Goal: Task Accomplishment & Management: Manage account settings

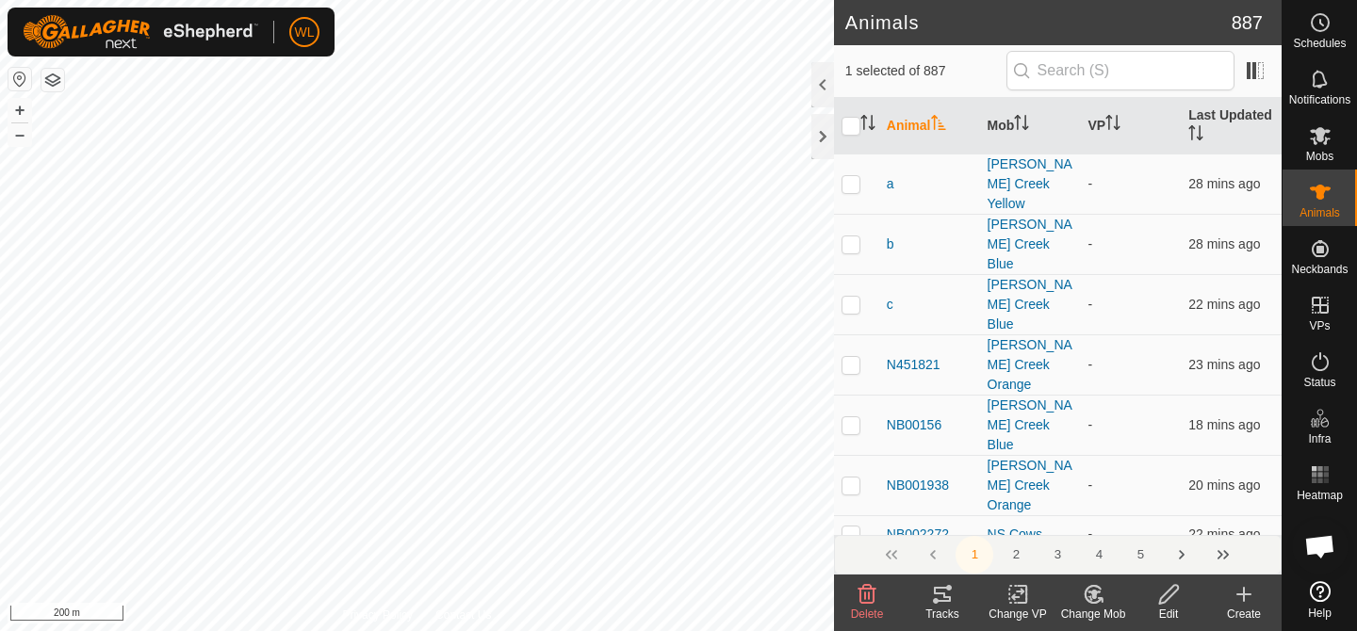
click at [1088, 593] on icon at bounding box center [1094, 594] width 24 height 23
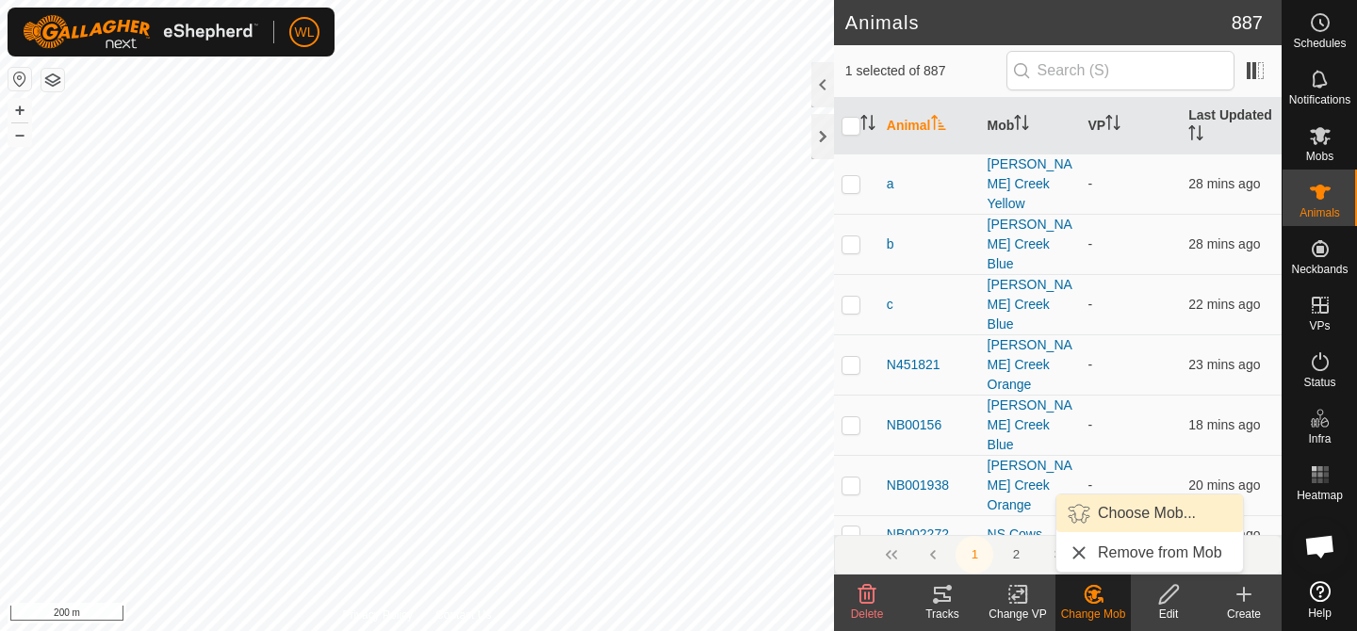
click at [1204, 511] on link "Choose Mob..." at bounding box center [1149, 514] width 187 height 38
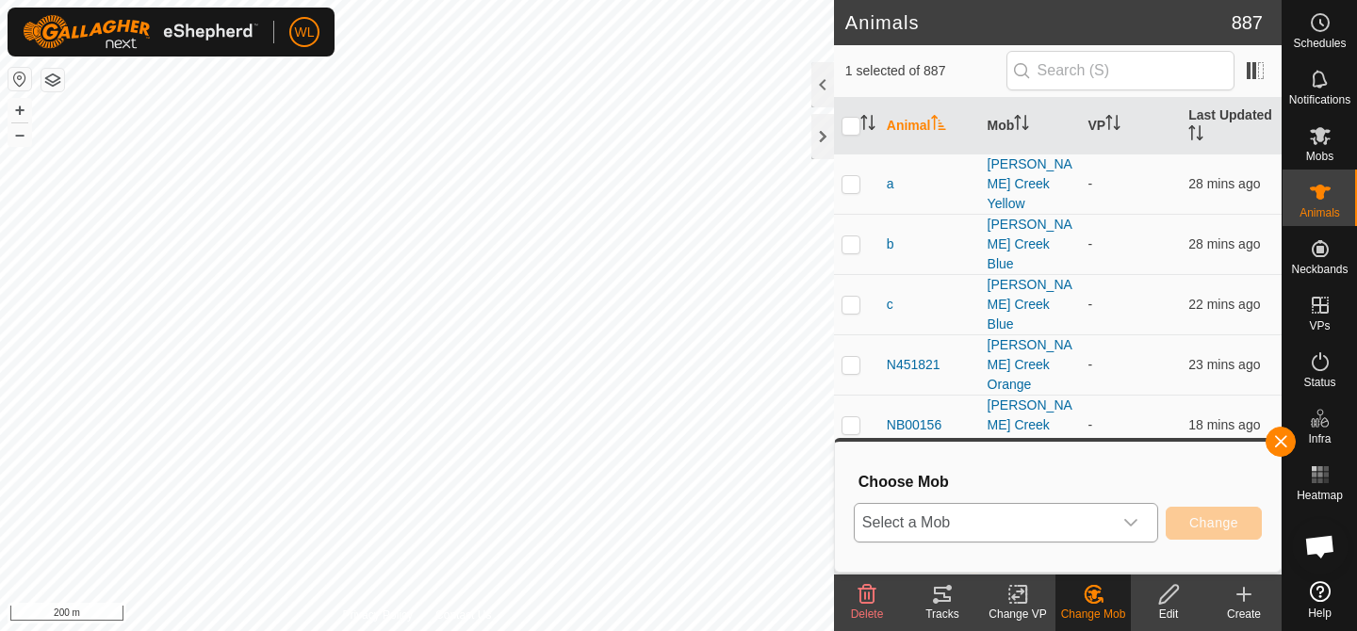
click at [1097, 524] on span "Select a Mob" at bounding box center [983, 523] width 257 height 38
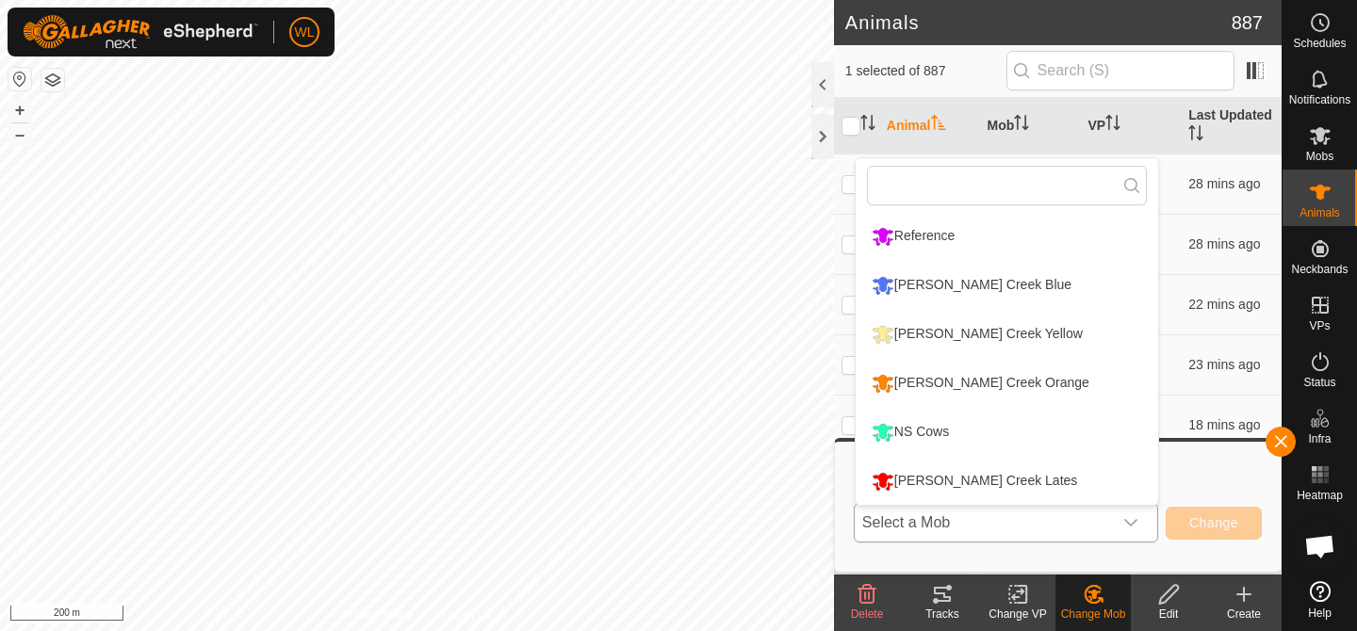
click at [963, 285] on li "[PERSON_NAME] Creek Blue" at bounding box center [1007, 285] width 303 height 47
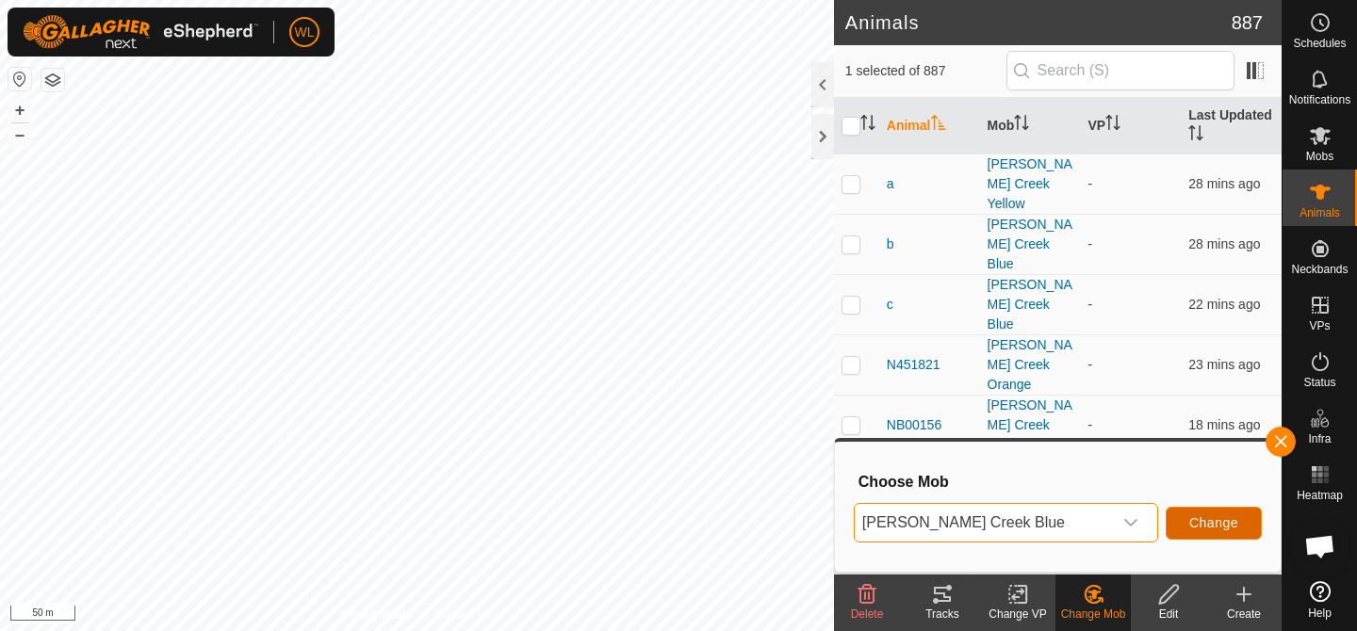
click at [1210, 515] on button "Change" at bounding box center [1214, 523] width 96 height 33
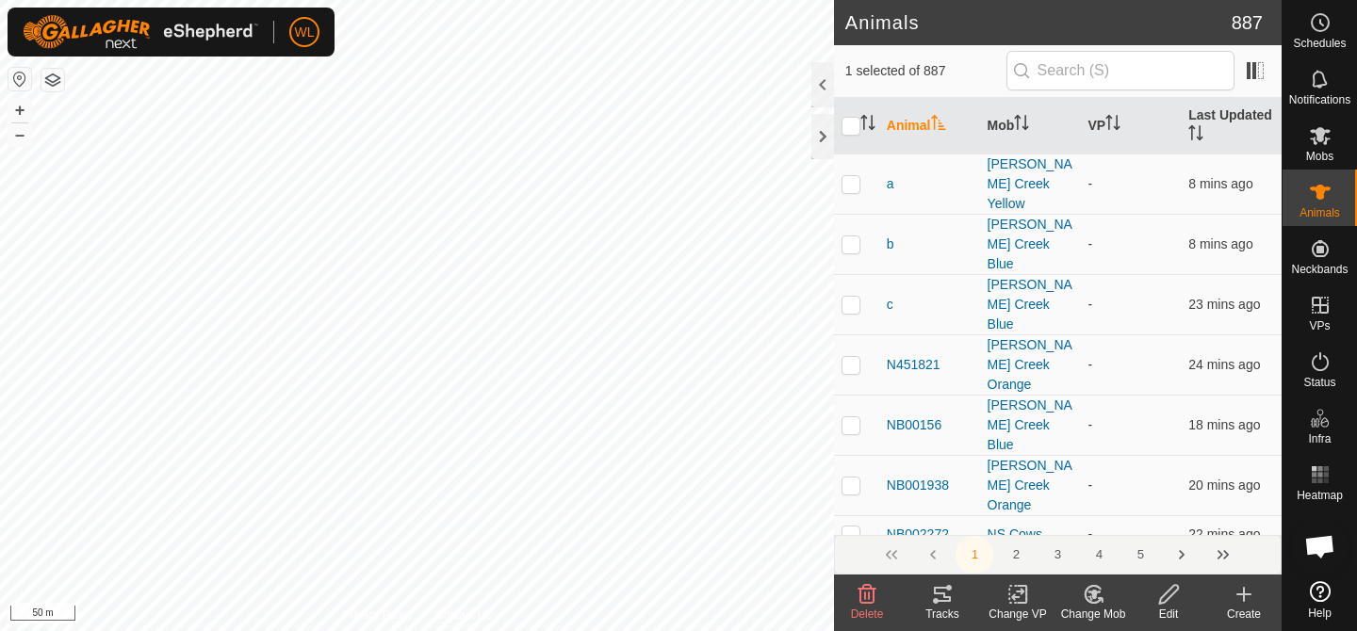
click at [1097, 598] on icon at bounding box center [1094, 594] width 24 height 23
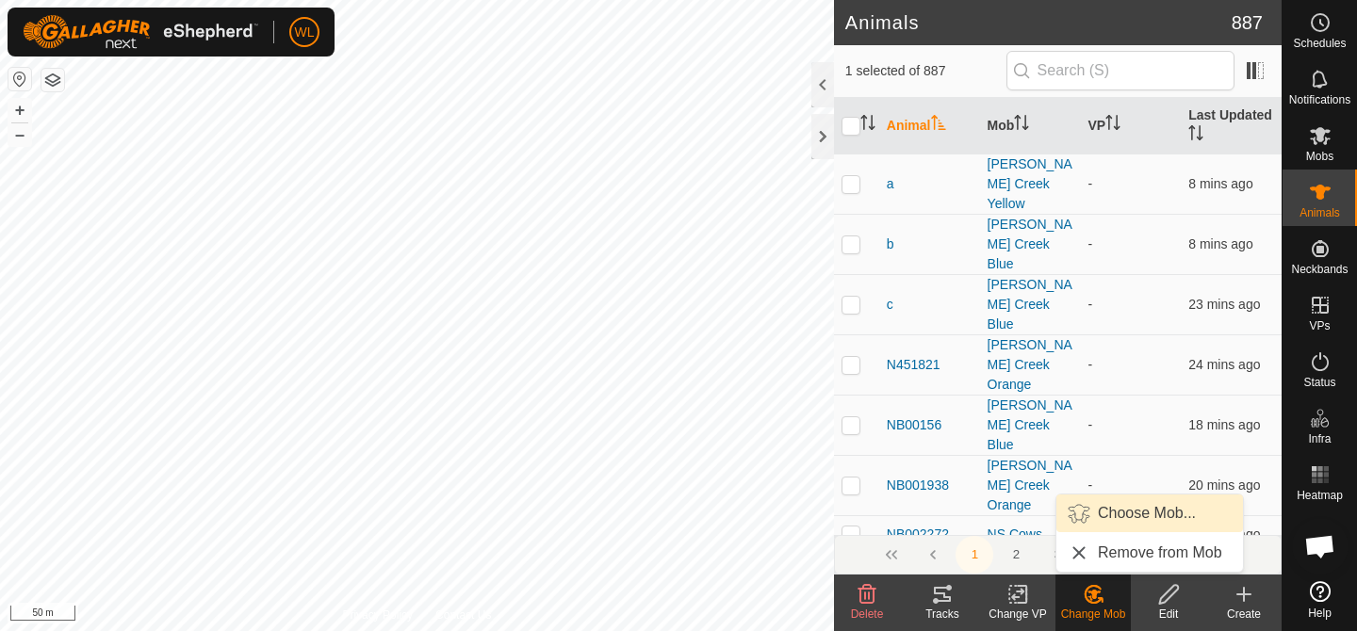
click at [1121, 502] on link "Choose Mob..." at bounding box center [1149, 514] width 187 height 38
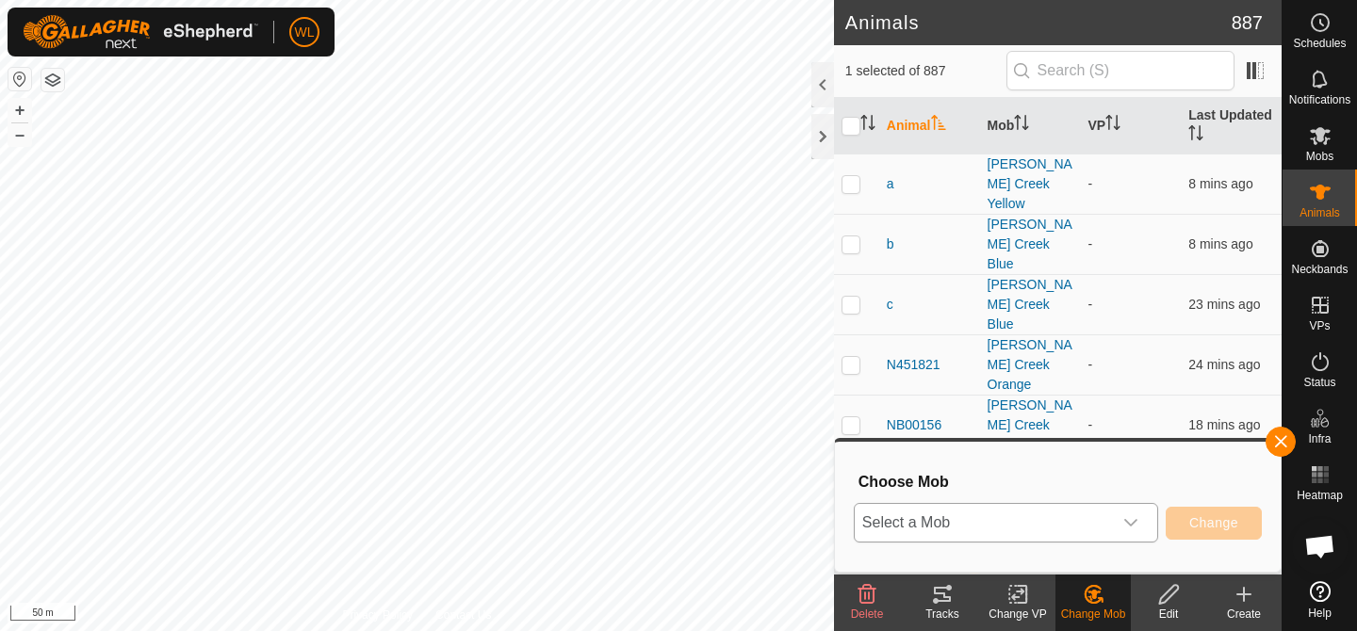
click at [1113, 515] on div "dropdown trigger" at bounding box center [1131, 523] width 38 height 38
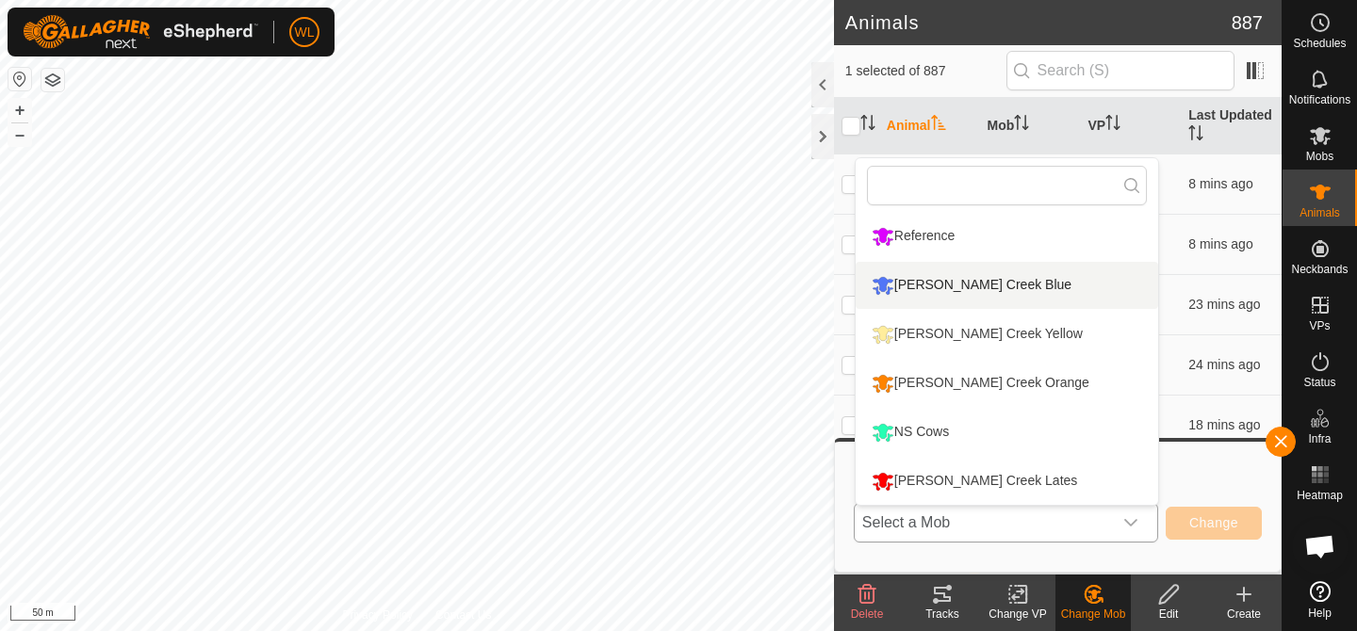
click at [956, 293] on li "[PERSON_NAME] Creek Blue" at bounding box center [1007, 285] width 303 height 47
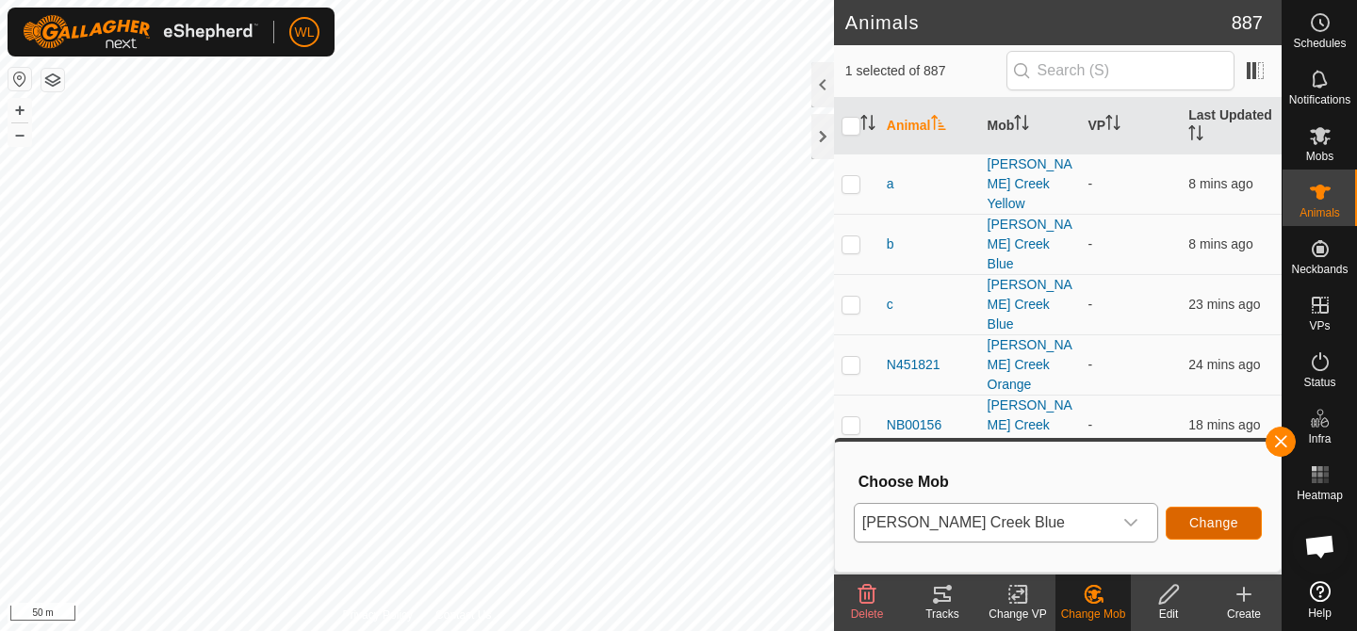
click at [1206, 532] on button "Change" at bounding box center [1214, 523] width 96 height 33
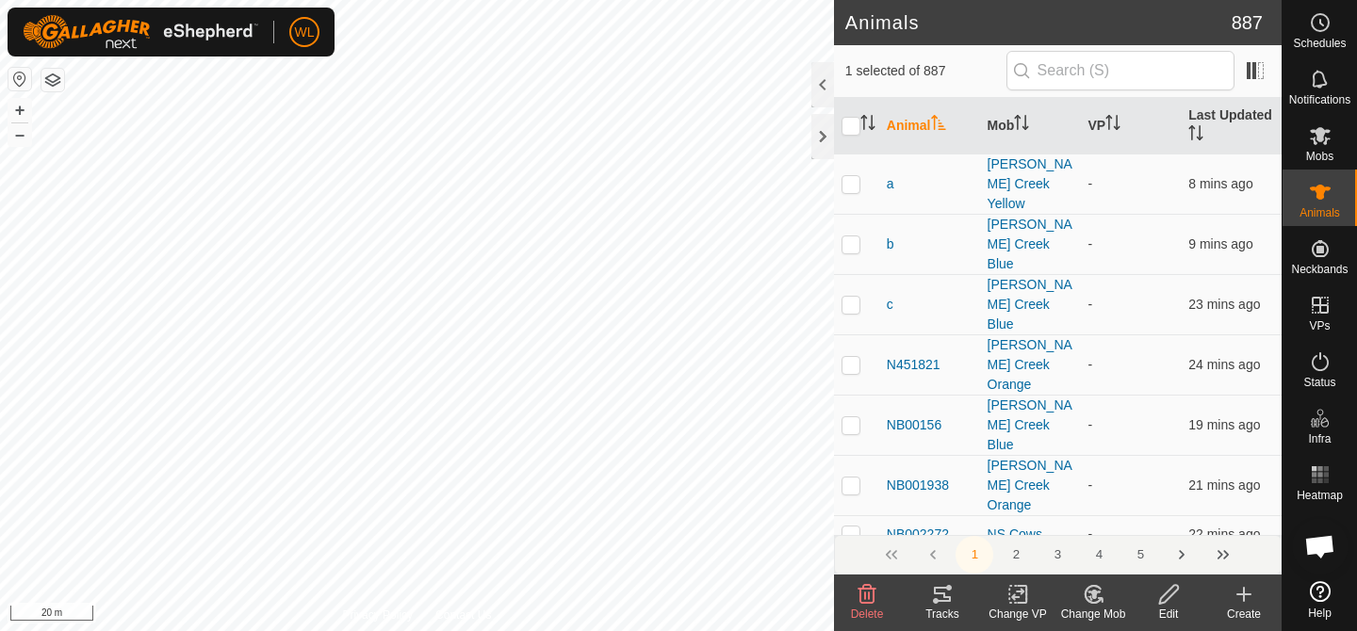
click at [1097, 609] on div "Change Mob" at bounding box center [1093, 614] width 75 height 17
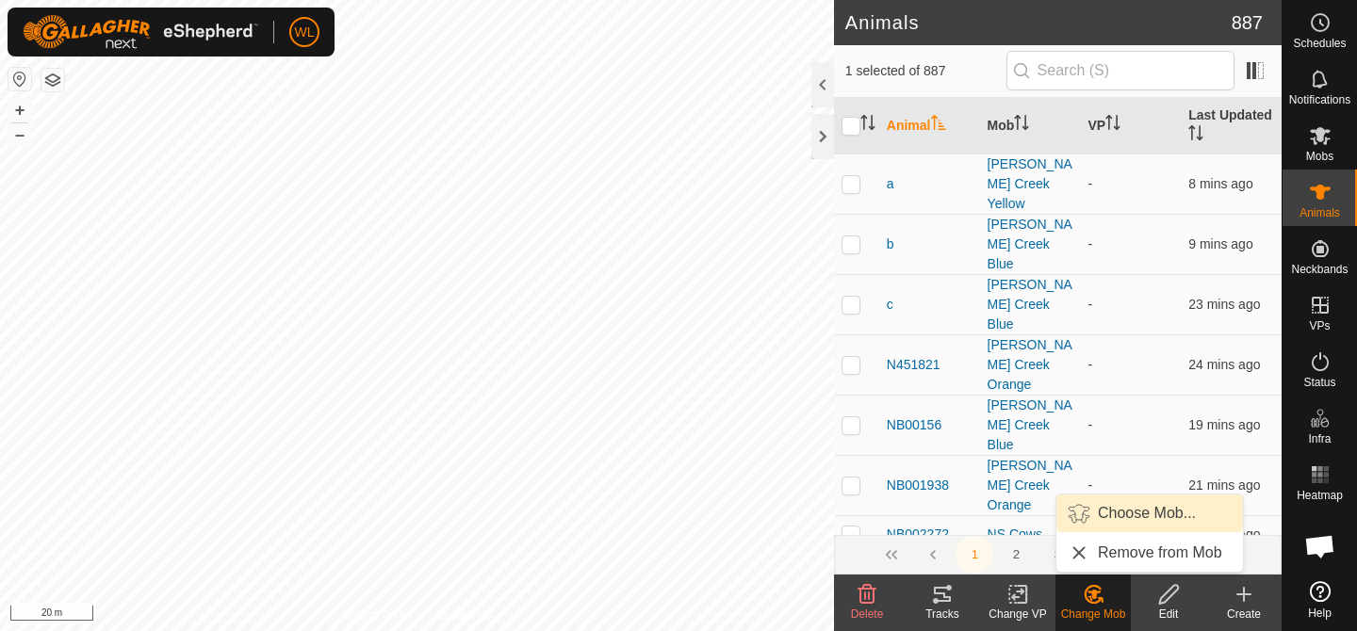
click at [1105, 520] on link "Choose Mob..." at bounding box center [1149, 514] width 187 height 38
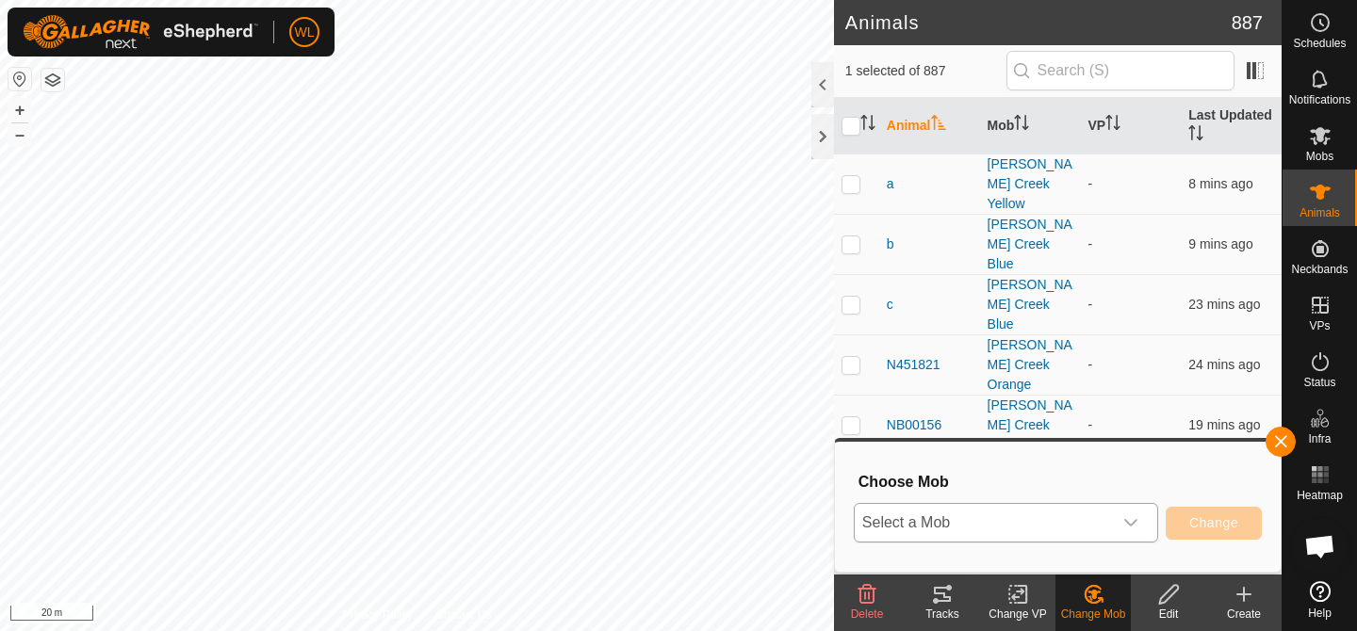
click at [1071, 517] on span "Select a Mob" at bounding box center [983, 523] width 257 height 38
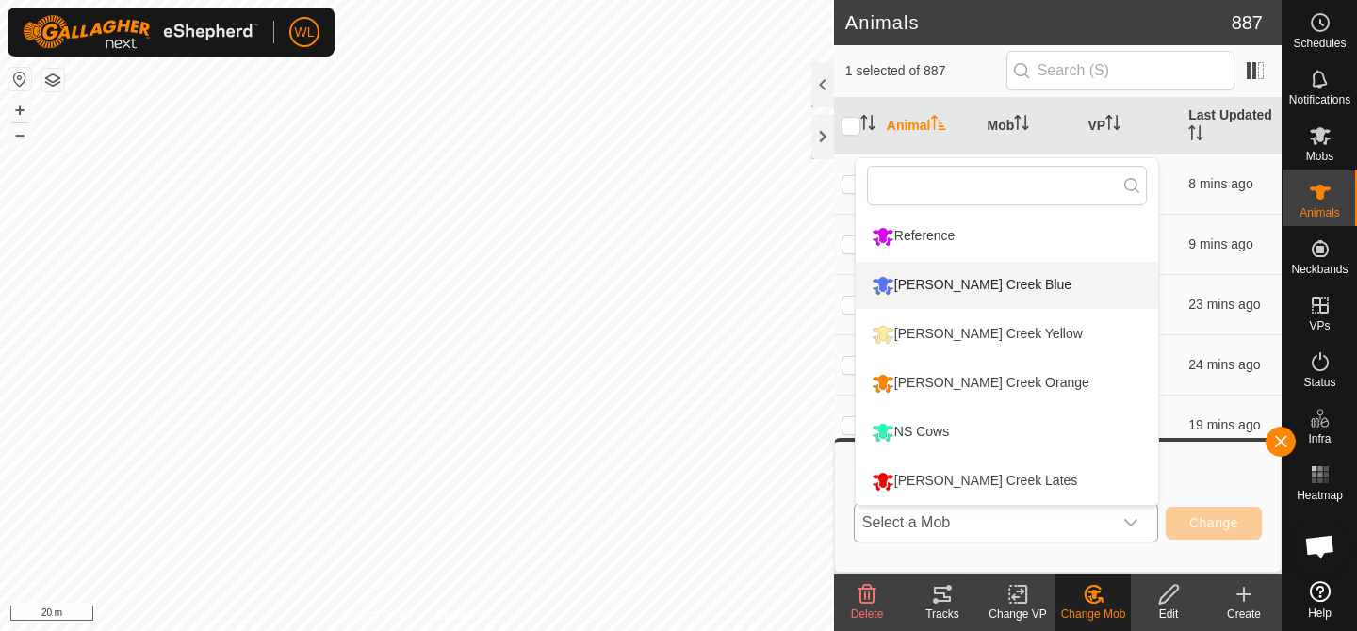
click at [917, 293] on li "[PERSON_NAME] Creek Blue" at bounding box center [1007, 285] width 303 height 47
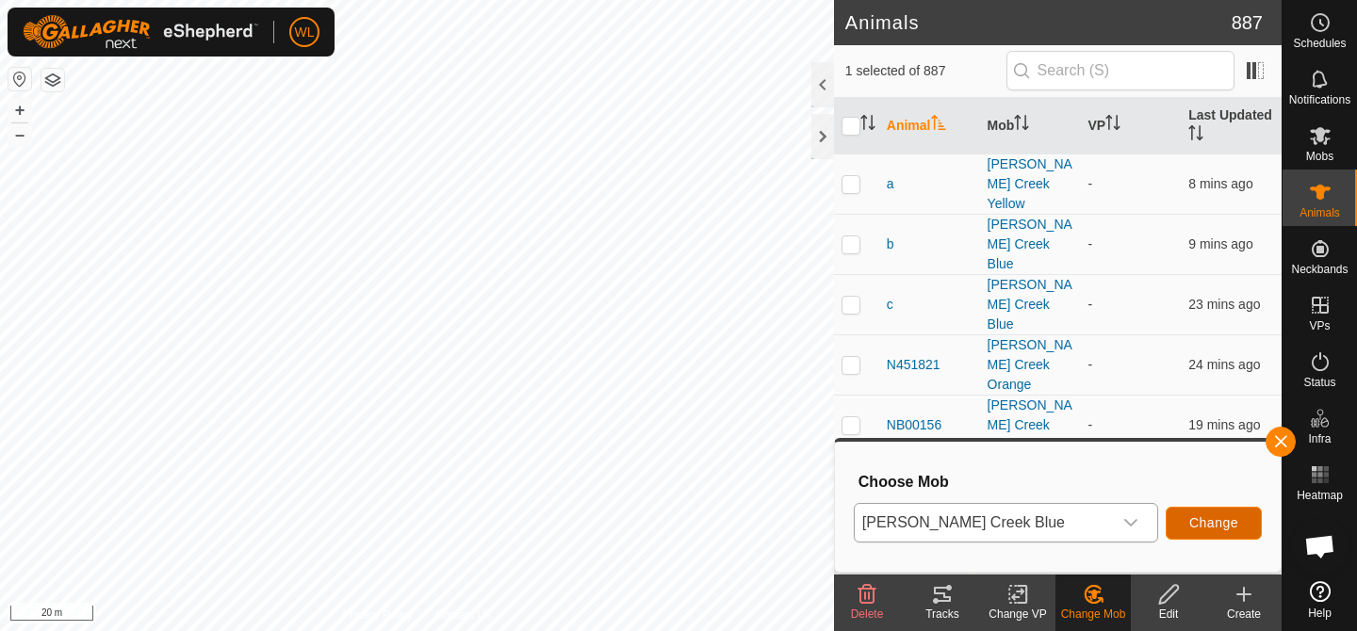
click at [1195, 519] on span "Change" at bounding box center [1213, 523] width 49 height 15
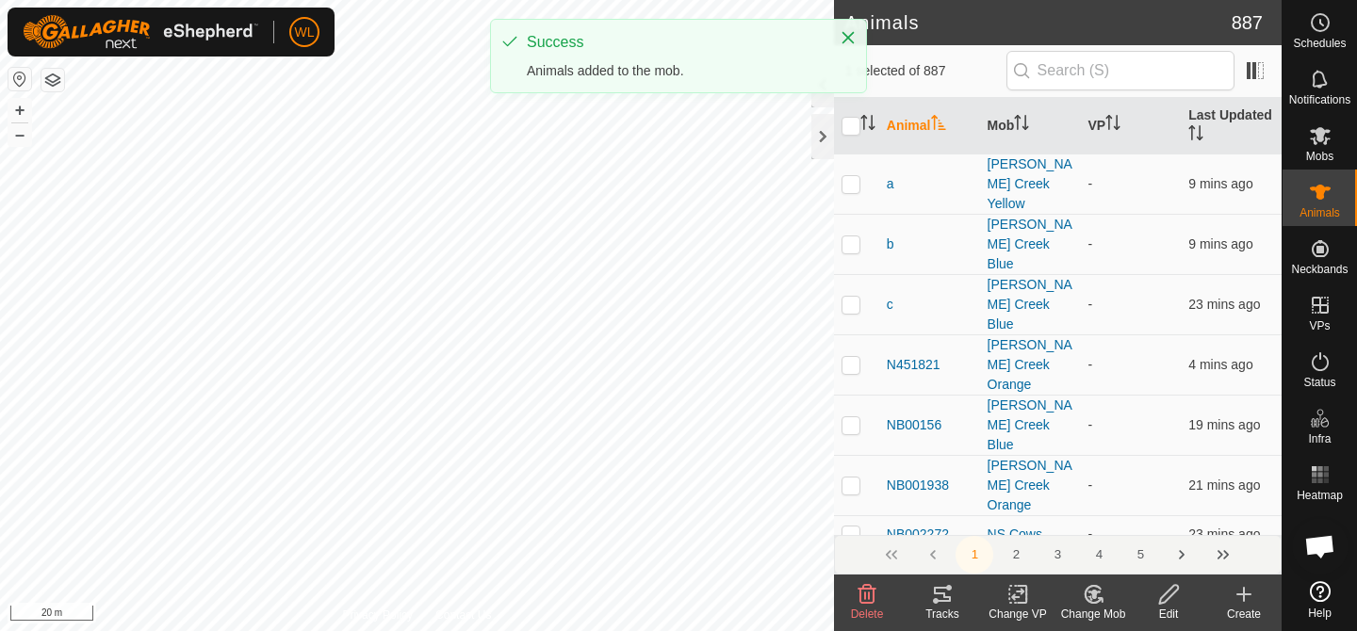
click at [1093, 590] on icon at bounding box center [1094, 594] width 13 height 9
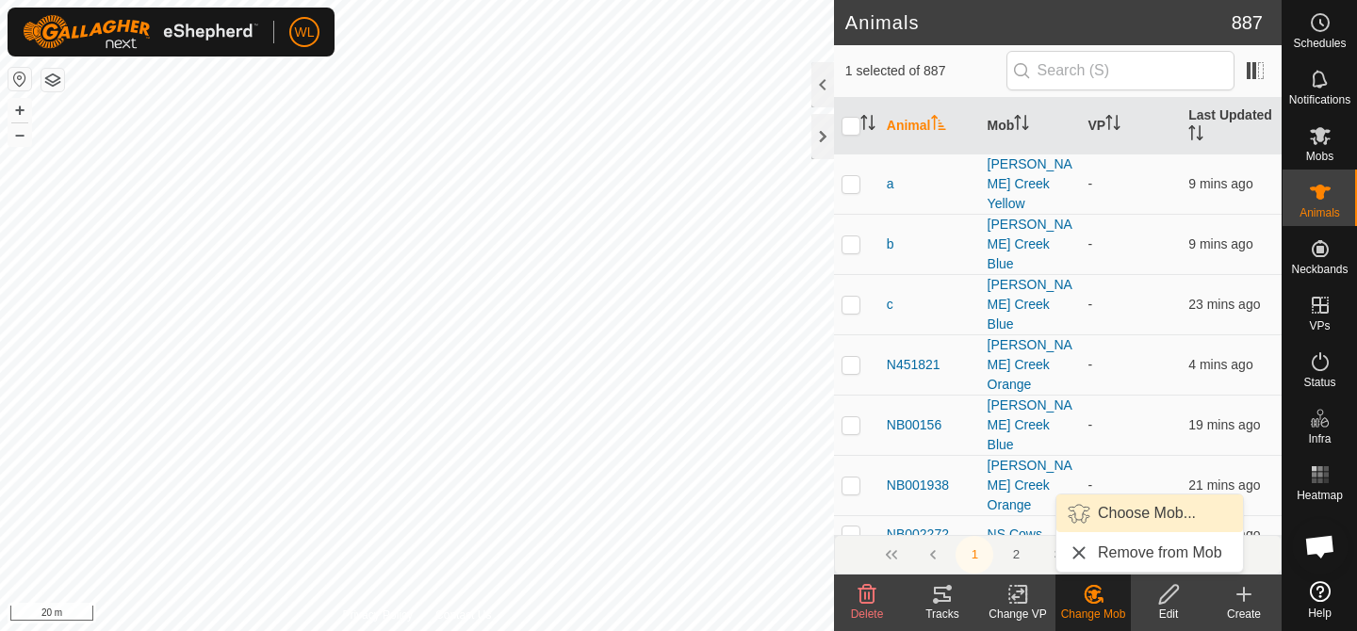
click at [1093, 518] on link "Choose Mob..." at bounding box center [1149, 514] width 187 height 38
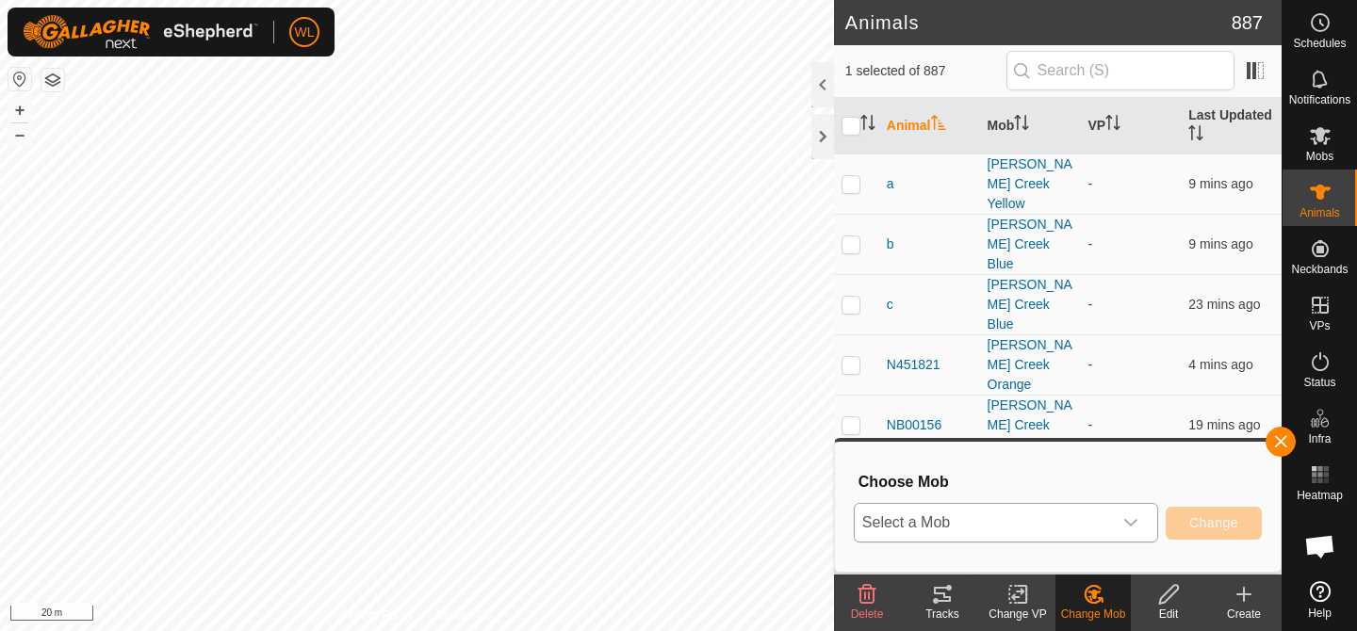
click at [1066, 515] on span "Select a Mob" at bounding box center [983, 523] width 257 height 38
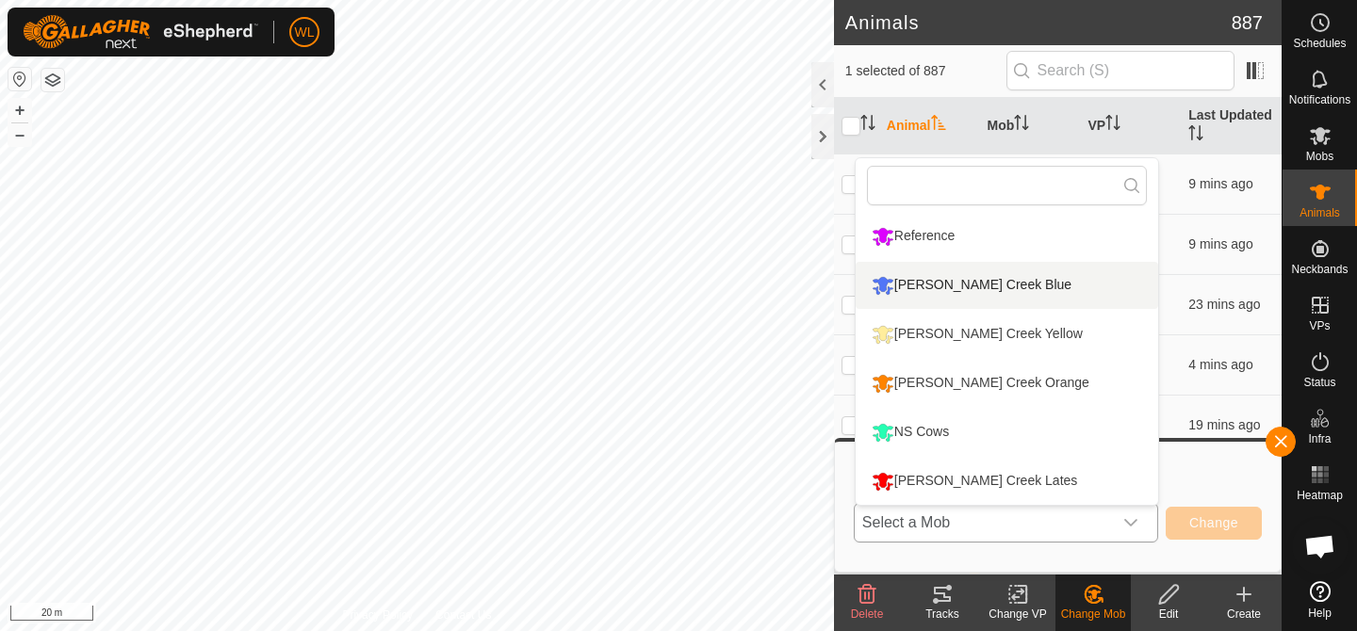
click at [981, 293] on li "[PERSON_NAME] Creek Blue" at bounding box center [1007, 285] width 303 height 47
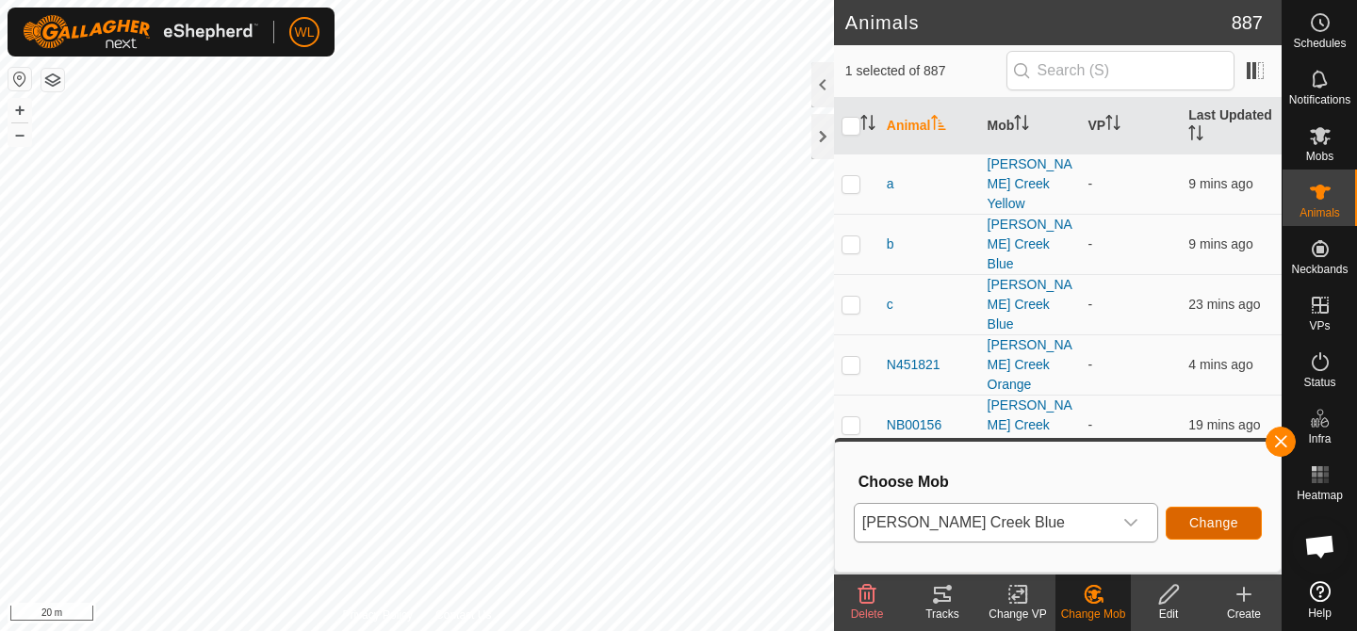
click at [1231, 523] on span "Change" at bounding box center [1213, 523] width 49 height 15
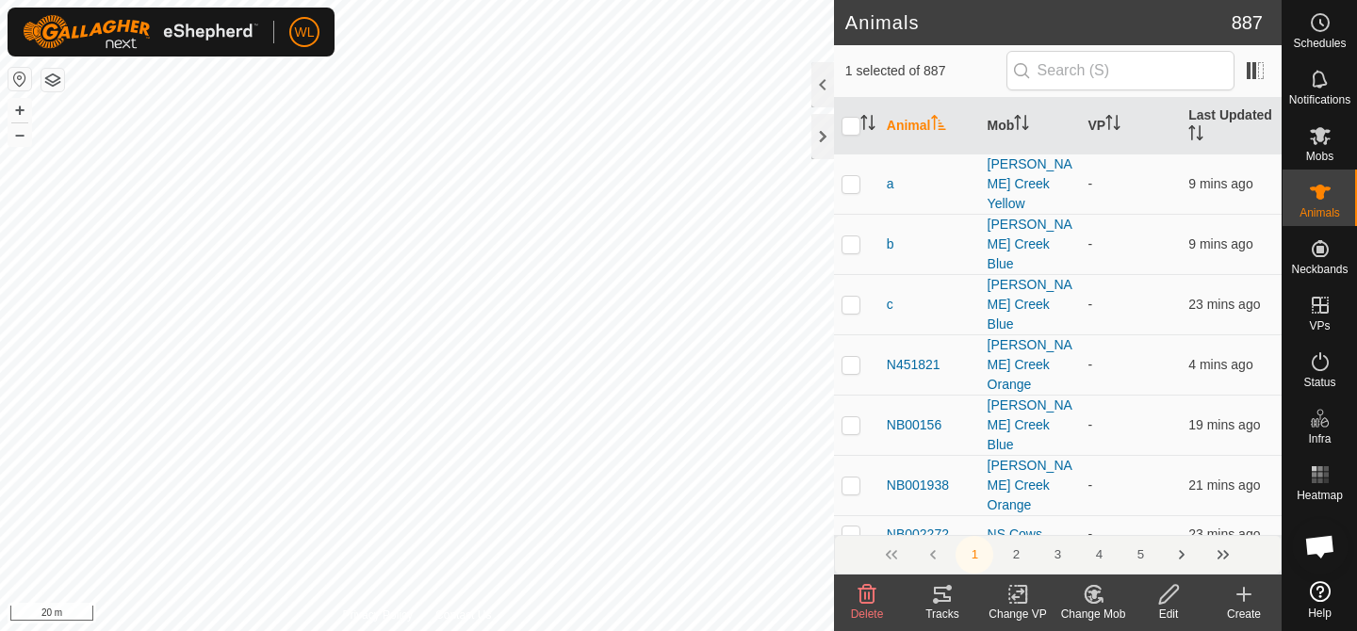
click at [1089, 607] on div "Change Mob" at bounding box center [1093, 614] width 75 height 17
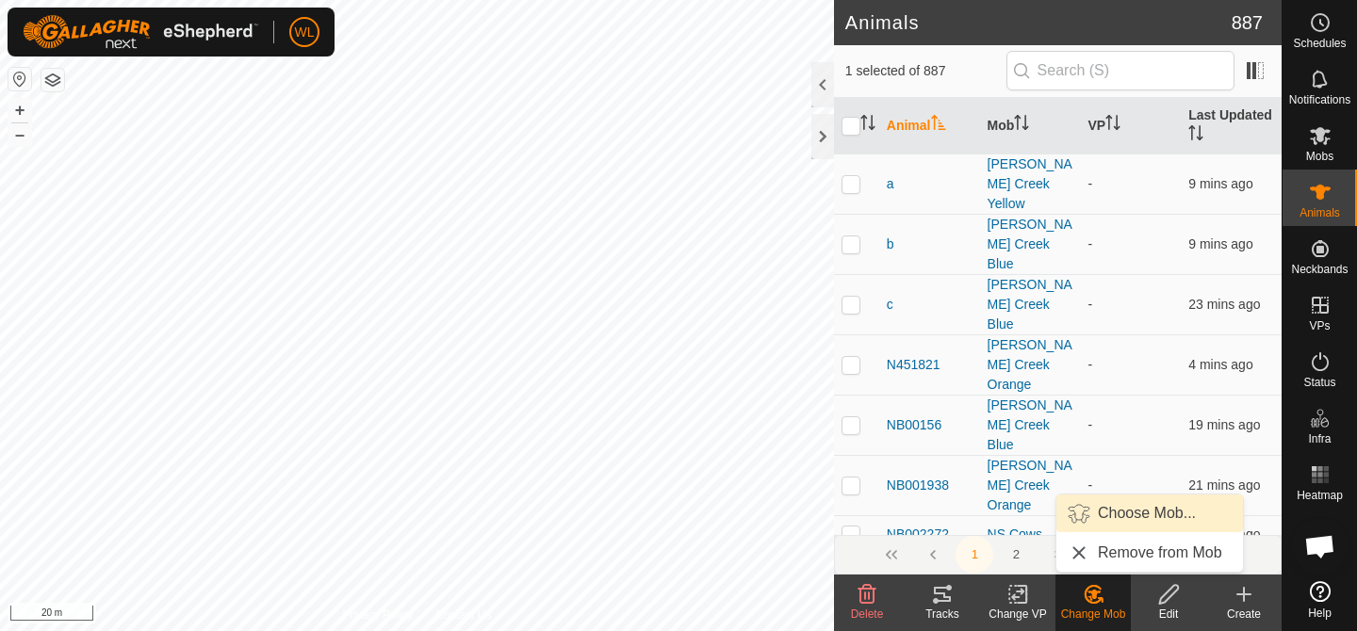
click at [1121, 507] on link "Choose Mob..." at bounding box center [1149, 514] width 187 height 38
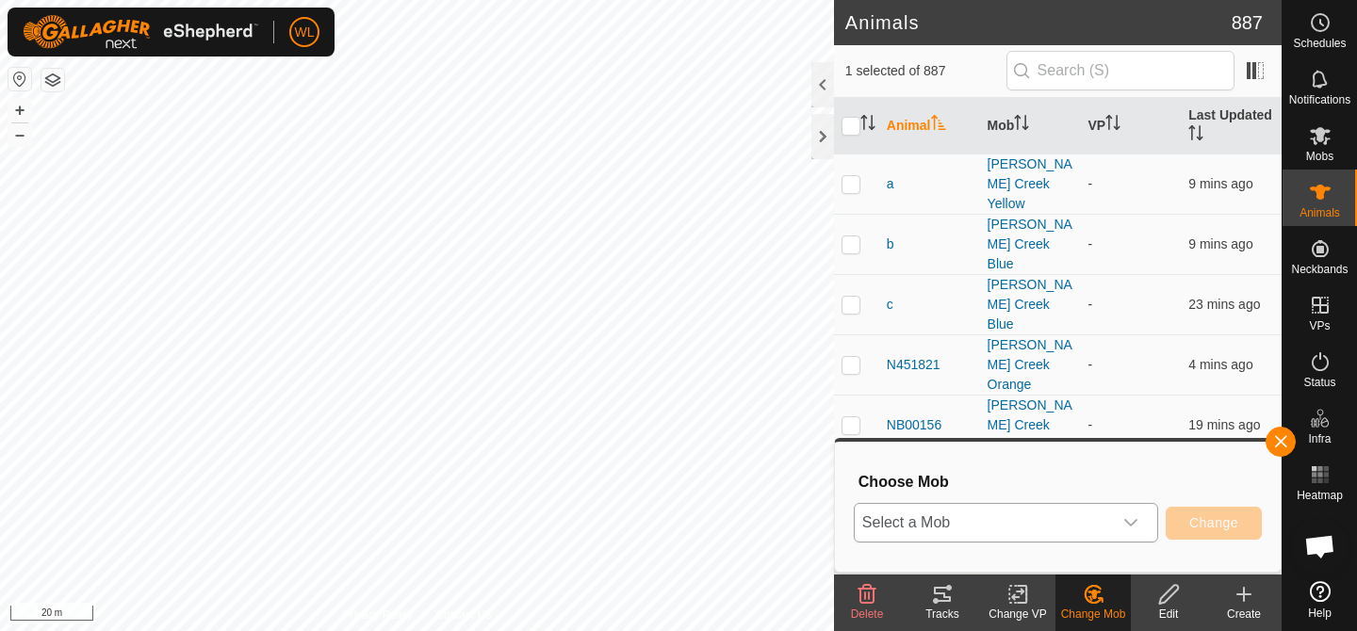
click at [1090, 514] on span "Select a Mob" at bounding box center [983, 523] width 257 height 38
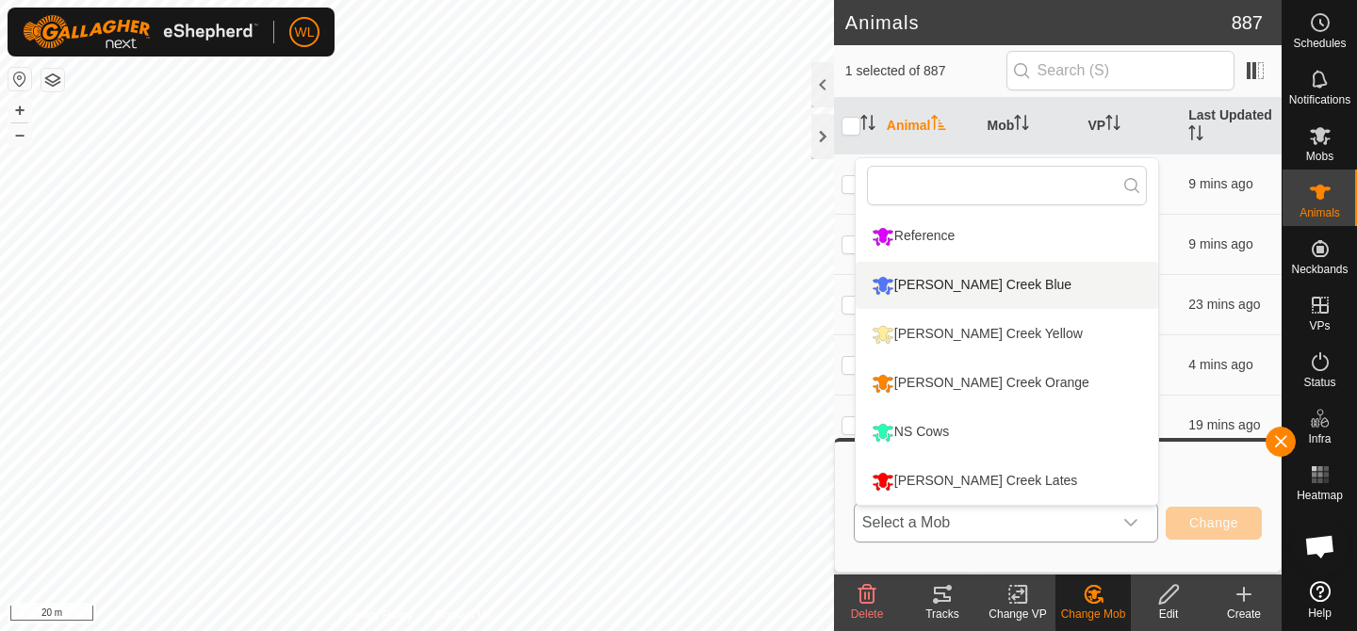
click at [996, 292] on li "[PERSON_NAME] Creek Blue" at bounding box center [1007, 285] width 303 height 47
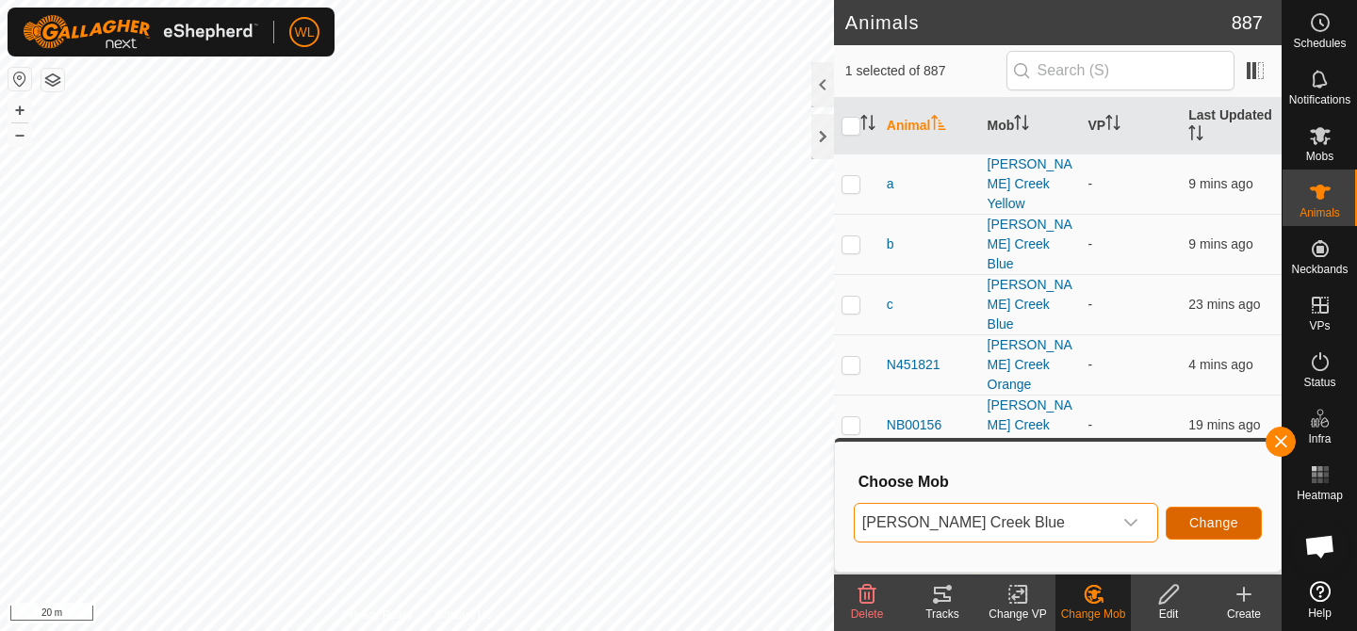
click at [1194, 514] on button "Change" at bounding box center [1214, 523] width 96 height 33
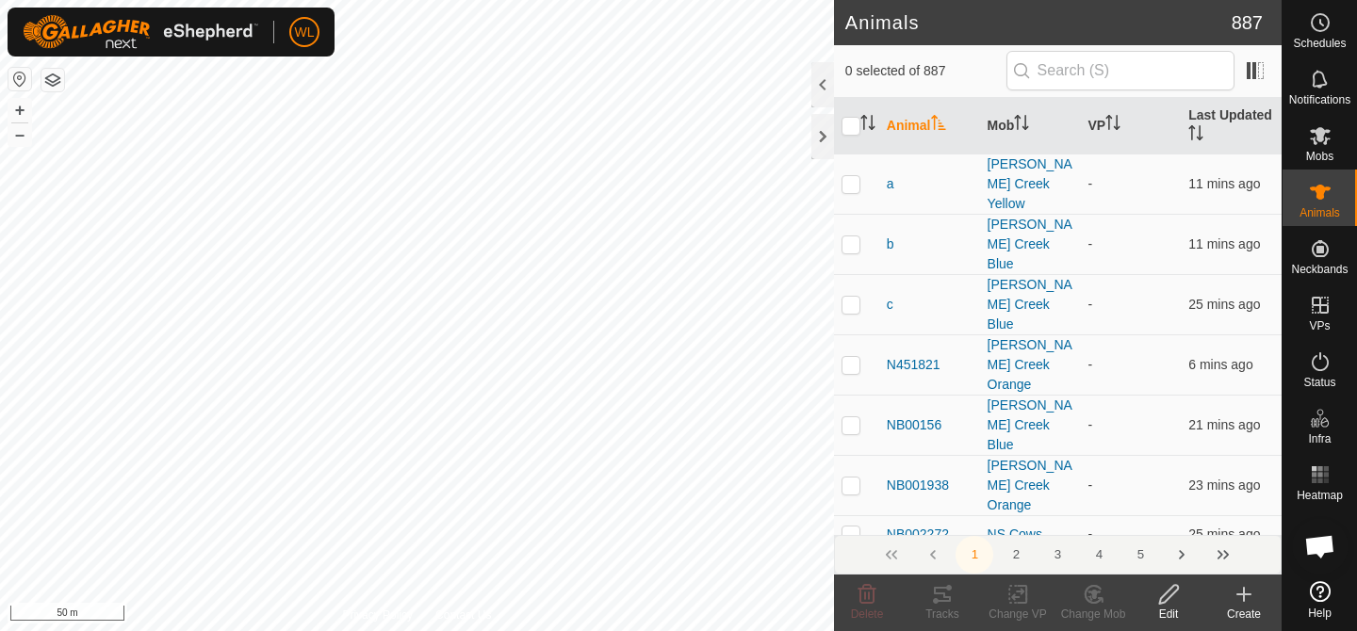
click at [436, 630] on html "WL Schedules Notifications Mobs Animals Neckbands VPs Status Infra Heatmap Help…" at bounding box center [678, 315] width 1357 height 631
click at [1082, 598] on icon at bounding box center [1094, 594] width 24 height 23
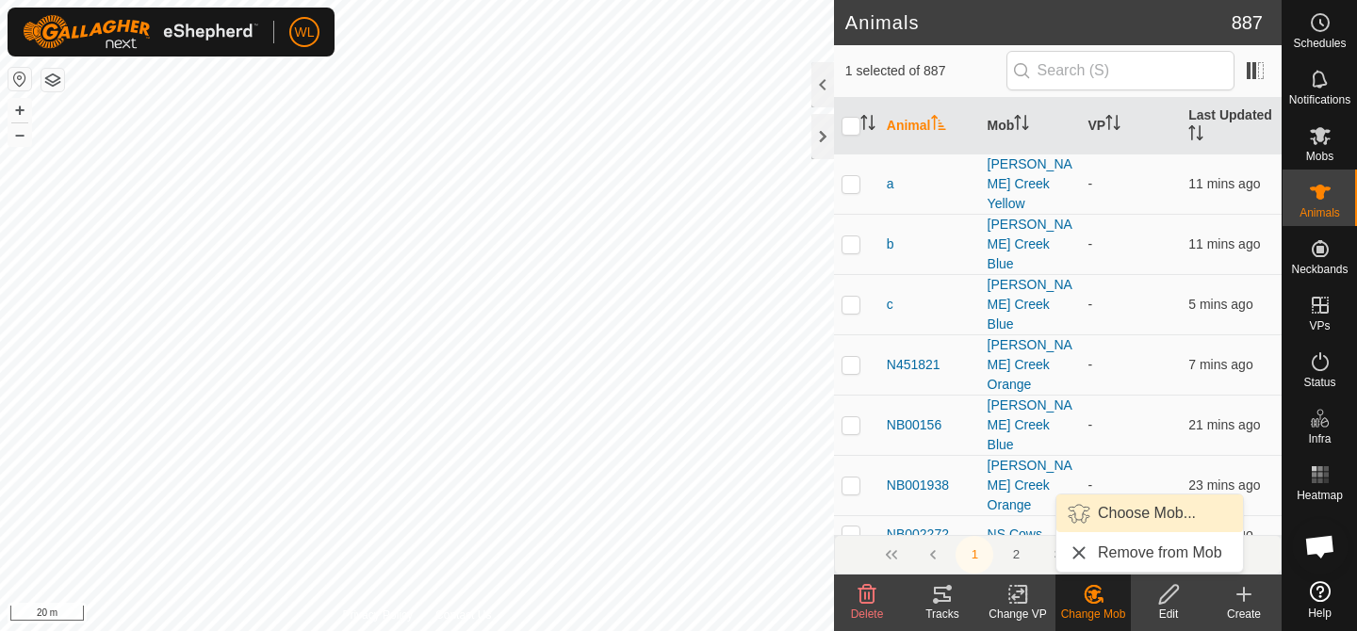
click at [1100, 506] on link "Choose Mob..." at bounding box center [1149, 514] width 187 height 38
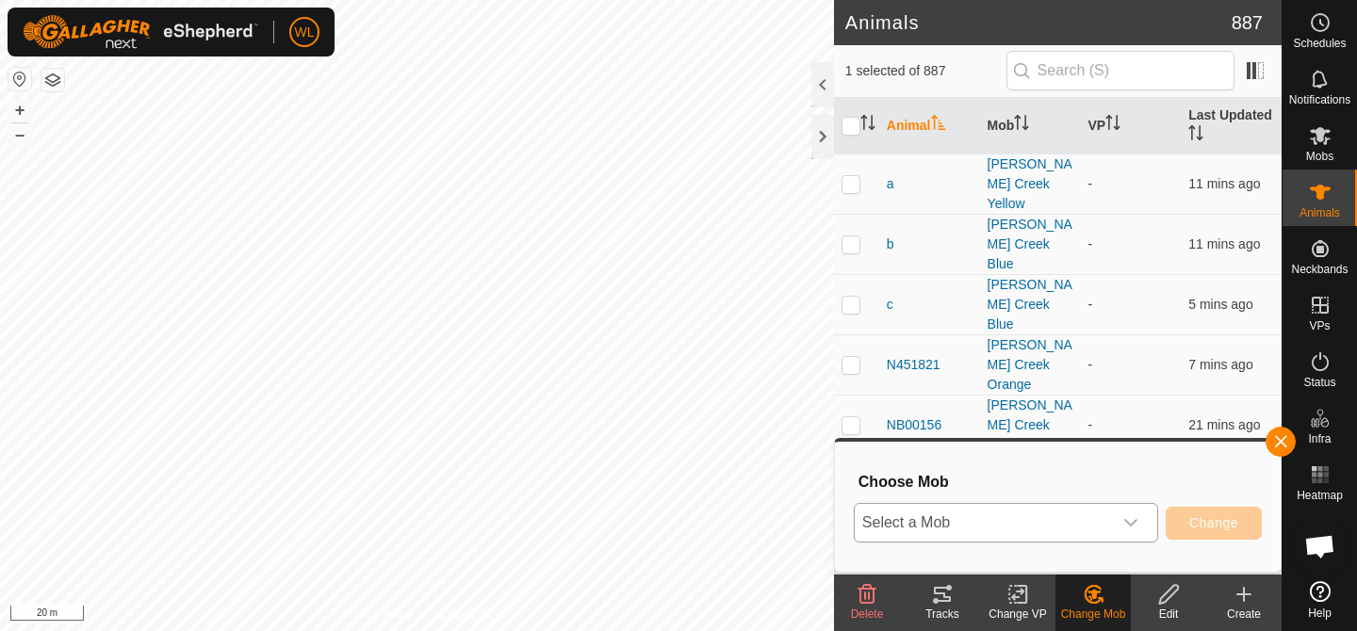
click at [1060, 511] on span "Select a Mob" at bounding box center [983, 523] width 257 height 38
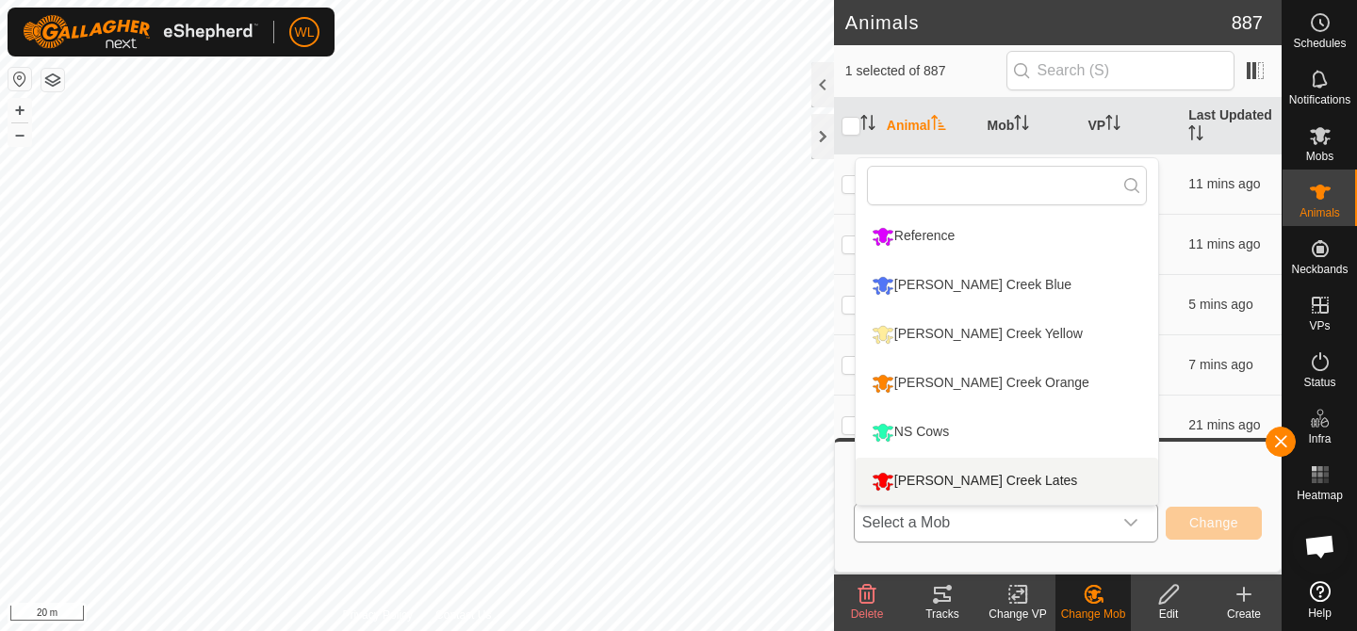
click at [996, 478] on li "[PERSON_NAME] Creek Lates" at bounding box center [1007, 481] width 303 height 47
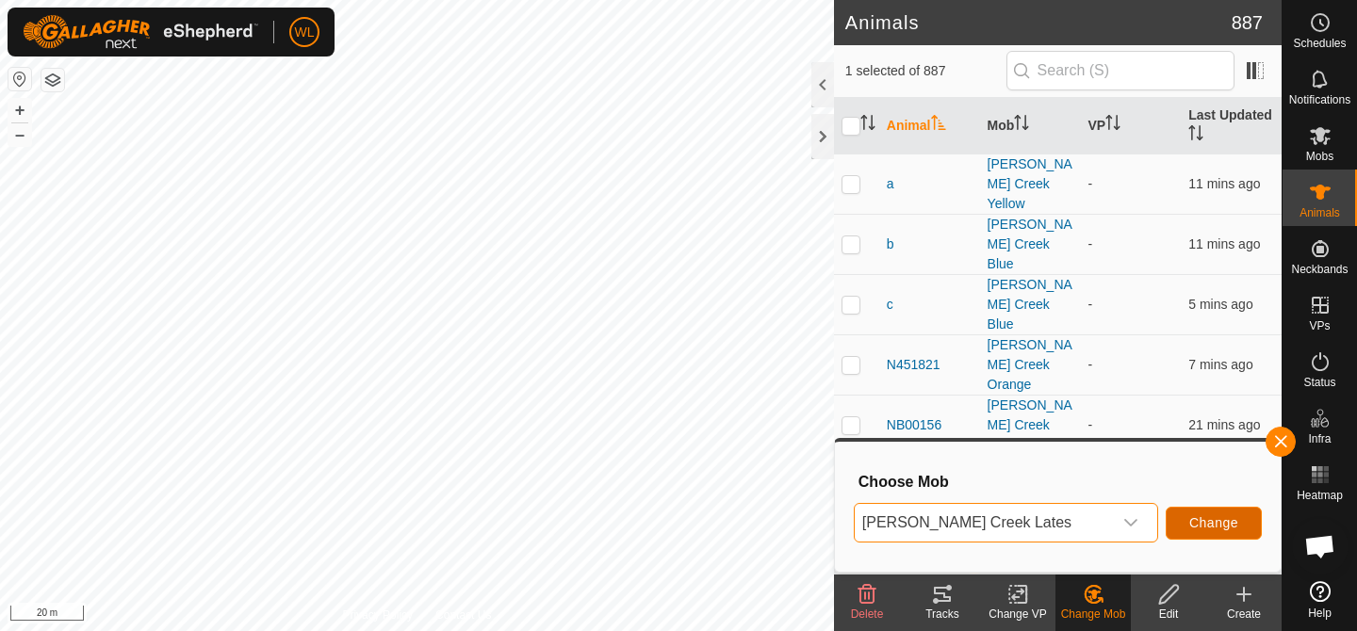
click at [1200, 523] on span "Change" at bounding box center [1213, 523] width 49 height 15
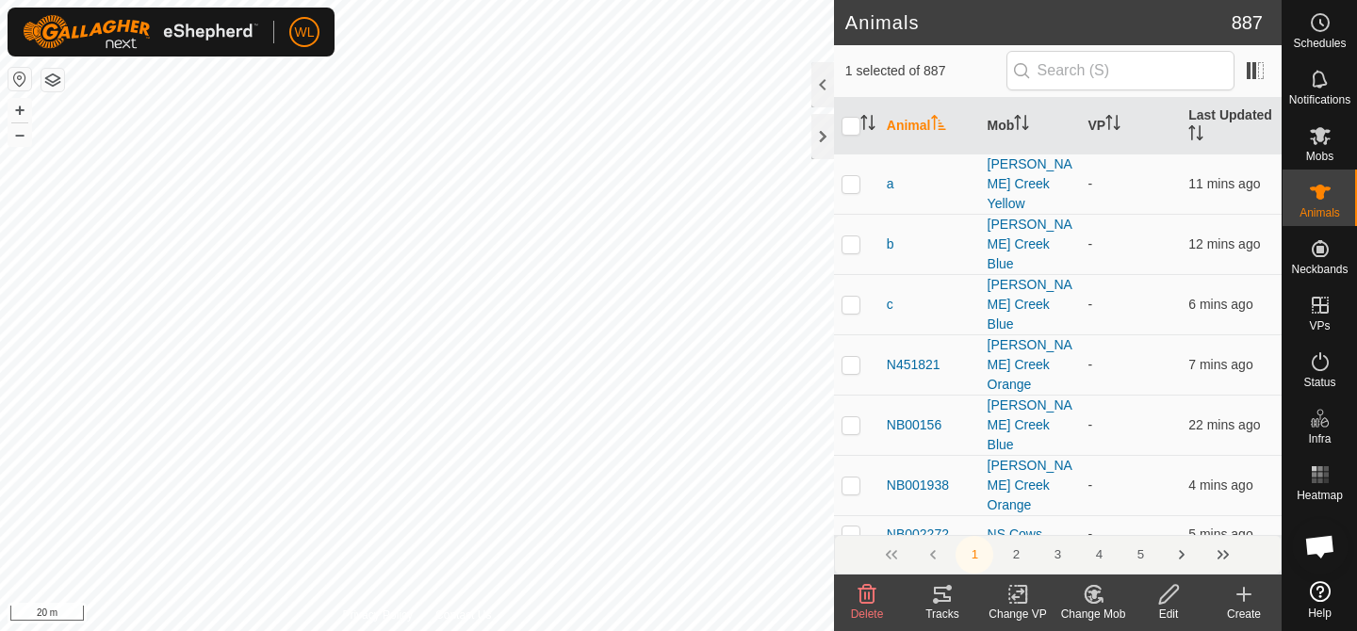
click at [1103, 600] on icon at bounding box center [1094, 594] width 24 height 23
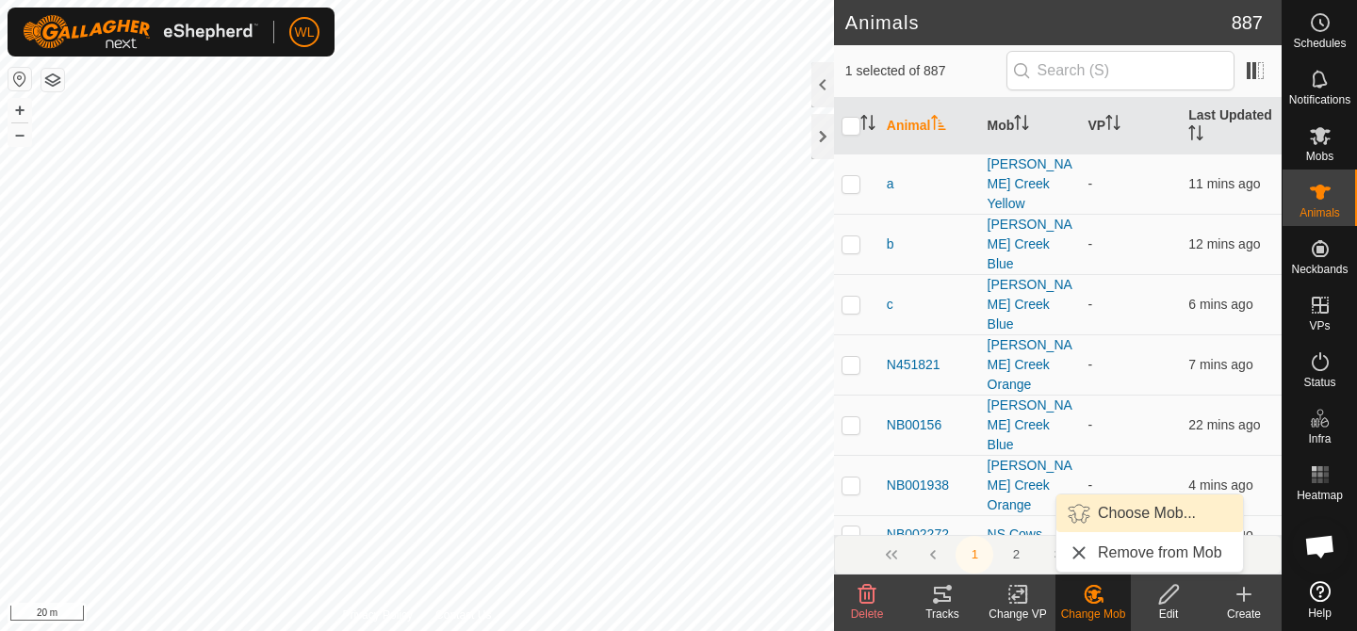
click at [1123, 524] on link "Choose Mob..." at bounding box center [1149, 514] width 187 height 38
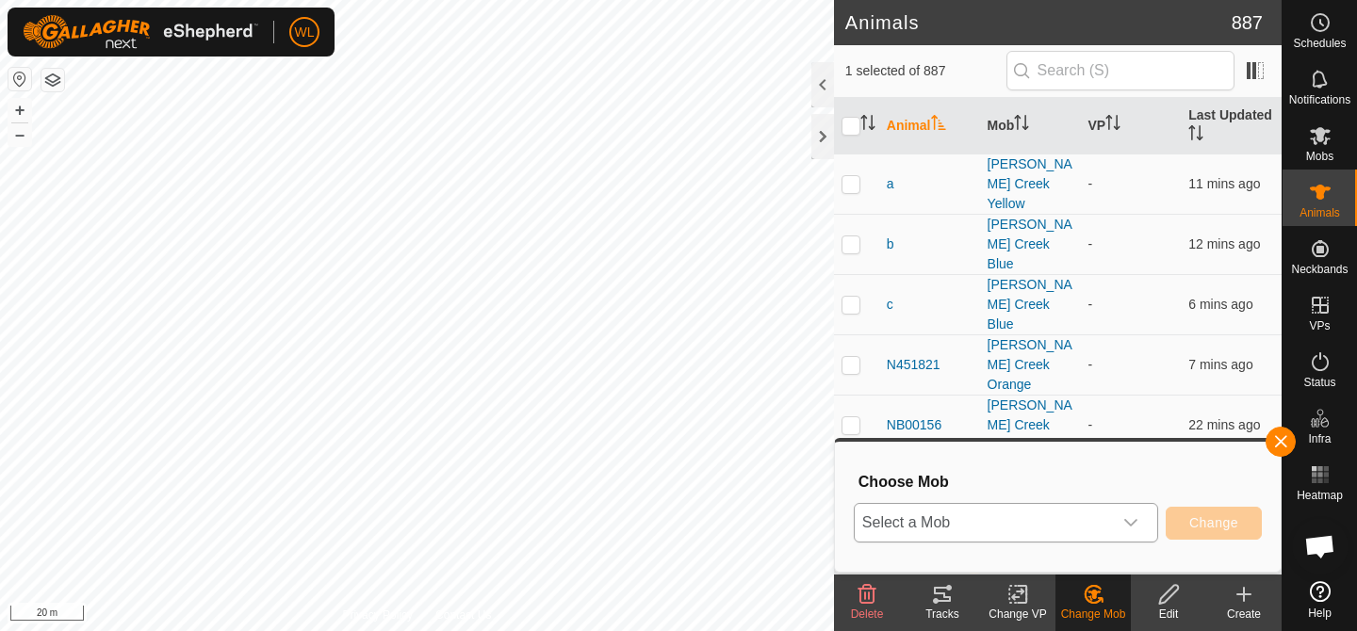
click at [1033, 516] on span "Select a Mob" at bounding box center [983, 523] width 257 height 38
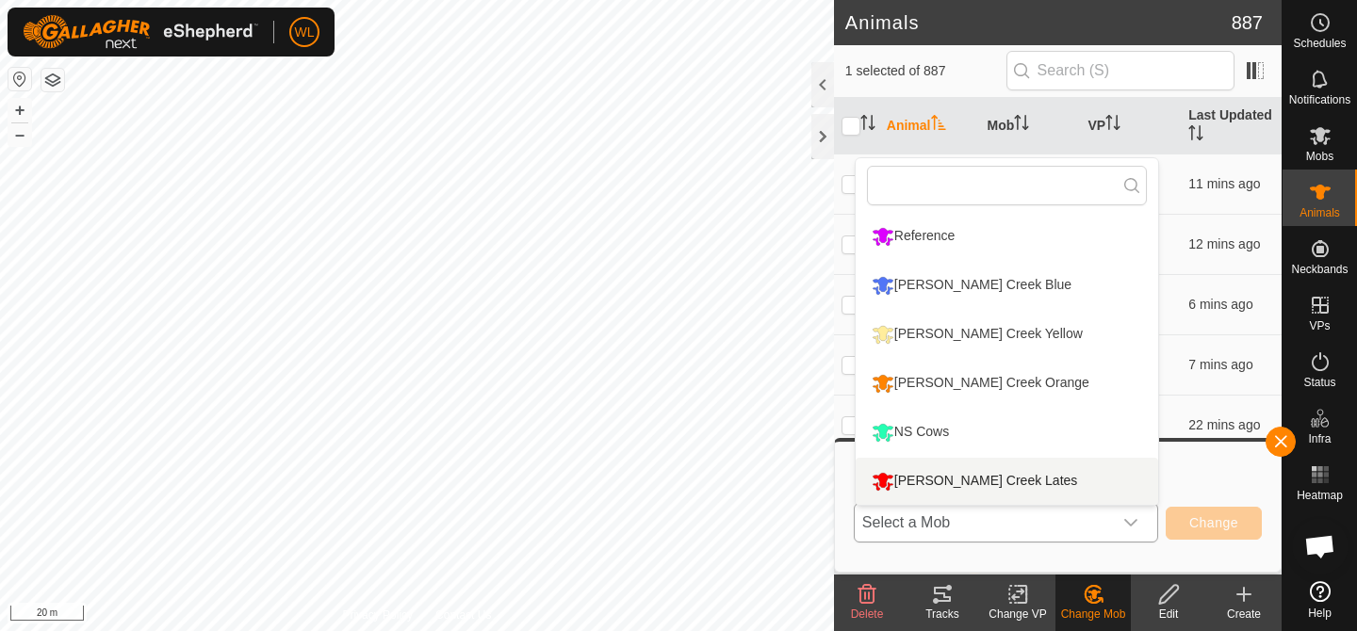
click at [965, 470] on li "[PERSON_NAME] Creek Lates" at bounding box center [1007, 481] width 303 height 47
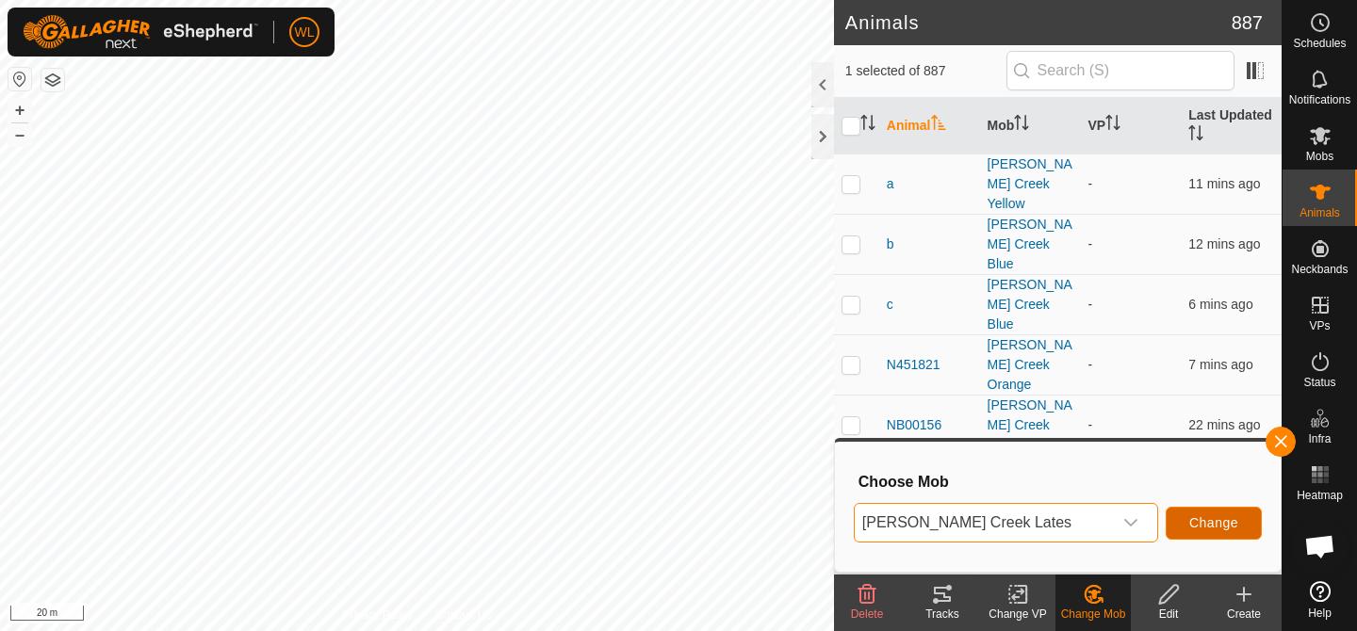
click at [1225, 511] on button "Change" at bounding box center [1214, 523] width 96 height 33
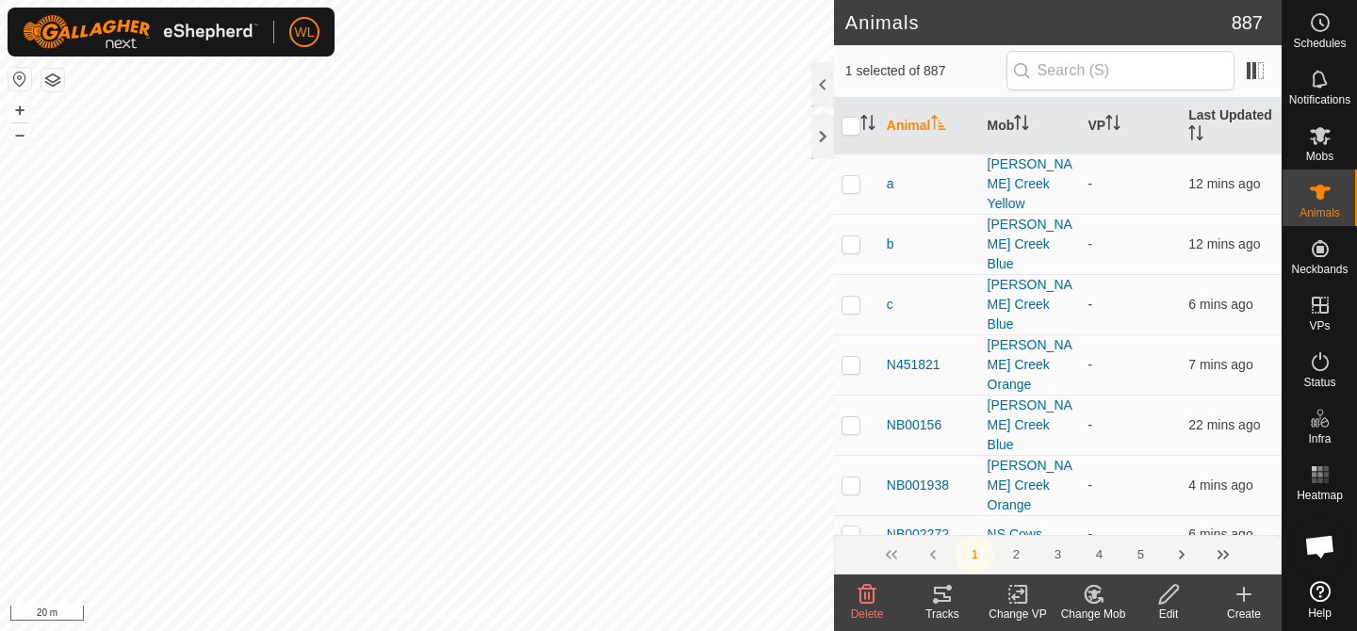
click at [1097, 597] on icon at bounding box center [1094, 594] width 24 height 23
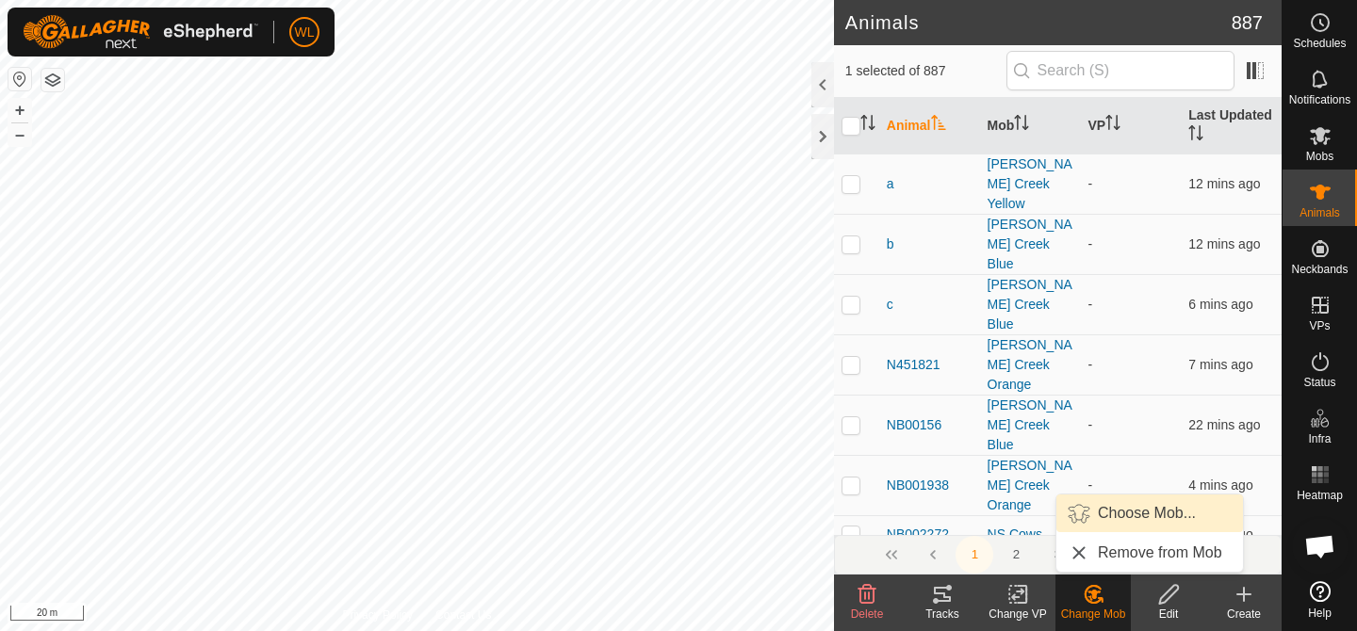
click at [1134, 520] on link "Choose Mob..." at bounding box center [1149, 514] width 187 height 38
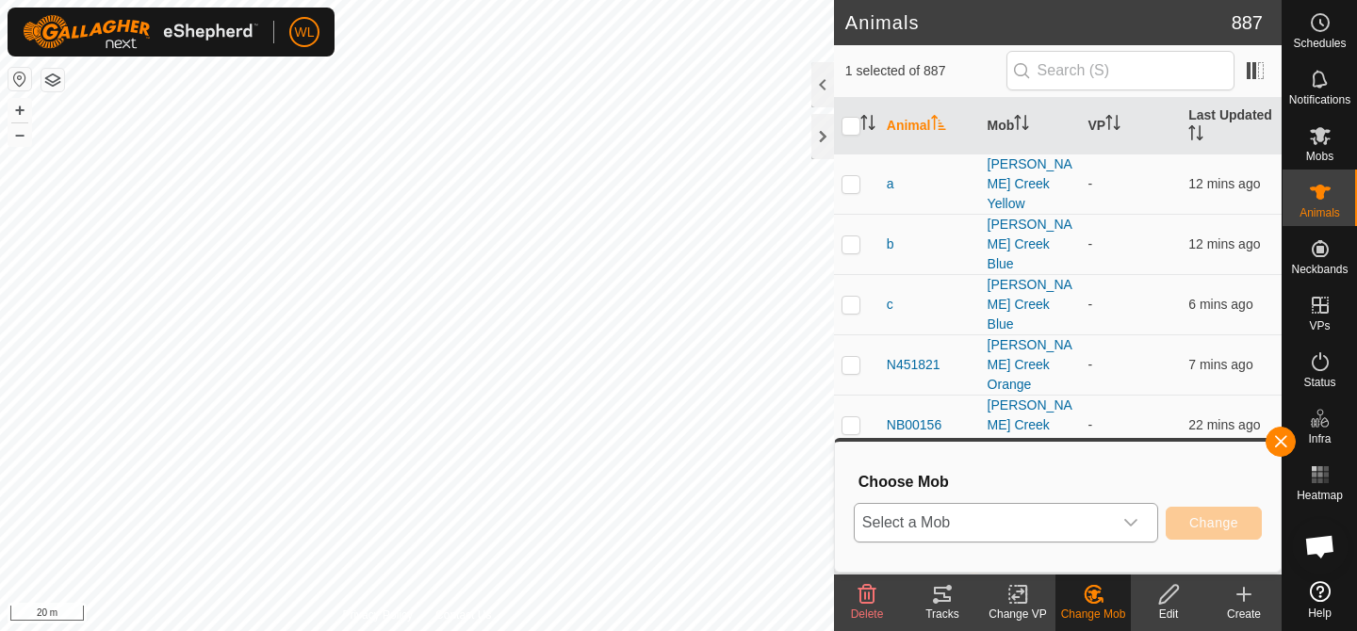
click at [1064, 524] on span "Select a Mob" at bounding box center [983, 523] width 257 height 38
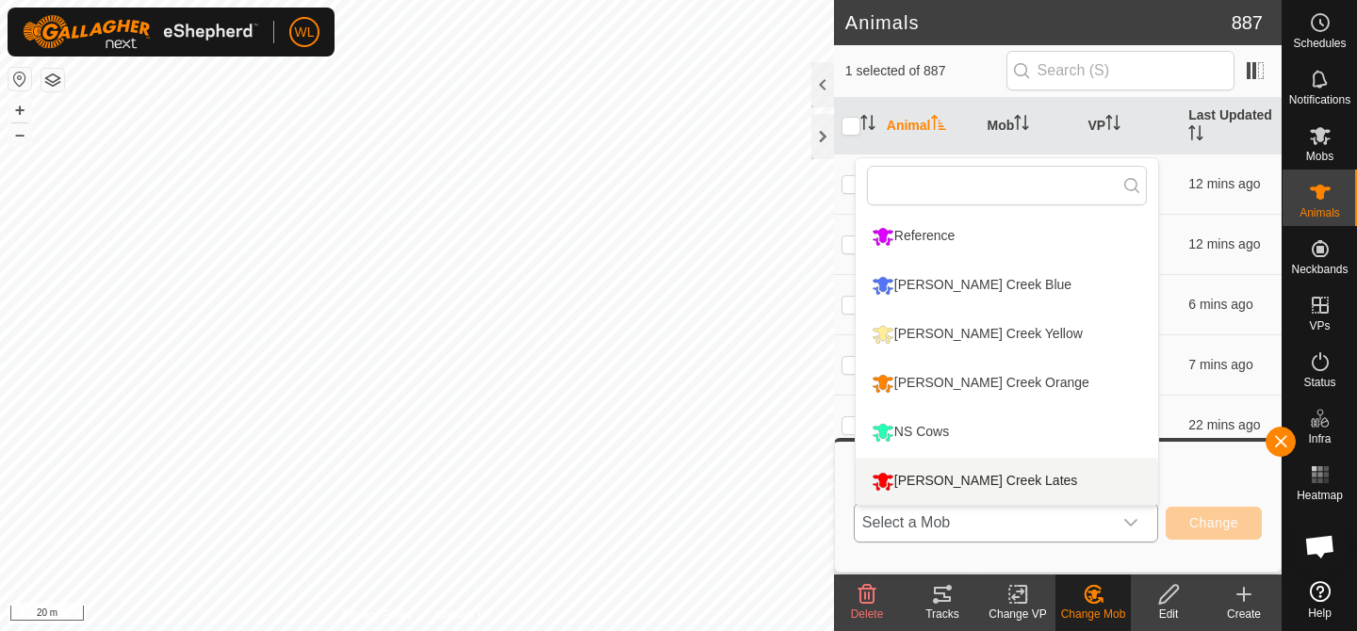
click at [989, 482] on li "[PERSON_NAME] Creek Lates" at bounding box center [1007, 481] width 303 height 47
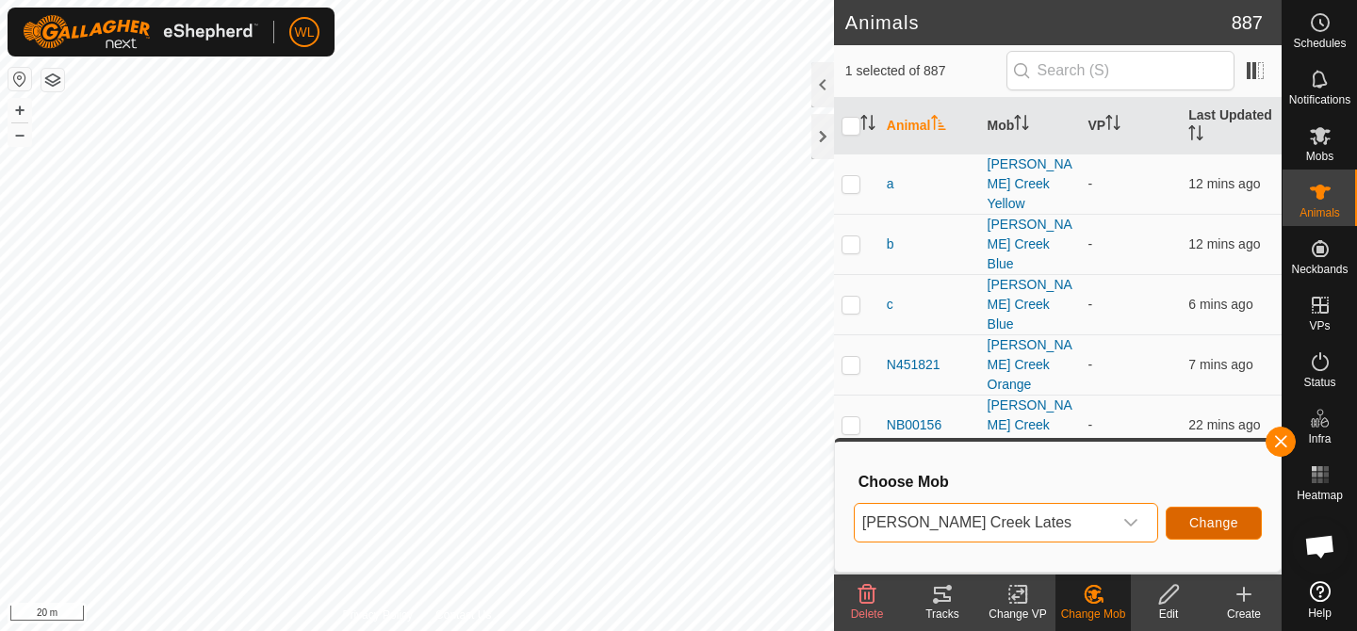
click at [1204, 523] on span "Change" at bounding box center [1213, 523] width 49 height 15
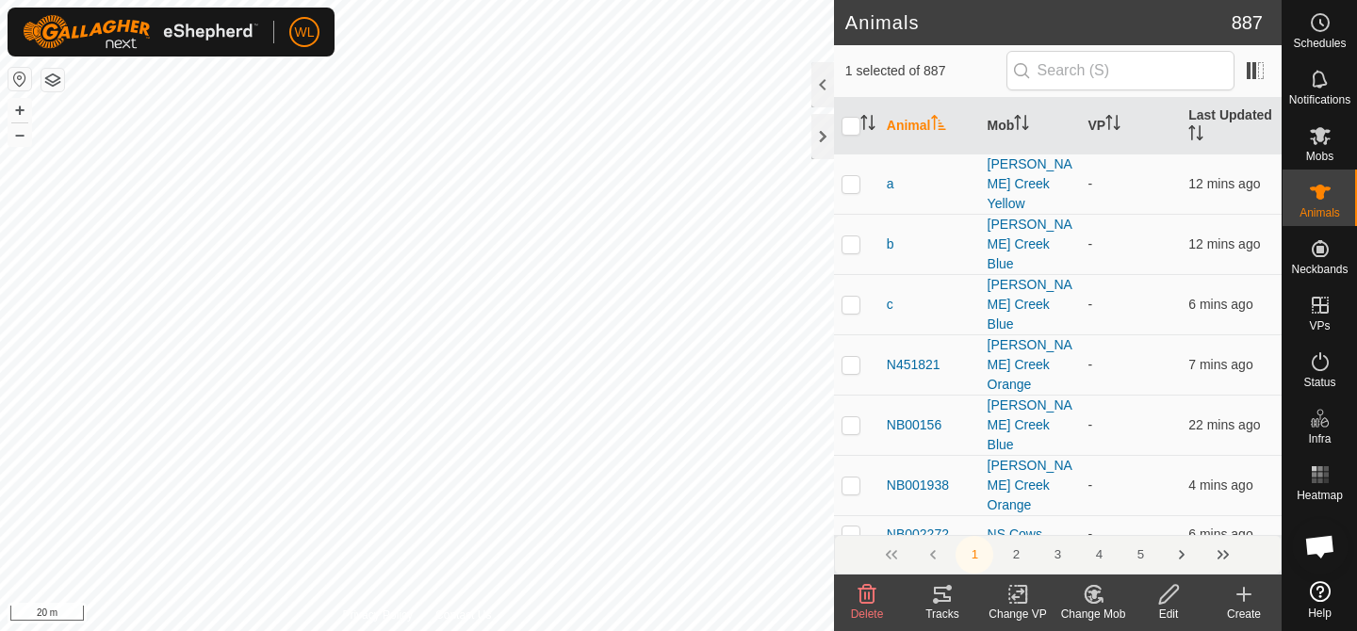
click at [1101, 600] on icon at bounding box center [1100, 600] width 4 height 4
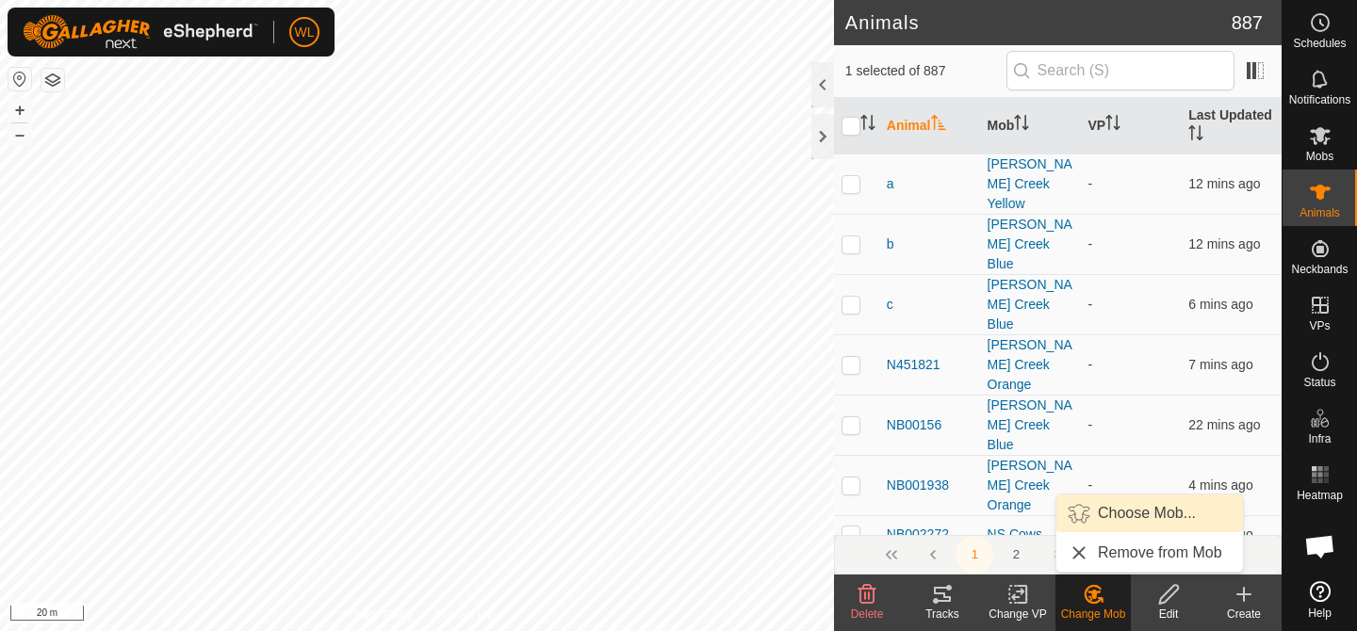
click at [1124, 519] on link "Choose Mob..." at bounding box center [1149, 514] width 187 height 38
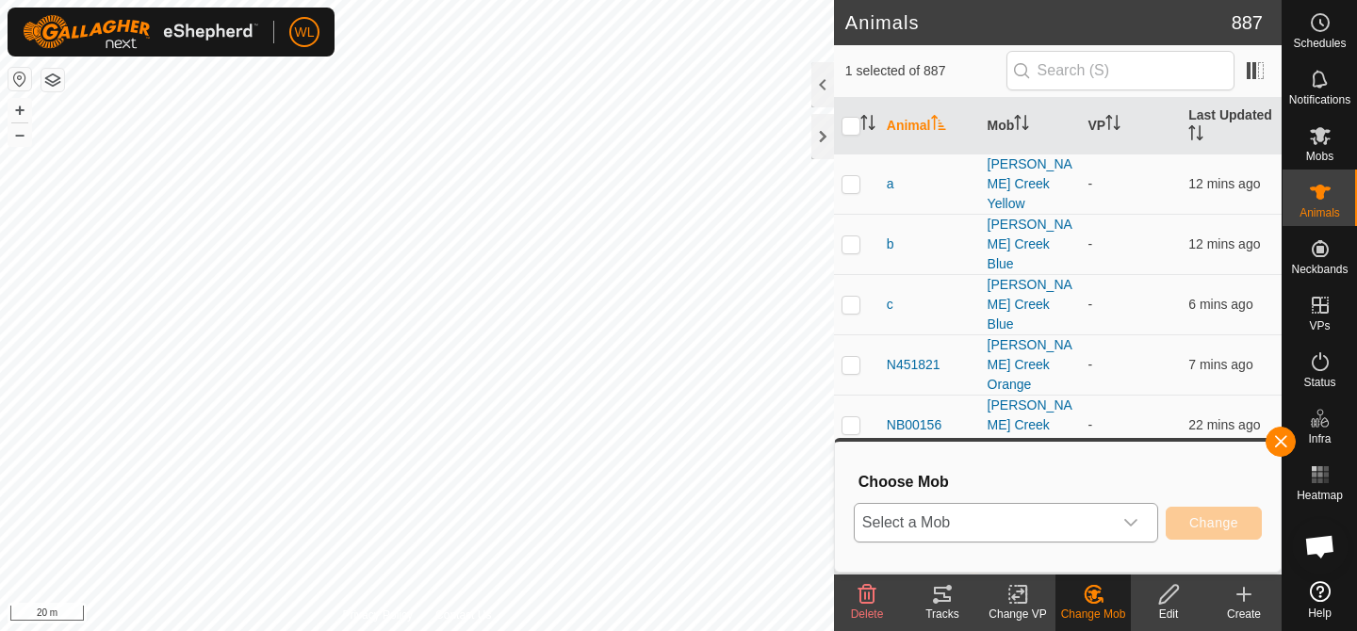
click at [1059, 528] on span "Select a Mob" at bounding box center [983, 523] width 257 height 38
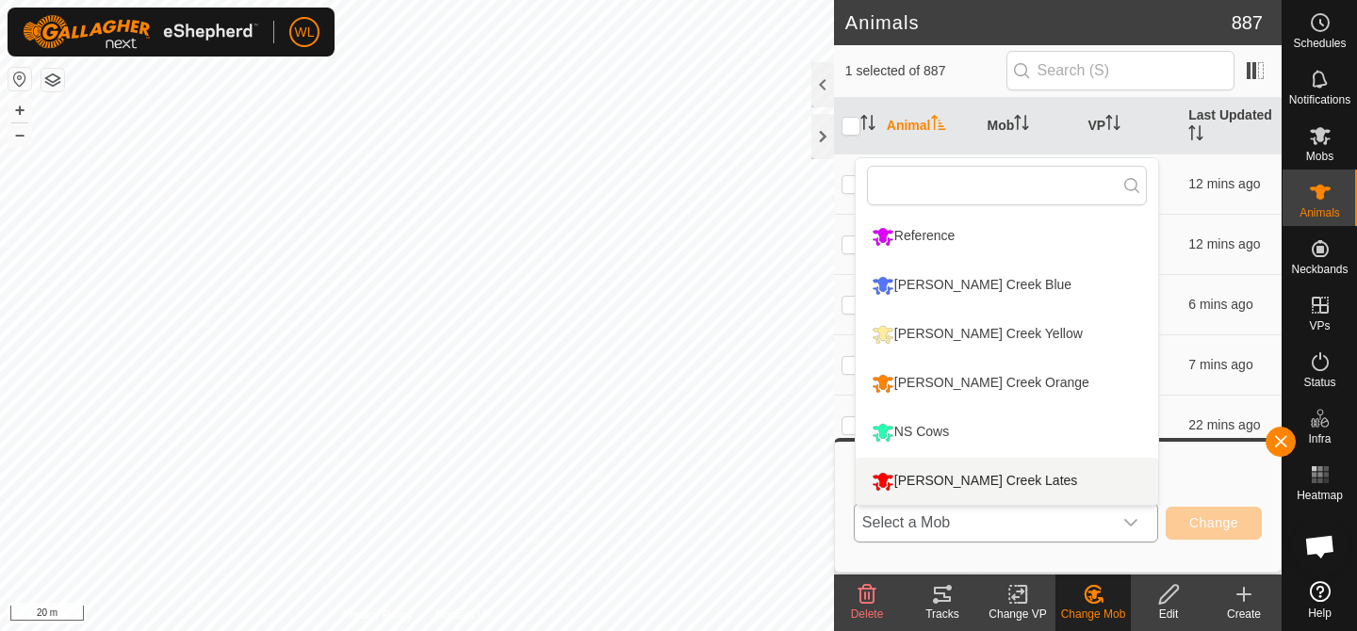
click at [991, 477] on li "[PERSON_NAME] Creek Lates" at bounding box center [1007, 481] width 303 height 47
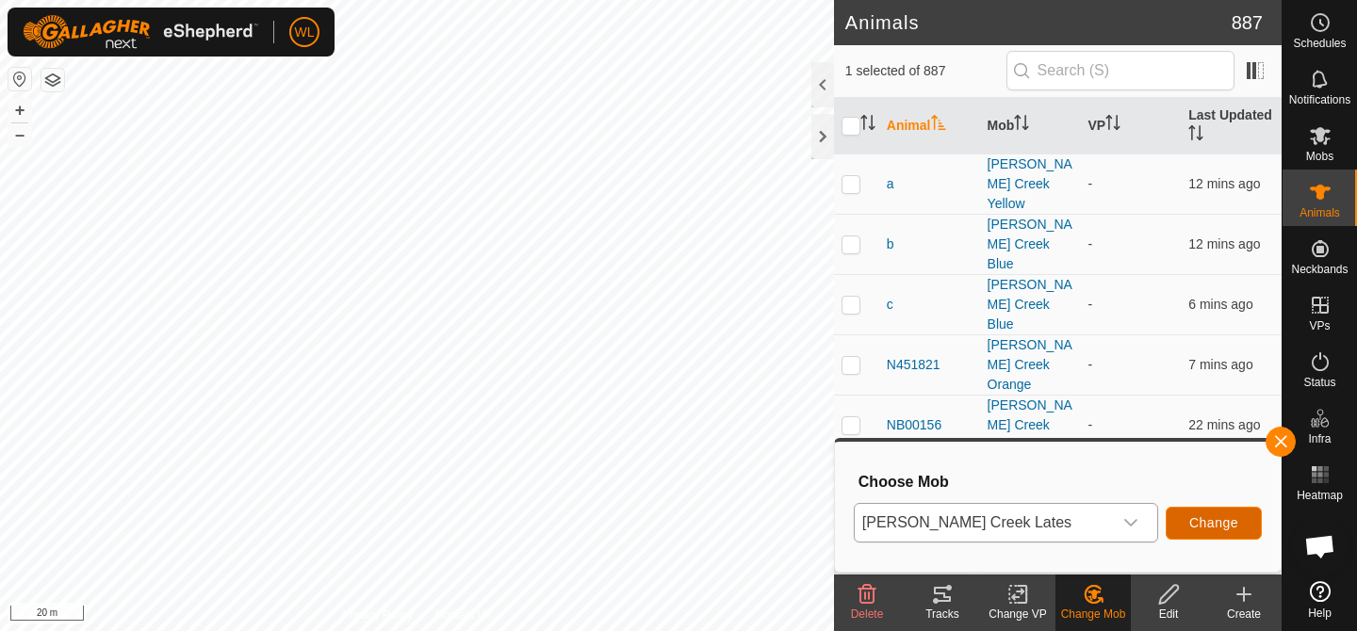
click at [1226, 515] on button "Change" at bounding box center [1214, 523] width 96 height 33
checkbox input "false"
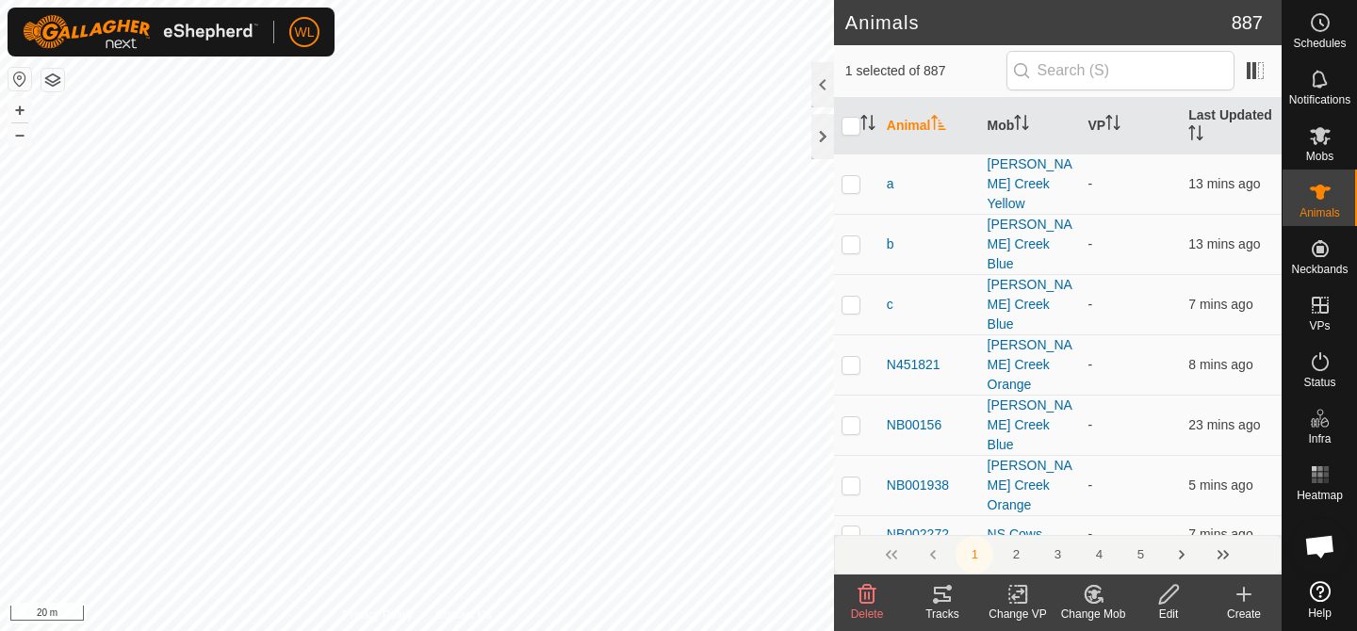
click at [1098, 593] on icon at bounding box center [1094, 594] width 13 height 9
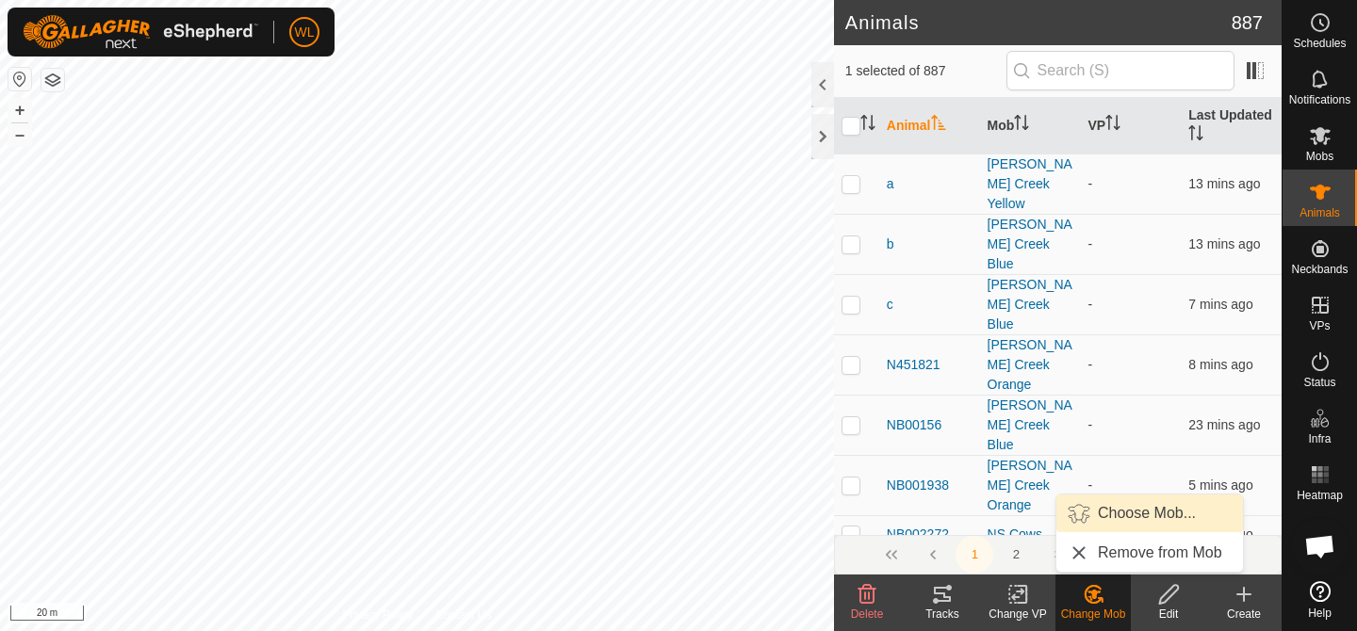
click at [1105, 521] on link "Choose Mob..." at bounding box center [1149, 514] width 187 height 38
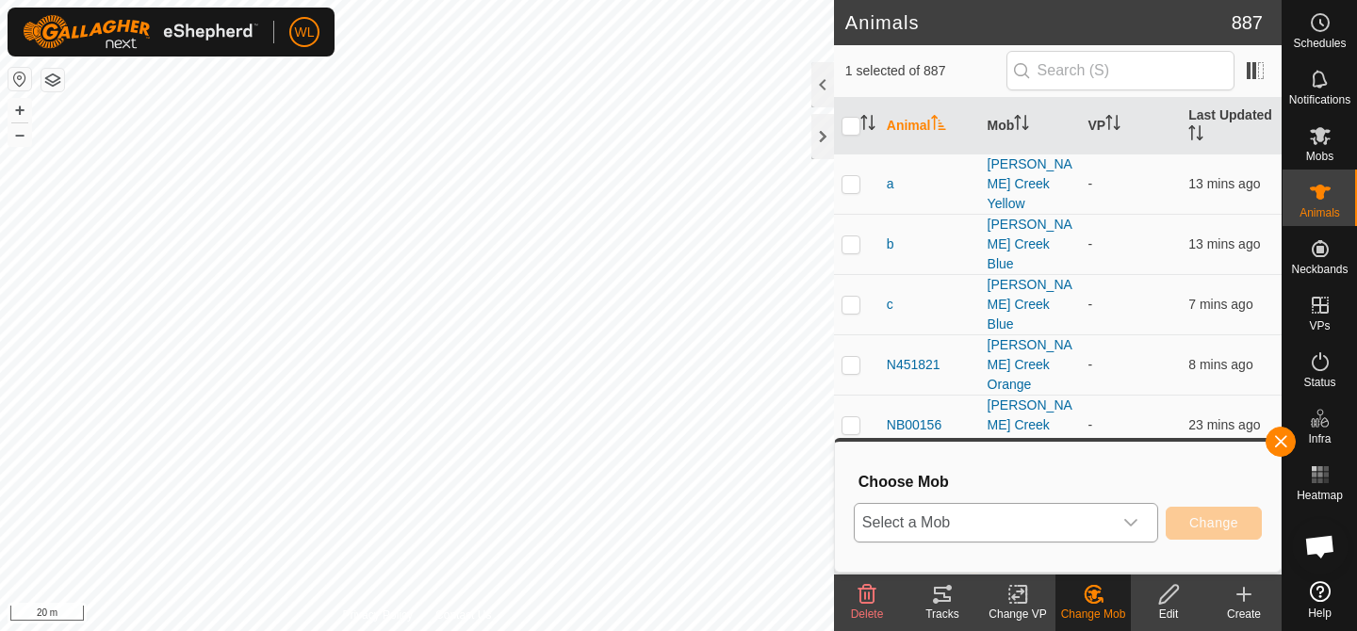
click at [1088, 515] on span "Select a Mob" at bounding box center [983, 523] width 257 height 38
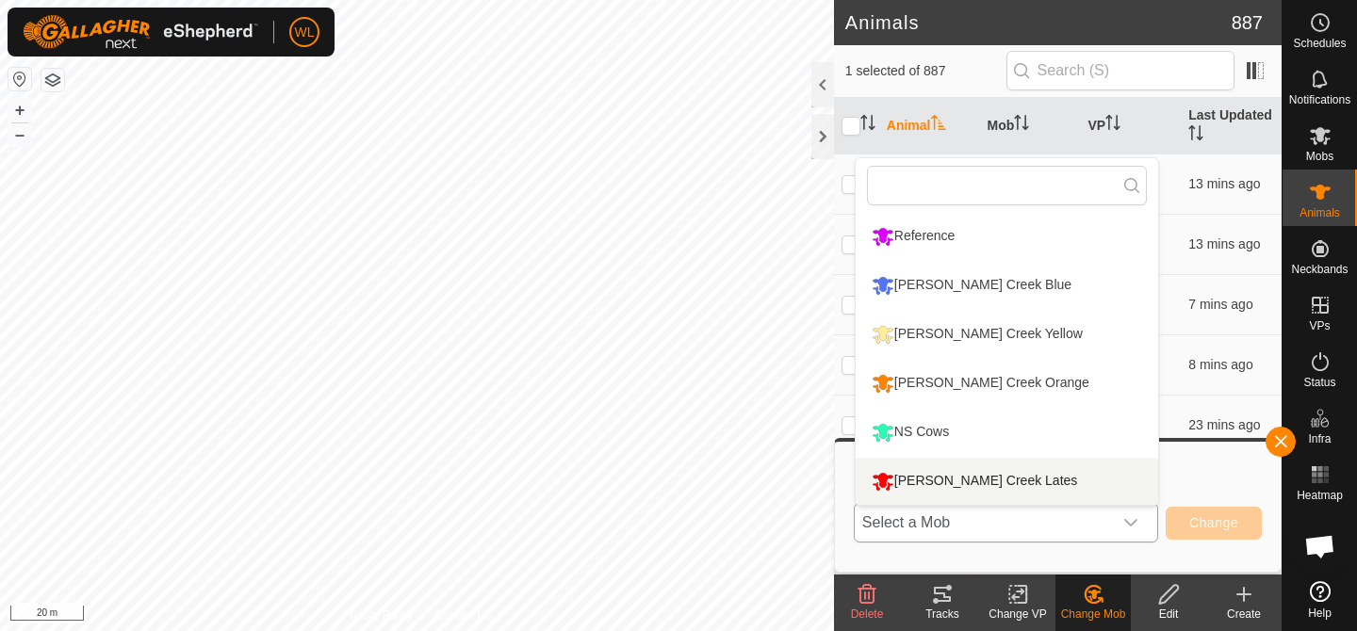
click at [1038, 483] on li "[PERSON_NAME] Creek Lates" at bounding box center [1007, 481] width 303 height 47
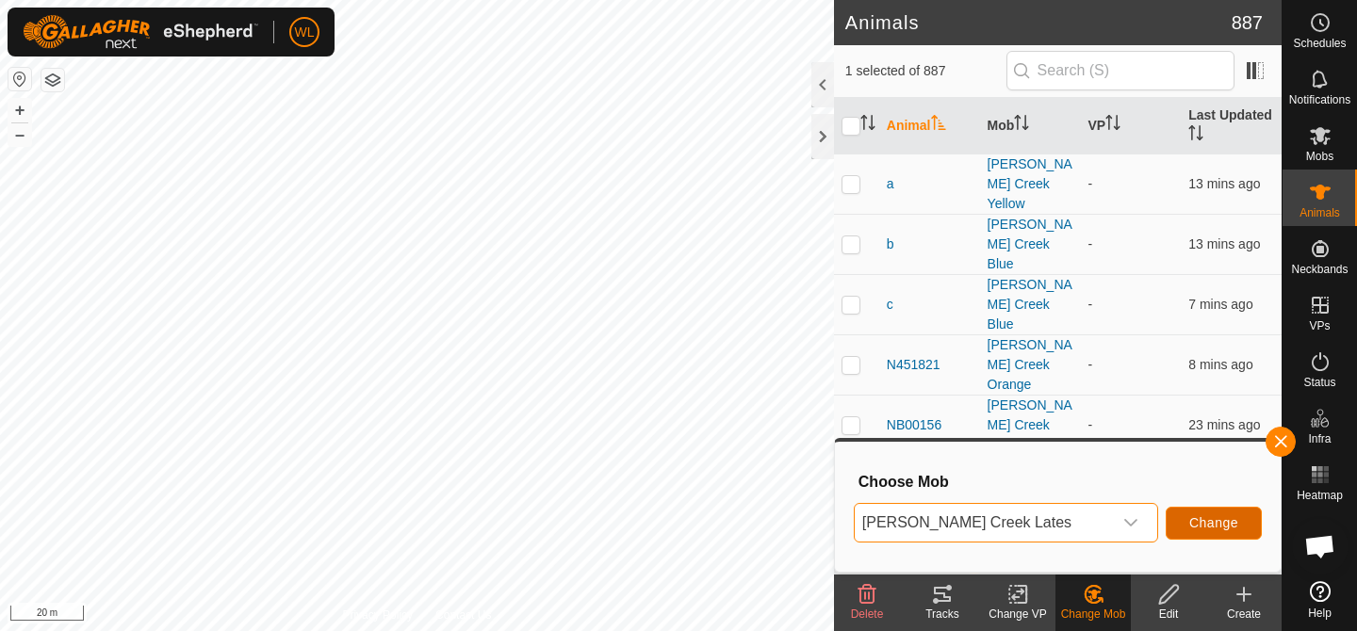
click at [1199, 514] on button "Change" at bounding box center [1214, 523] width 96 height 33
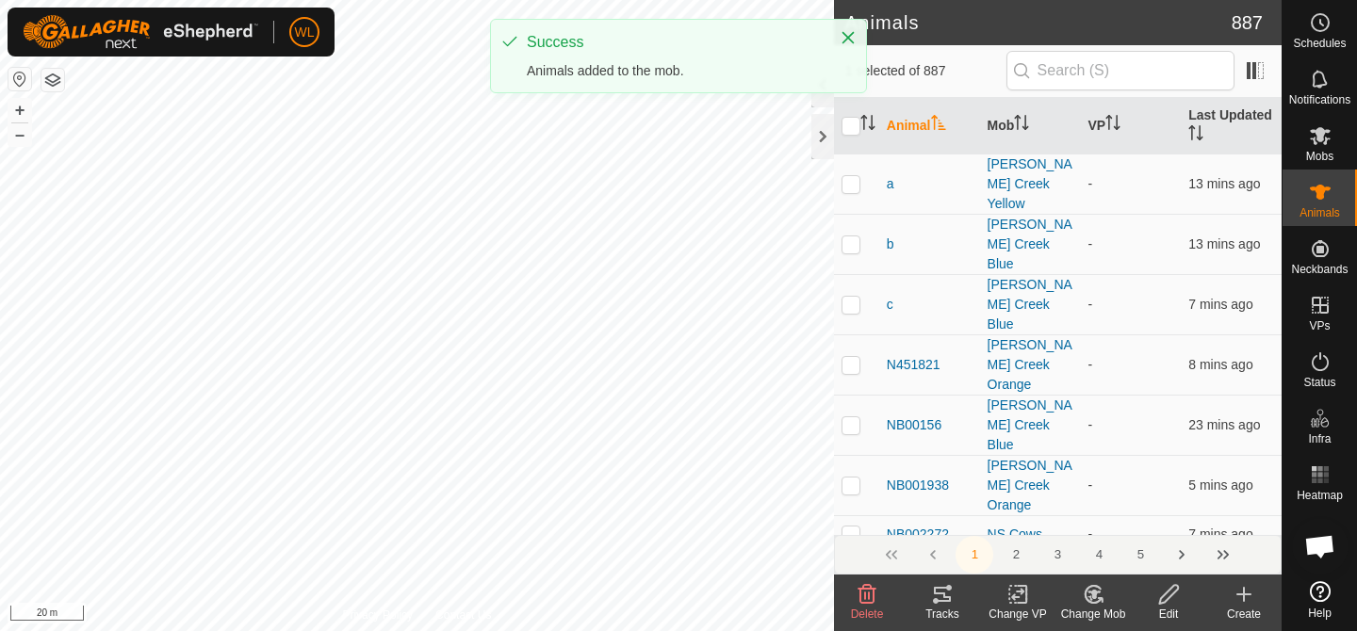
click at [1083, 606] on div "Change Mob" at bounding box center [1093, 614] width 75 height 17
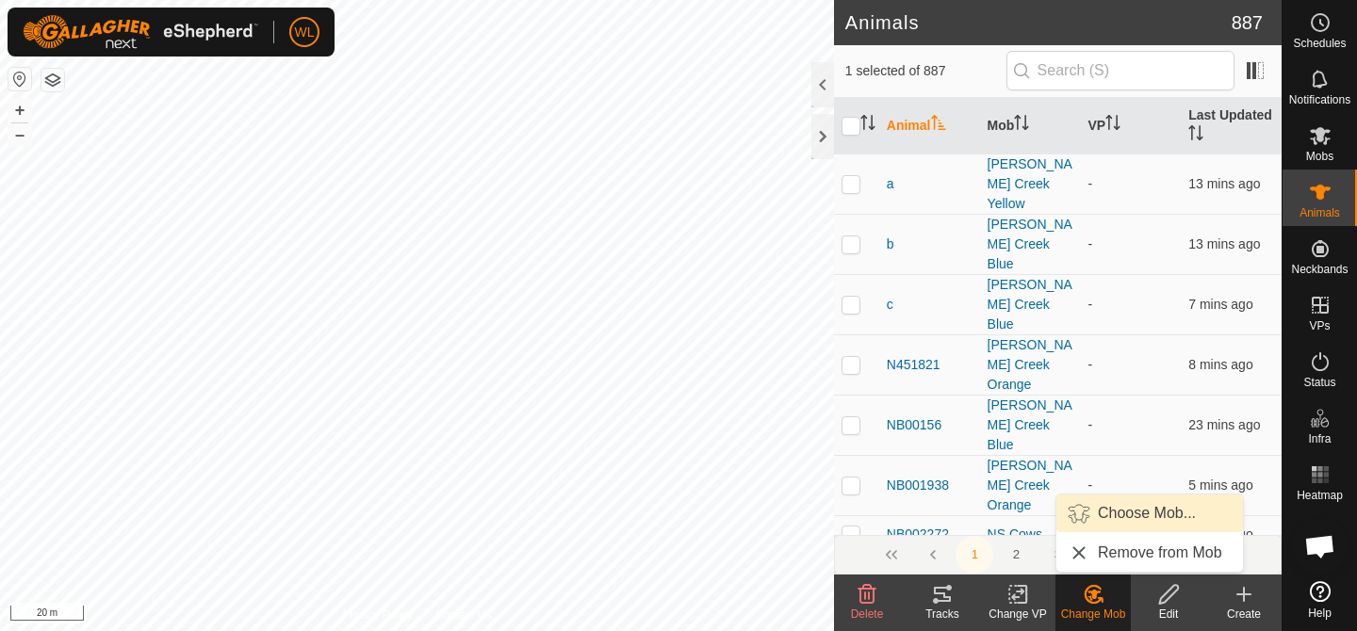
click at [1119, 521] on link "Choose Mob..." at bounding box center [1149, 514] width 187 height 38
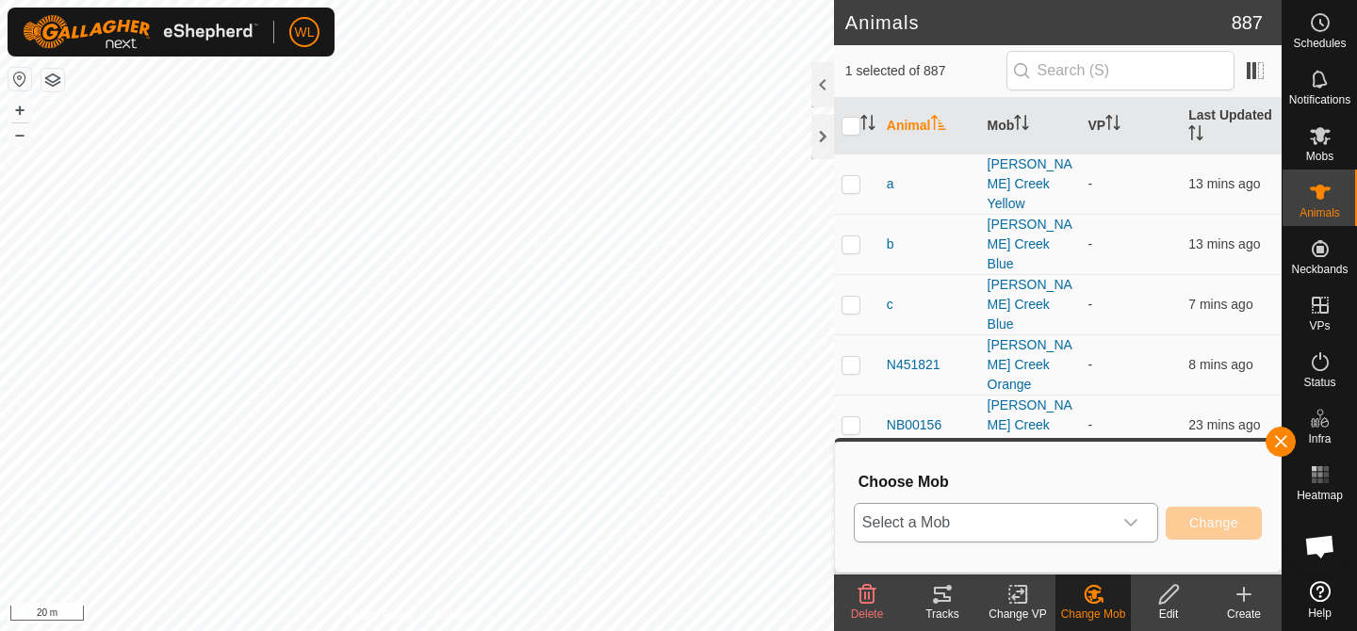
click at [1056, 522] on span "Select a Mob" at bounding box center [983, 523] width 257 height 38
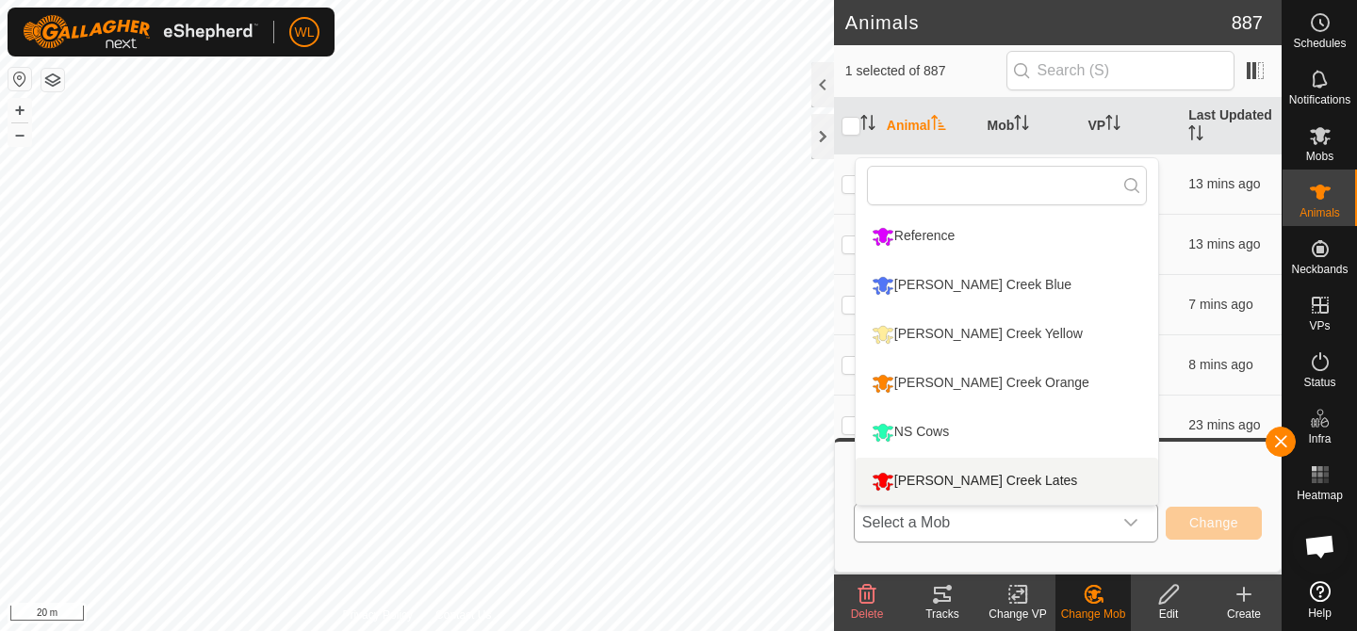
click at [1022, 479] on li "[PERSON_NAME] Creek Lates" at bounding box center [1007, 481] width 303 height 47
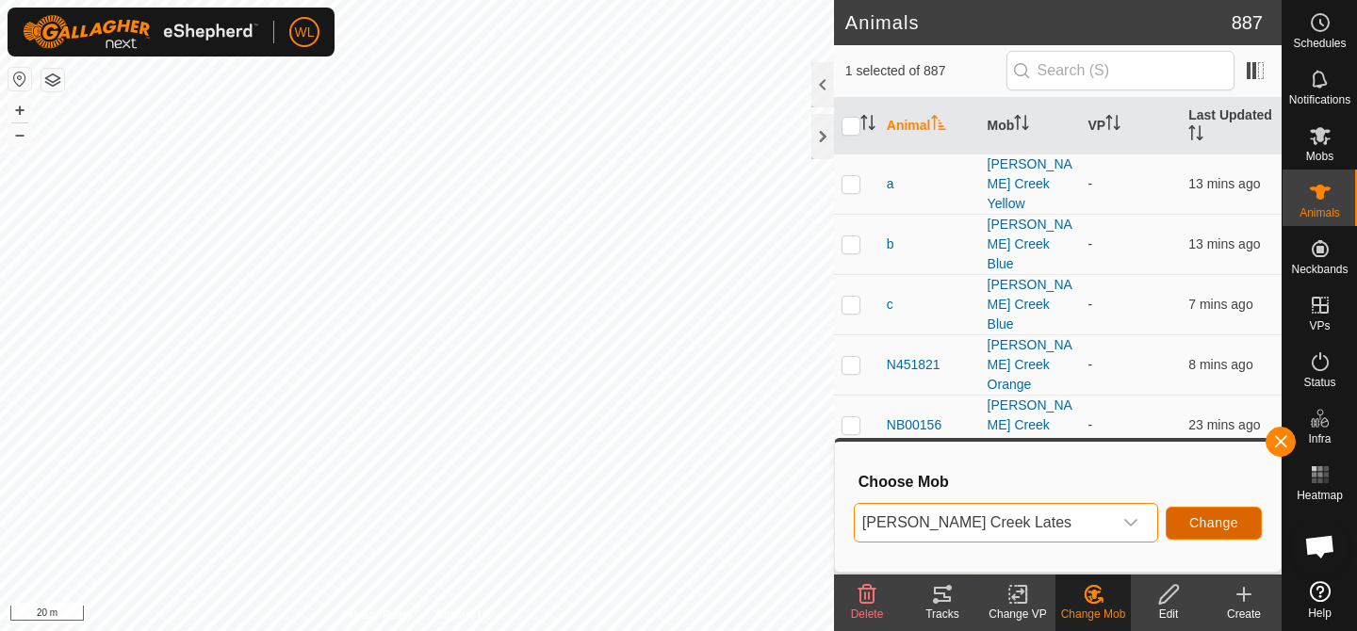
click at [1184, 513] on button "Change" at bounding box center [1214, 523] width 96 height 33
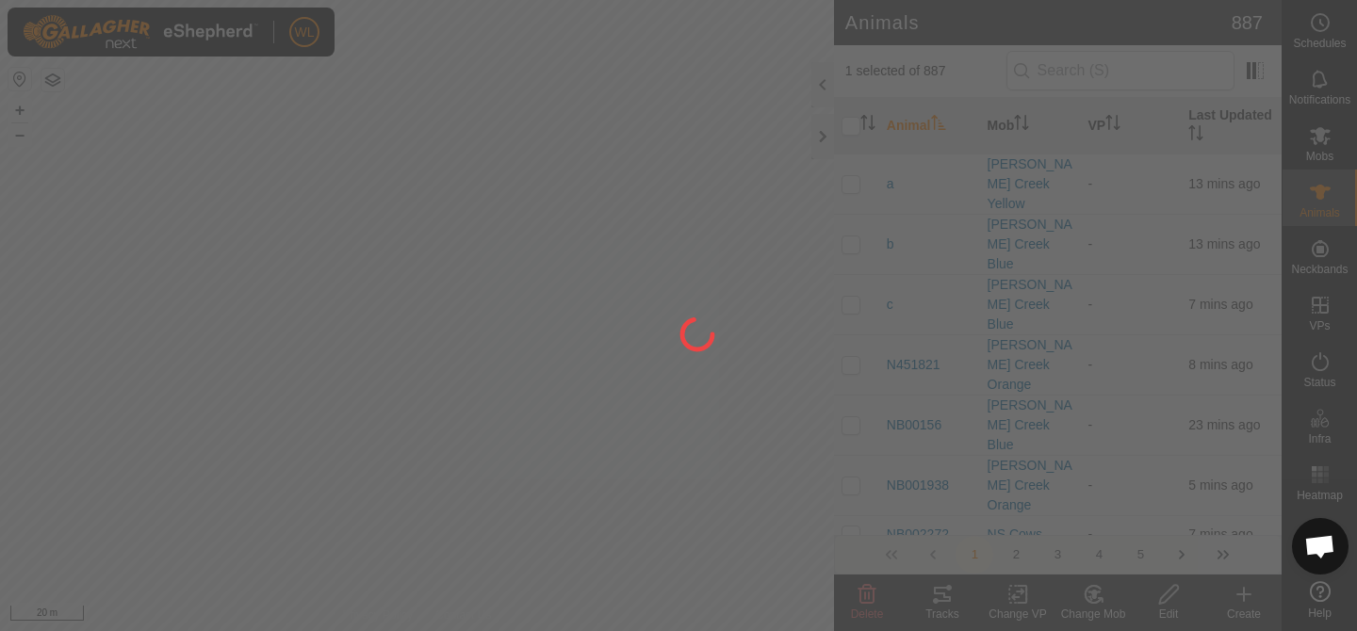
checkbox input "false"
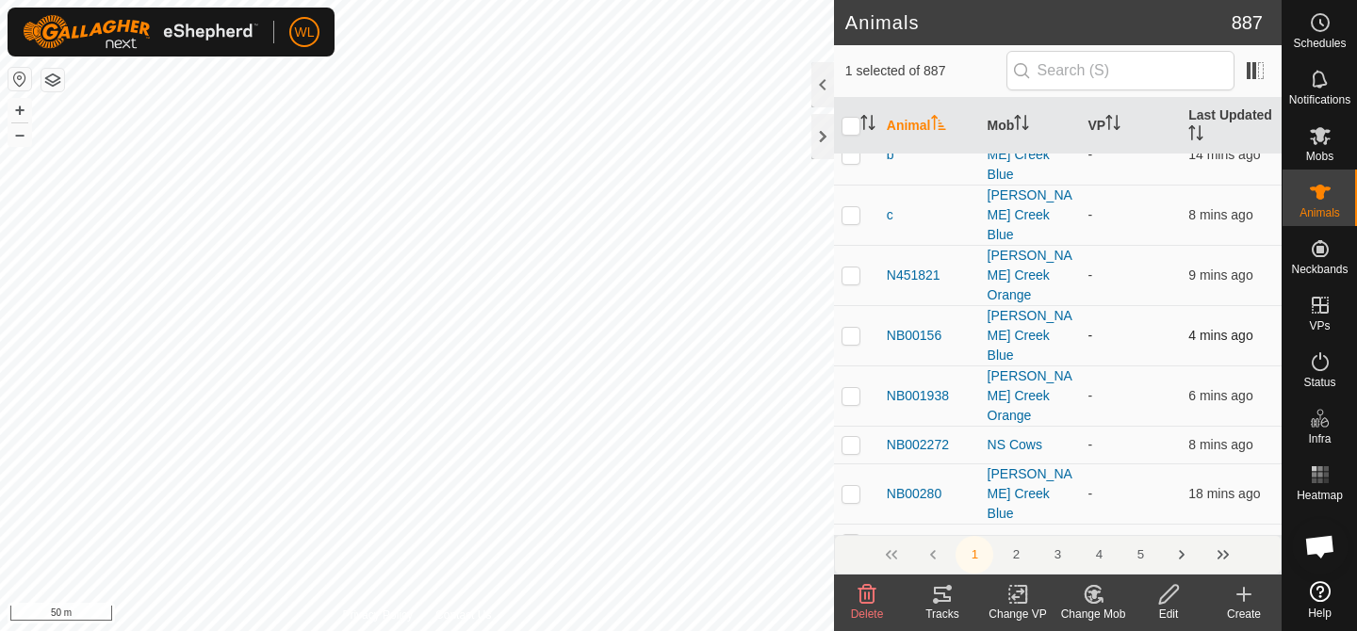
scroll to position [106, 0]
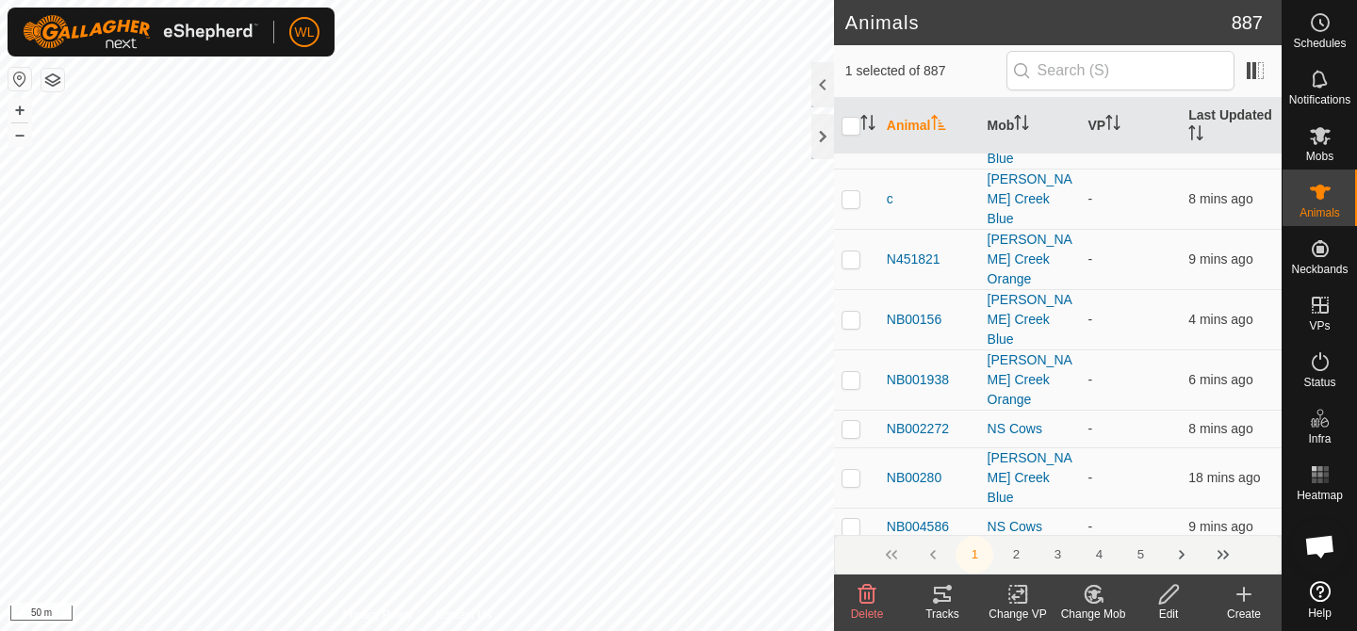
click at [759, 0] on html "WL Schedules Notifications Mobs Animals Neckbands VPs Status Infra Heatmap Help…" at bounding box center [678, 315] width 1357 height 631
click at [1101, 617] on div "Change Mob" at bounding box center [1093, 614] width 75 height 17
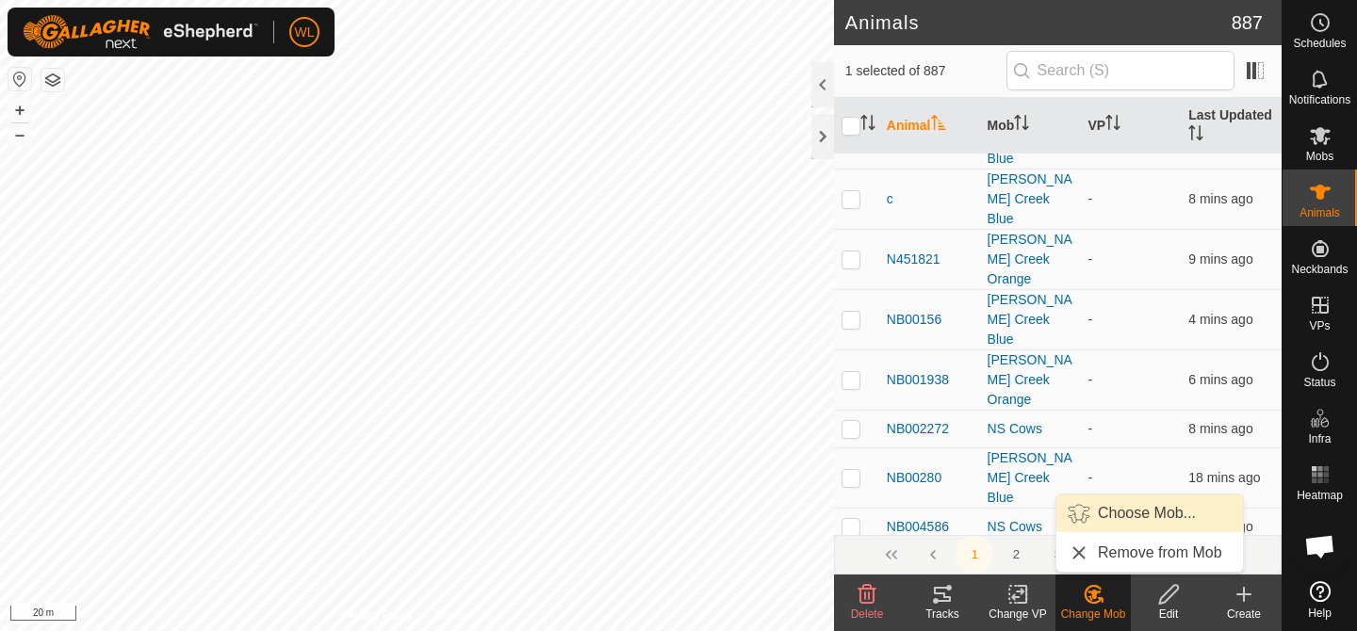
click at [1128, 504] on link "Choose Mob..." at bounding box center [1149, 514] width 187 height 38
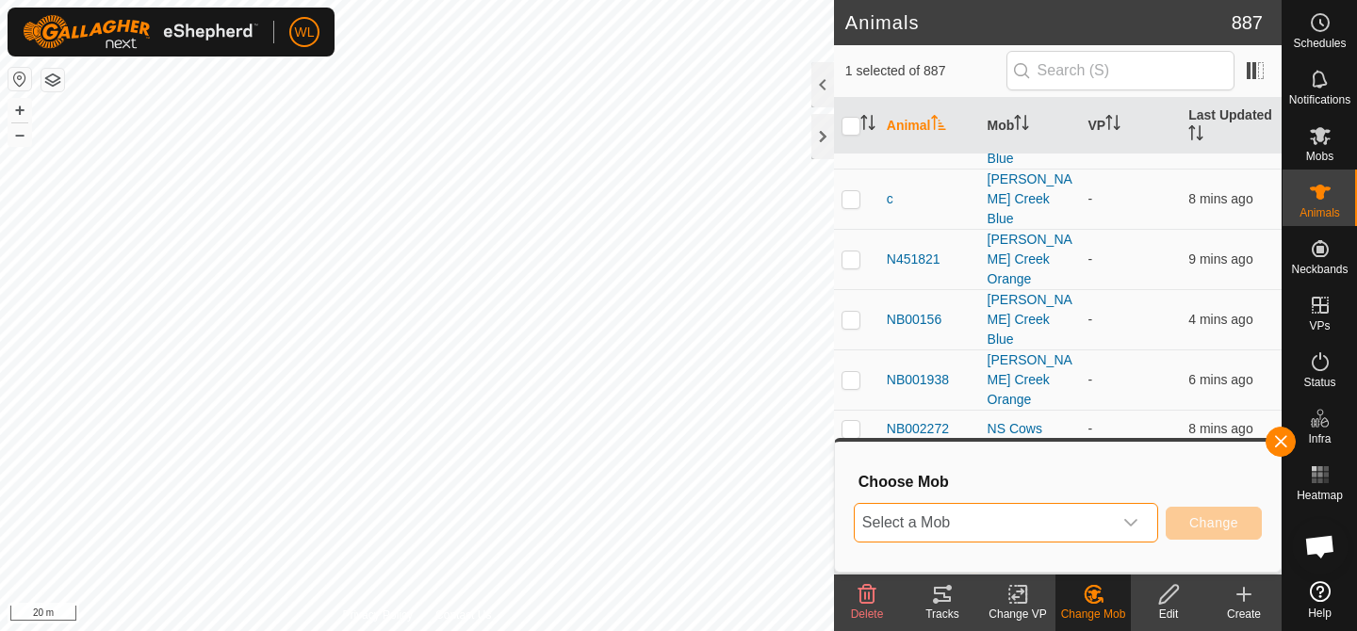
click at [1074, 511] on span "Select a Mob" at bounding box center [983, 523] width 257 height 38
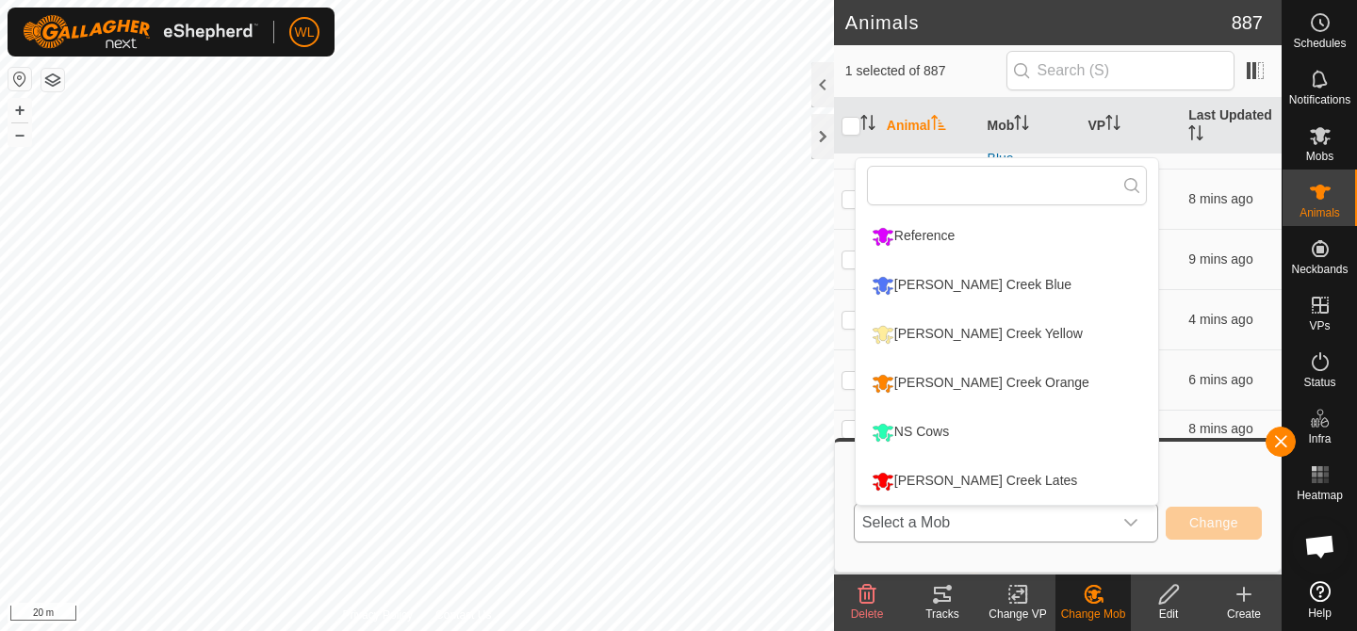
click at [1032, 484] on li "[PERSON_NAME] Creek Lates" at bounding box center [1007, 481] width 303 height 47
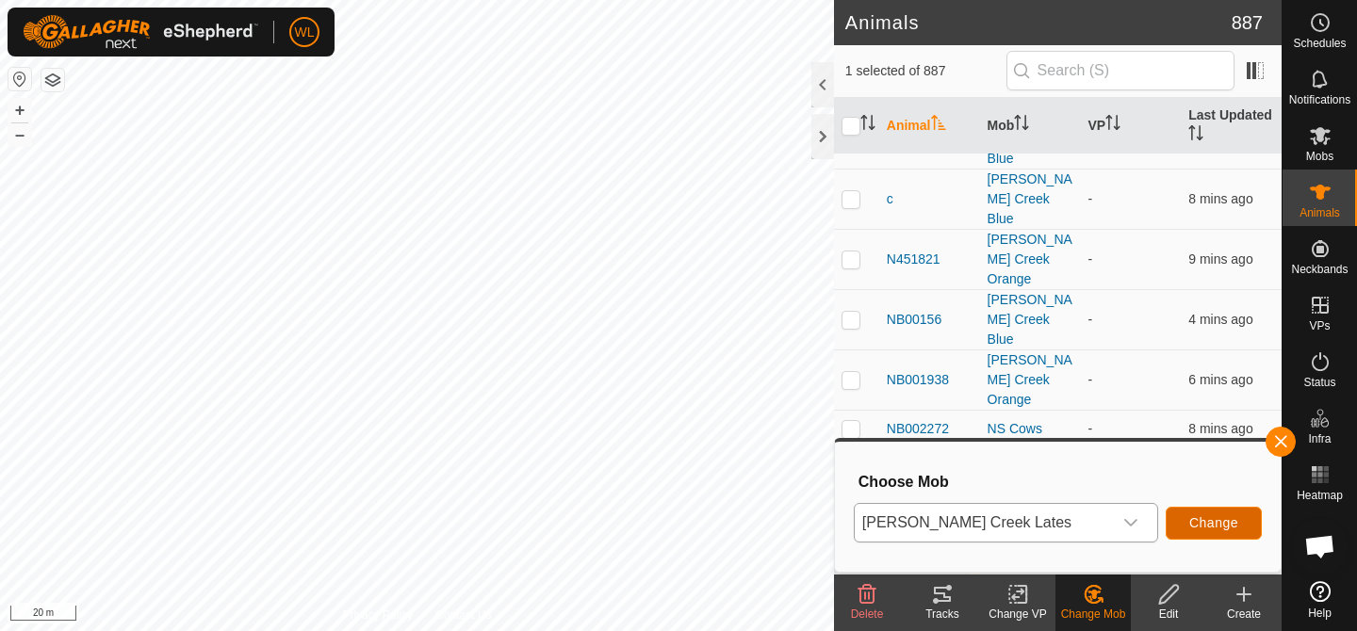
click at [1230, 520] on span "Change" at bounding box center [1213, 523] width 49 height 15
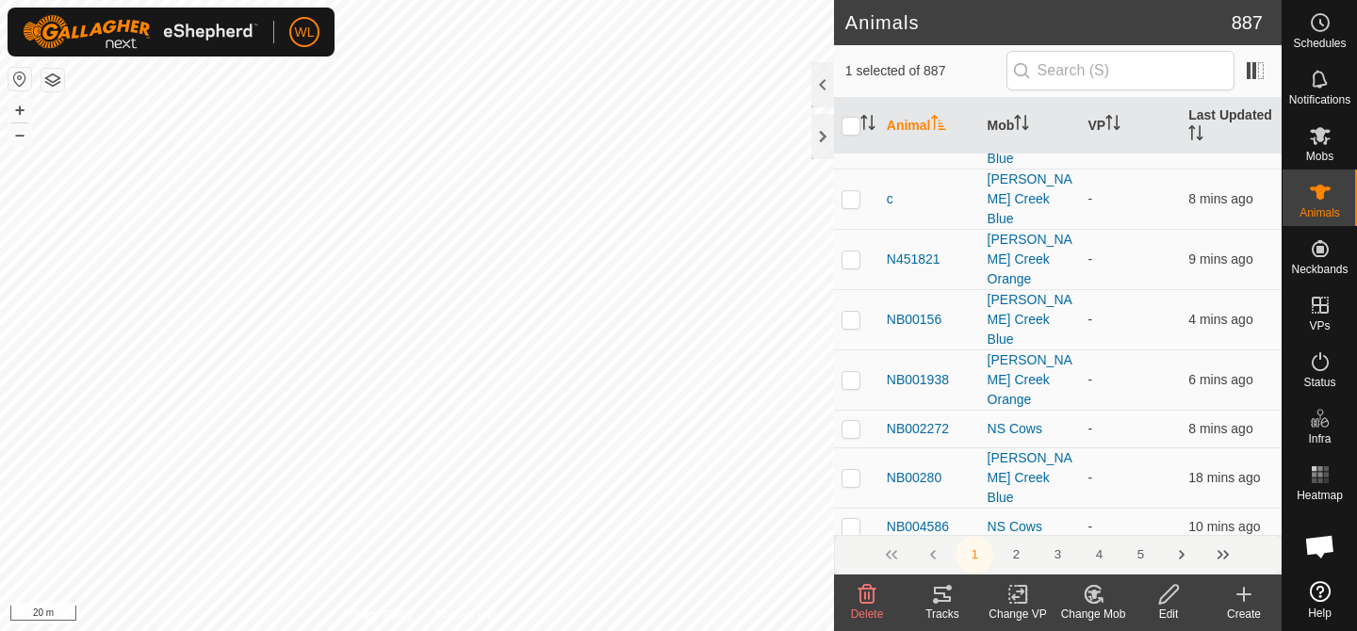
click at [1111, 593] on change-mob-svg-icon at bounding box center [1093, 594] width 75 height 23
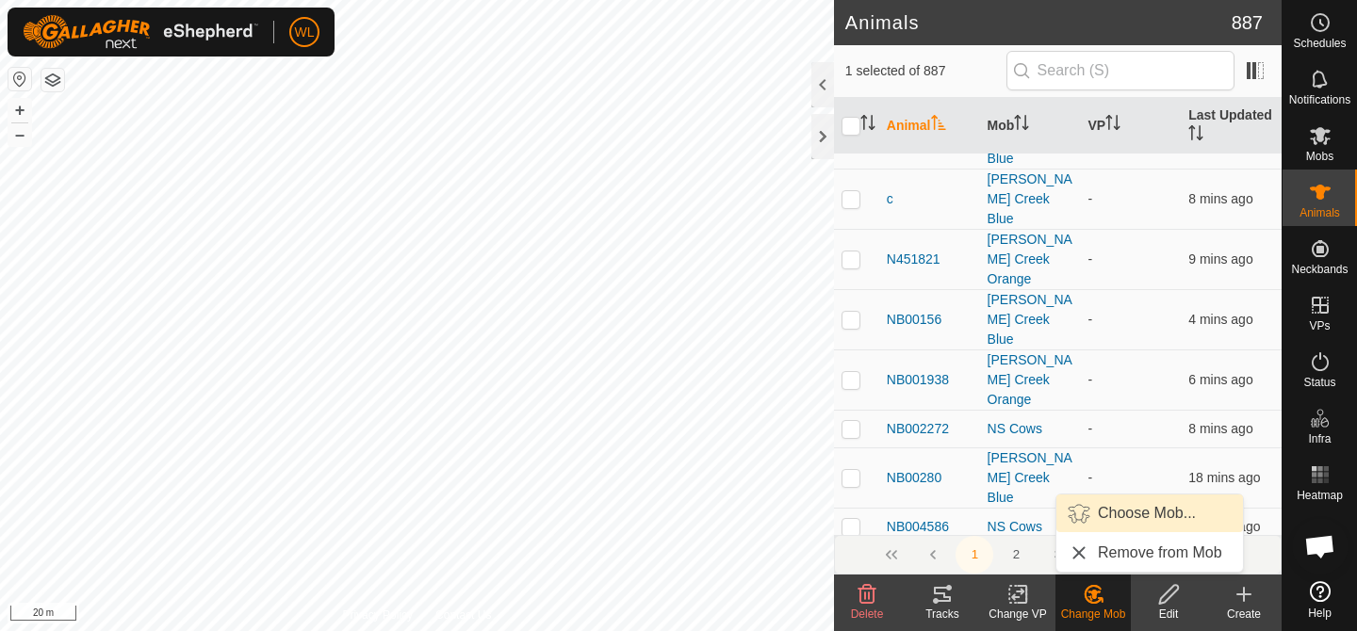
click at [1123, 512] on link "Choose Mob..." at bounding box center [1149, 514] width 187 height 38
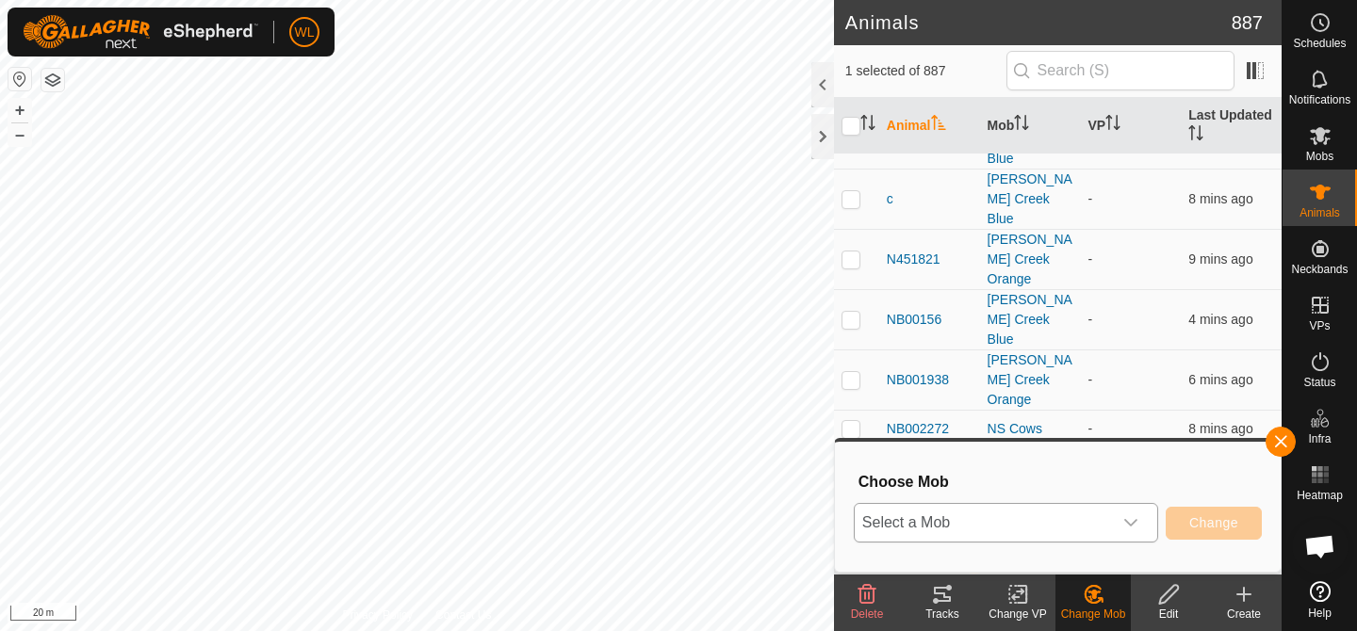
click at [1132, 516] on icon "dropdown trigger" at bounding box center [1130, 523] width 15 height 15
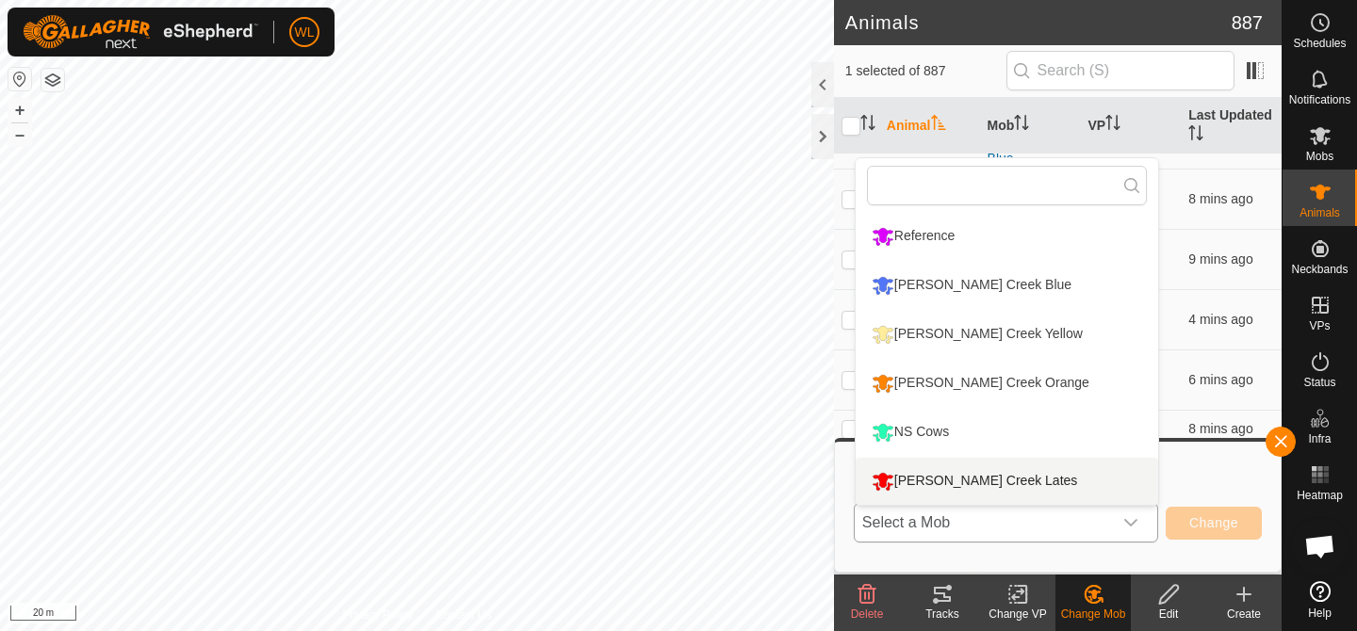
click at [1034, 482] on li "[PERSON_NAME] Creek Lates" at bounding box center [1007, 481] width 303 height 47
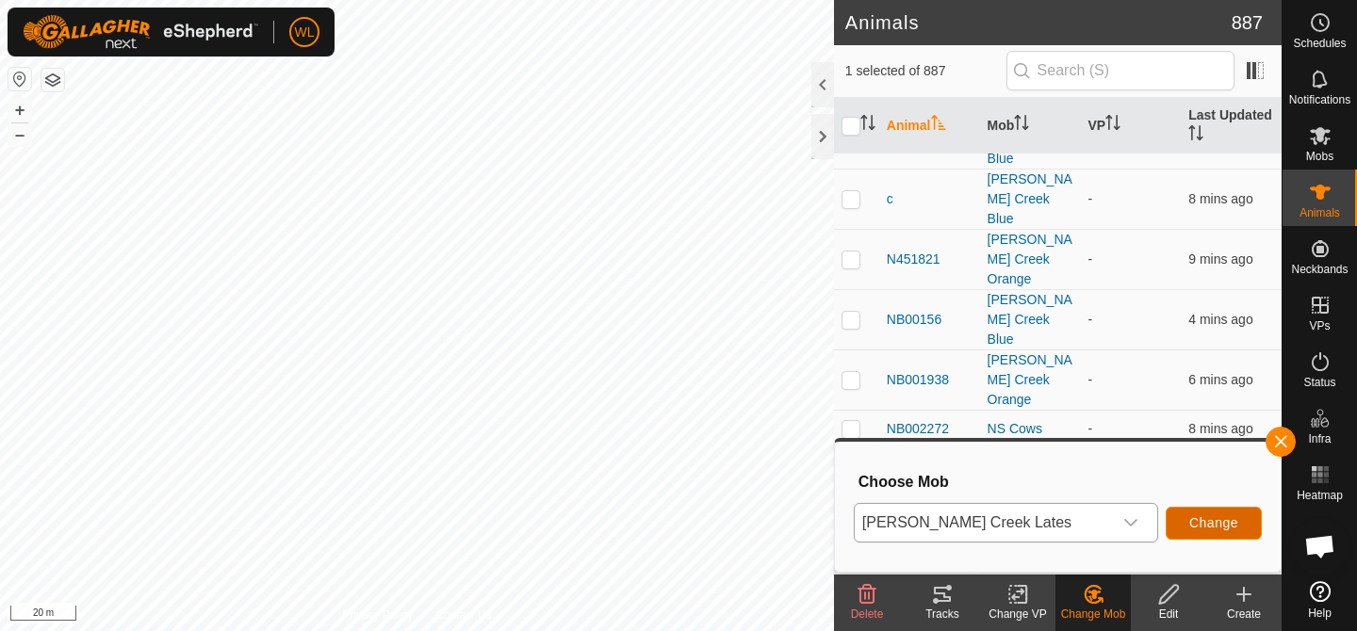
click at [1200, 522] on span "Change" at bounding box center [1213, 523] width 49 height 15
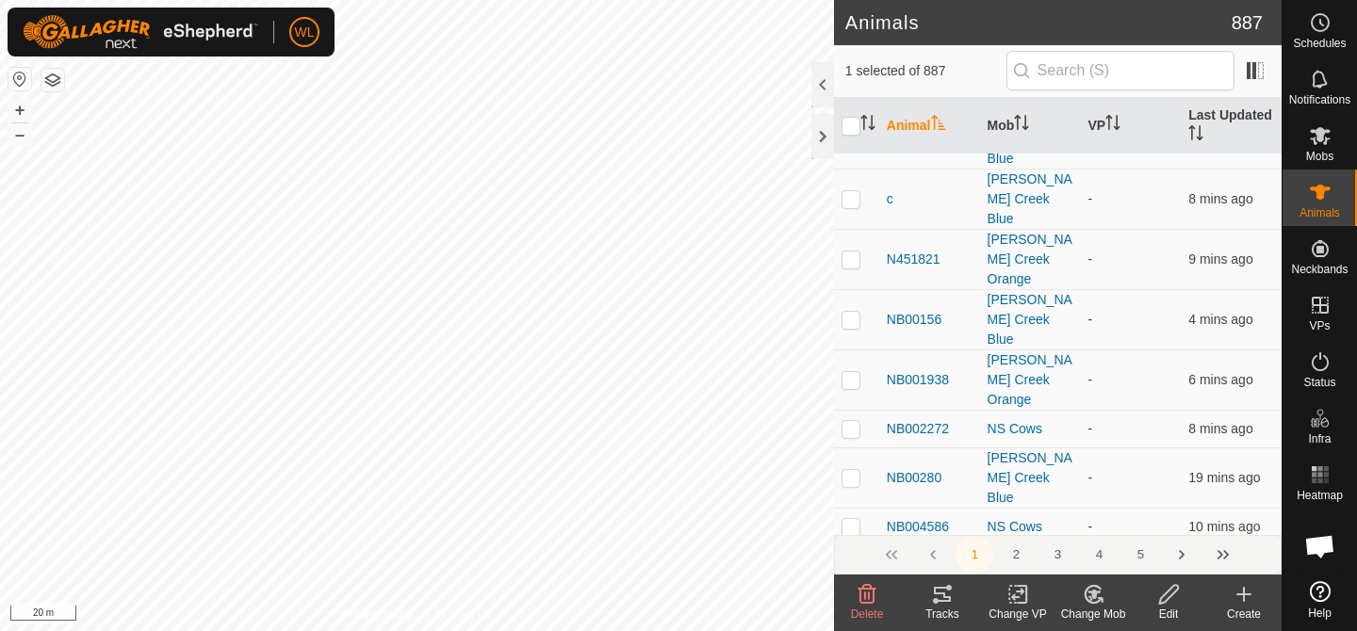
click at [1096, 600] on icon at bounding box center [1094, 594] width 24 height 23
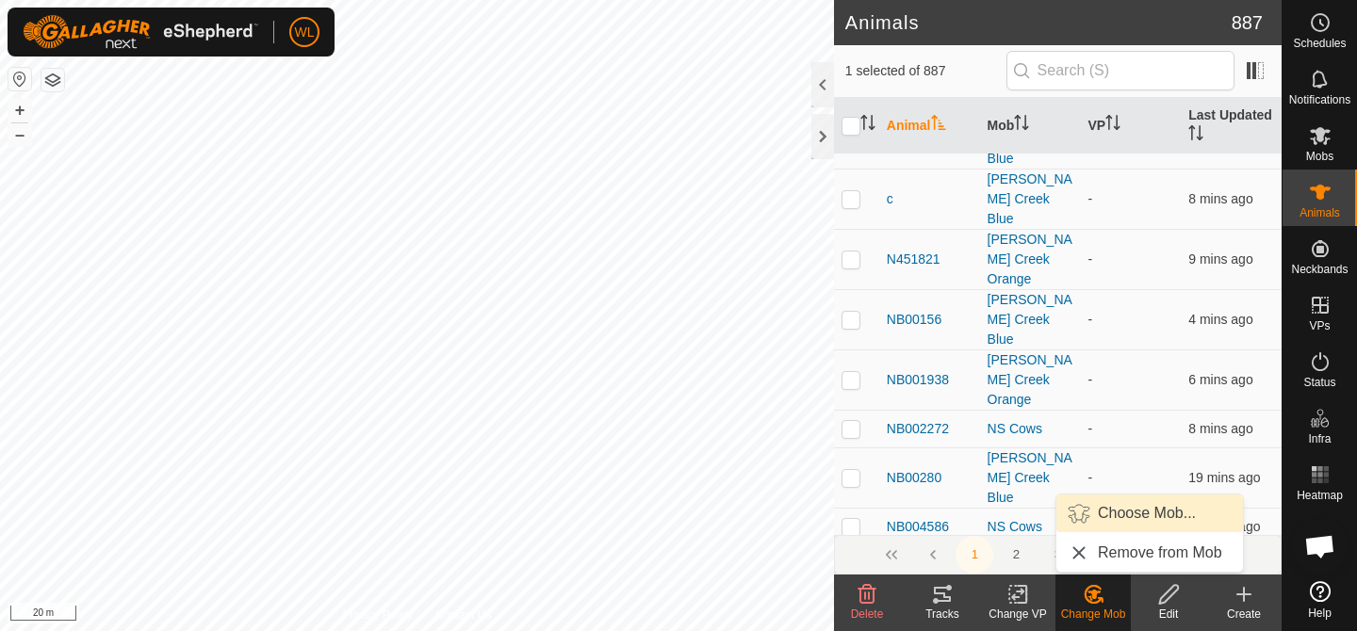
click at [1134, 526] on link "Choose Mob..." at bounding box center [1149, 514] width 187 height 38
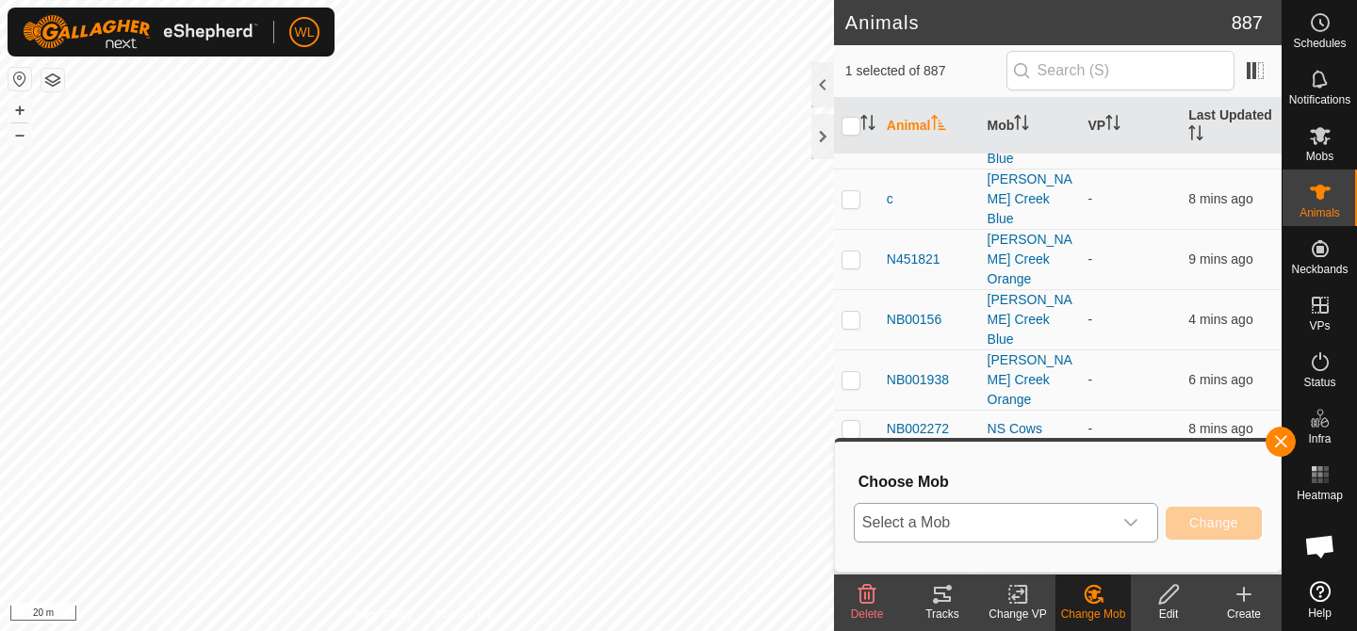
click at [1133, 524] on icon "dropdown trigger" at bounding box center [1130, 523] width 13 height 8
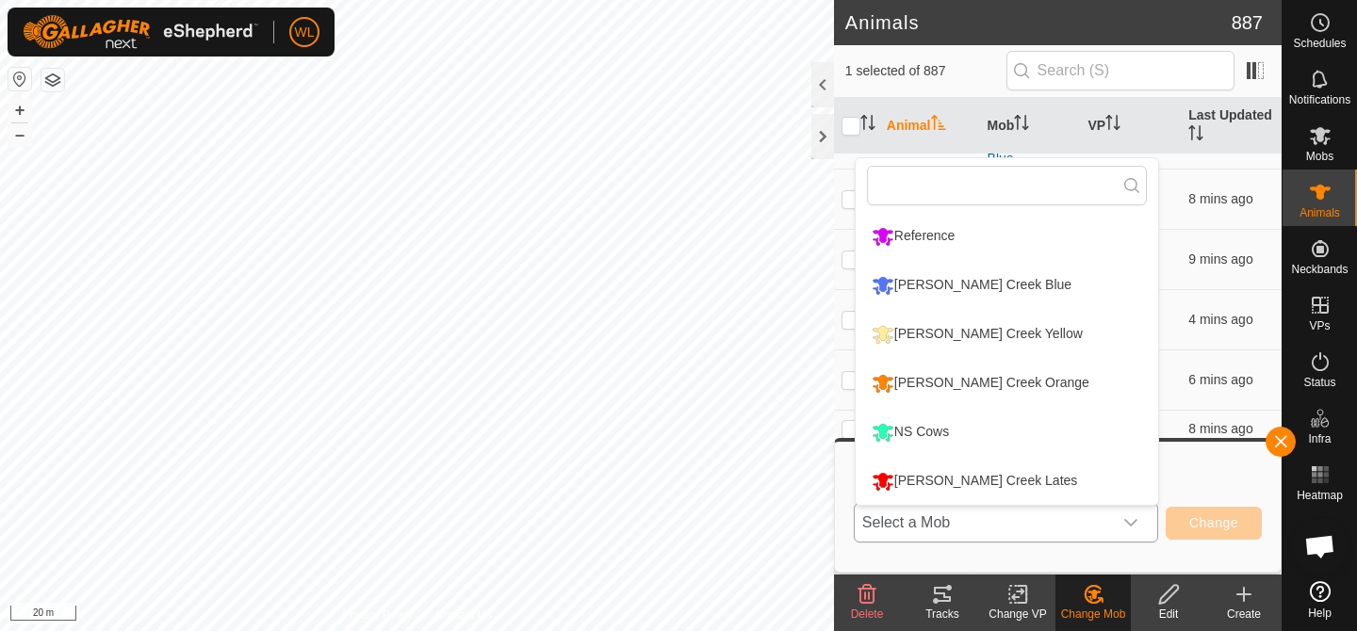
click at [1036, 483] on li "[PERSON_NAME] Creek Lates" at bounding box center [1007, 481] width 303 height 47
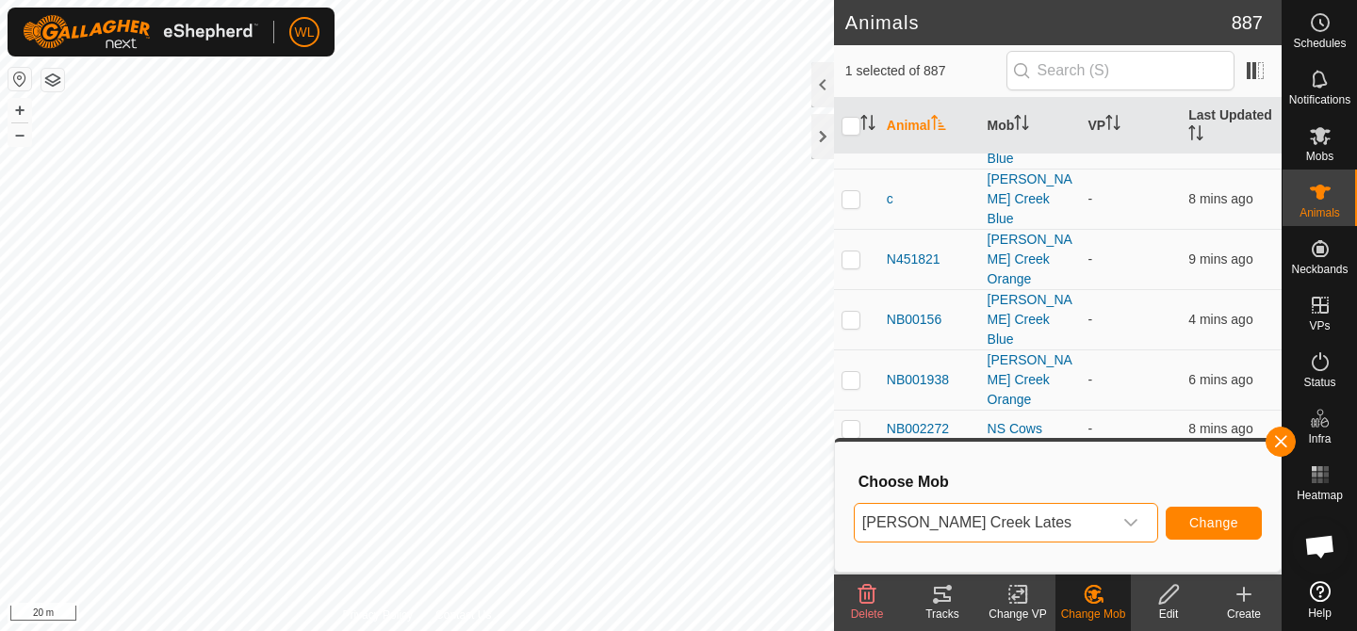
click at [1237, 541] on div "[PERSON_NAME] Creek Lates Change" at bounding box center [1058, 522] width 408 height 45
click at [1197, 509] on button "Change" at bounding box center [1214, 523] width 96 height 33
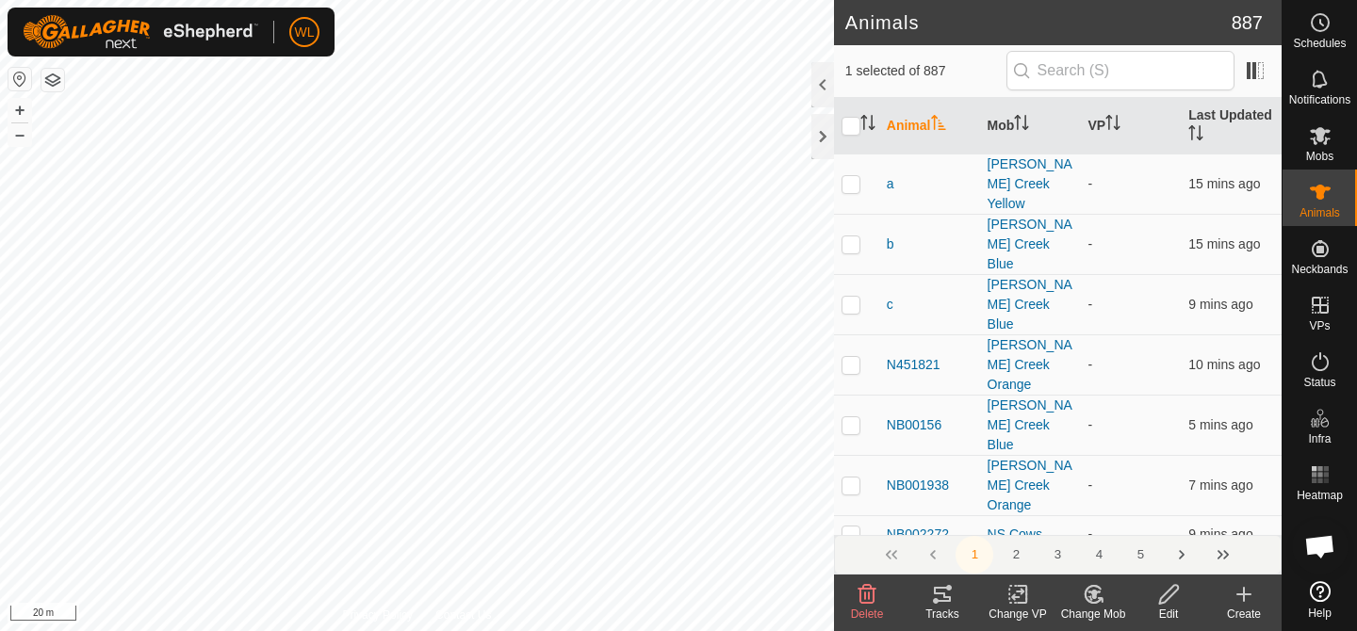
click at [1083, 598] on icon at bounding box center [1094, 594] width 24 height 23
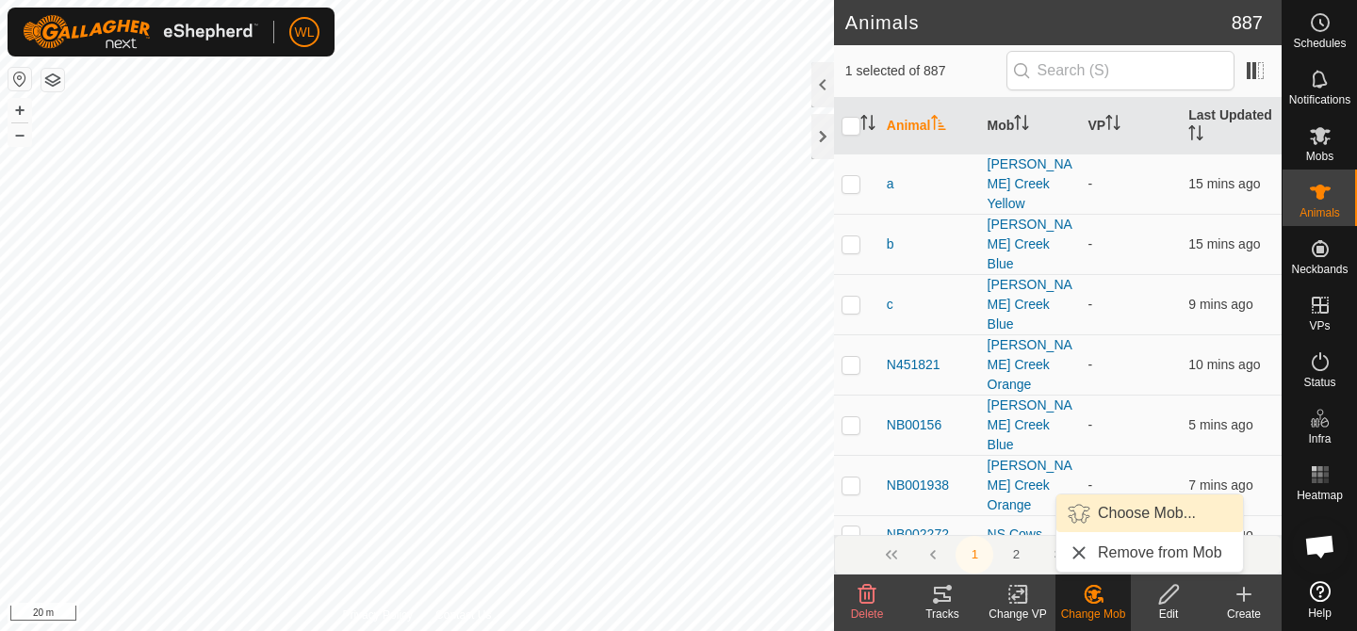
click at [1098, 521] on link "Choose Mob..." at bounding box center [1149, 514] width 187 height 38
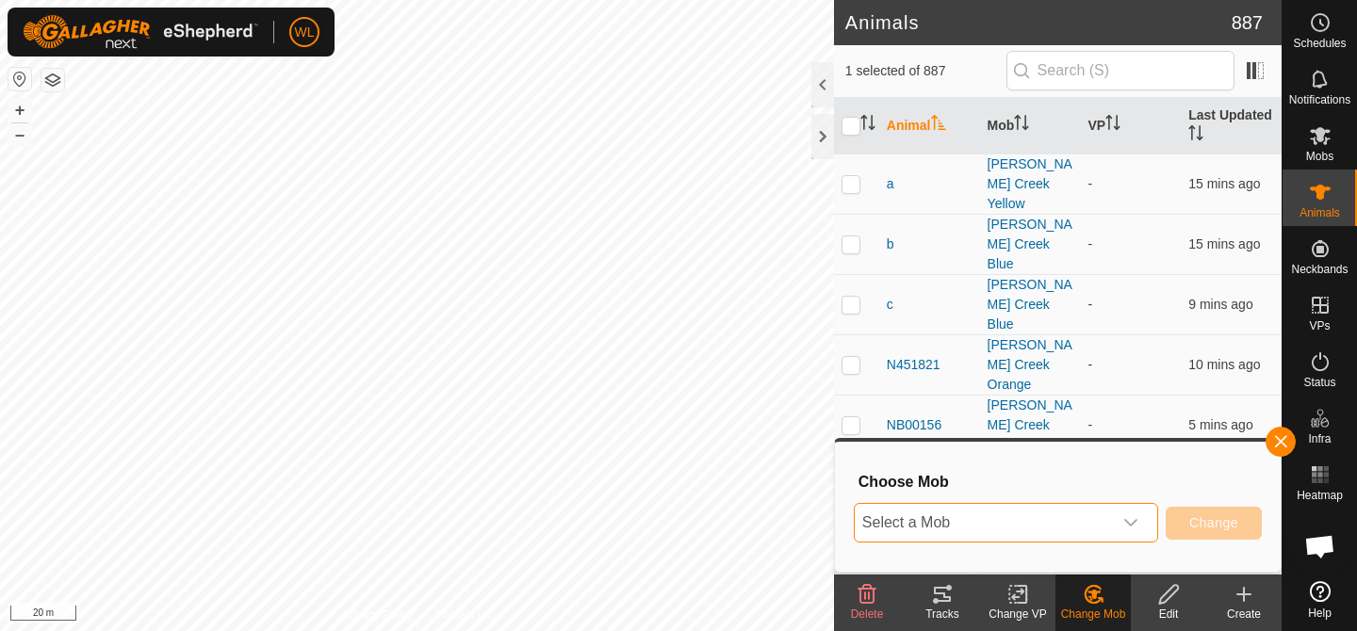
click at [1098, 516] on span "Select a Mob" at bounding box center [983, 523] width 257 height 38
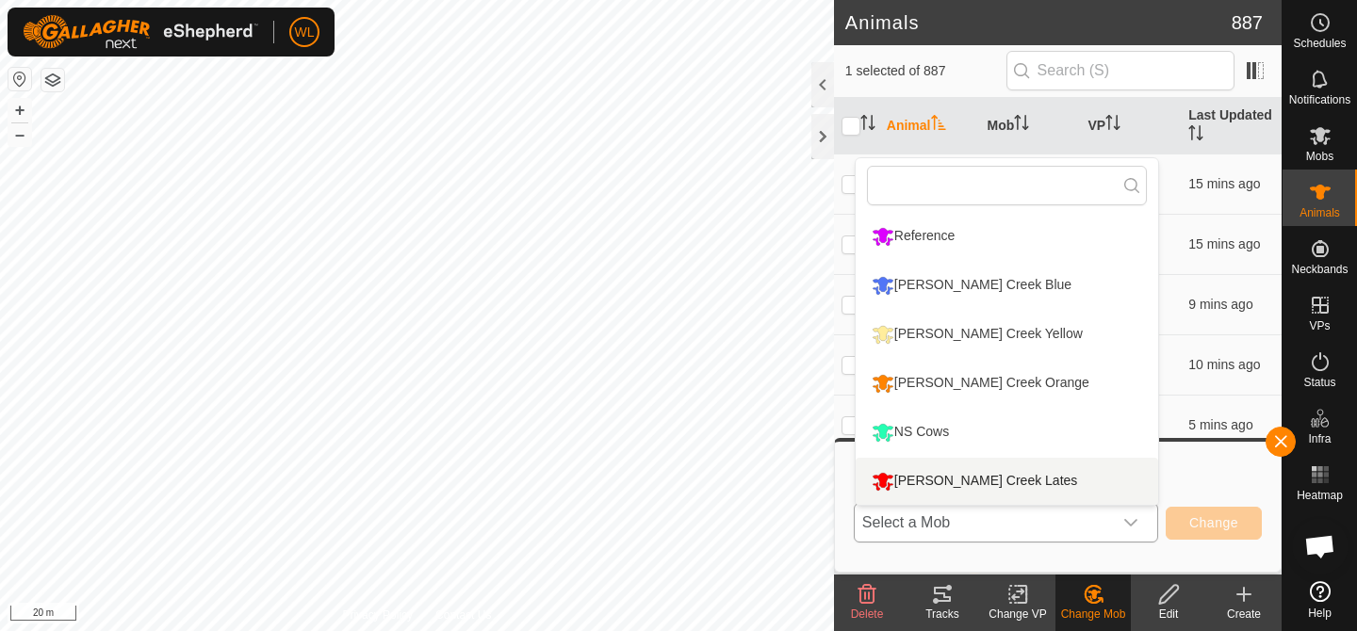
click at [1039, 488] on li "[PERSON_NAME] Creek Lates" at bounding box center [1007, 481] width 303 height 47
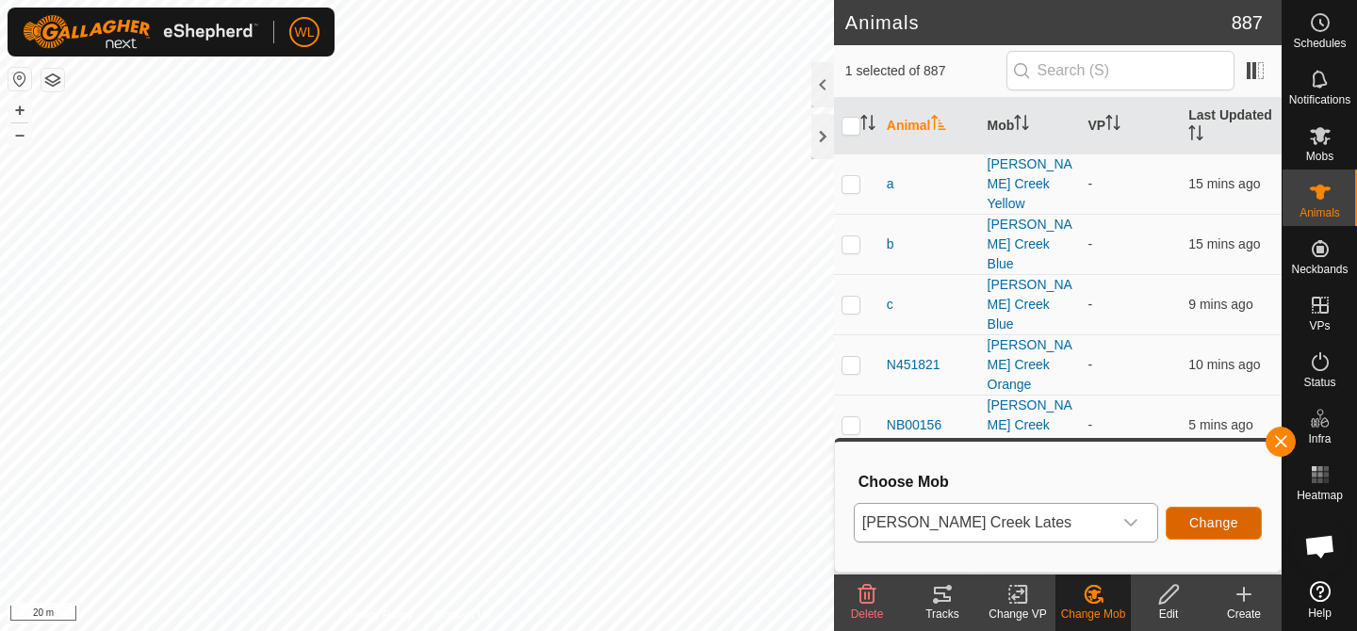
click at [1214, 528] on span "Change" at bounding box center [1213, 523] width 49 height 15
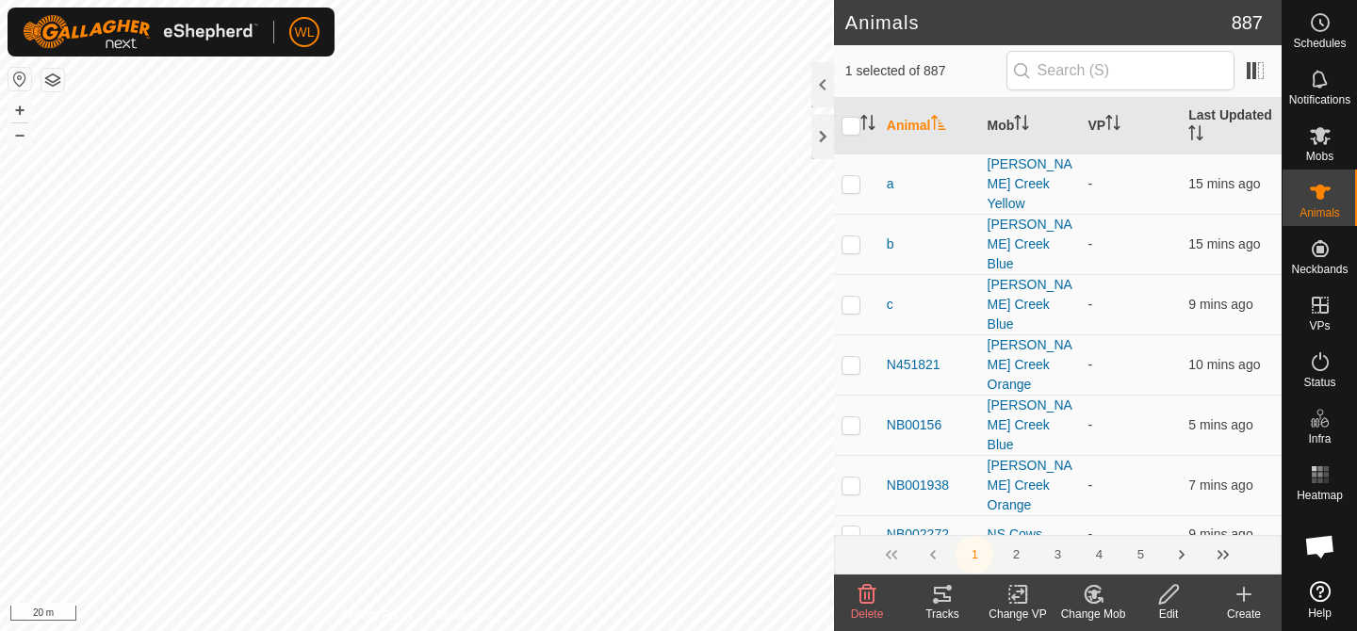
click at [1096, 601] on icon at bounding box center [1093, 594] width 16 height 17
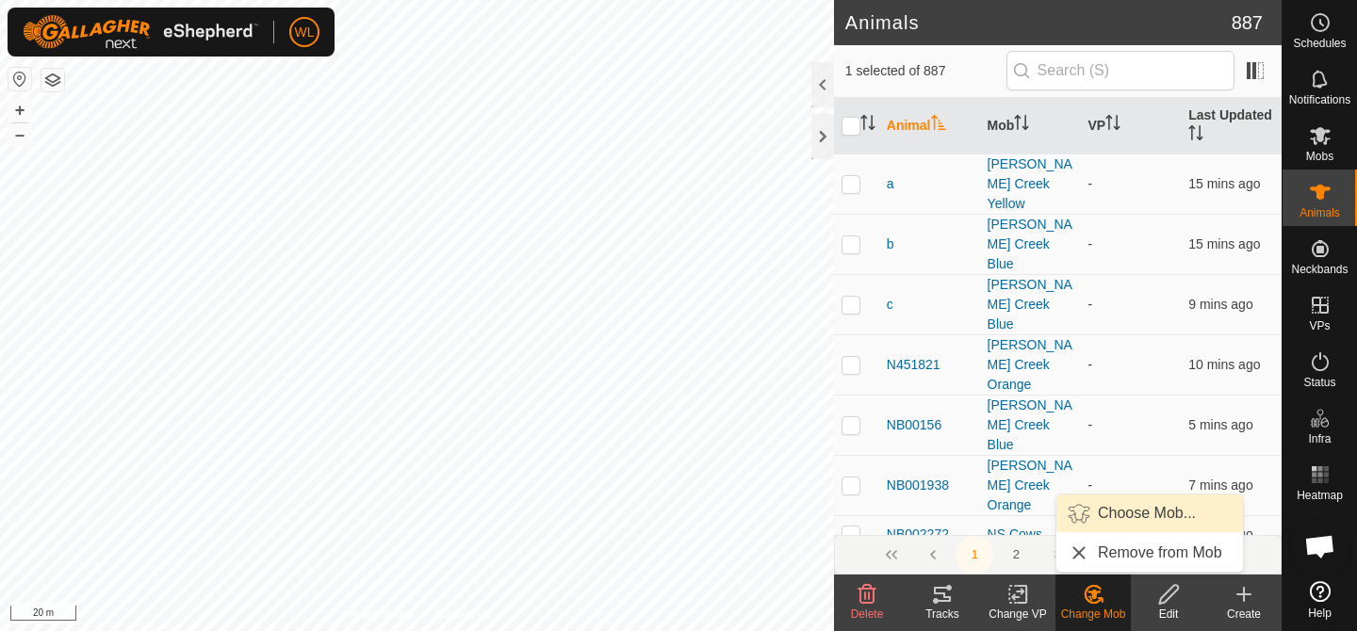
click at [1122, 525] on link "Choose Mob..." at bounding box center [1149, 514] width 187 height 38
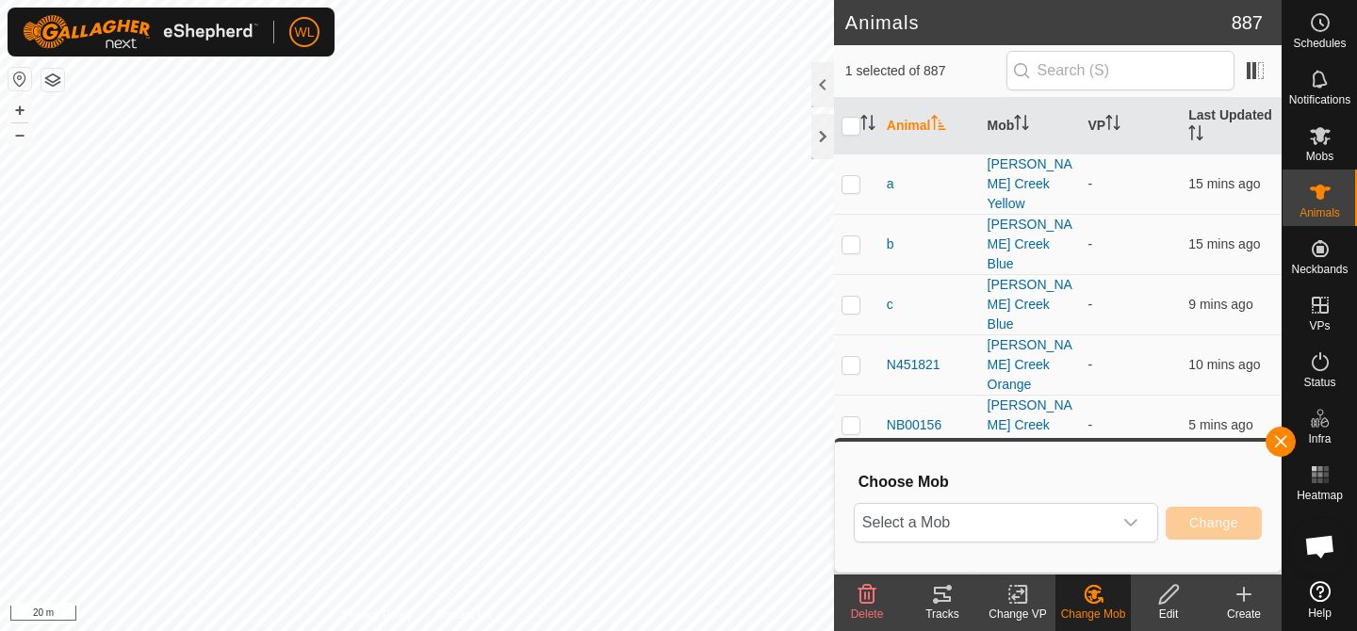
click at [1123, 525] on icon "dropdown trigger" at bounding box center [1130, 523] width 15 height 15
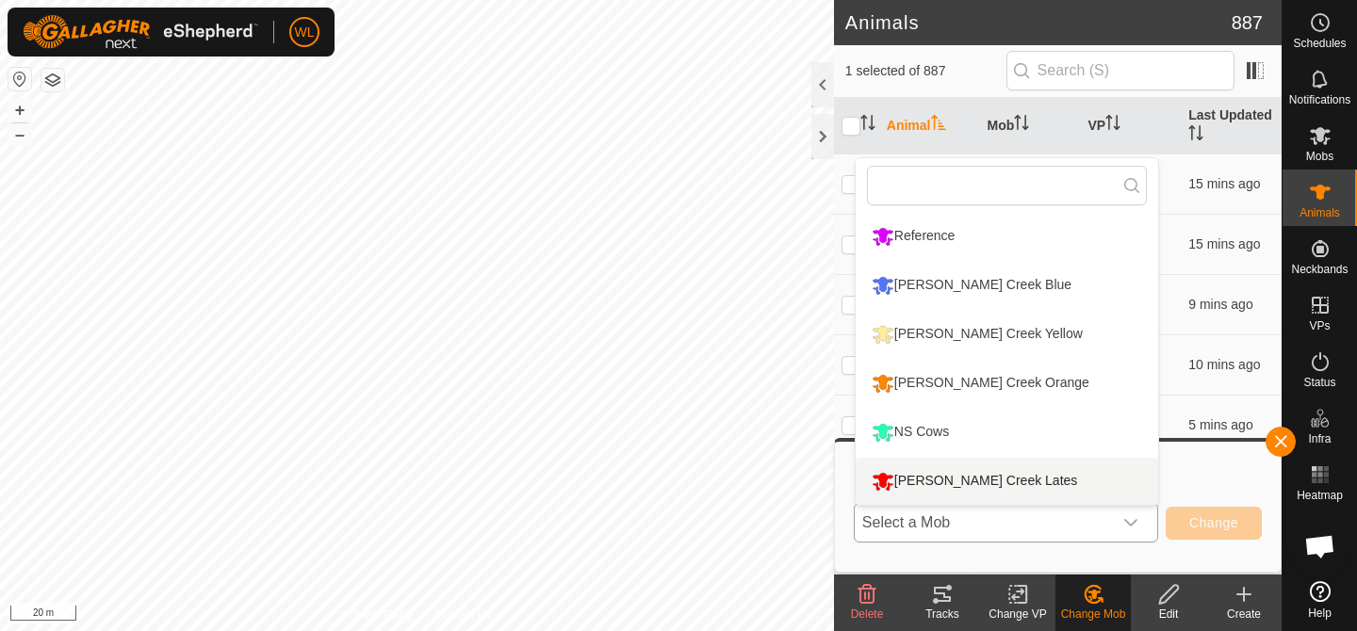
click at [1017, 478] on li "[PERSON_NAME] Creek Lates" at bounding box center [1007, 481] width 303 height 47
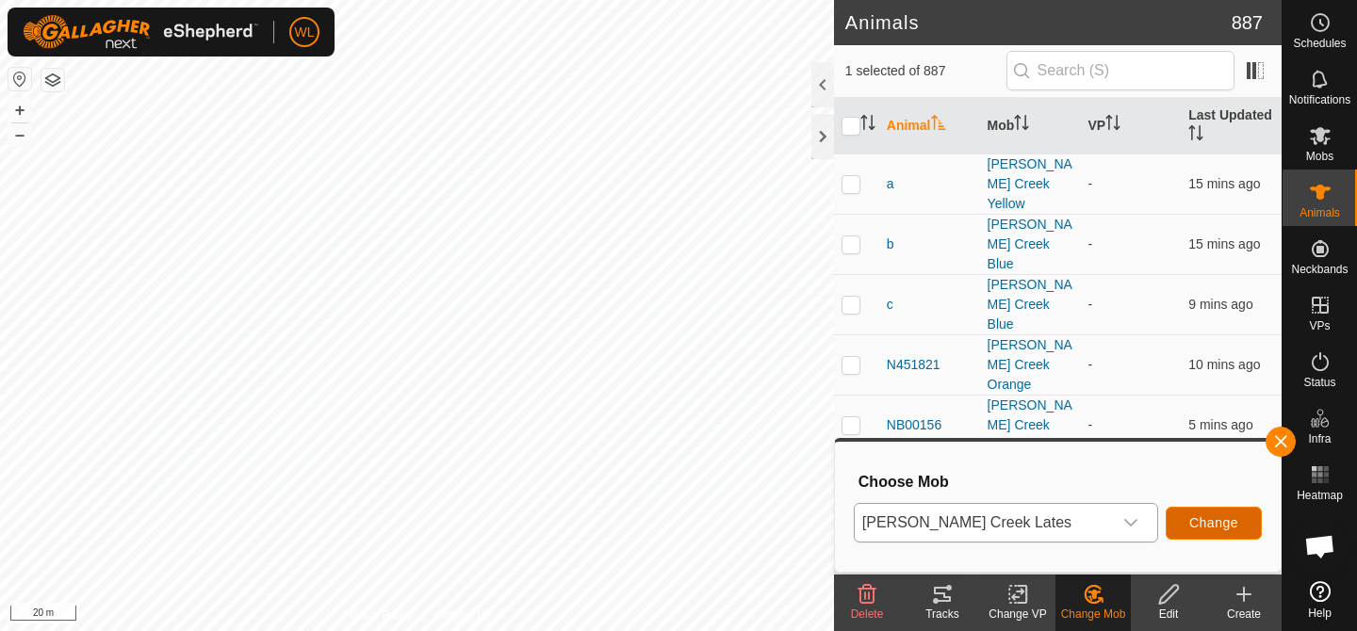
click at [1204, 511] on button "Change" at bounding box center [1214, 523] width 96 height 33
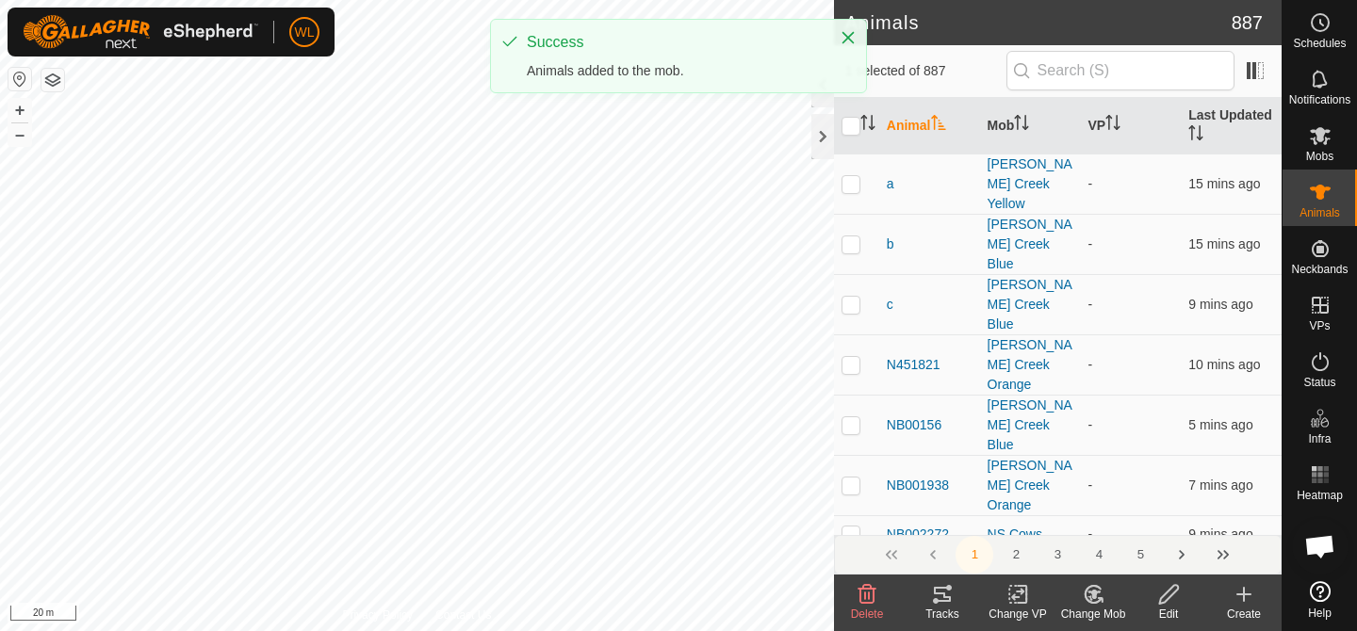
click at [1075, 608] on div "Change Mob" at bounding box center [1093, 614] width 75 height 17
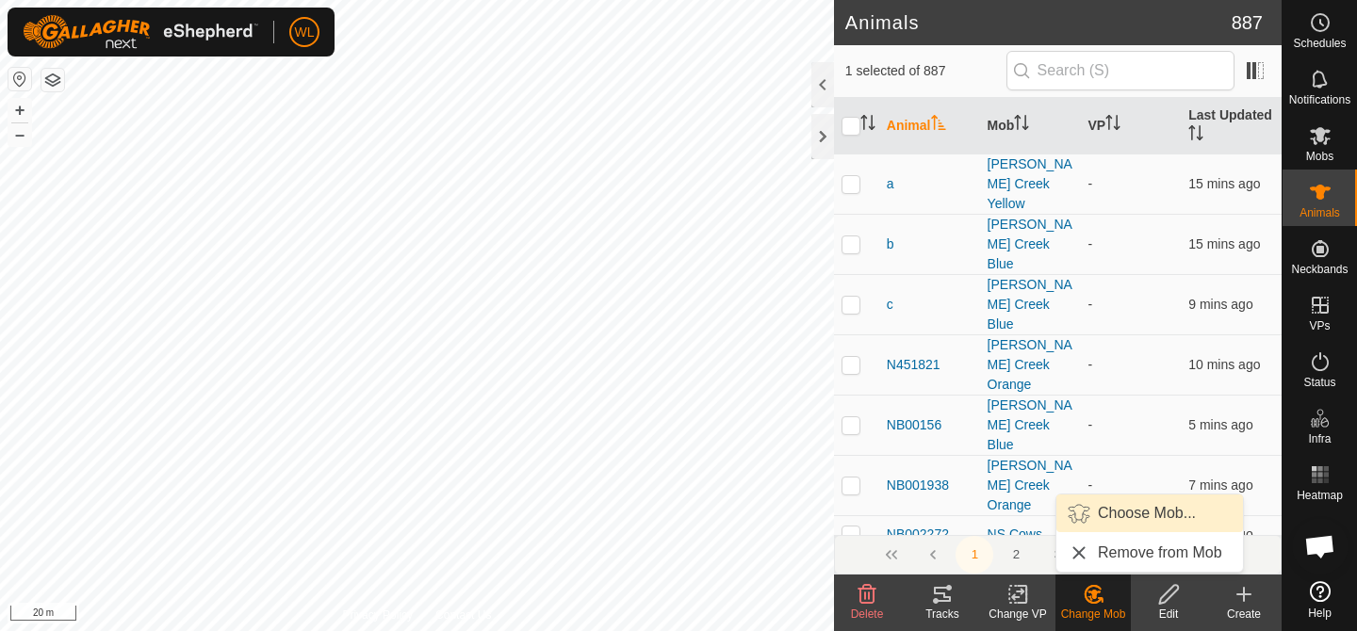
click at [1149, 518] on link "Choose Mob..." at bounding box center [1149, 514] width 187 height 38
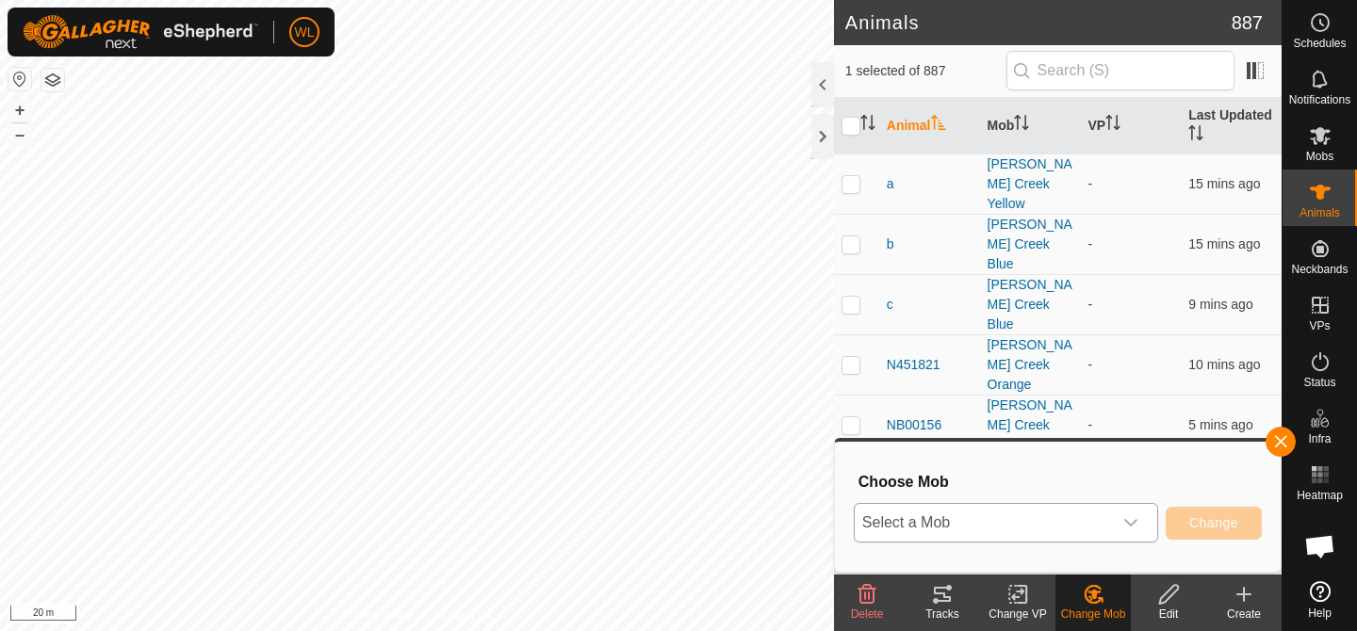
click at [1120, 516] on div "dropdown trigger" at bounding box center [1131, 523] width 38 height 38
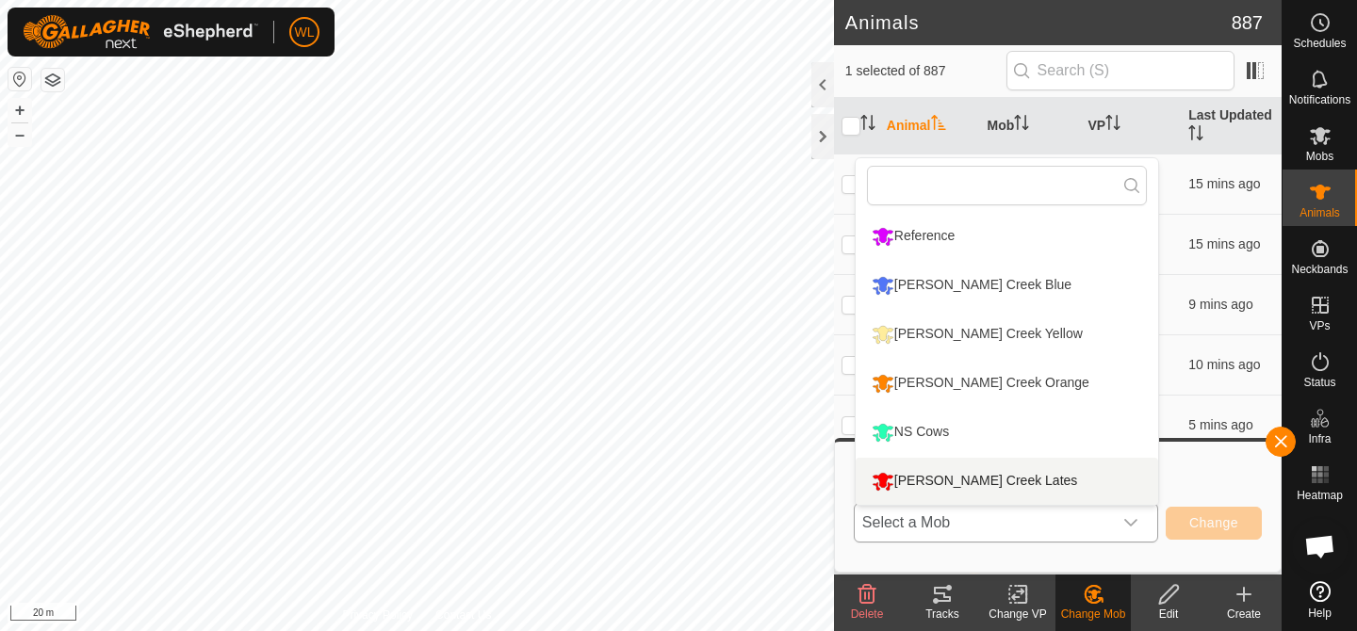
click at [1046, 479] on li "[PERSON_NAME] Creek Lates" at bounding box center [1007, 481] width 303 height 47
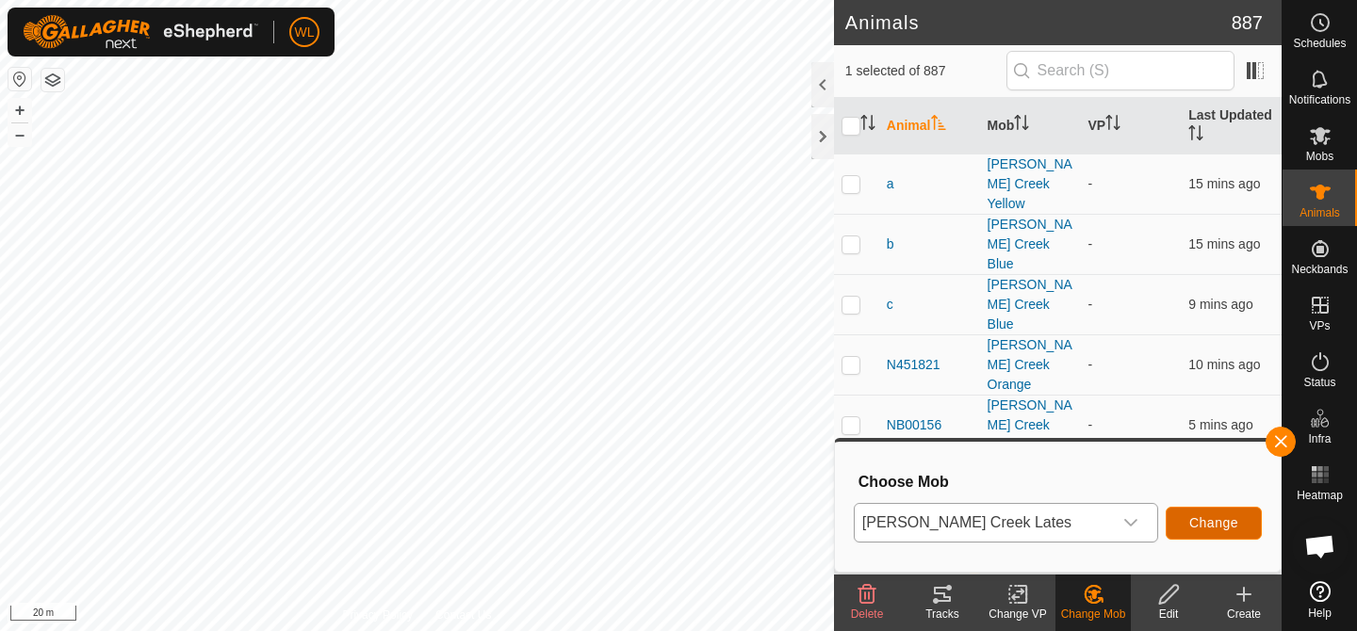
click at [1192, 529] on span "Change" at bounding box center [1213, 523] width 49 height 15
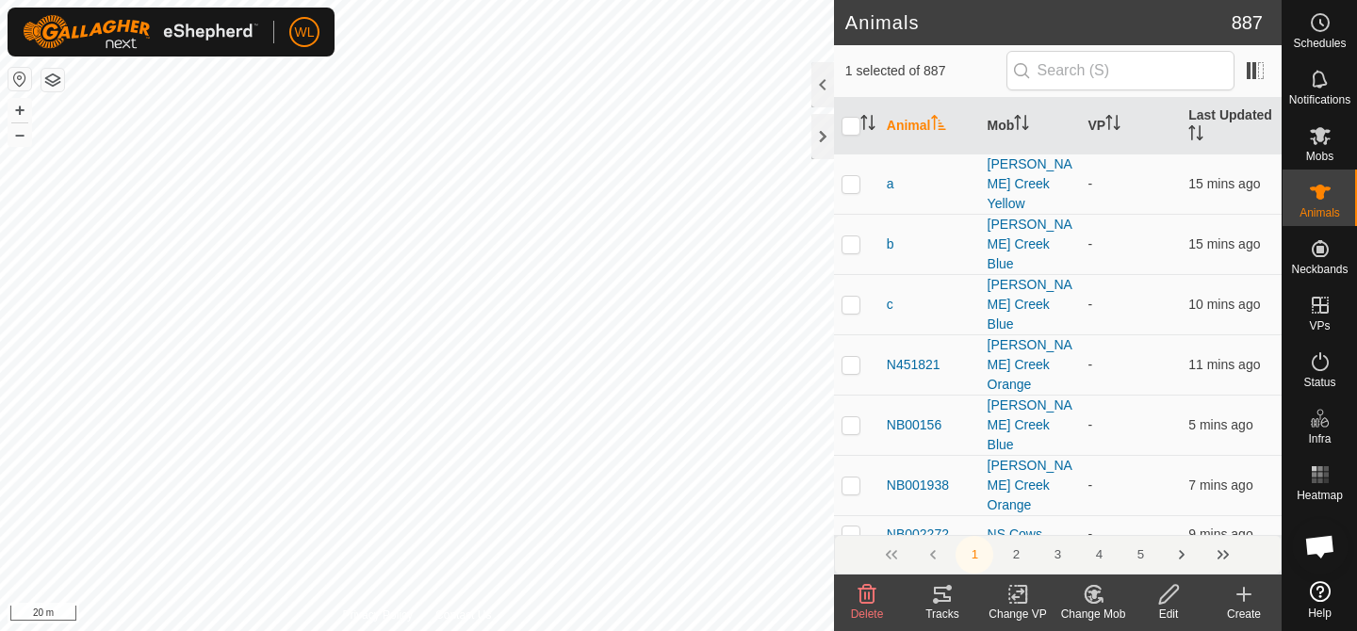
click at [1096, 593] on icon at bounding box center [1094, 594] width 13 height 9
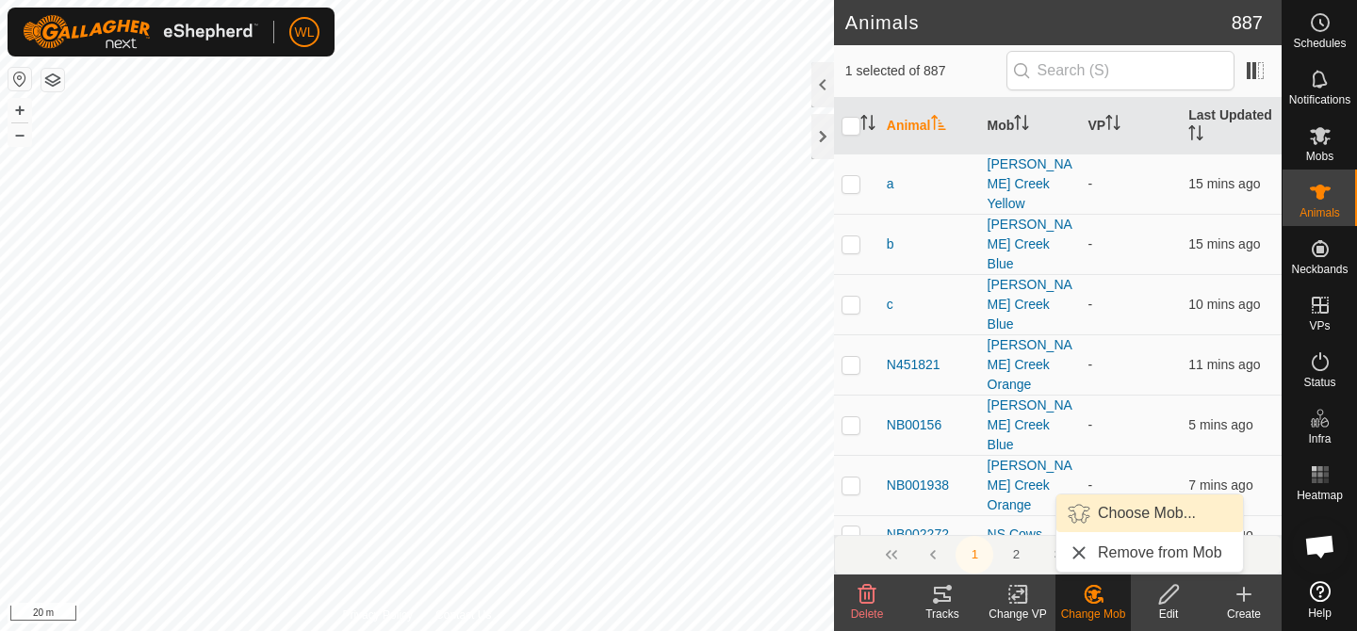
click at [1102, 524] on link "Choose Mob..." at bounding box center [1149, 514] width 187 height 38
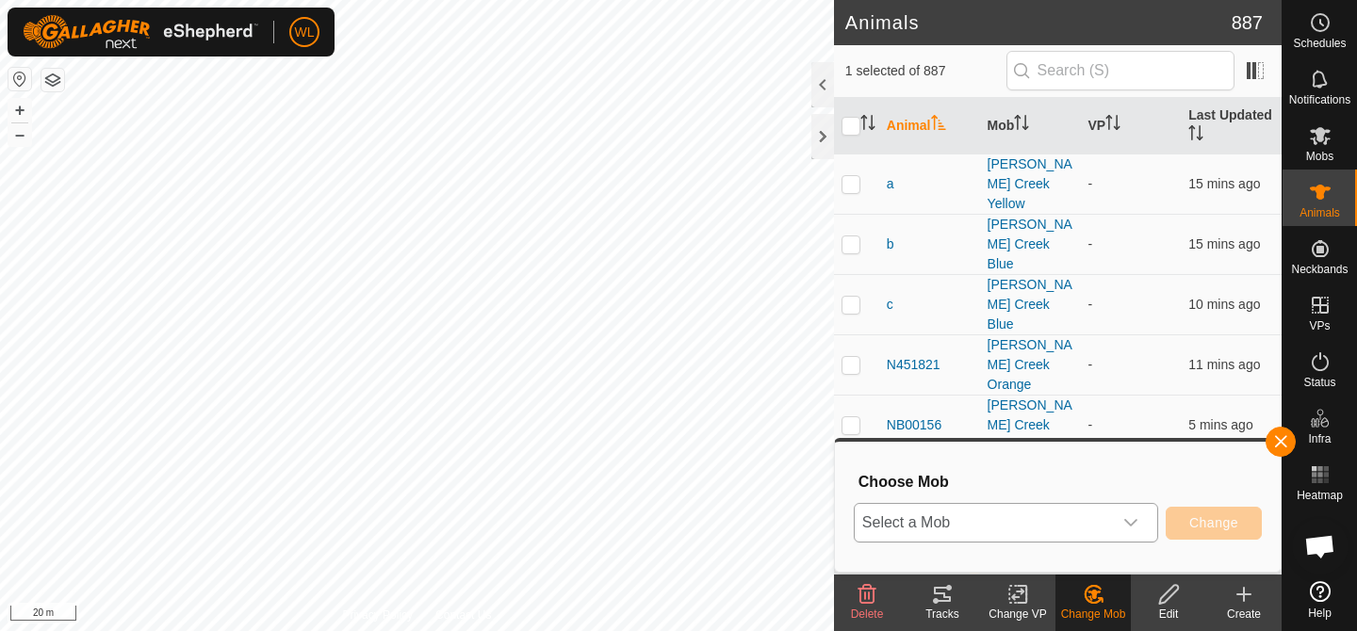
click at [1102, 524] on span "Select a Mob" at bounding box center [983, 523] width 257 height 38
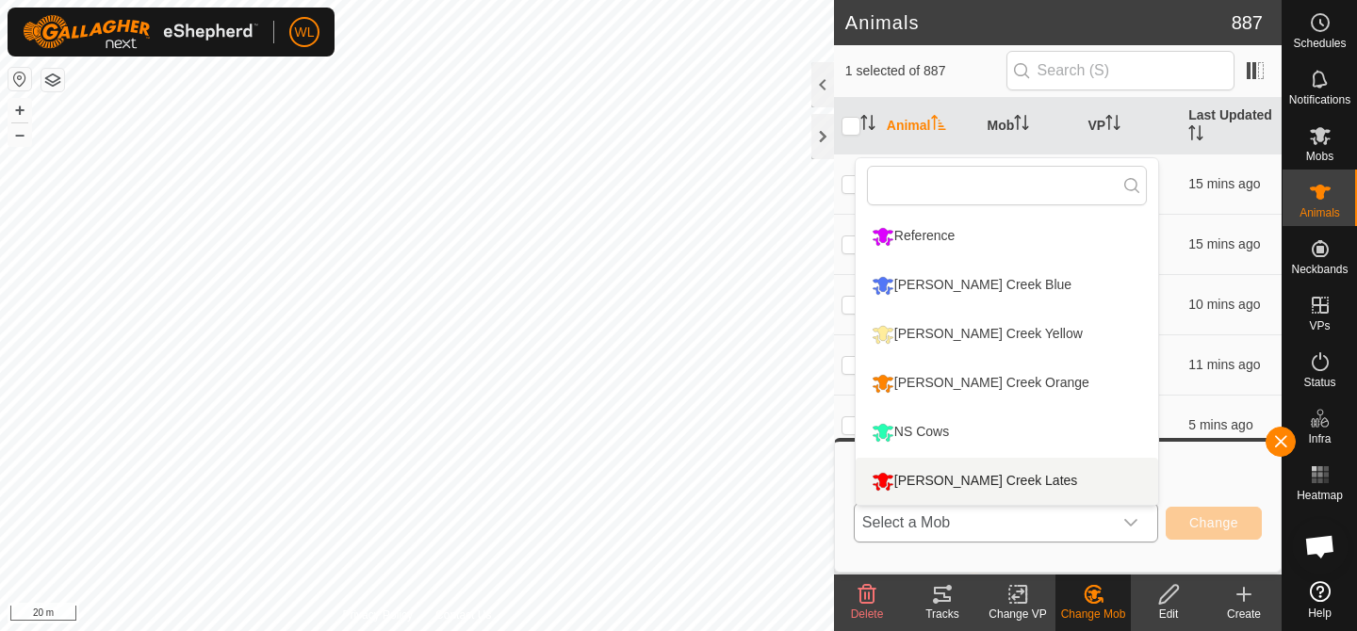
click at [1003, 480] on li "[PERSON_NAME] Creek Lates" at bounding box center [1007, 481] width 303 height 47
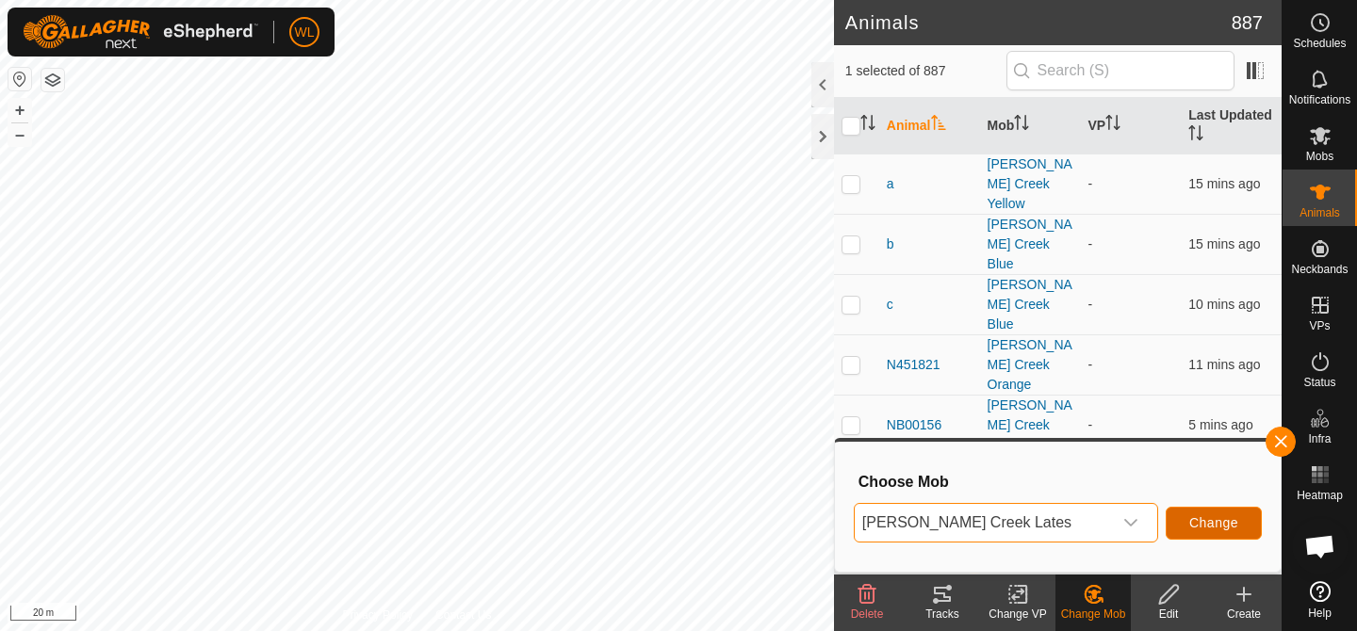
click at [1198, 517] on span "Change" at bounding box center [1213, 523] width 49 height 15
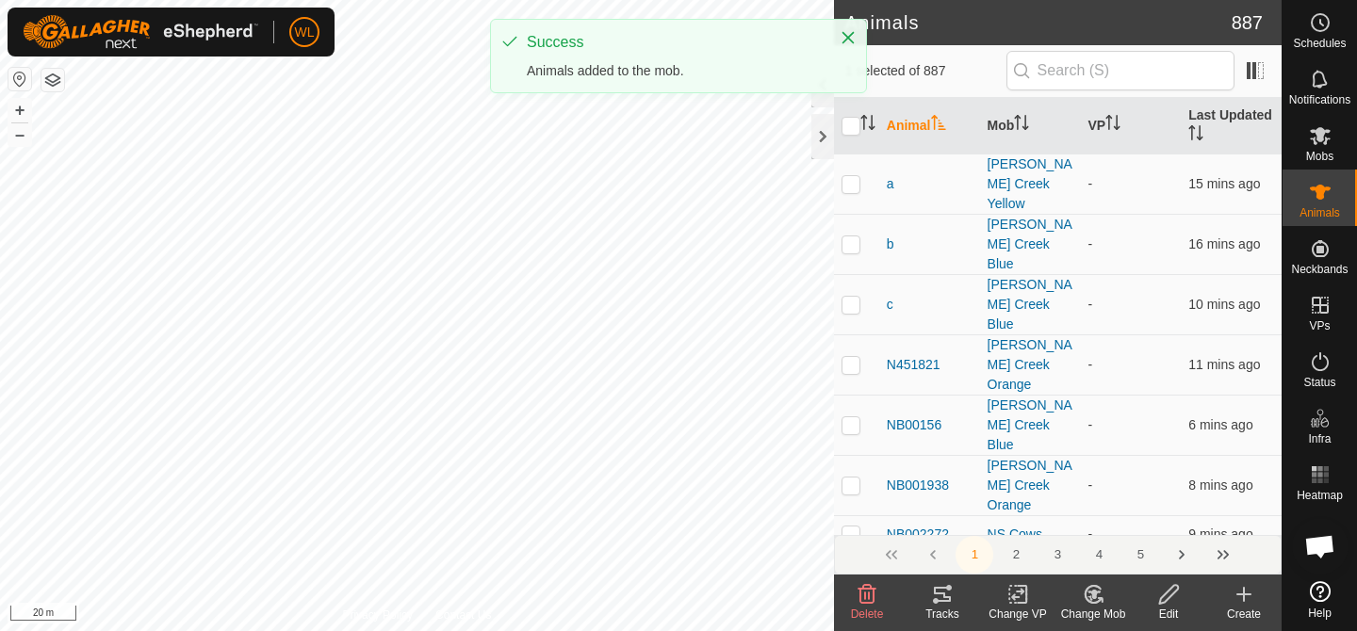
click at [1089, 602] on icon at bounding box center [1093, 594] width 16 height 17
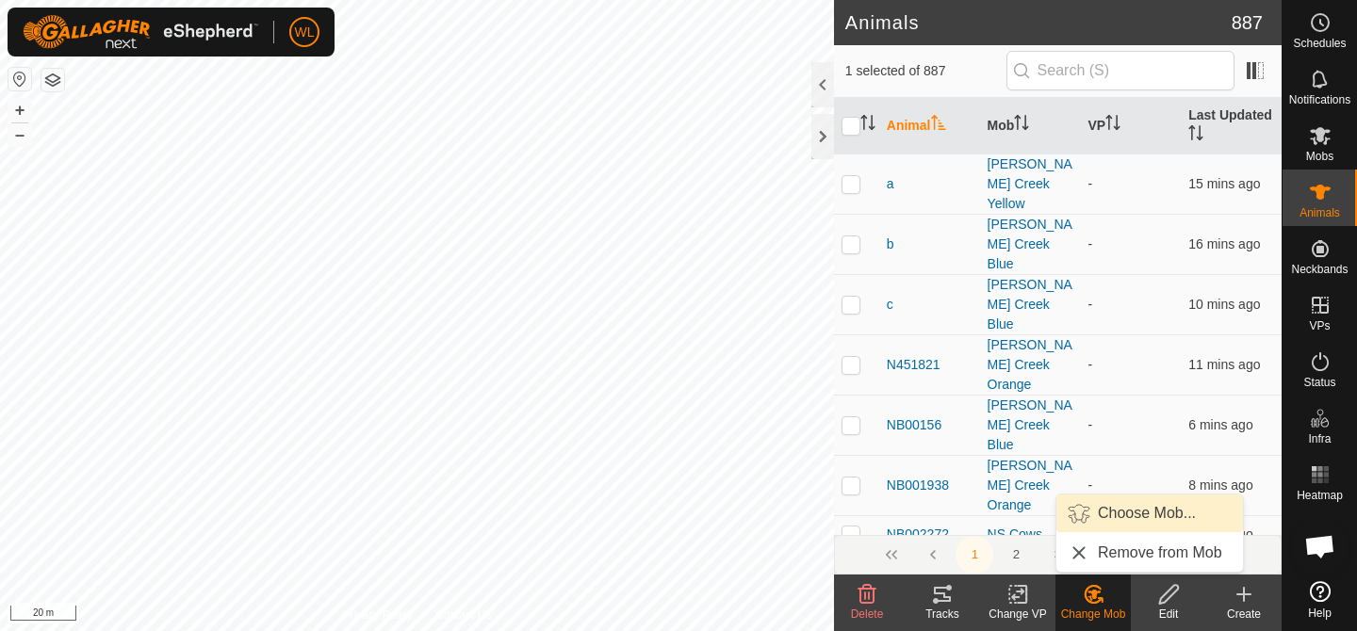
click at [1144, 511] on link "Choose Mob..." at bounding box center [1149, 514] width 187 height 38
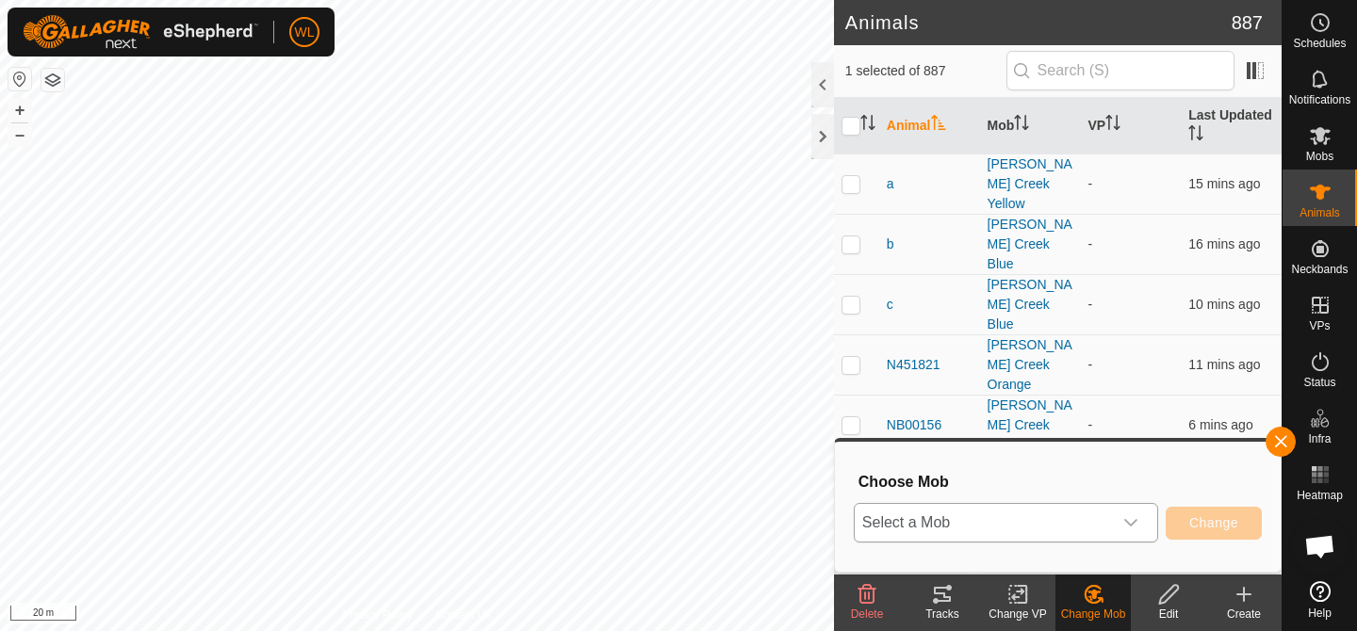
click at [1130, 516] on icon "dropdown trigger" at bounding box center [1130, 523] width 15 height 15
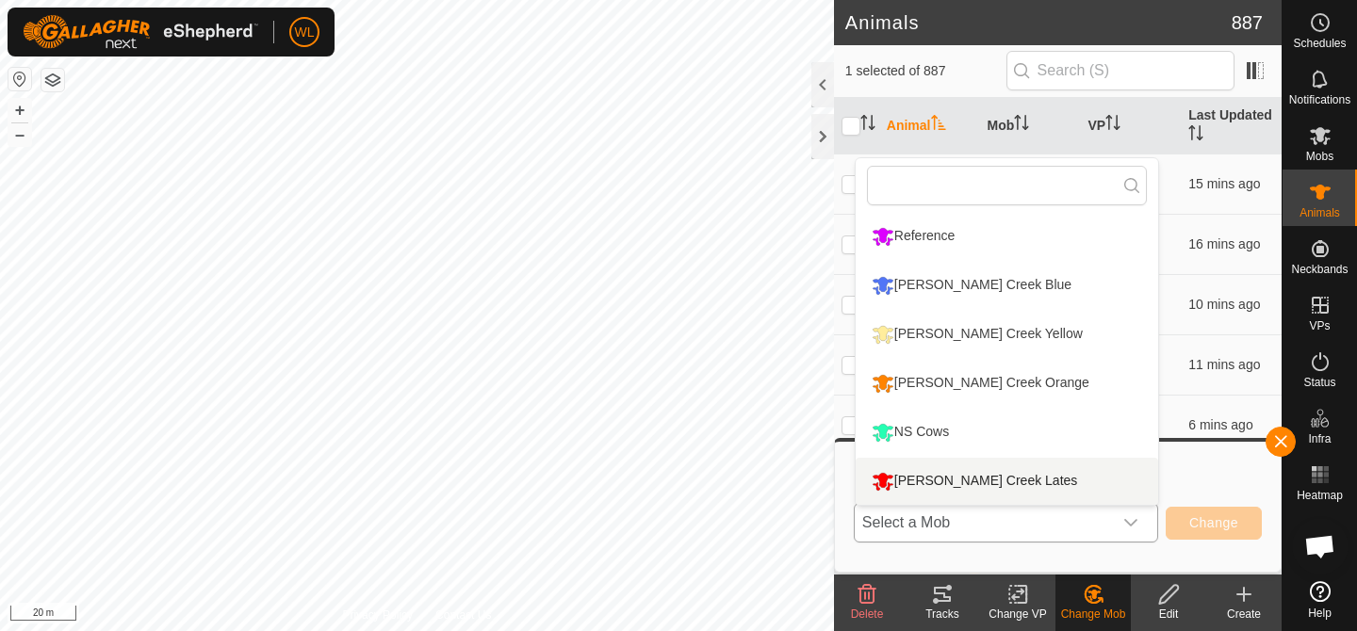
click at [1057, 482] on li "[PERSON_NAME] Creek Lates" at bounding box center [1007, 481] width 303 height 47
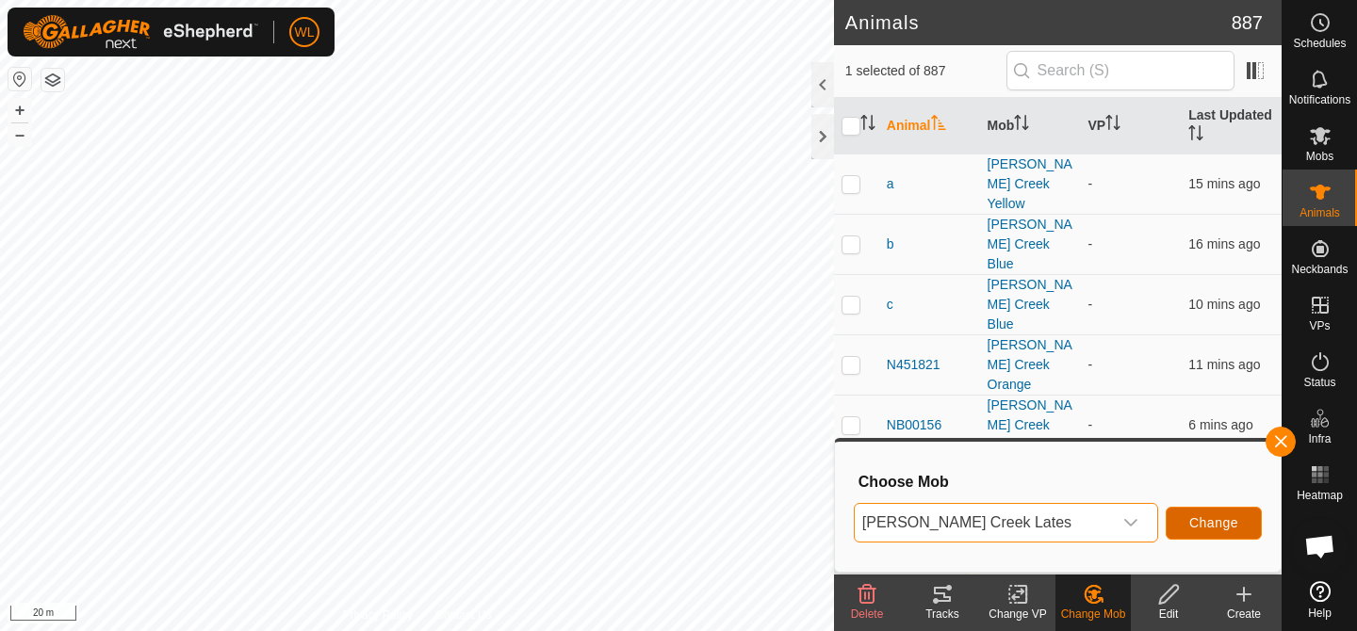
click at [1203, 532] on button "Change" at bounding box center [1214, 523] width 96 height 33
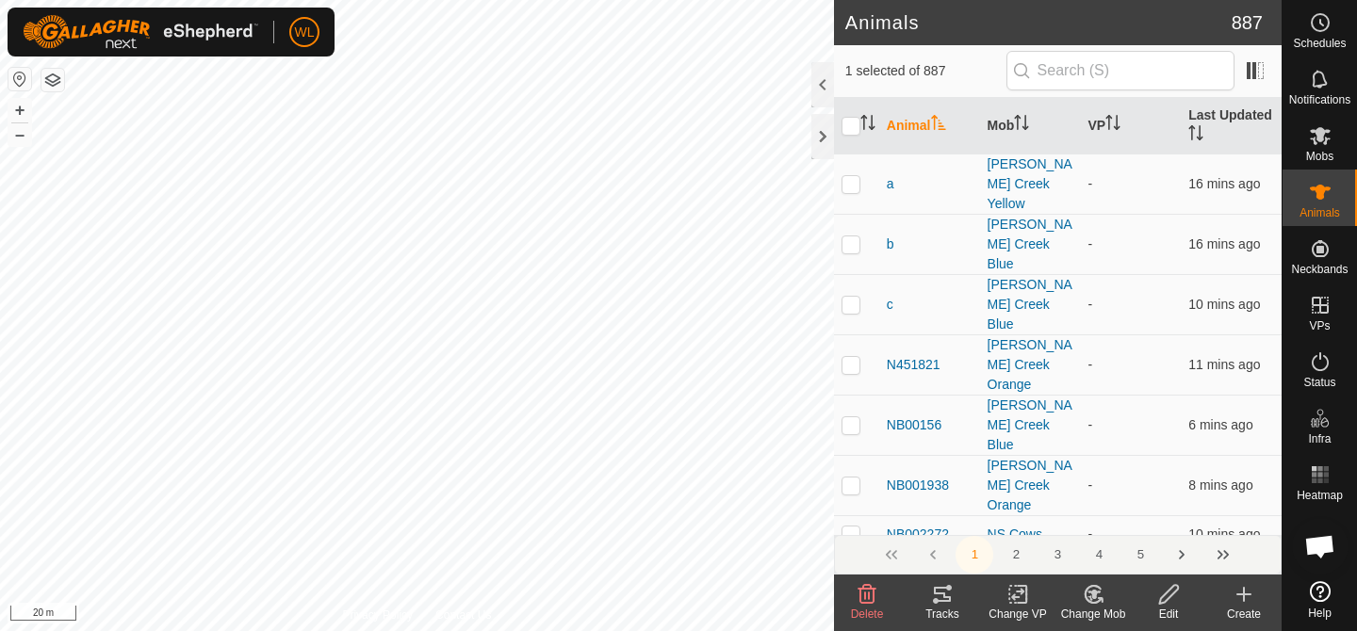
click at [1084, 601] on icon at bounding box center [1094, 594] width 24 height 23
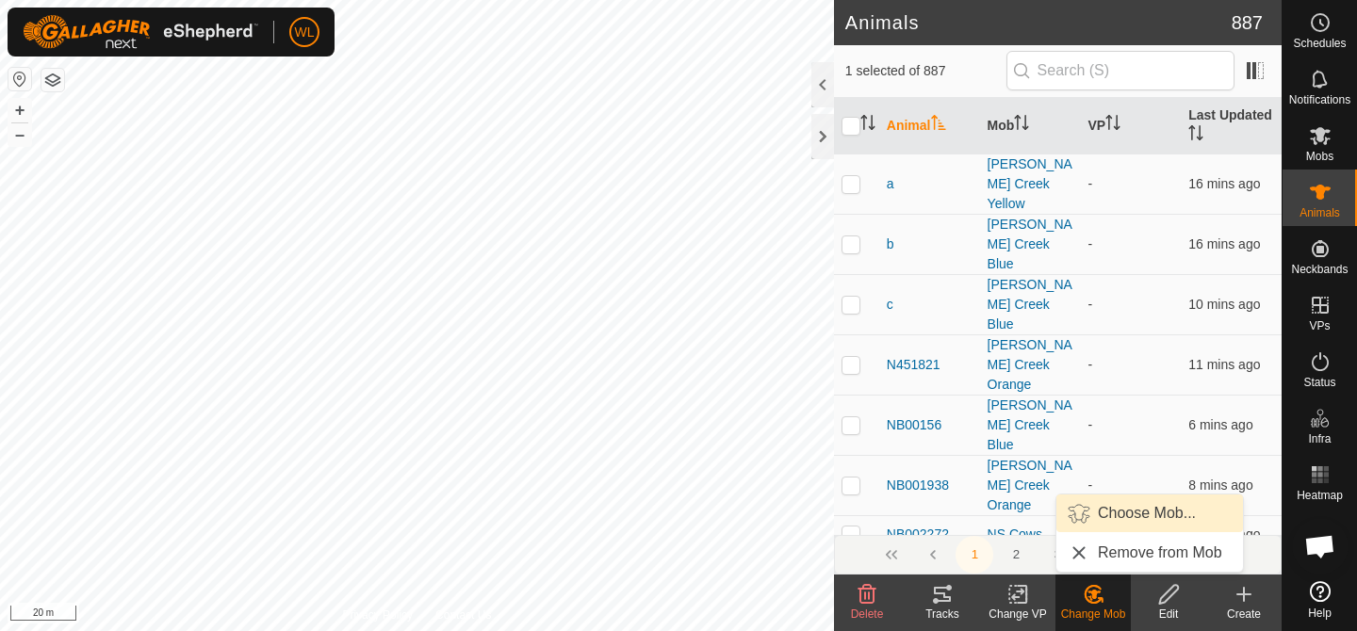
click at [1111, 516] on link "Choose Mob..." at bounding box center [1149, 514] width 187 height 38
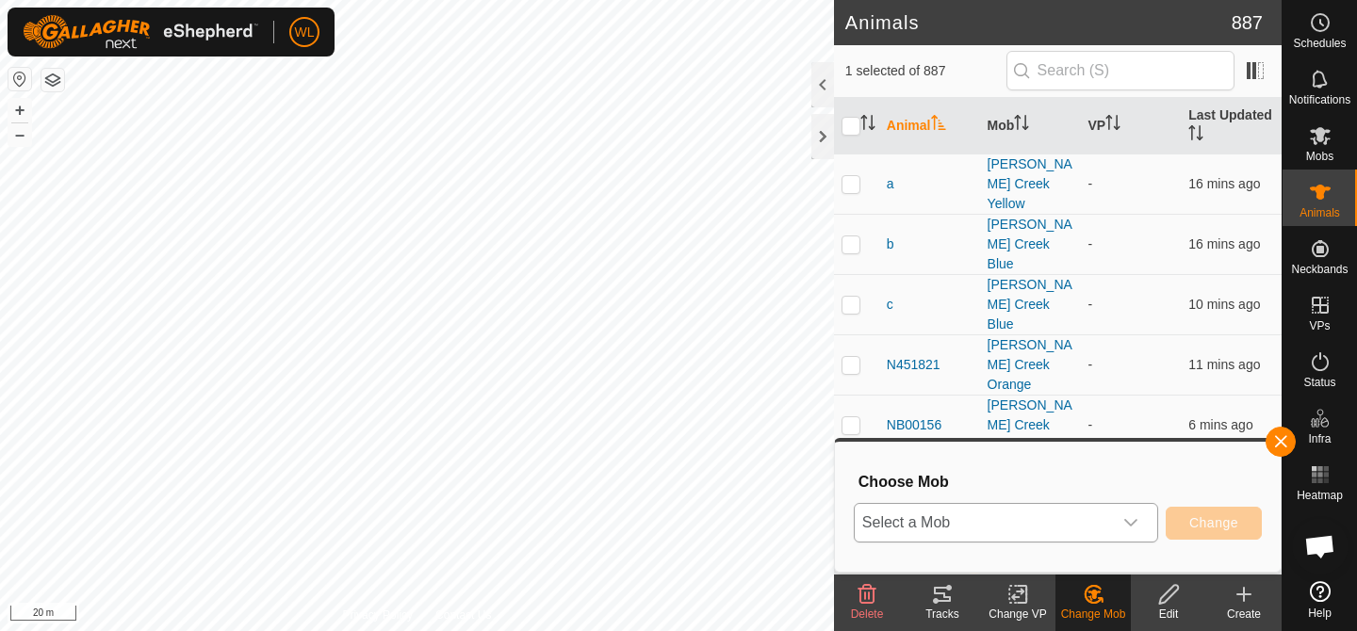
click at [1107, 512] on span "Select a Mob" at bounding box center [983, 523] width 257 height 38
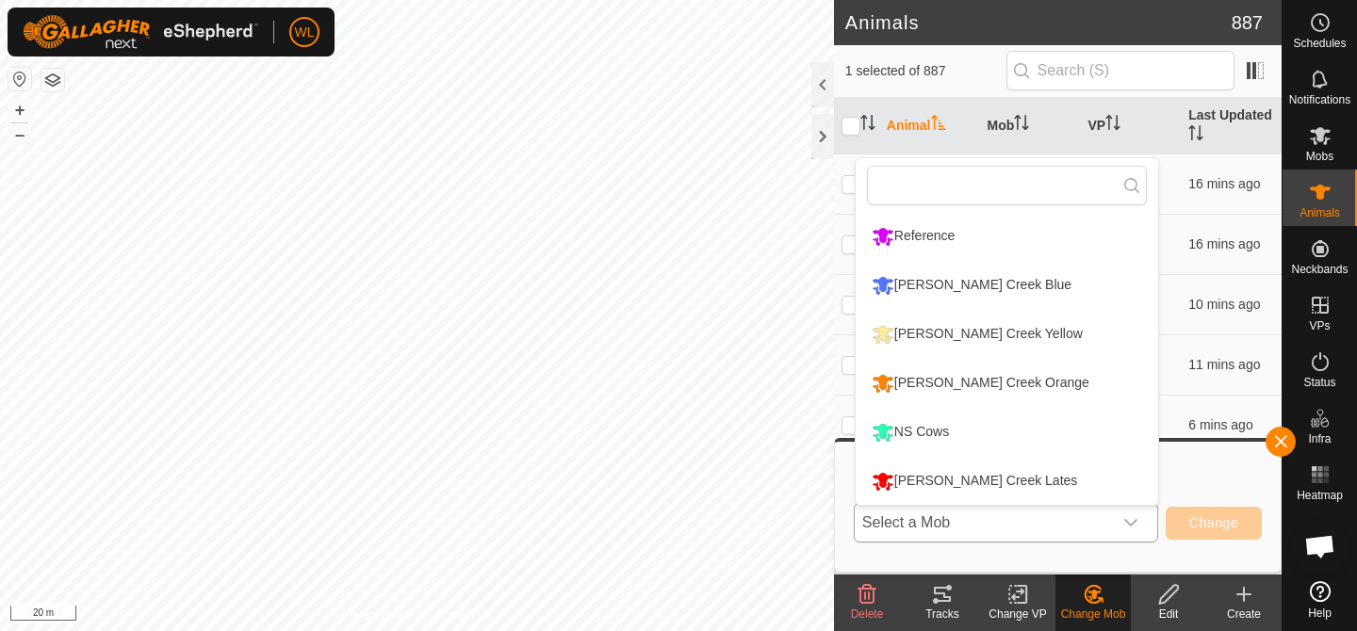
click at [1078, 479] on li "[PERSON_NAME] Creek Lates" at bounding box center [1007, 481] width 303 height 47
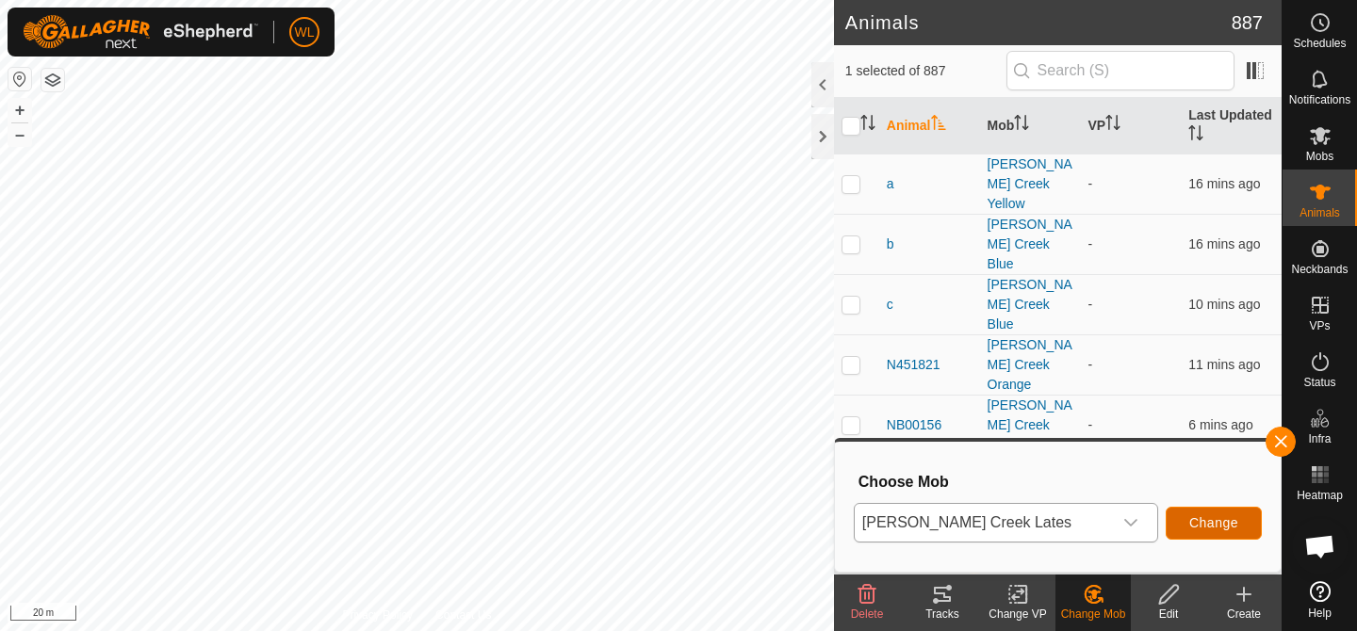
click at [1236, 520] on span "Change" at bounding box center [1213, 523] width 49 height 15
checkbox input "false"
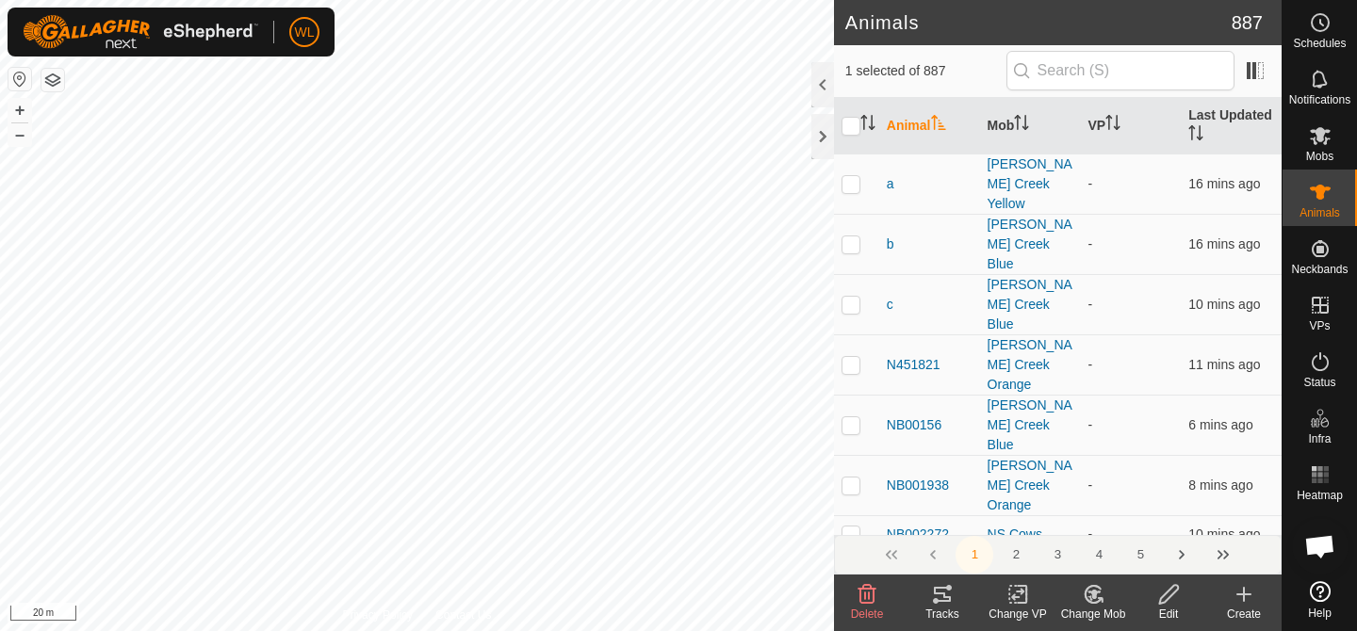
click at [1094, 594] on icon at bounding box center [1094, 594] width 13 height 9
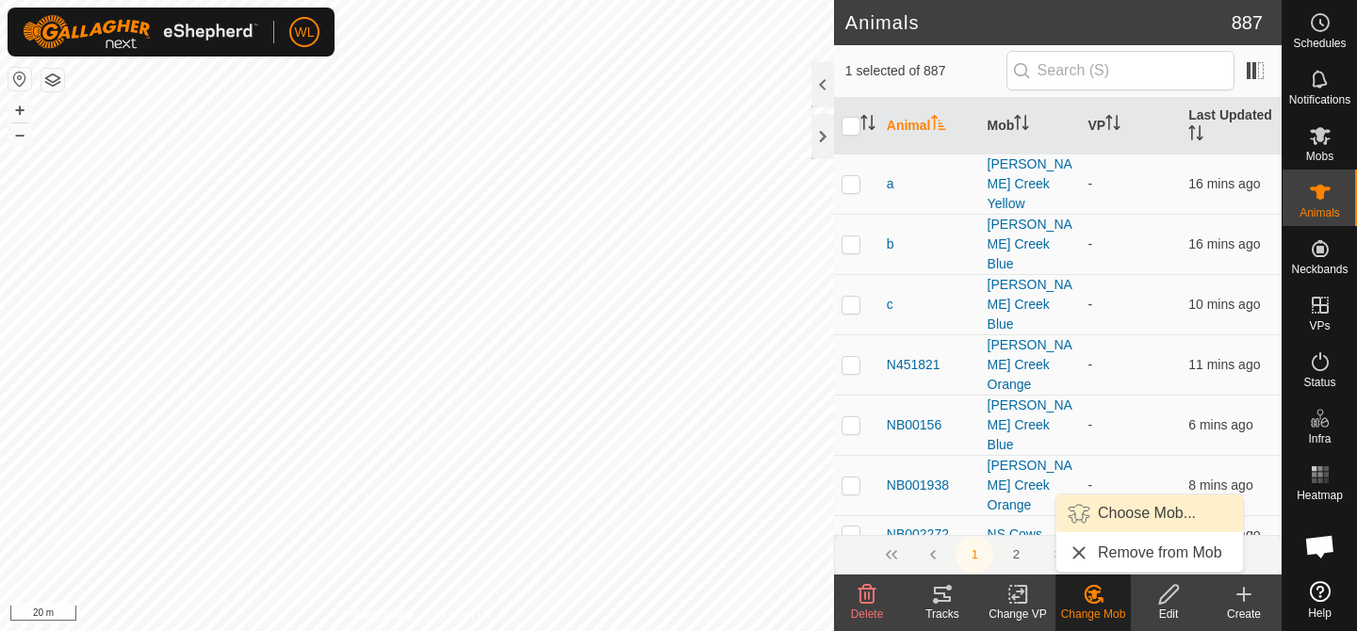
click at [1124, 514] on link "Choose Mob..." at bounding box center [1149, 514] width 187 height 38
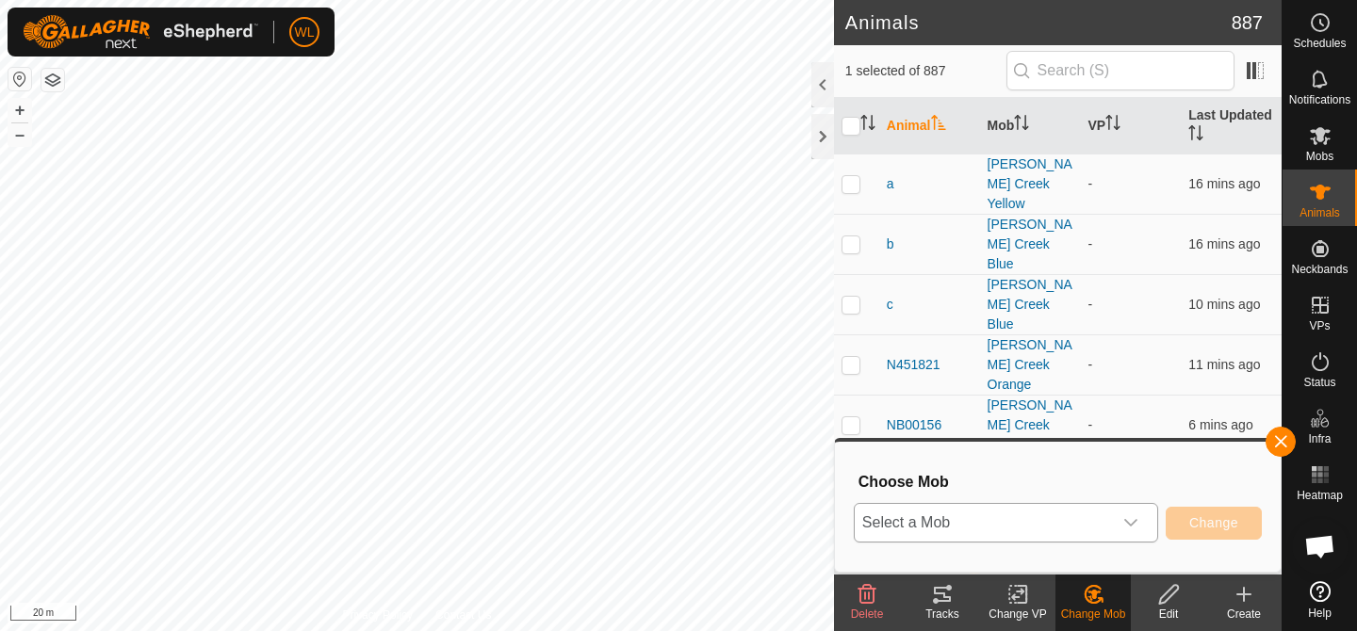
click at [1142, 516] on div "dropdown trigger" at bounding box center [1131, 523] width 38 height 38
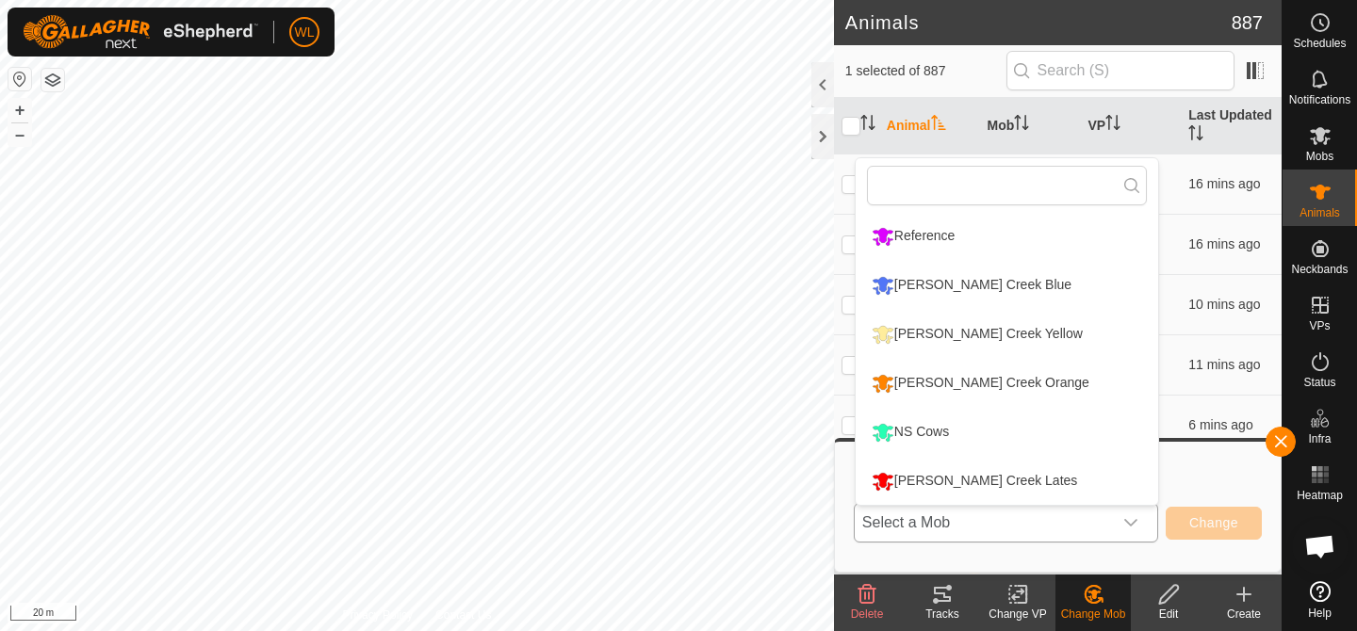
click at [1071, 467] on li "[PERSON_NAME] Creek Lates" at bounding box center [1007, 481] width 303 height 47
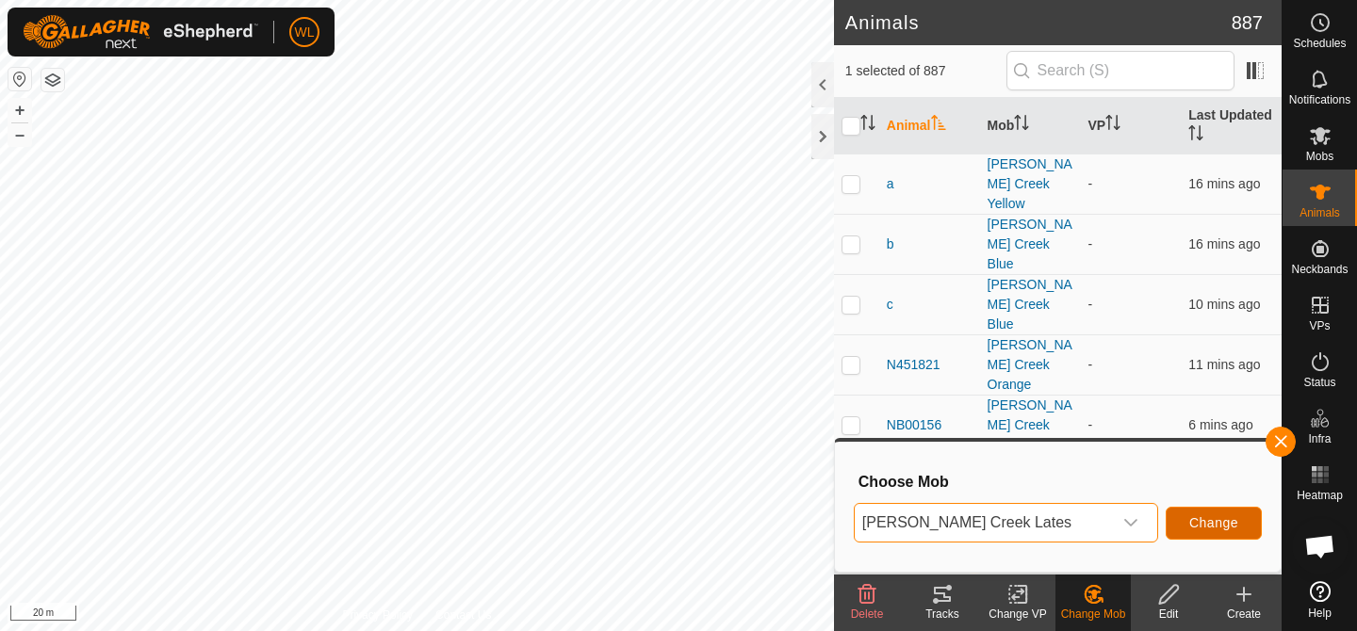
click at [1215, 520] on span "Change" at bounding box center [1213, 523] width 49 height 15
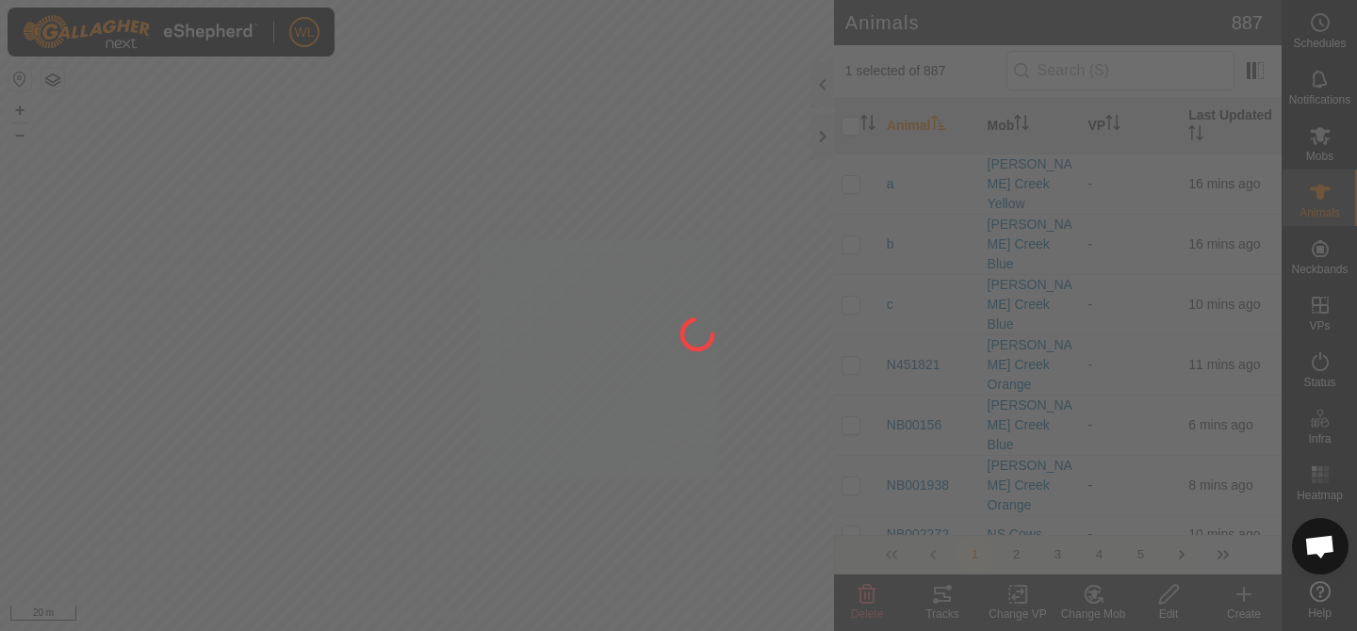
checkbox input "false"
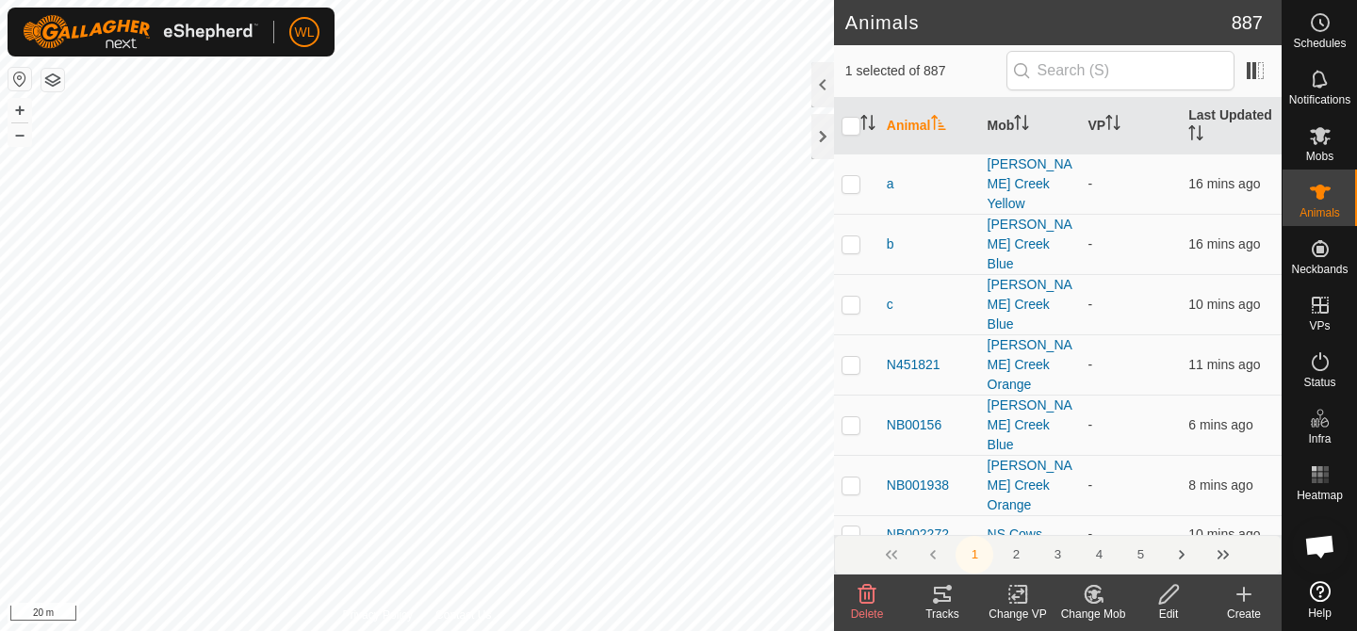
click at [1083, 601] on icon at bounding box center [1094, 594] width 24 height 23
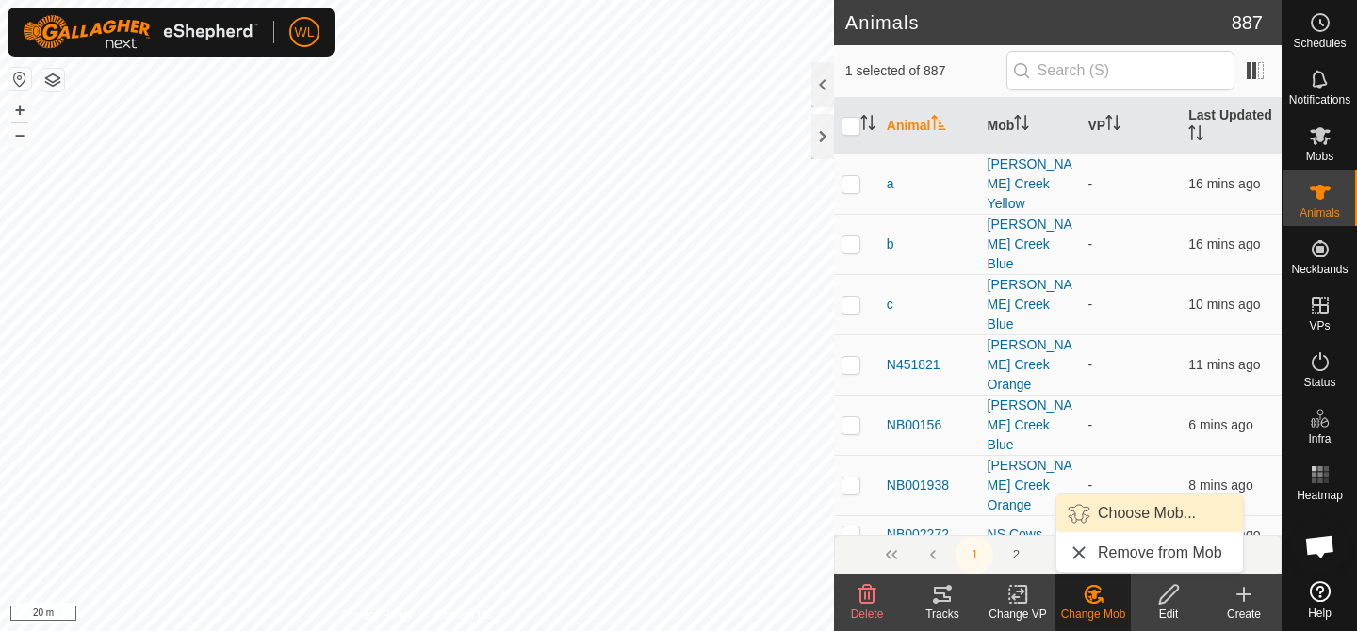
click at [1122, 515] on link "Choose Mob..." at bounding box center [1149, 514] width 187 height 38
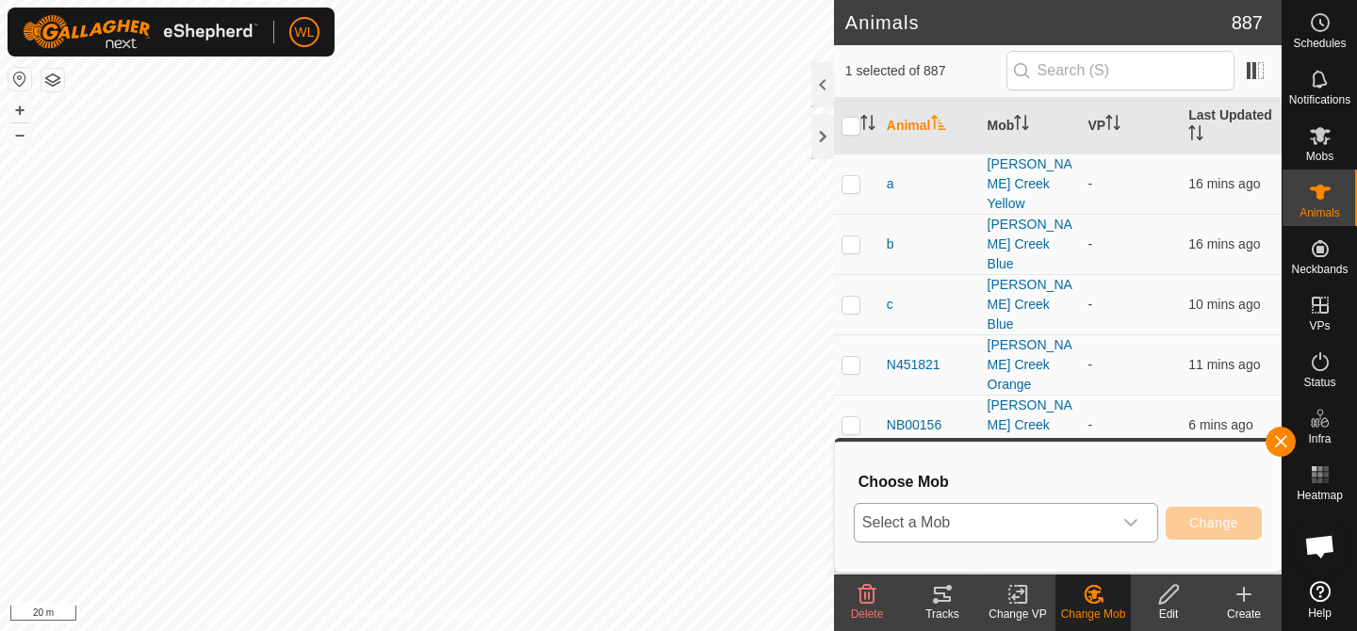
click at [1132, 516] on icon "dropdown trigger" at bounding box center [1130, 523] width 15 height 15
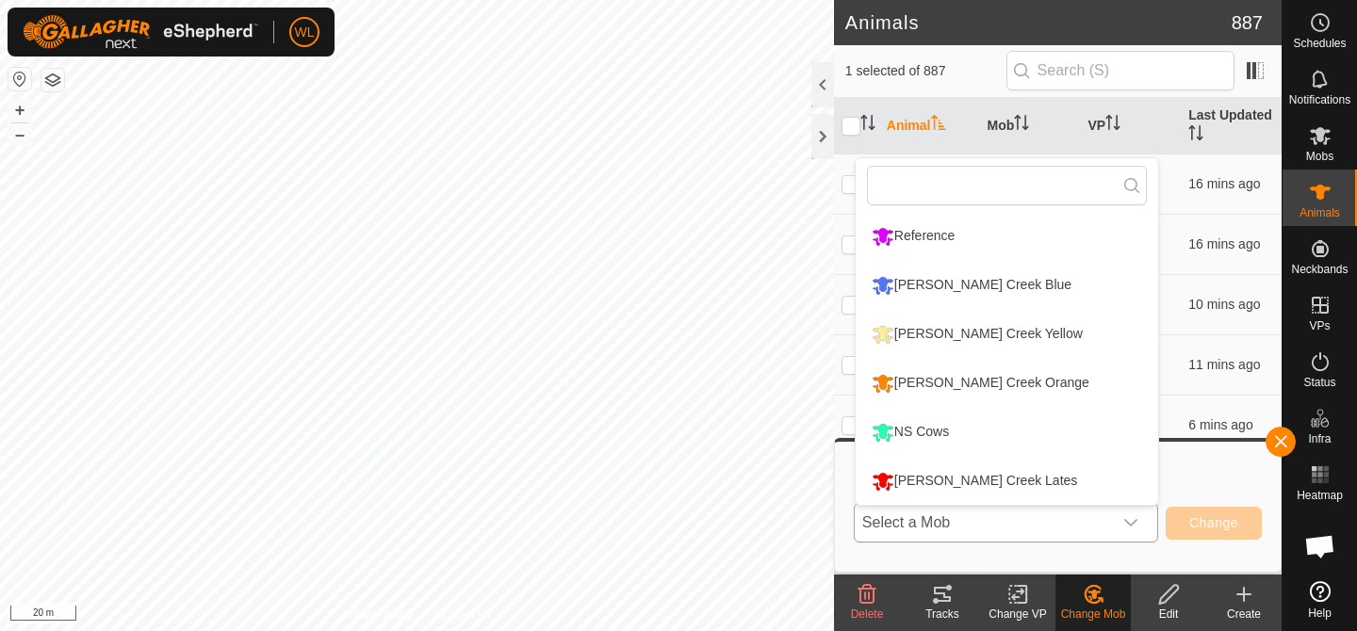
click at [1089, 488] on li "[PERSON_NAME] Creek Lates" at bounding box center [1007, 481] width 303 height 47
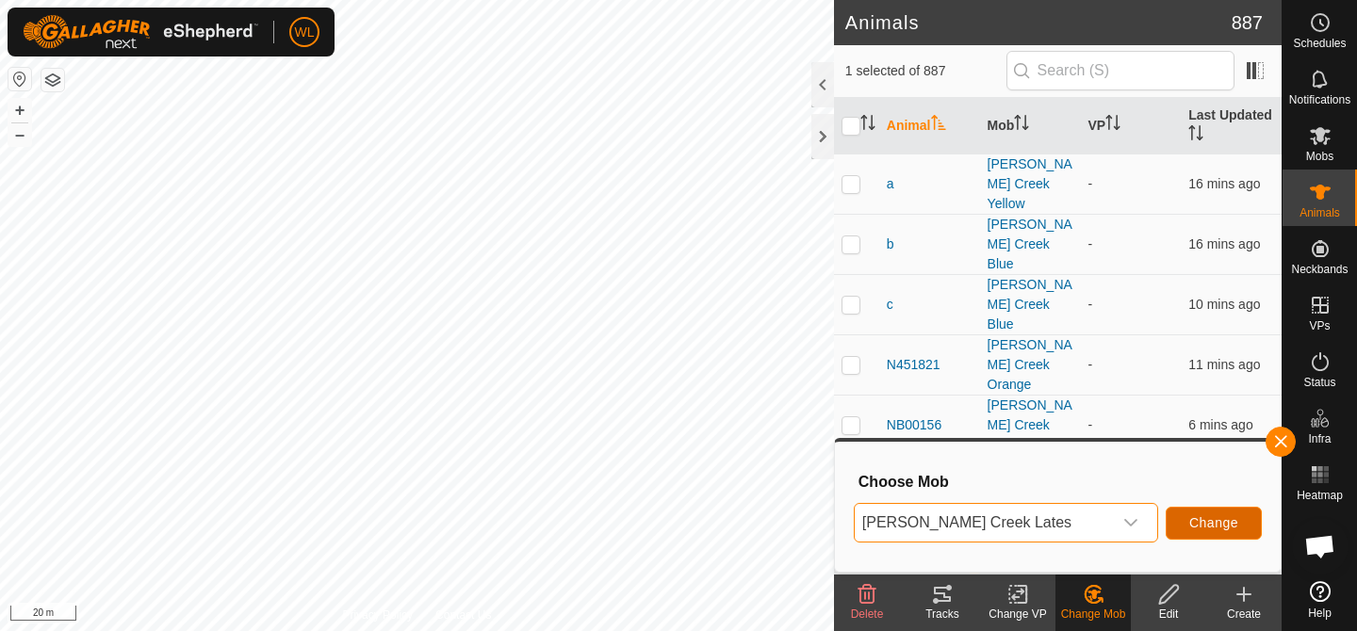
click at [1198, 532] on button "Change" at bounding box center [1214, 523] width 96 height 33
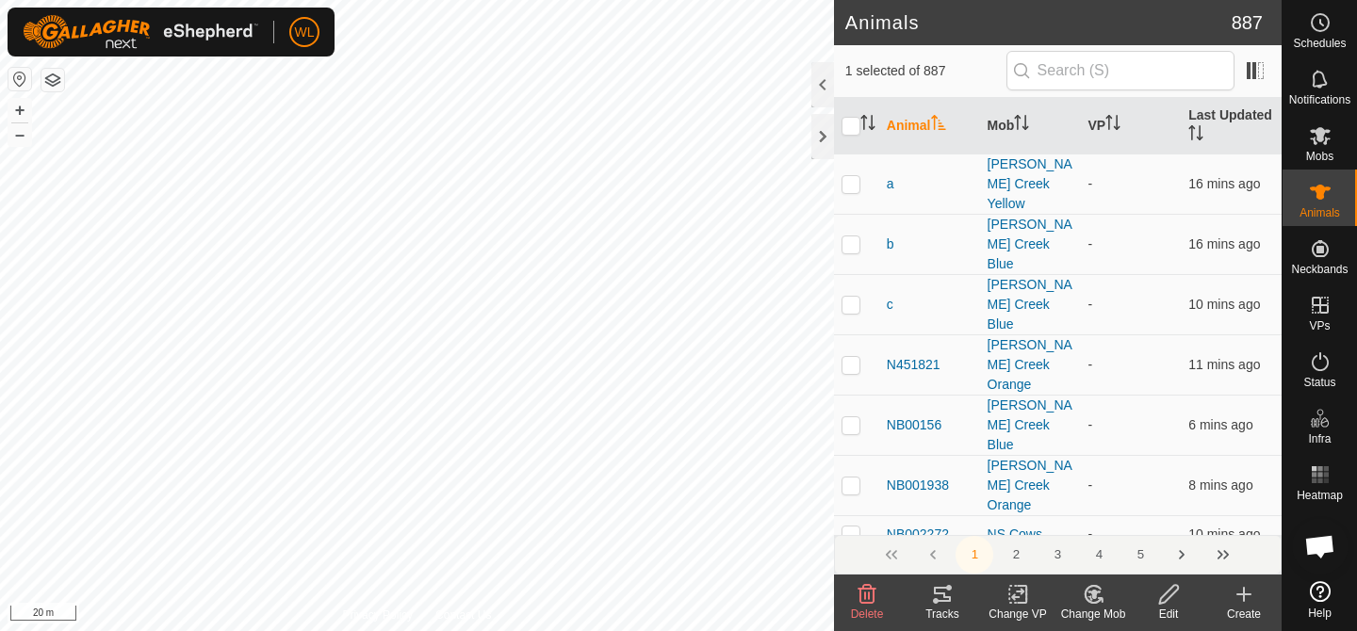
click at [1099, 608] on div "Change Mob" at bounding box center [1093, 614] width 75 height 17
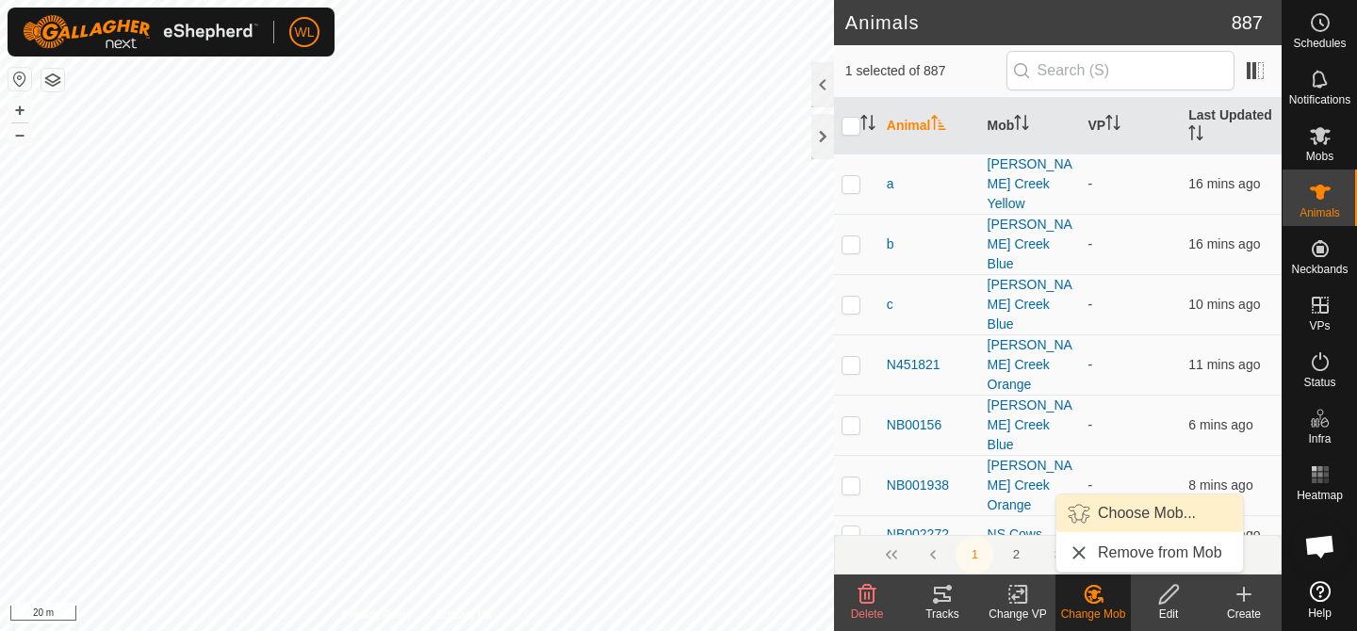
click at [1119, 516] on link "Choose Mob..." at bounding box center [1149, 514] width 187 height 38
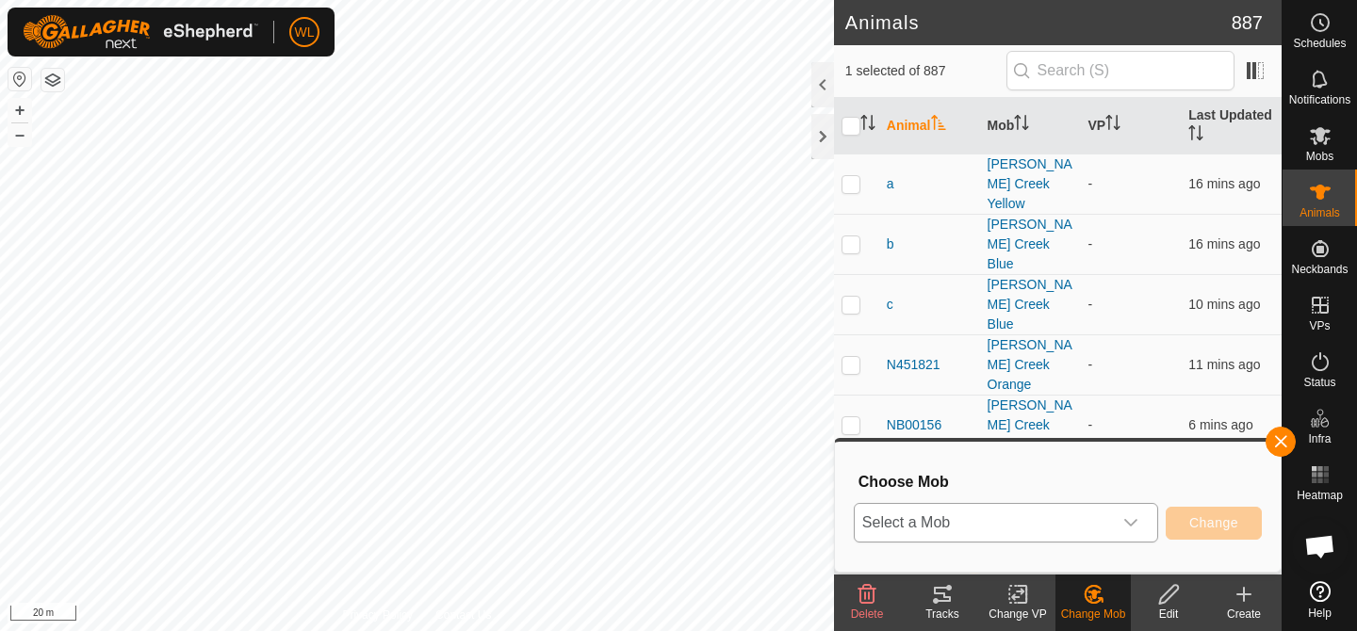
click at [1119, 504] on div "dropdown trigger" at bounding box center [1131, 523] width 38 height 38
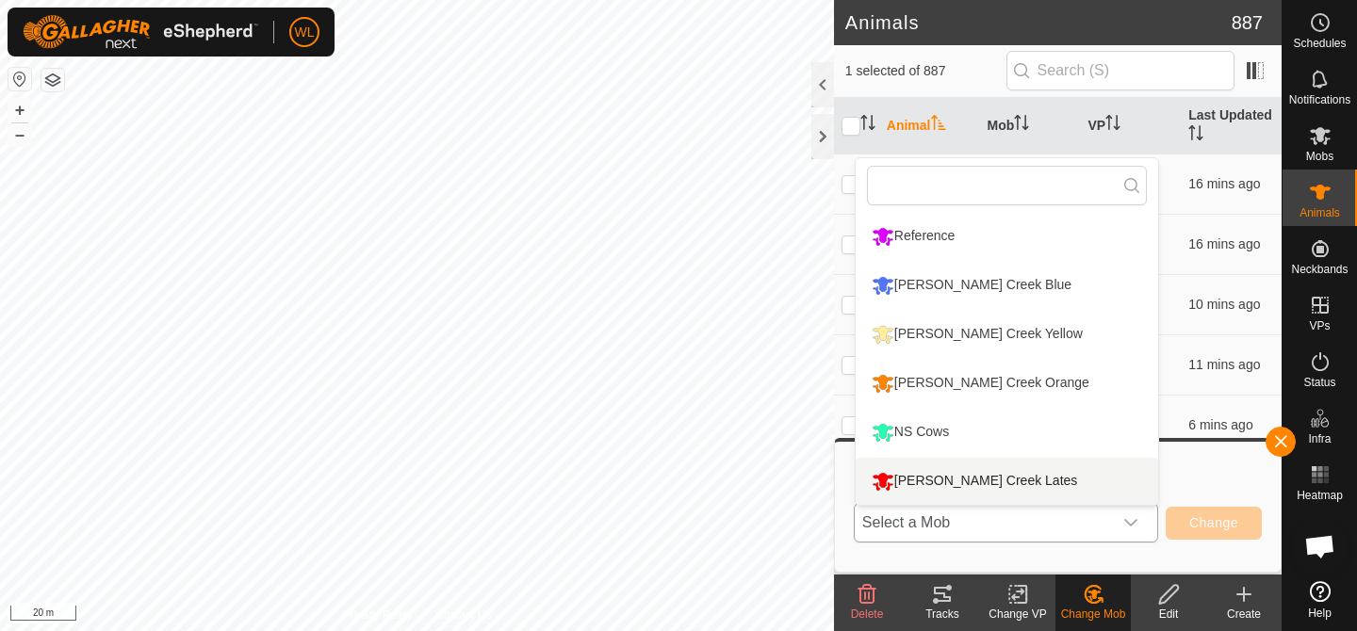
click at [1104, 480] on li "[PERSON_NAME] Creek Lates" at bounding box center [1007, 481] width 303 height 47
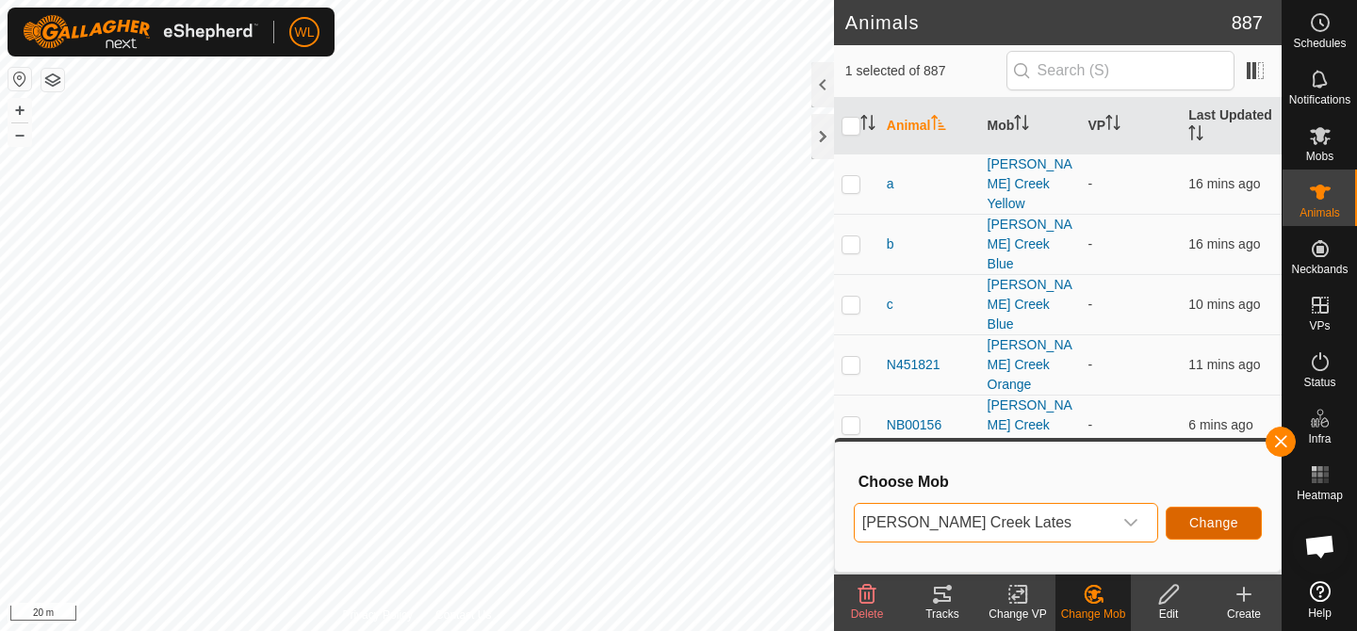
click at [1218, 516] on span "Change" at bounding box center [1213, 523] width 49 height 15
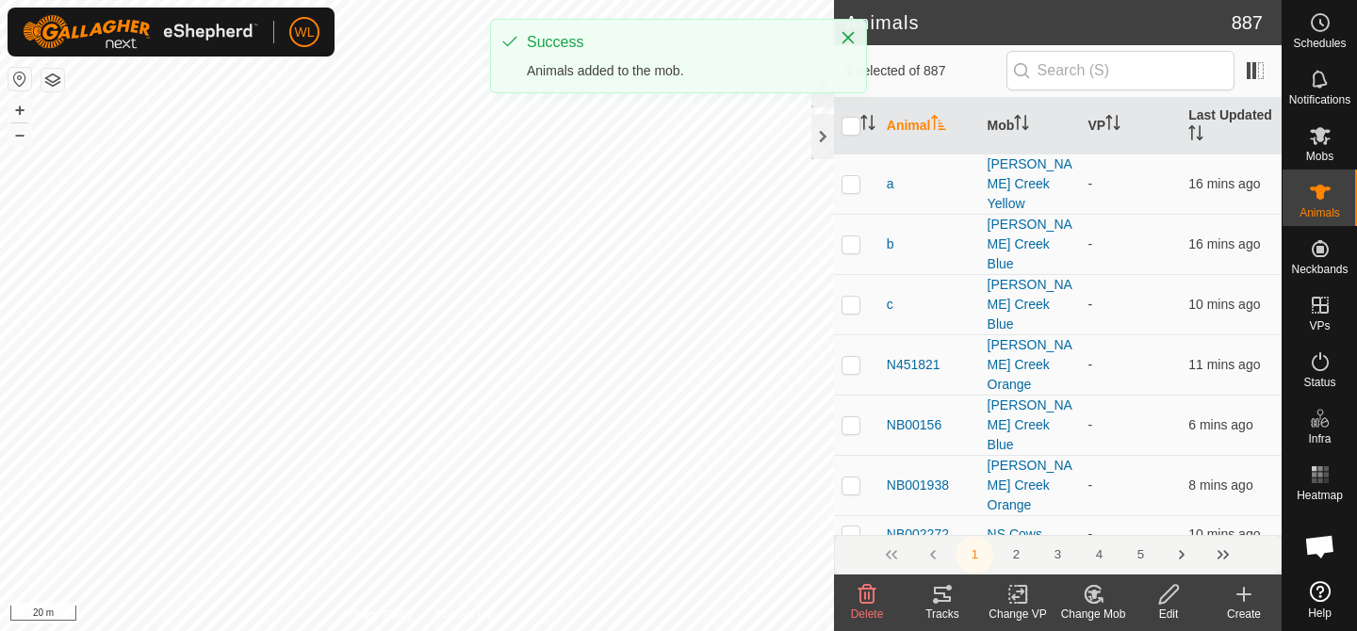
click at [1100, 595] on icon at bounding box center [1094, 594] width 24 height 23
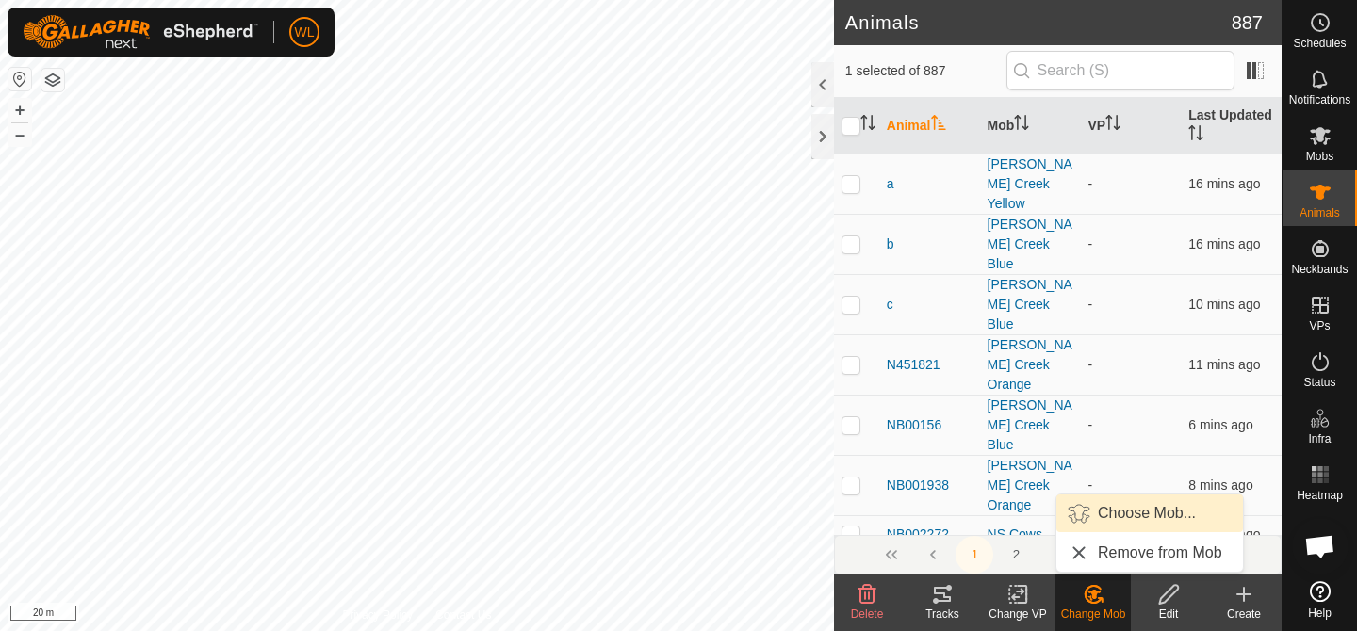
click at [1138, 522] on link "Choose Mob..." at bounding box center [1149, 514] width 187 height 38
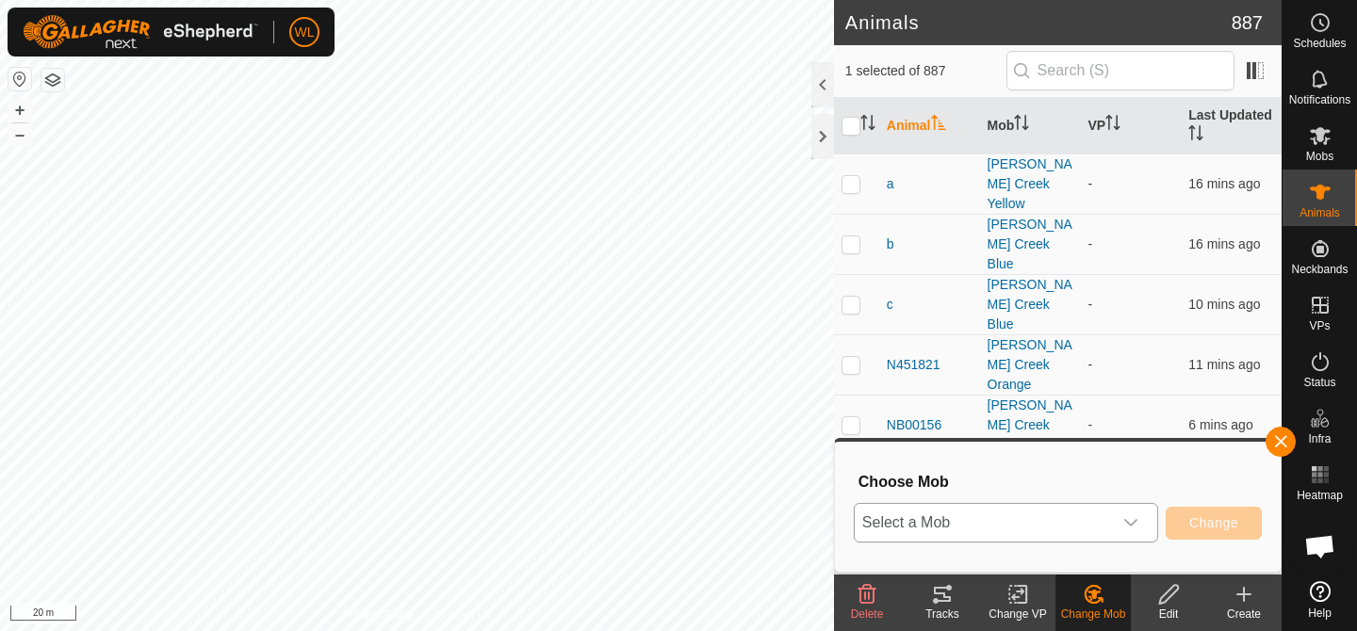
click at [1138, 522] on icon "dropdown trigger" at bounding box center [1130, 523] width 15 height 15
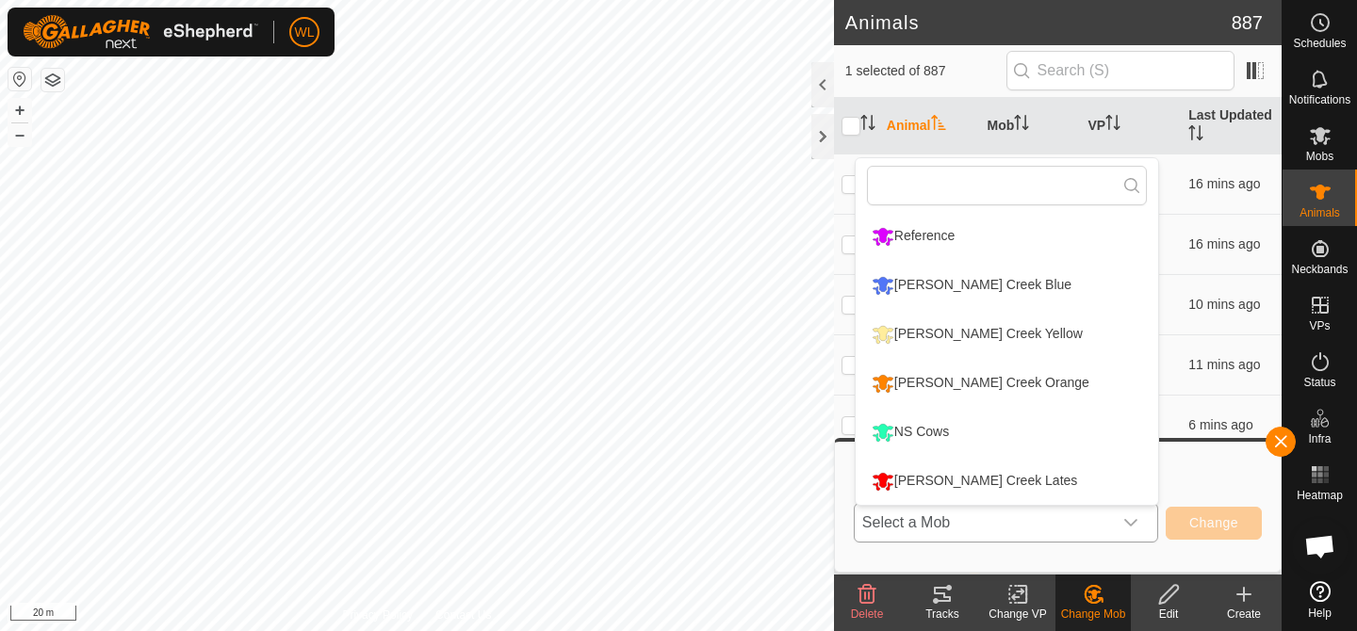
click at [1071, 481] on li "[PERSON_NAME] Creek Lates" at bounding box center [1007, 481] width 303 height 47
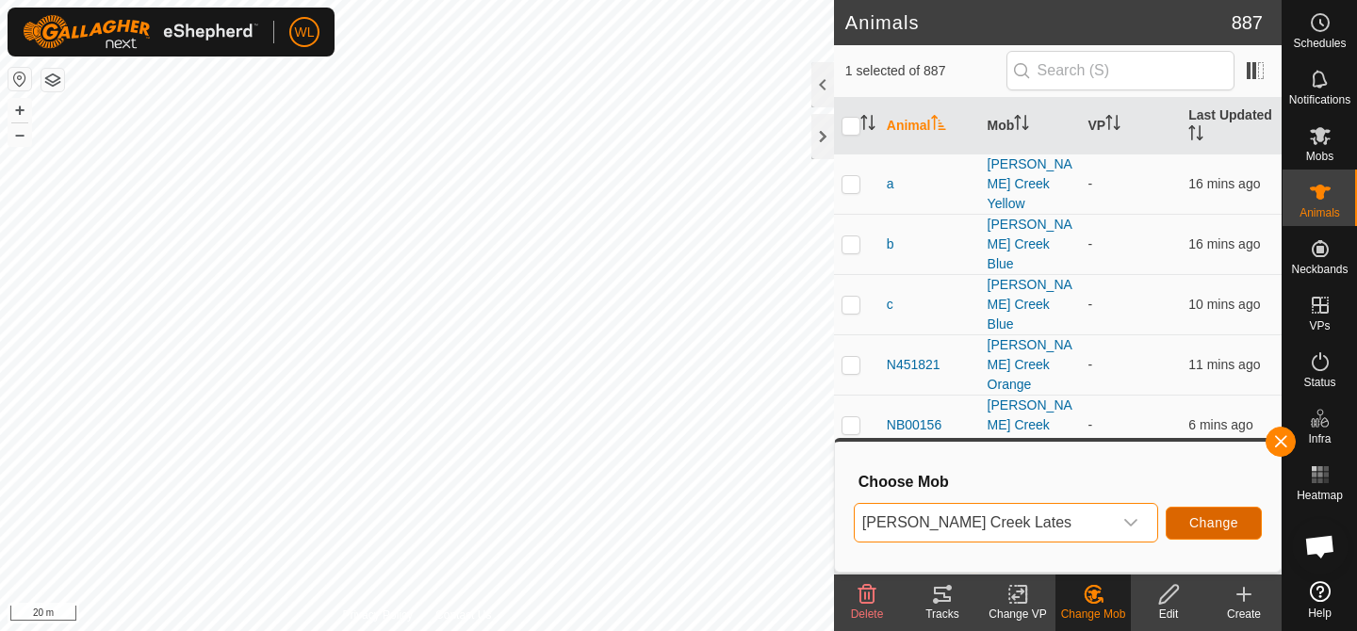
click at [1207, 527] on span "Change" at bounding box center [1213, 523] width 49 height 15
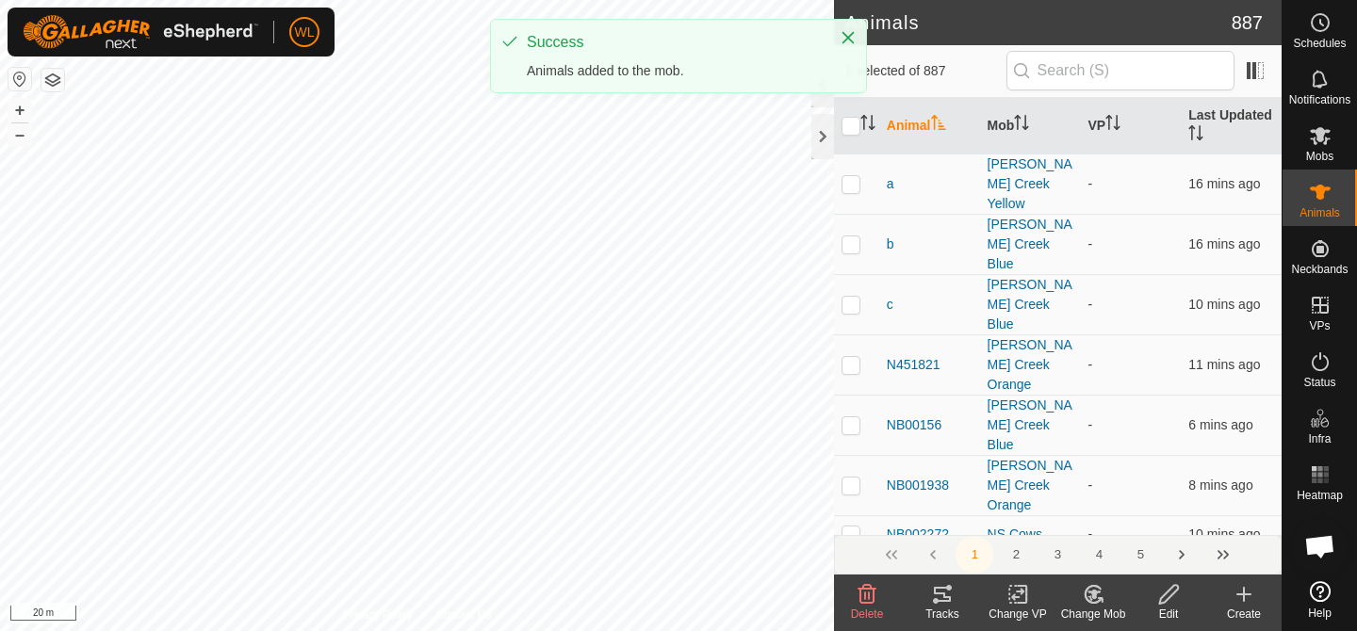
click at [1073, 611] on div "Change Mob" at bounding box center [1093, 614] width 75 height 17
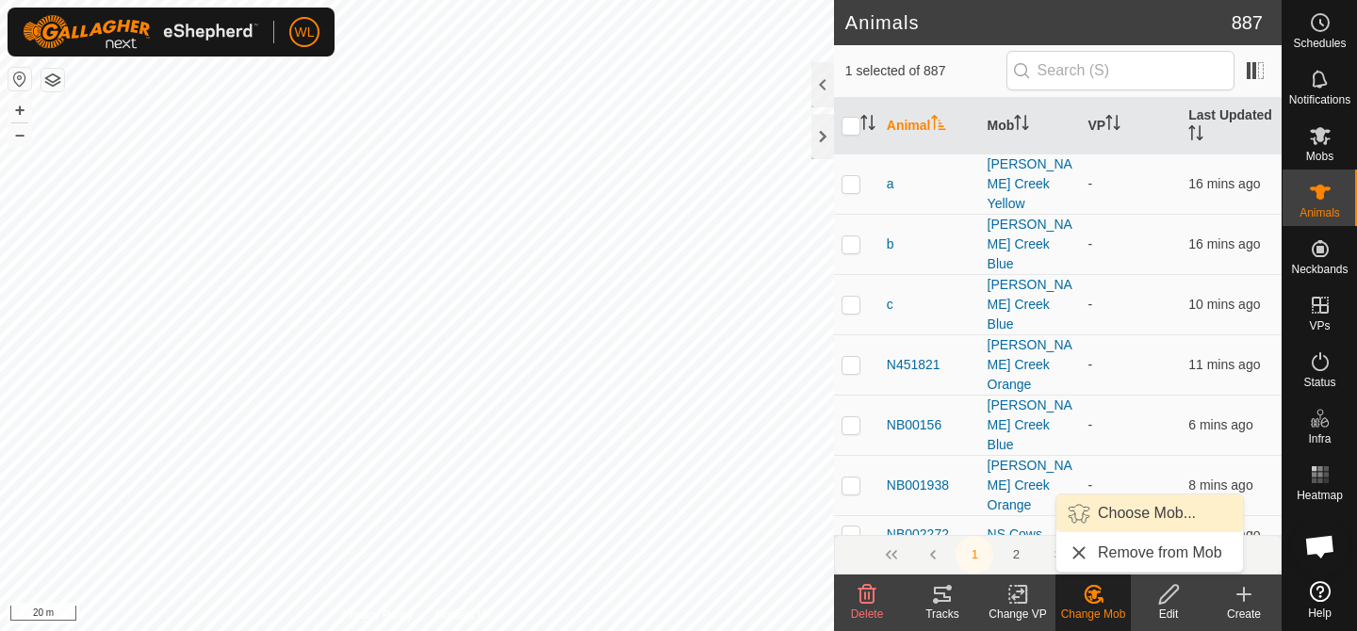
click at [1113, 515] on link "Choose Mob..." at bounding box center [1149, 514] width 187 height 38
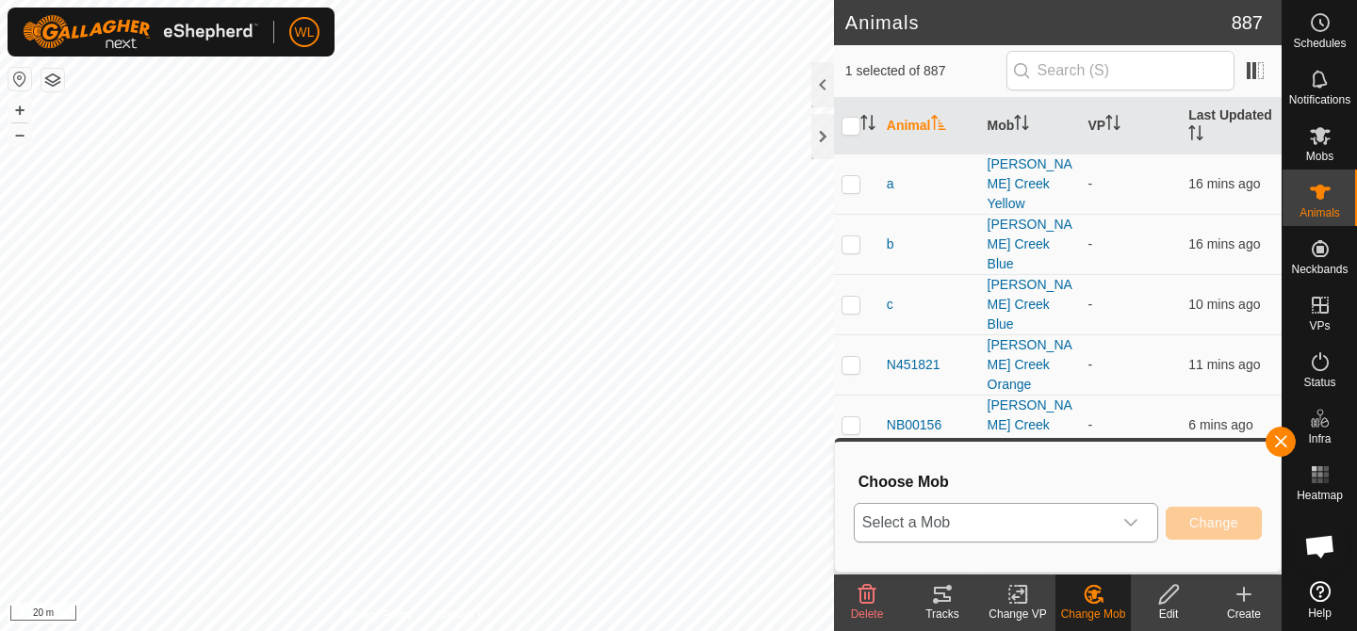
click at [1103, 517] on span "Select a Mob" at bounding box center [983, 523] width 257 height 38
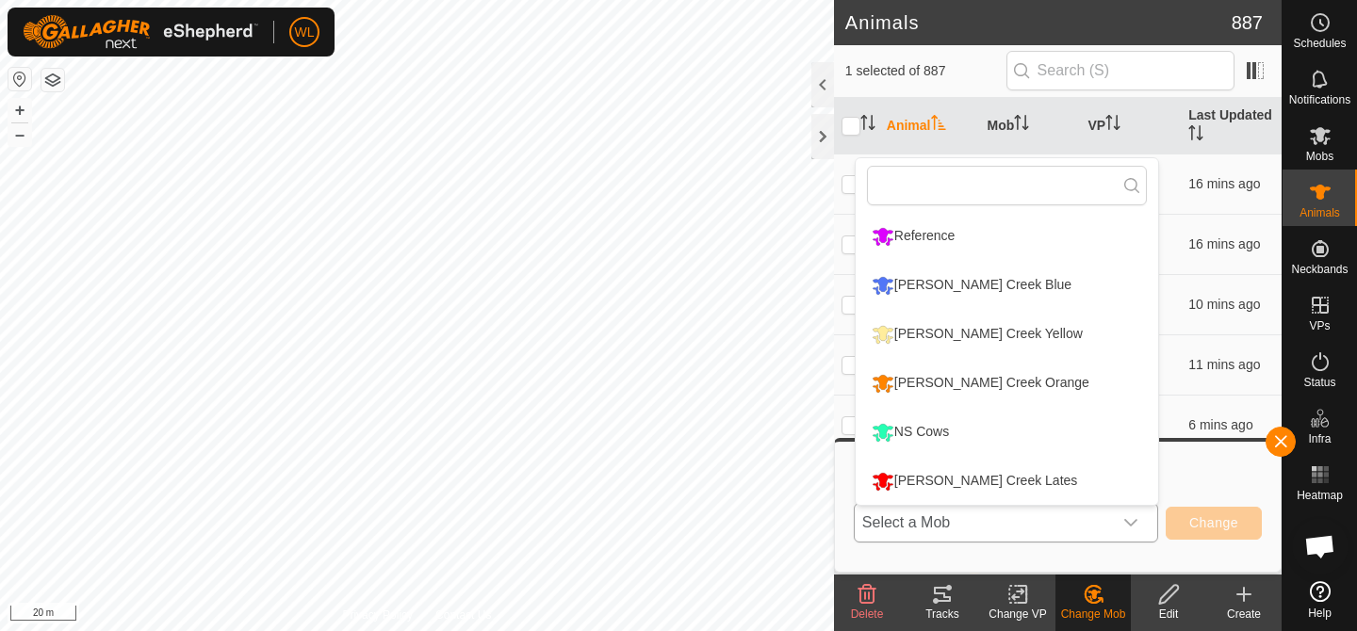
click at [1056, 471] on li "[PERSON_NAME] Creek Lates" at bounding box center [1007, 481] width 303 height 47
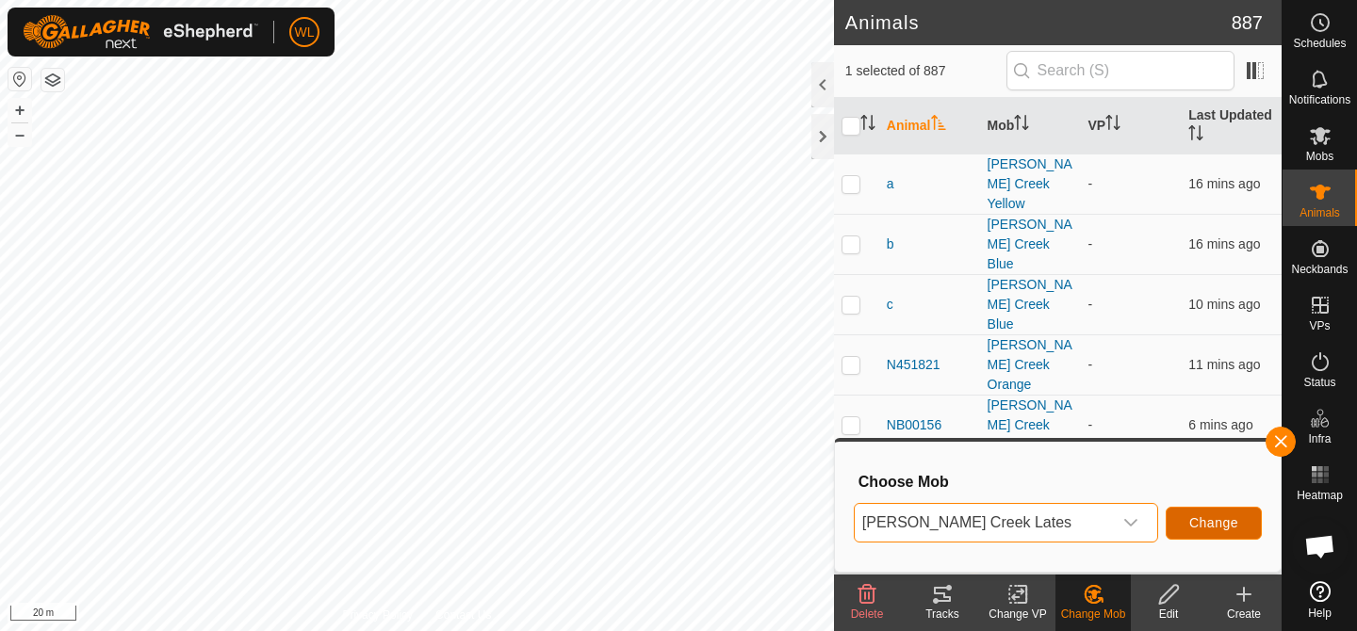
click at [1201, 529] on span "Change" at bounding box center [1213, 523] width 49 height 15
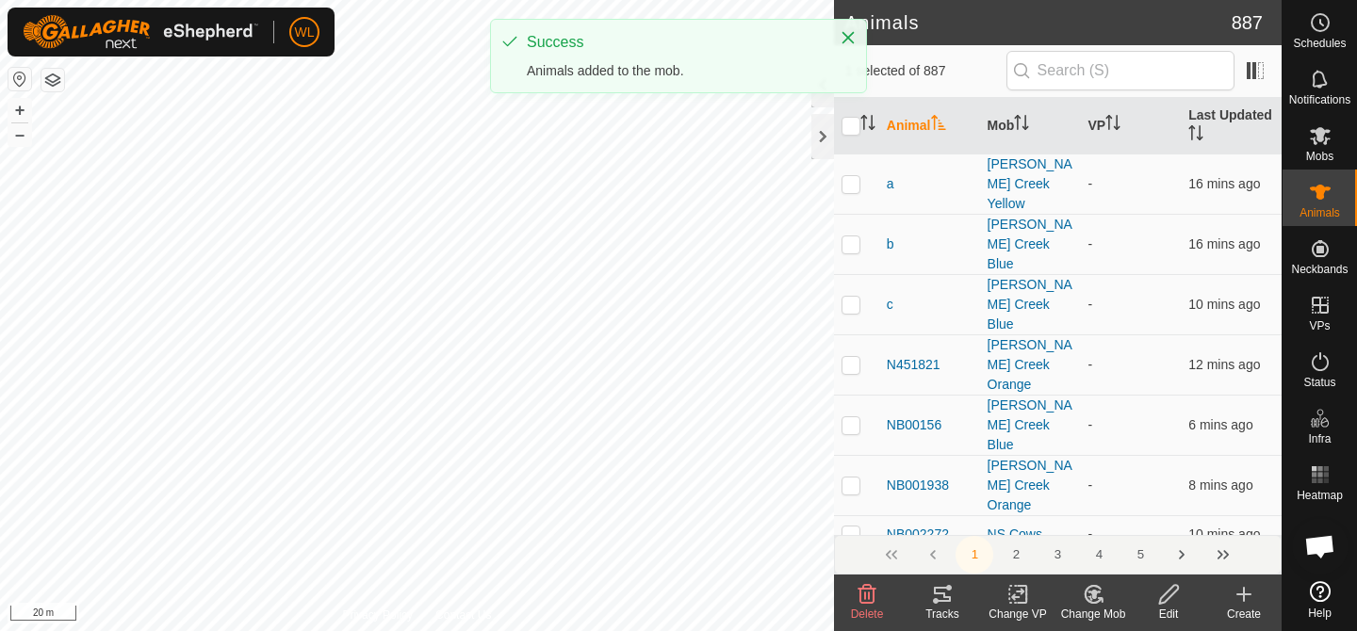
click at [1077, 594] on change-mob-svg-icon at bounding box center [1093, 594] width 75 height 23
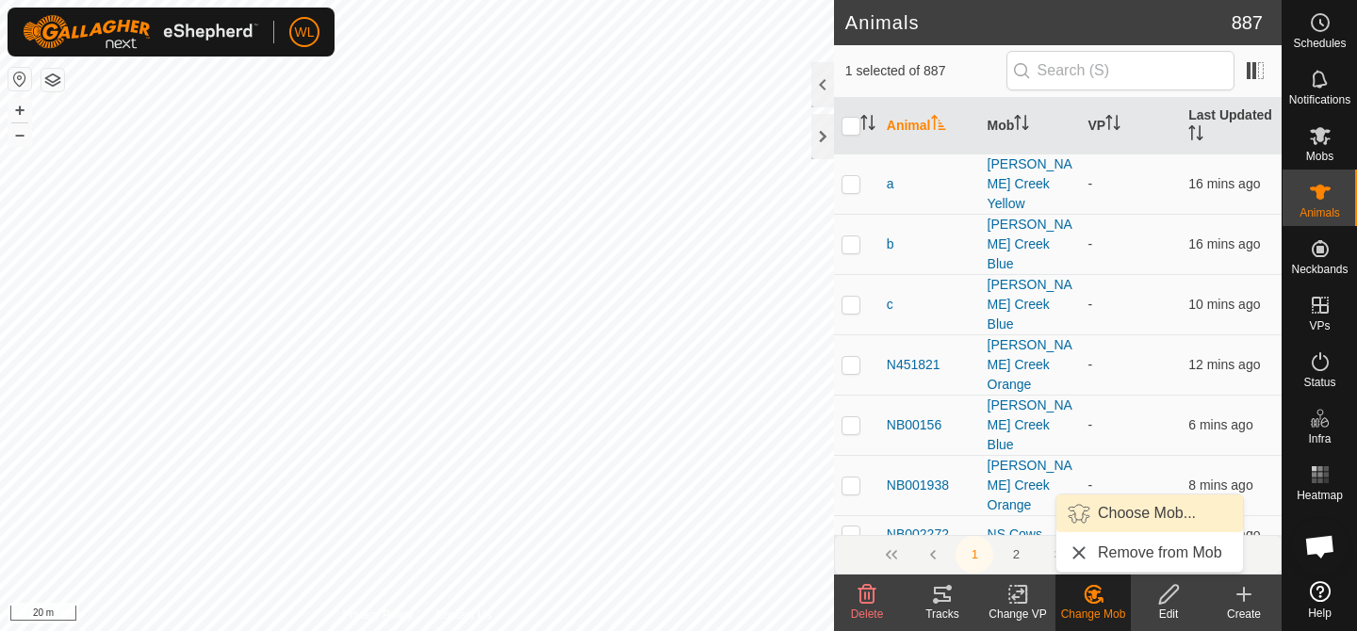
click at [1111, 521] on link "Choose Mob..." at bounding box center [1149, 514] width 187 height 38
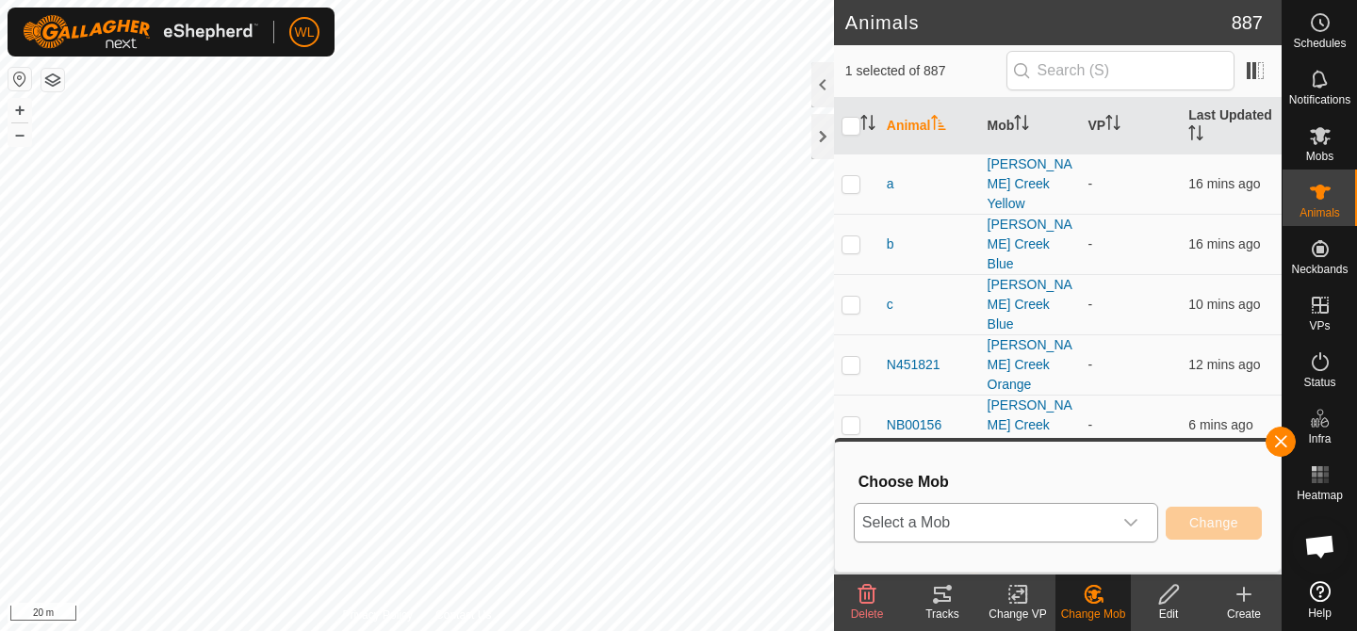
click at [1111, 521] on span "Select a Mob" at bounding box center [983, 523] width 257 height 38
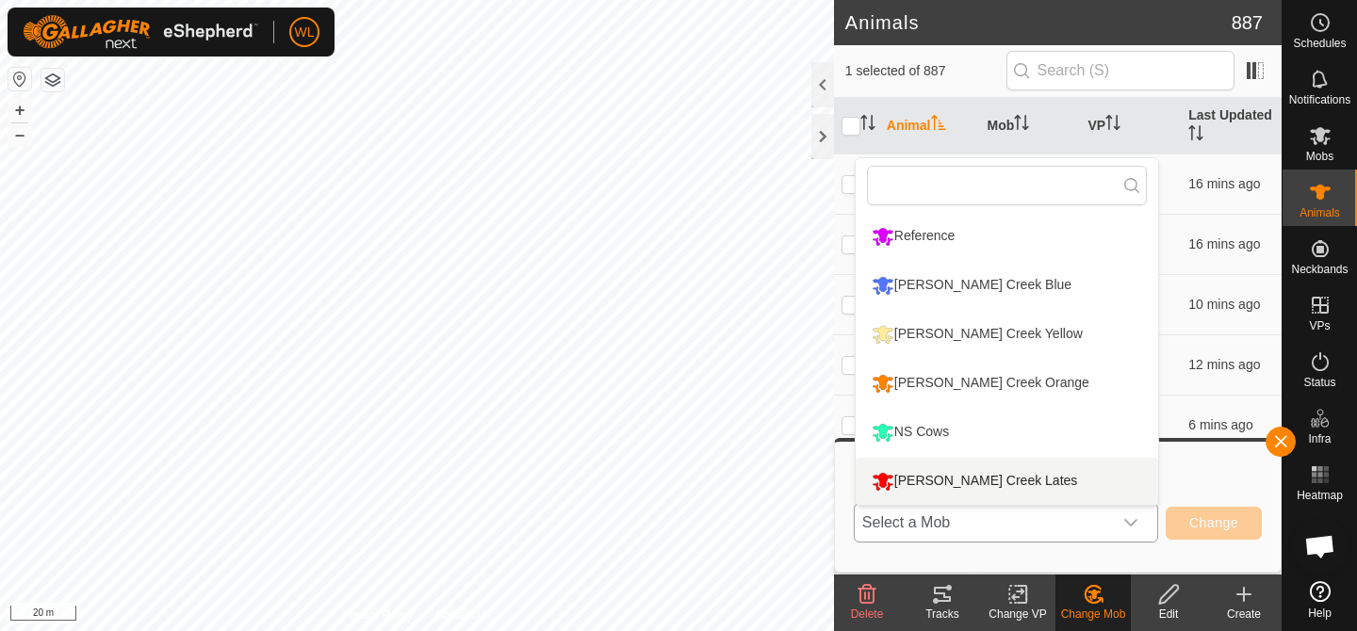
click at [1051, 490] on li "[PERSON_NAME] Creek Lates" at bounding box center [1007, 481] width 303 height 47
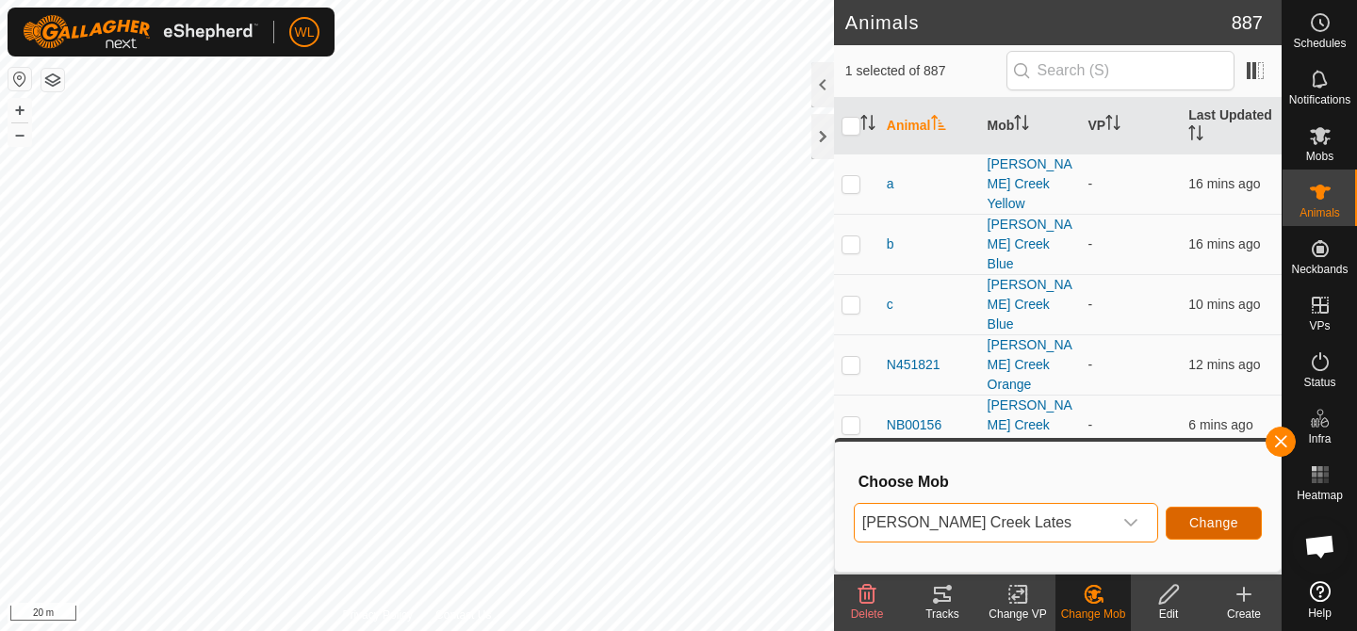
click at [1214, 534] on button "Change" at bounding box center [1214, 523] width 96 height 33
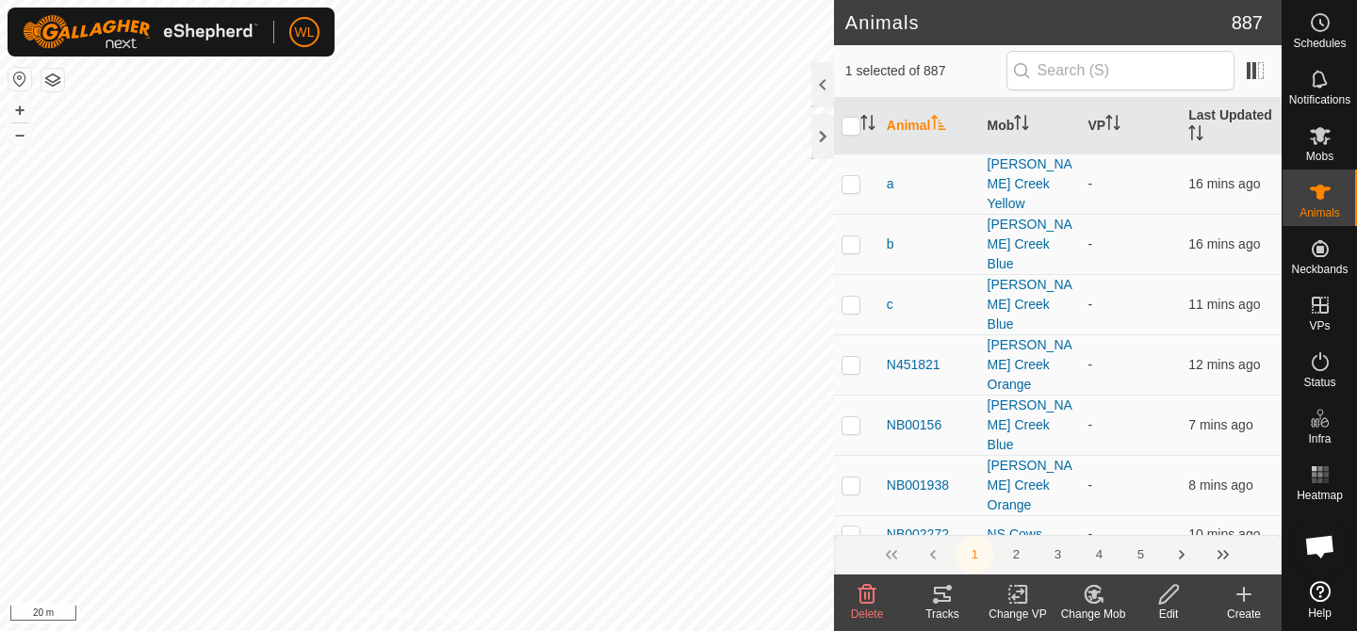
click at [1100, 584] on icon at bounding box center [1094, 594] width 24 height 23
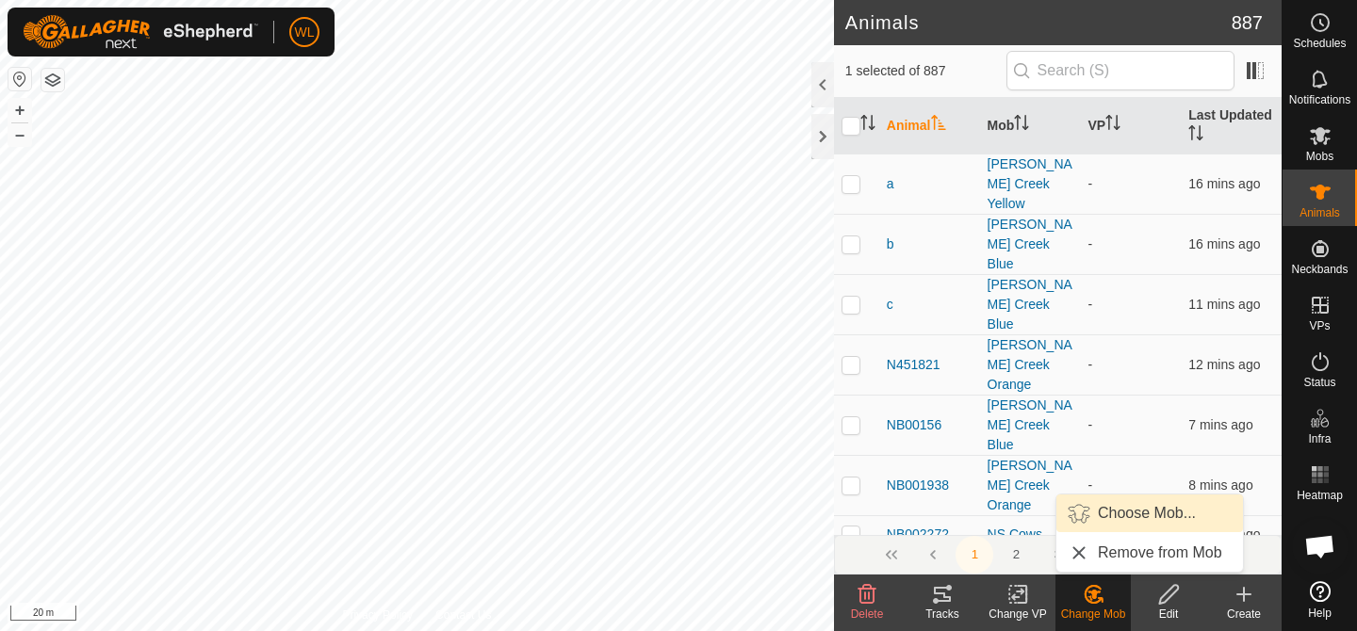
click at [1107, 516] on link "Choose Mob..." at bounding box center [1149, 514] width 187 height 38
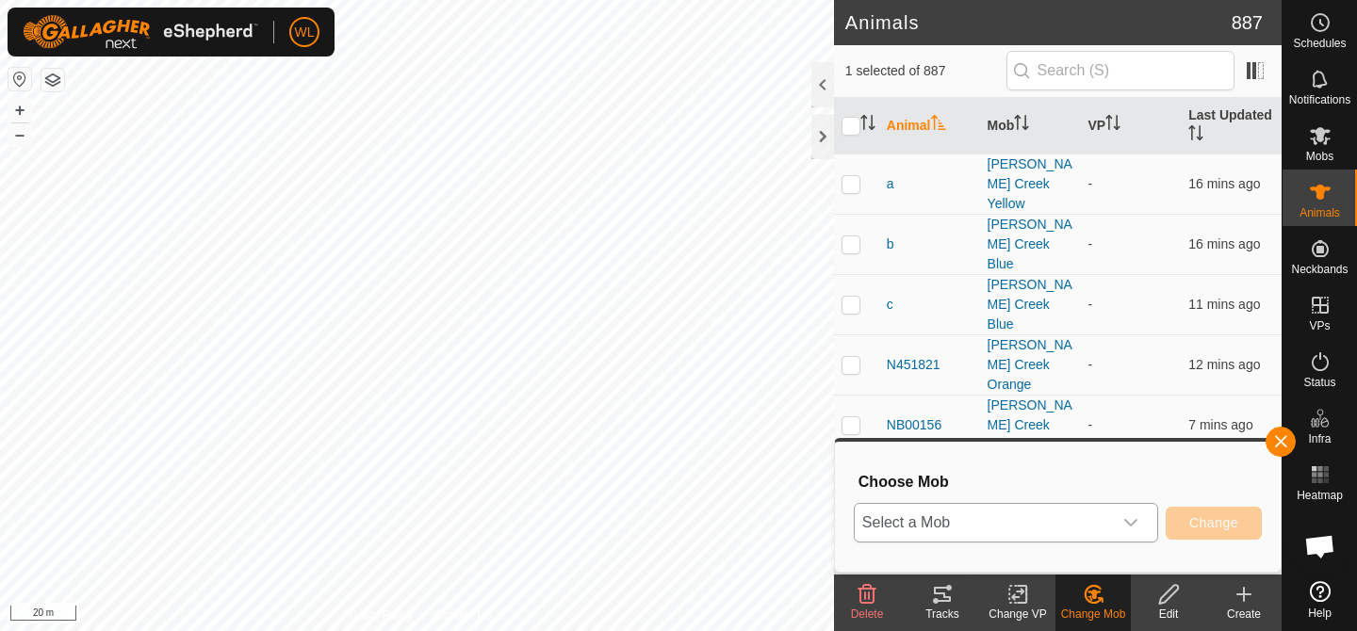
click at [1103, 508] on span "Select a Mob" at bounding box center [983, 523] width 257 height 38
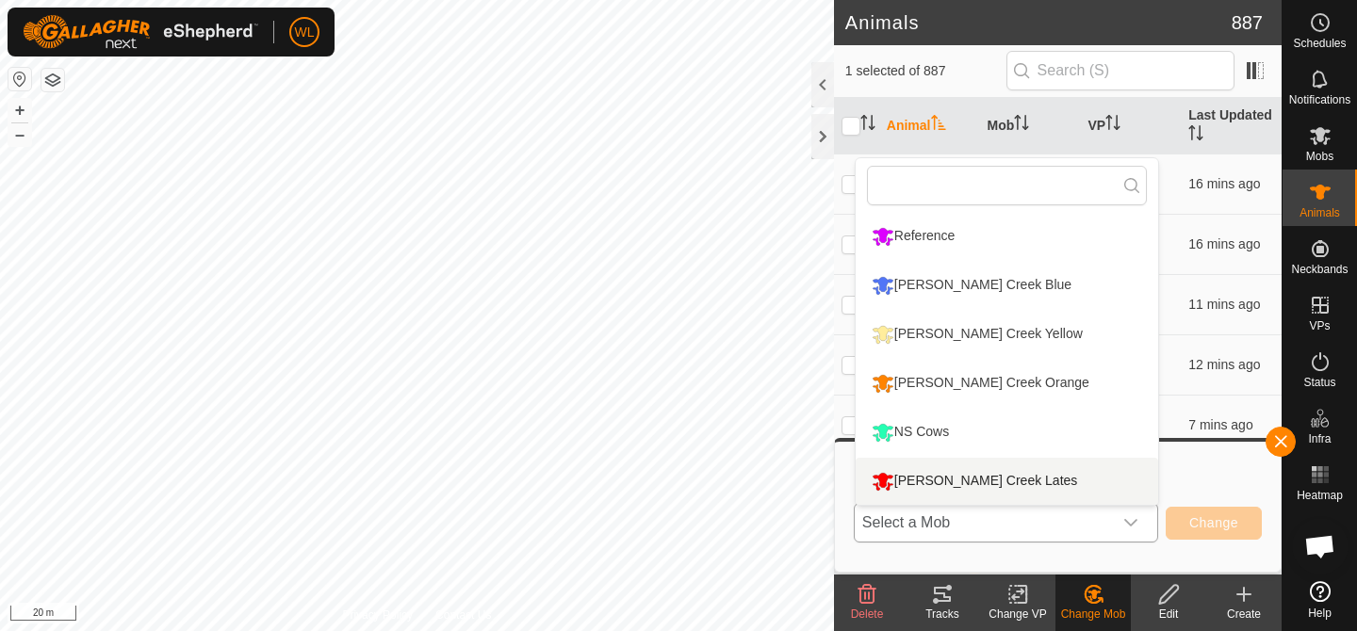
click at [1088, 486] on li "[PERSON_NAME] Creek Lates" at bounding box center [1007, 481] width 303 height 47
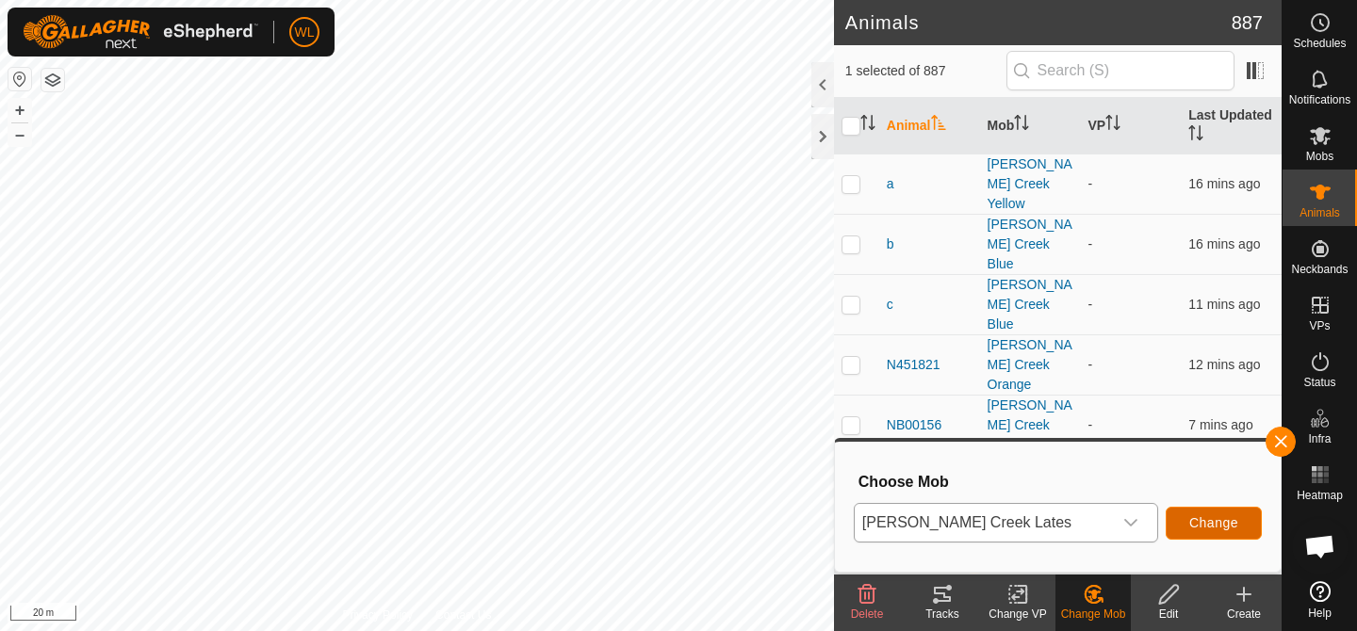
click at [1207, 517] on span "Change" at bounding box center [1213, 523] width 49 height 15
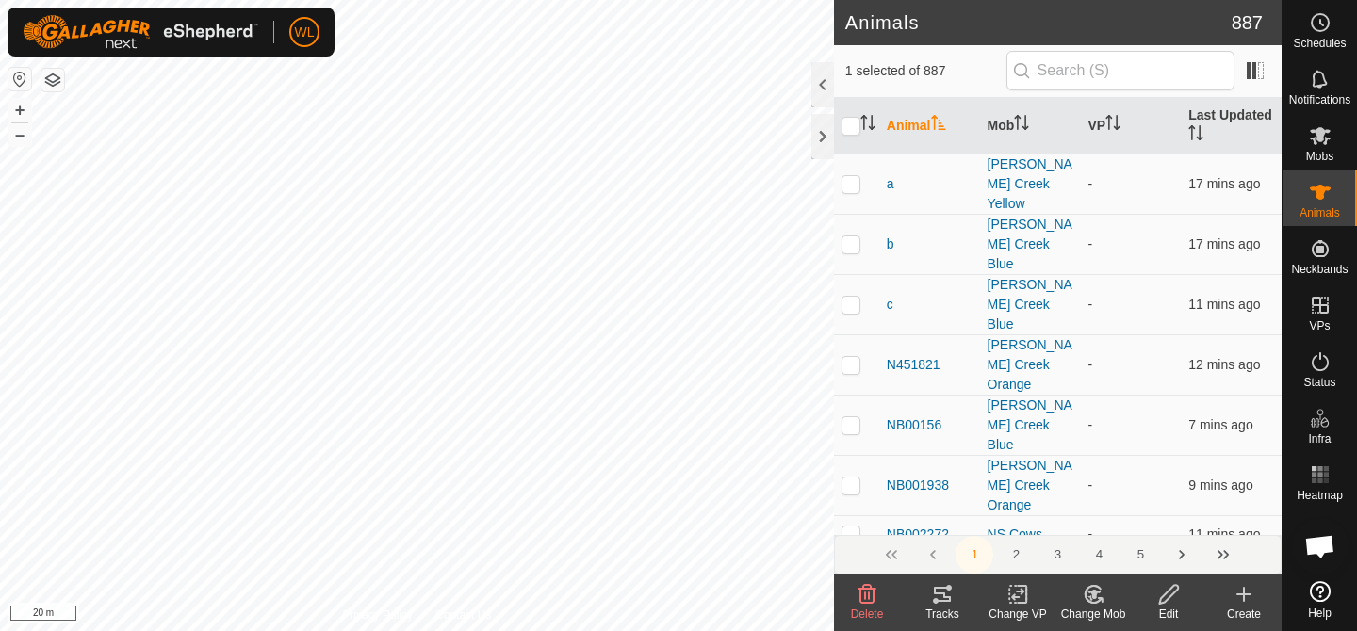
click at [1085, 596] on icon at bounding box center [1093, 594] width 16 height 17
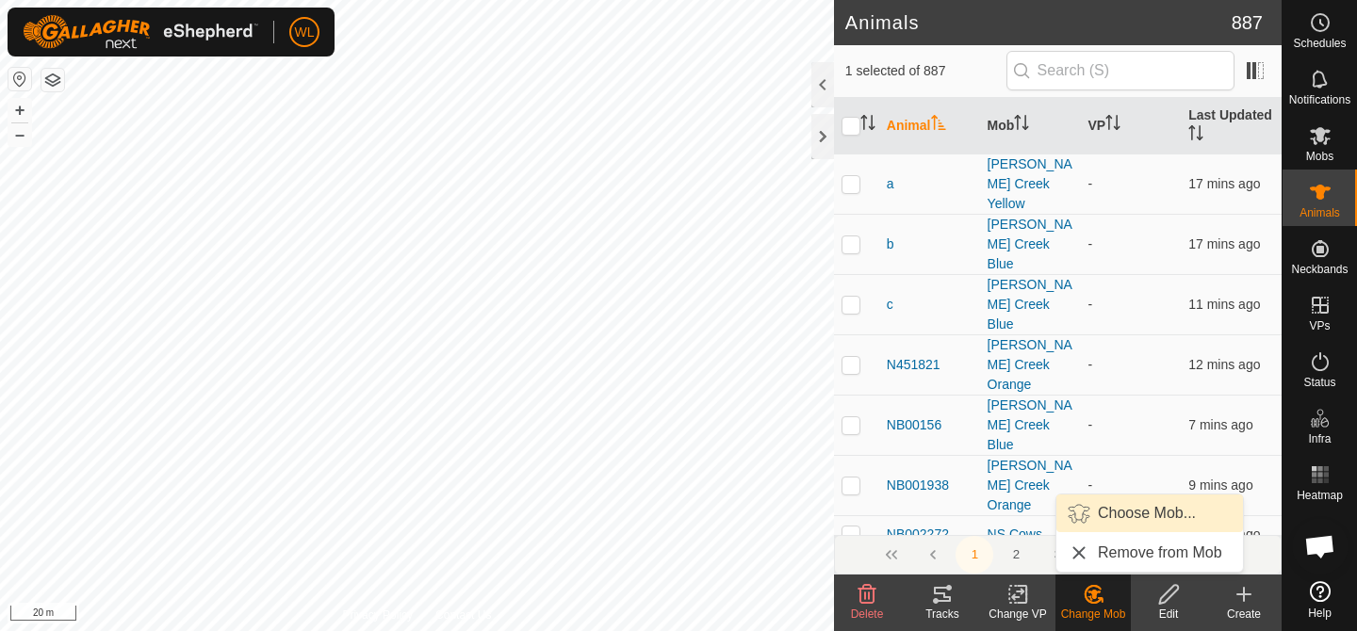
click at [1097, 516] on link "Choose Mob..." at bounding box center [1149, 514] width 187 height 38
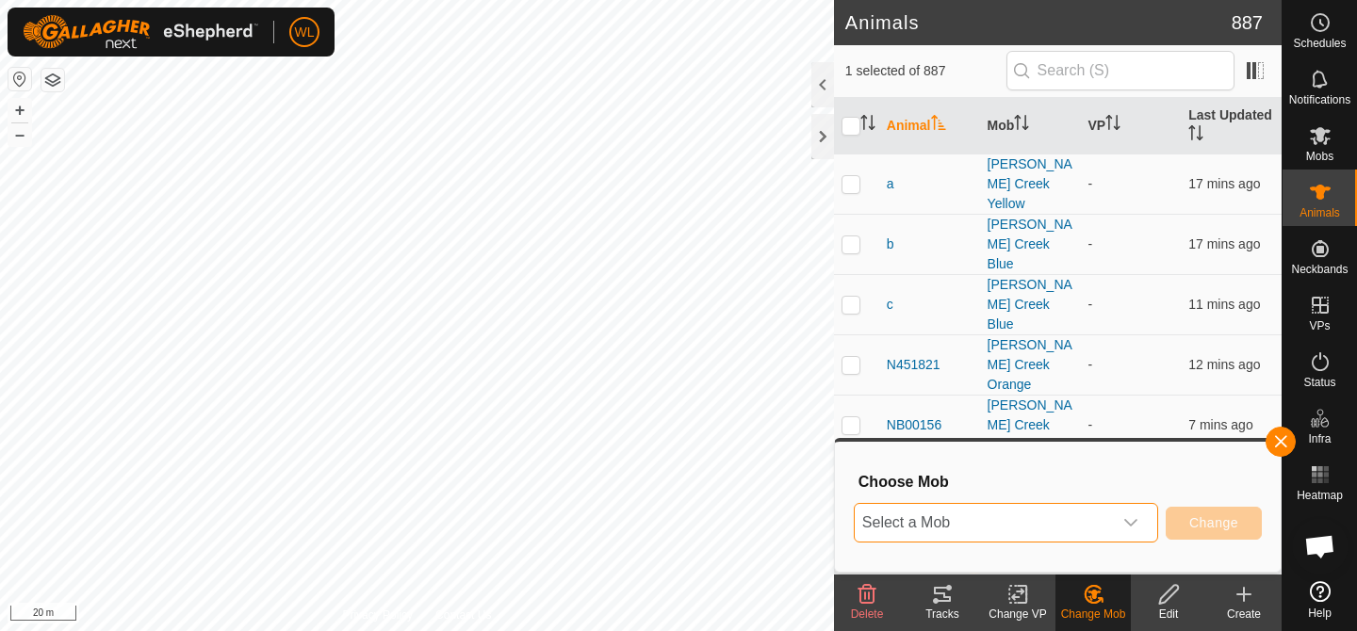
click at [1097, 516] on span "Select a Mob" at bounding box center [983, 523] width 257 height 38
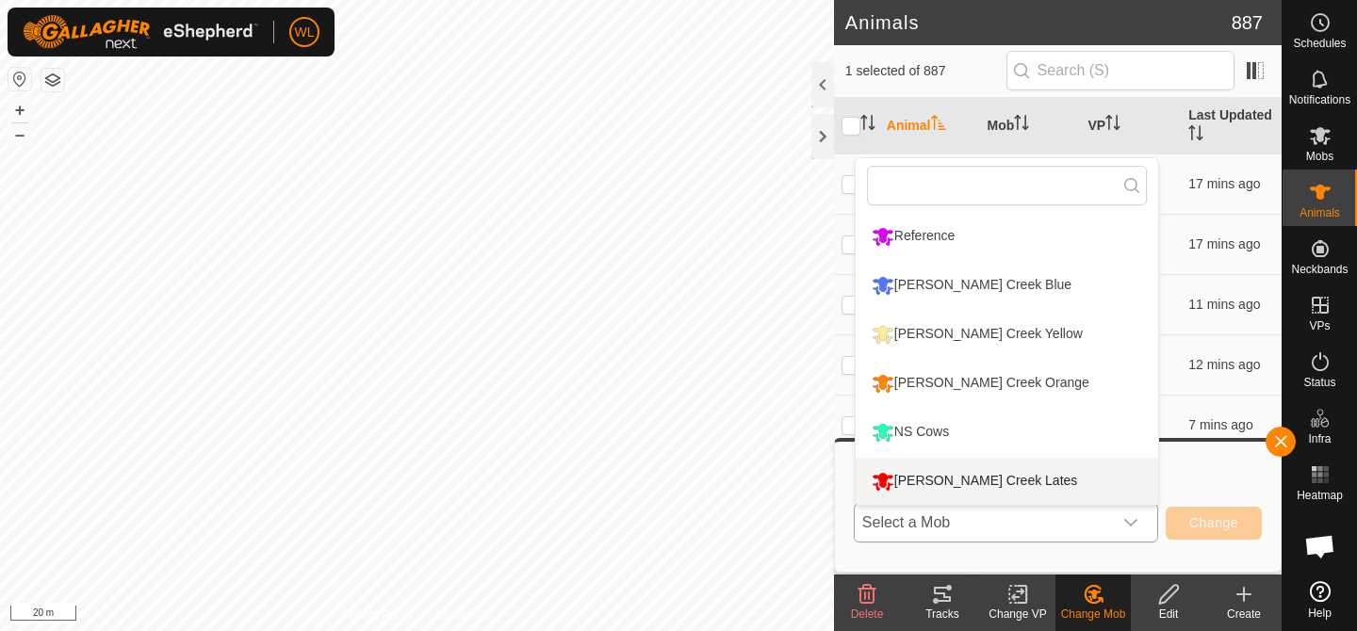
click at [1076, 478] on li "[PERSON_NAME] Creek Lates" at bounding box center [1007, 481] width 303 height 47
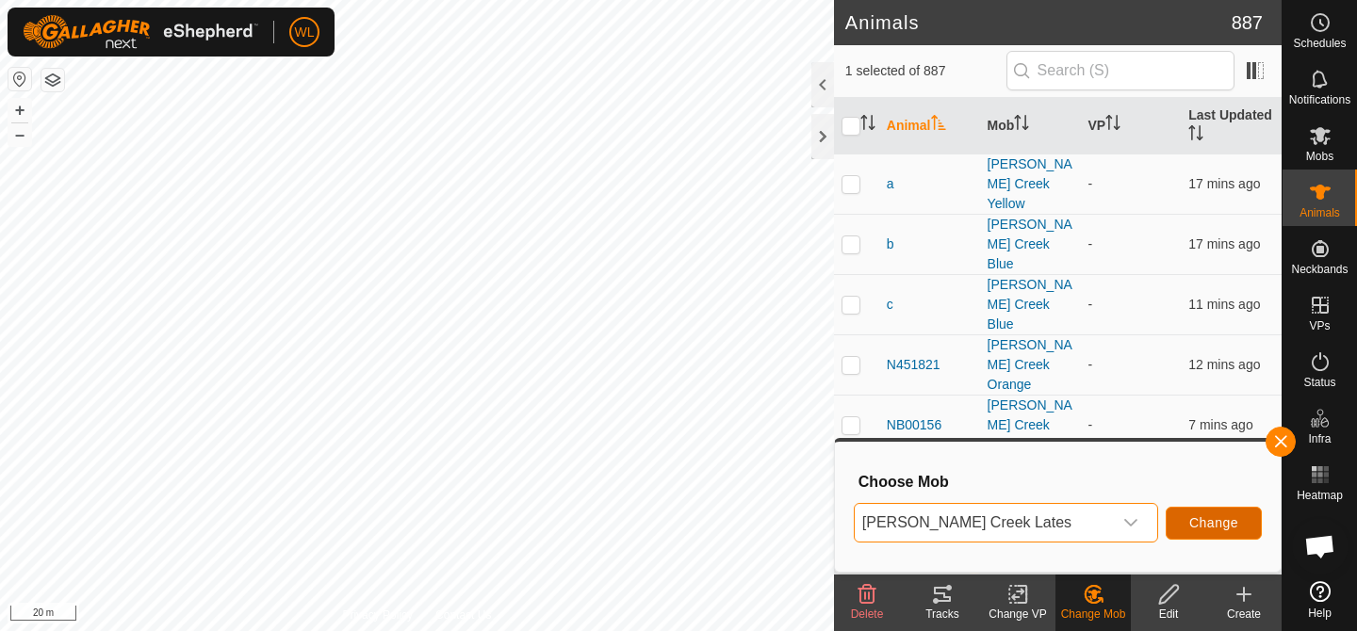
click at [1191, 520] on span "Change" at bounding box center [1213, 523] width 49 height 15
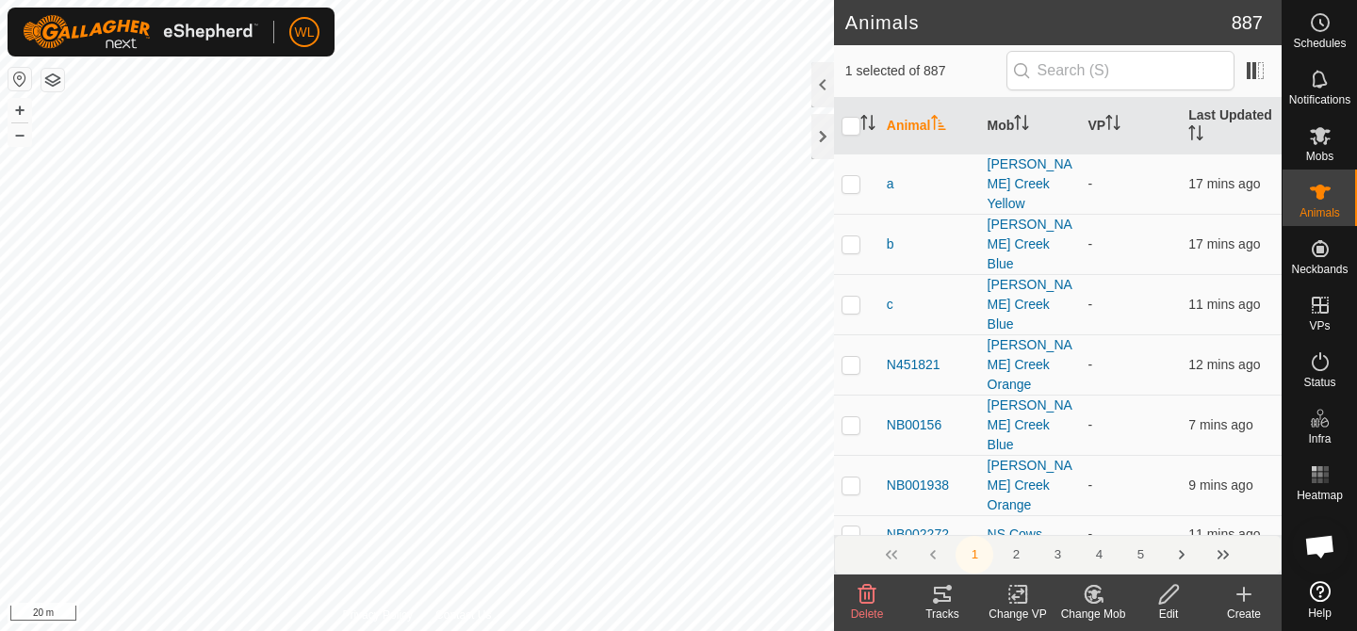
click at [1108, 596] on change-mob-svg-icon at bounding box center [1093, 594] width 75 height 23
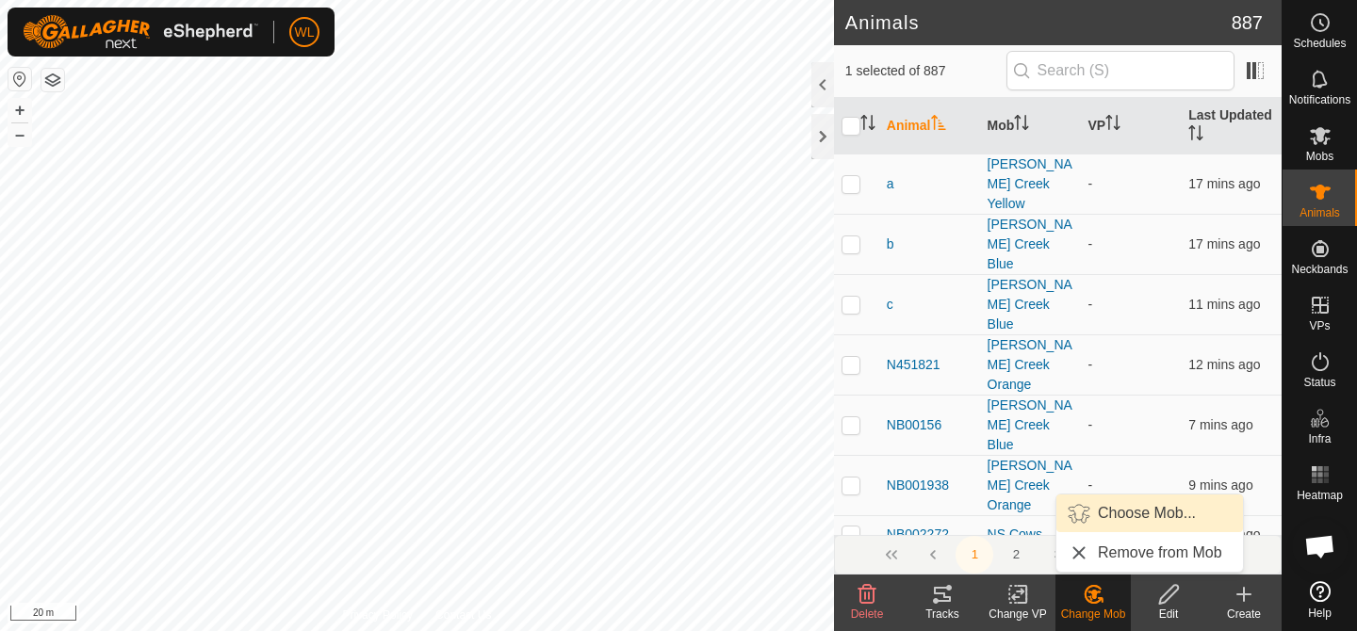
click at [1129, 521] on link "Choose Mob..." at bounding box center [1149, 514] width 187 height 38
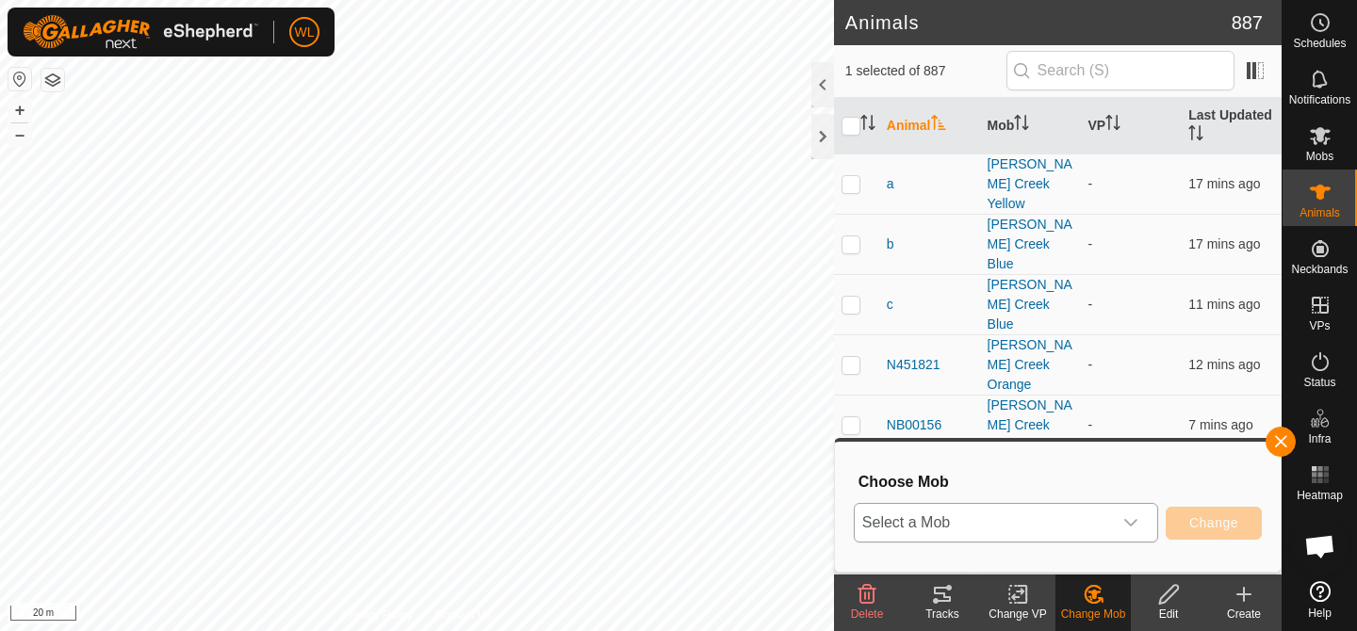
click at [1138, 515] on div "dropdown trigger" at bounding box center [1131, 523] width 38 height 38
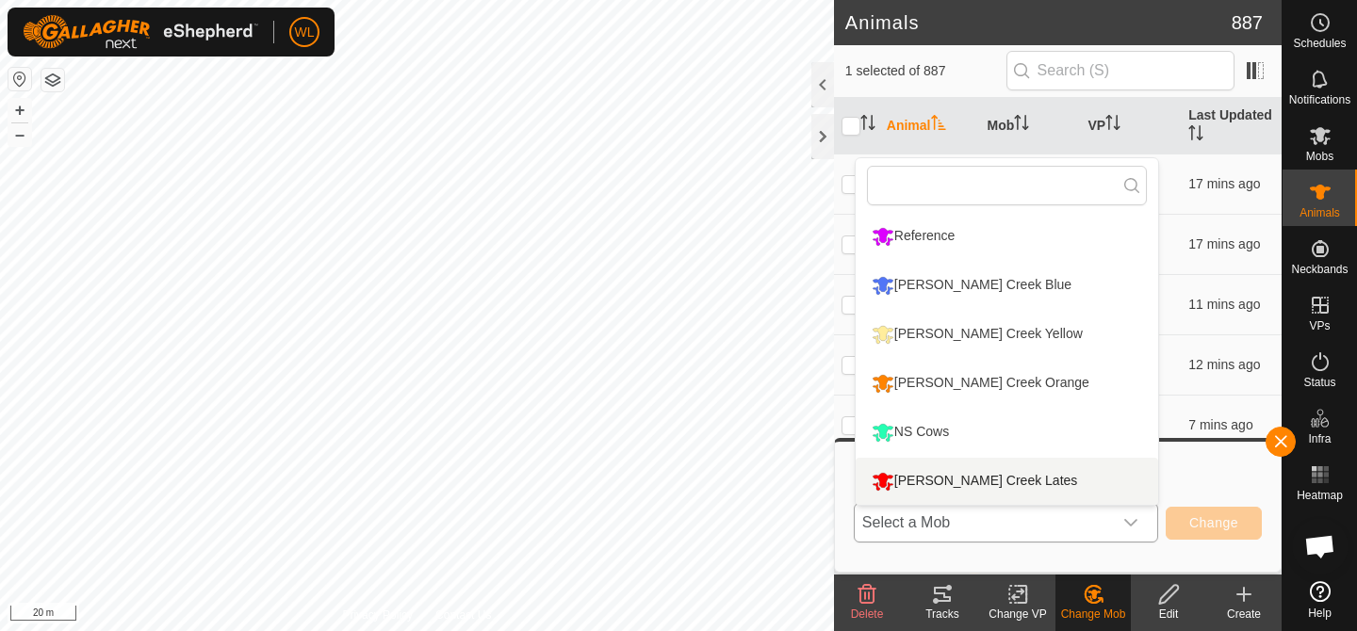
click at [1084, 489] on li "[PERSON_NAME] Creek Lates" at bounding box center [1007, 481] width 303 height 47
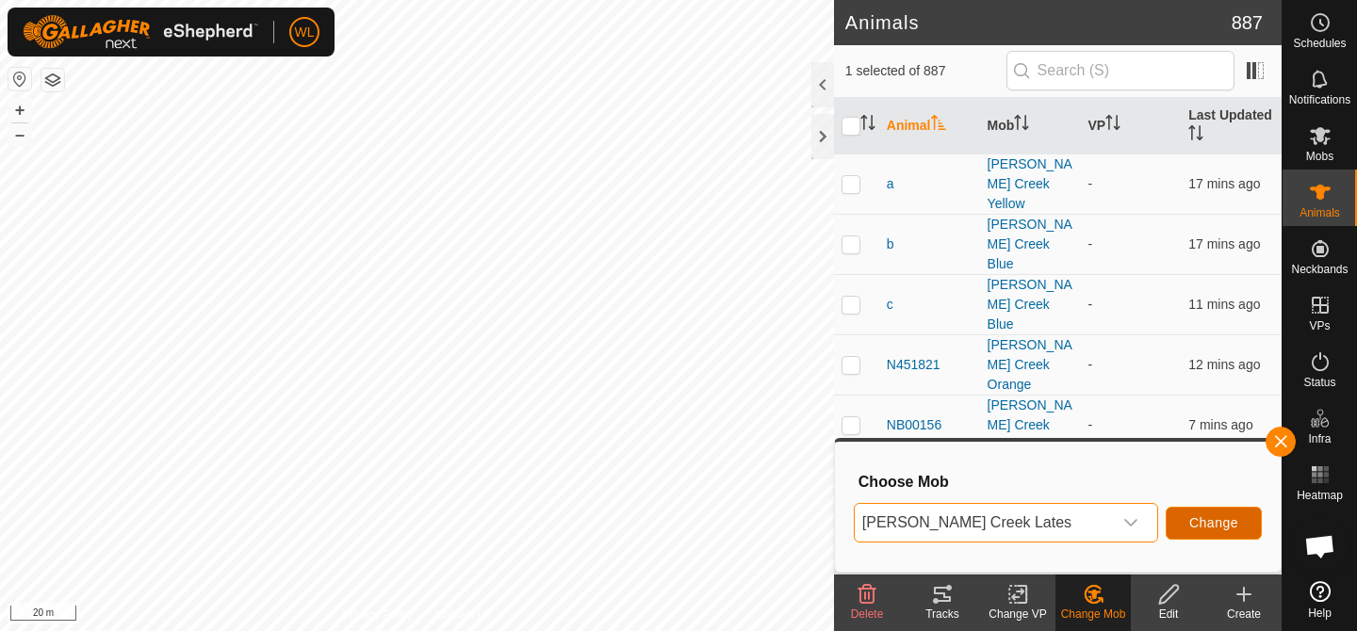
click at [1191, 516] on span "Change" at bounding box center [1213, 523] width 49 height 15
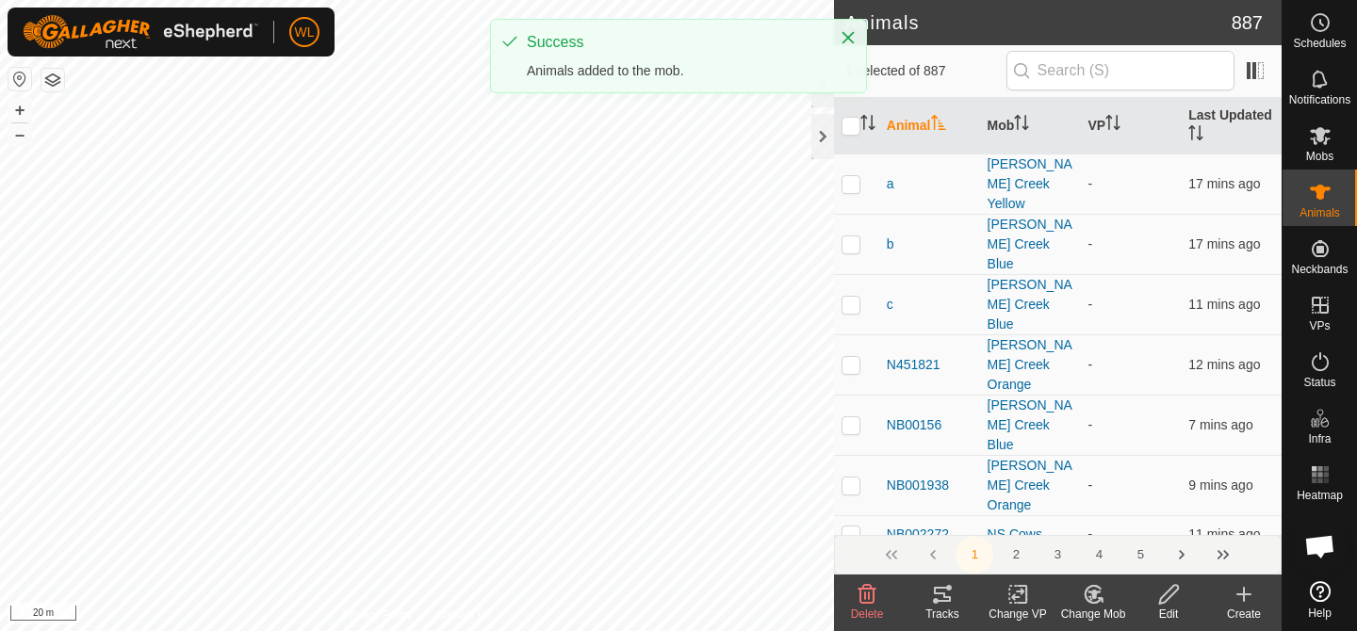
click at [1109, 600] on change-mob-svg-icon at bounding box center [1093, 594] width 75 height 23
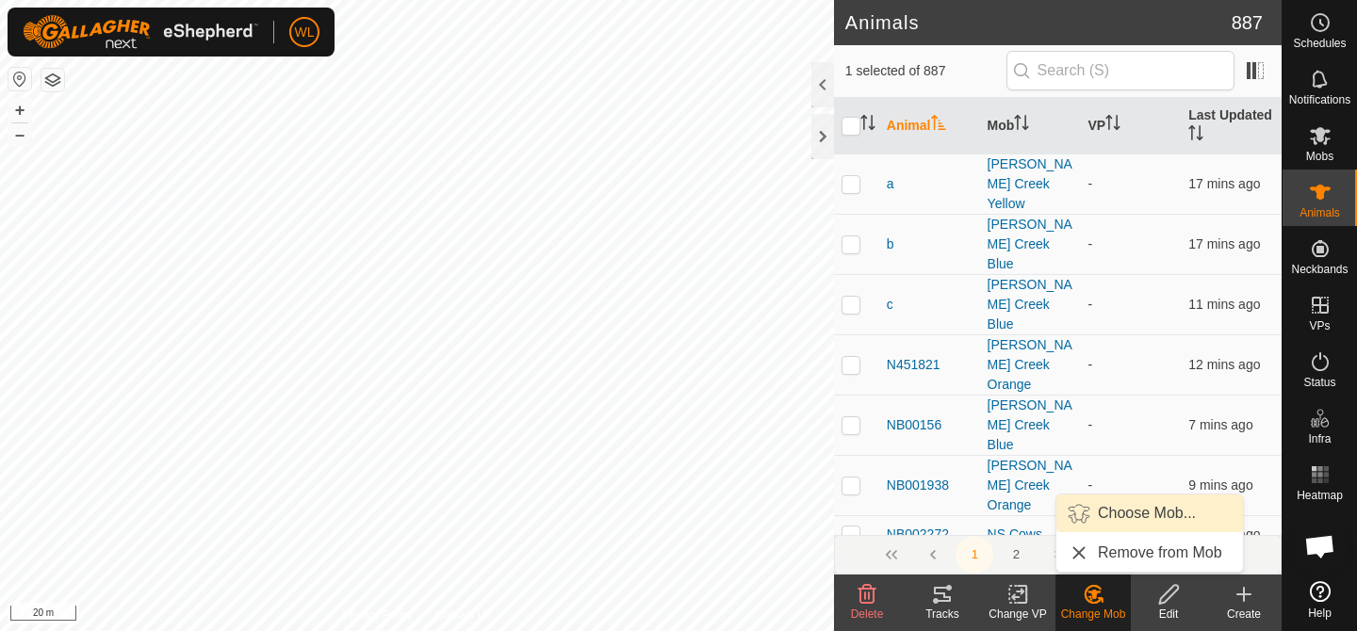
click at [1116, 518] on link "Choose Mob..." at bounding box center [1149, 514] width 187 height 38
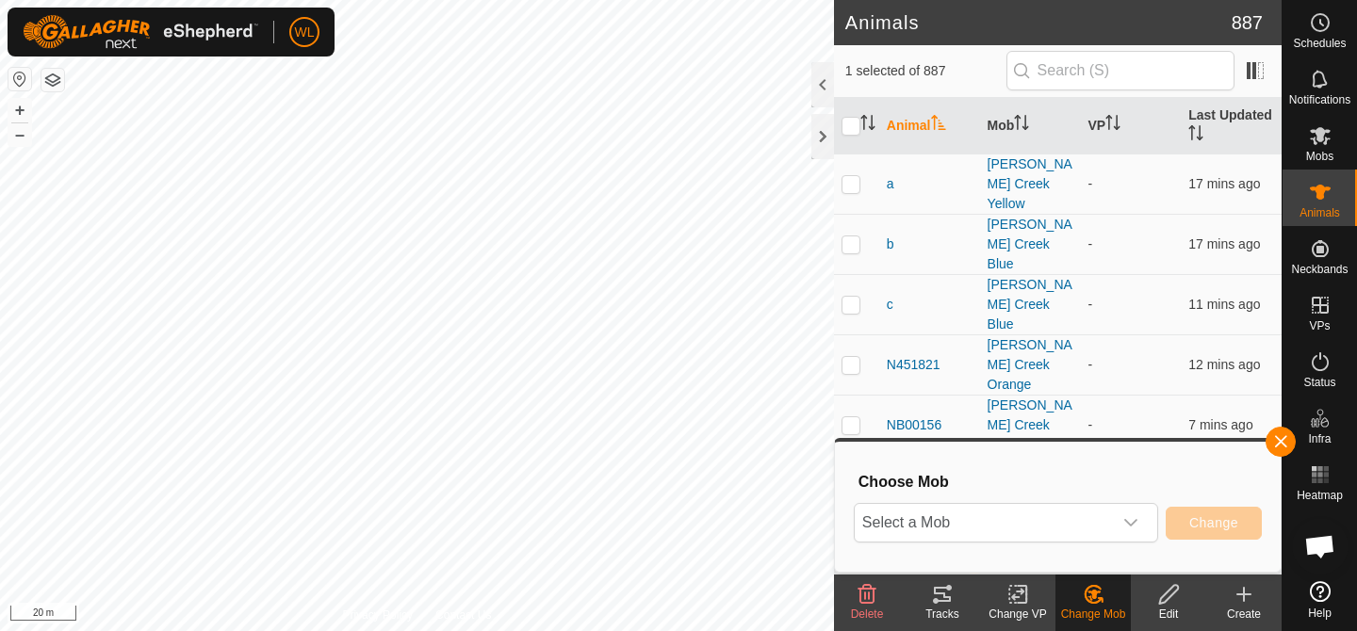
click at [1116, 518] on div "dropdown trigger" at bounding box center [1131, 523] width 38 height 38
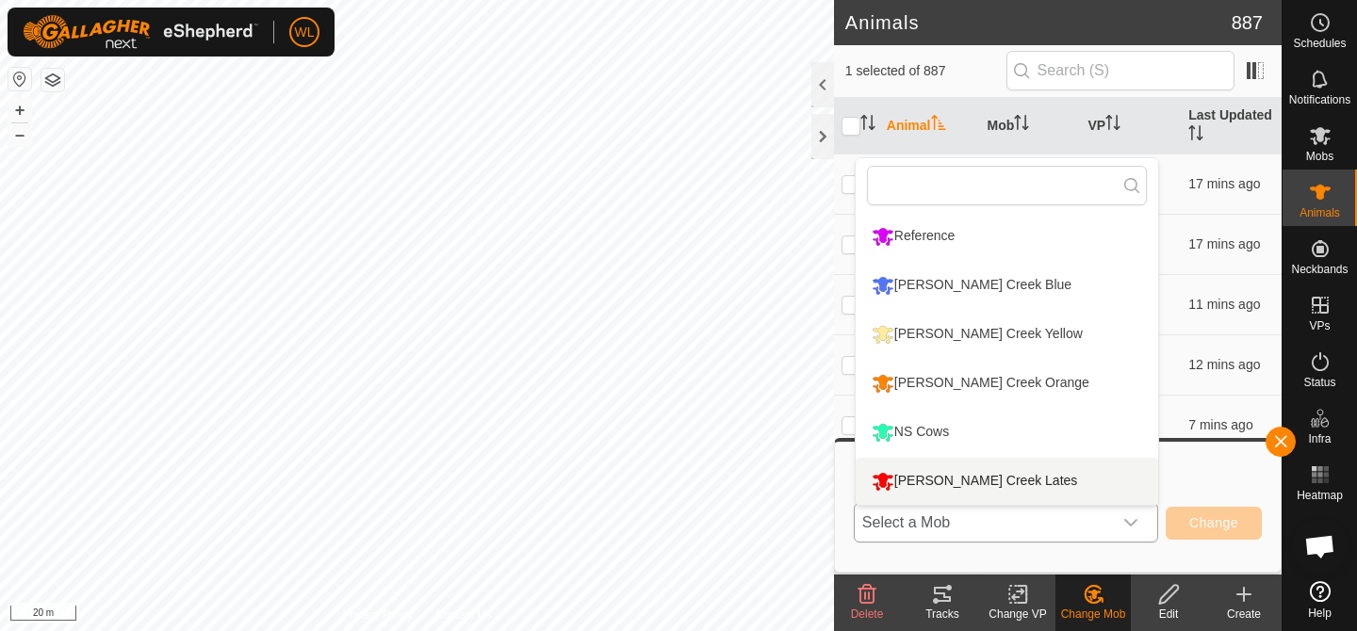
click at [1053, 488] on li "[PERSON_NAME] Creek Lates" at bounding box center [1007, 481] width 303 height 47
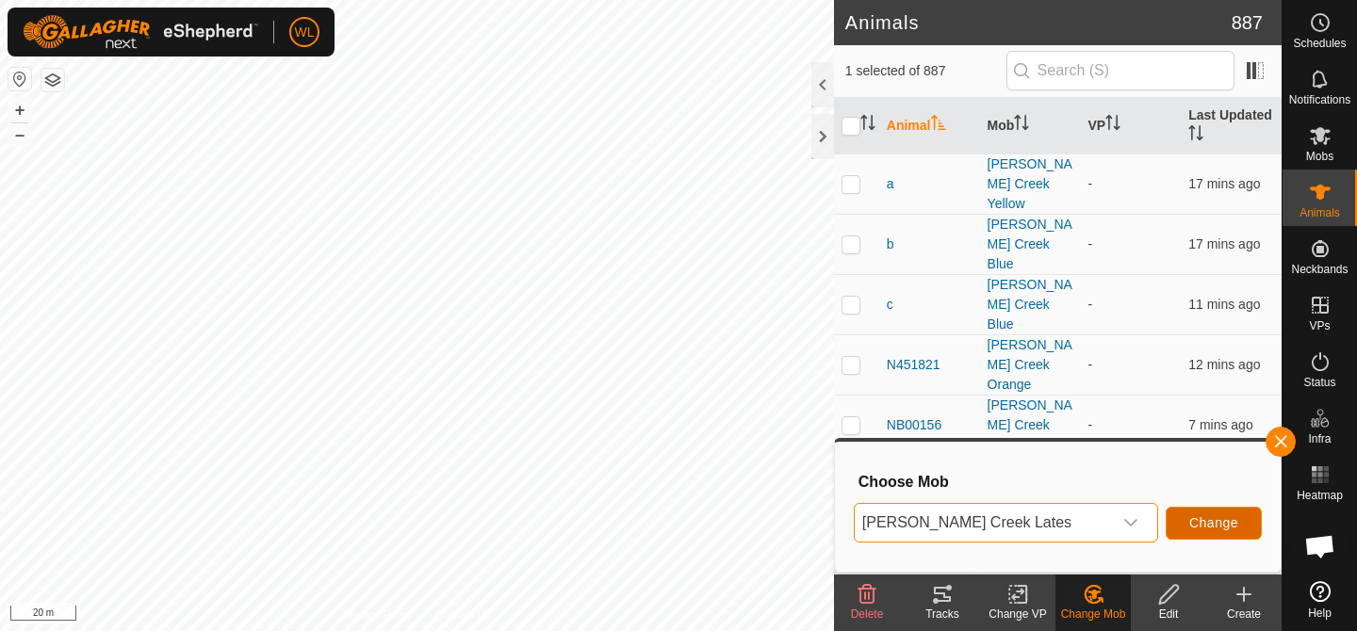
click at [1193, 525] on span "Change" at bounding box center [1213, 523] width 49 height 15
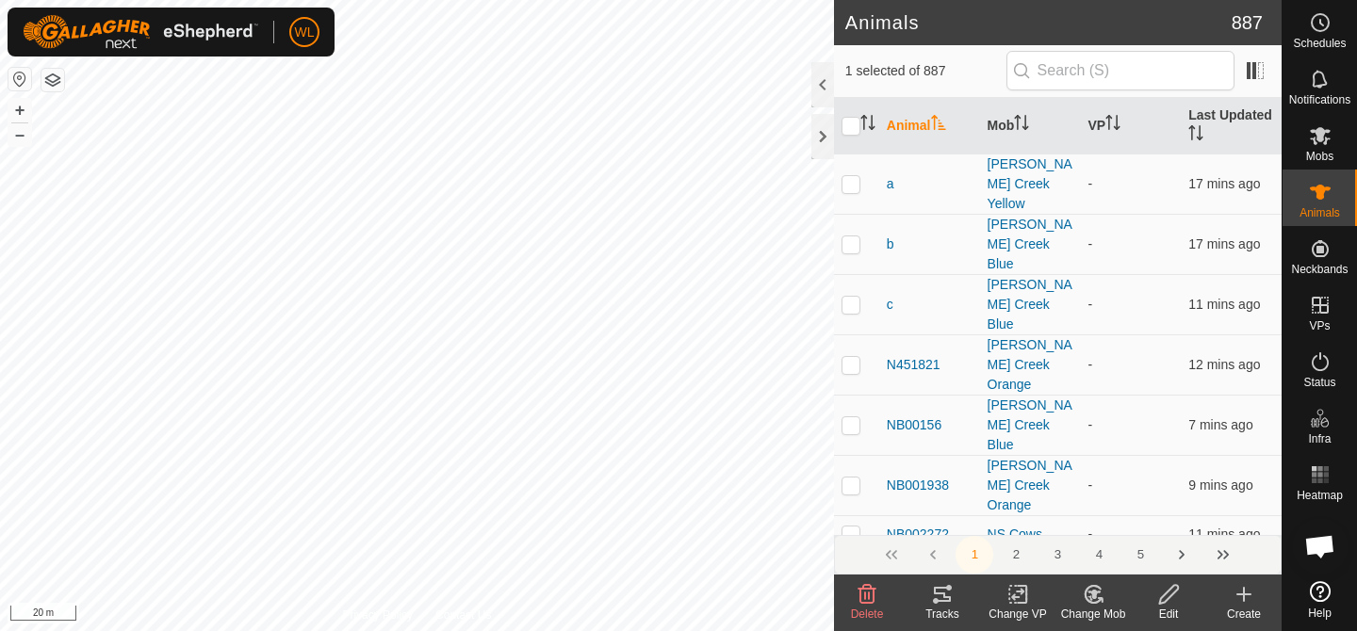
click at [1082, 593] on icon at bounding box center [1094, 594] width 24 height 23
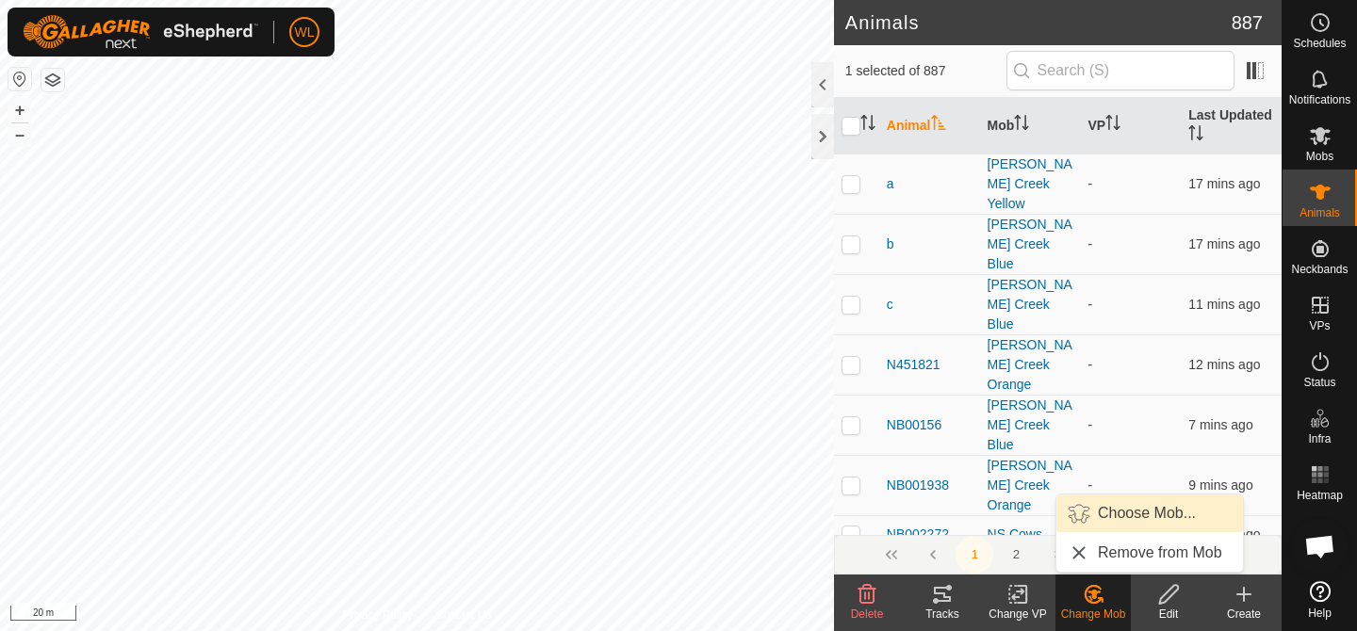
click at [1126, 520] on link "Choose Mob..." at bounding box center [1149, 514] width 187 height 38
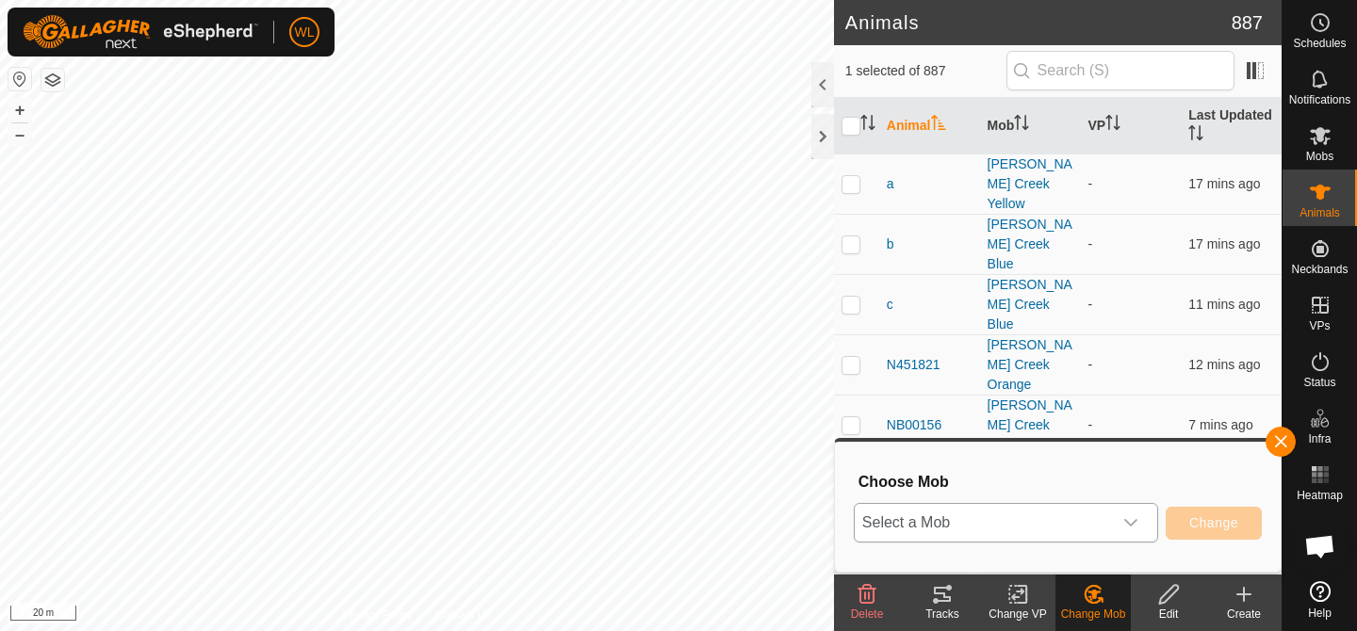
click at [1102, 520] on span "Select a Mob" at bounding box center [983, 523] width 257 height 38
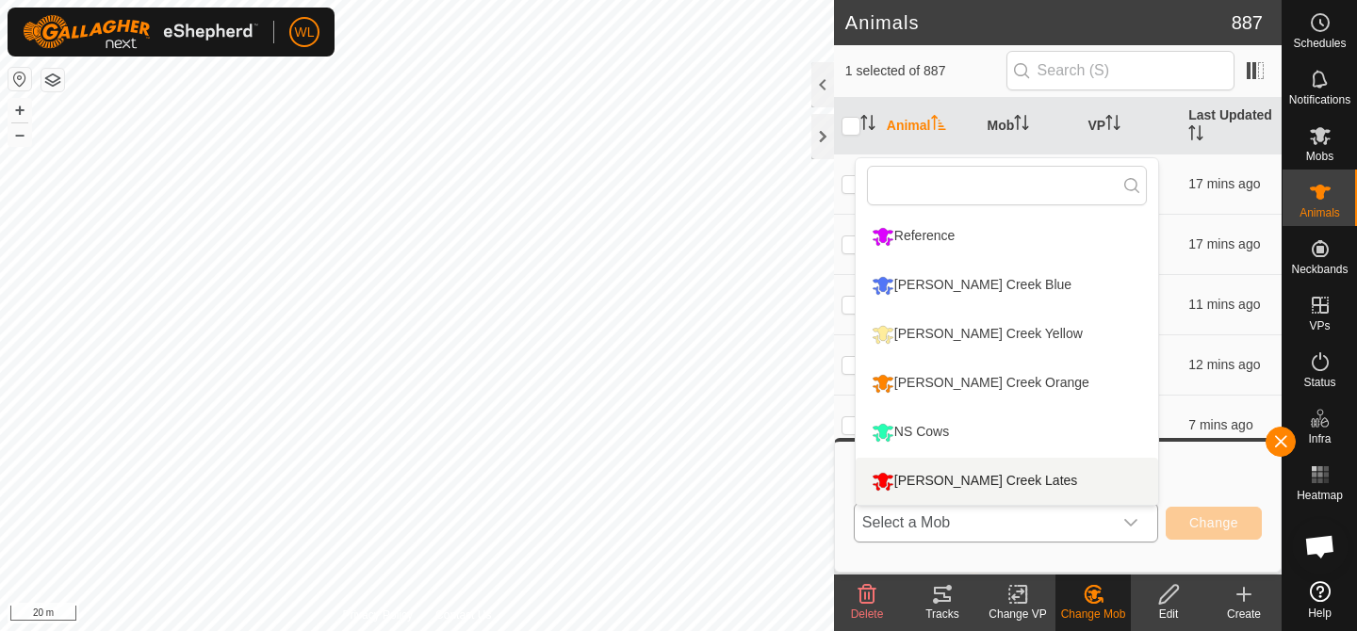
click at [1028, 467] on li "[PERSON_NAME] Creek Lates" at bounding box center [1007, 481] width 303 height 47
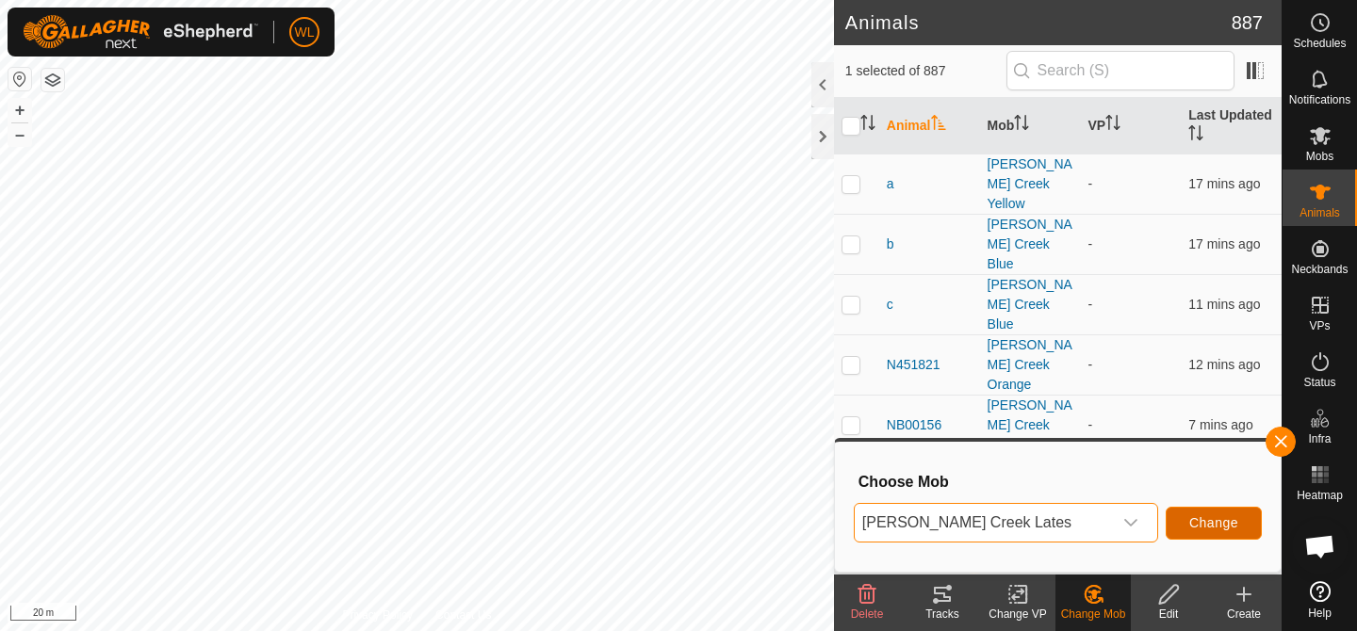
click at [1230, 524] on span "Change" at bounding box center [1213, 523] width 49 height 15
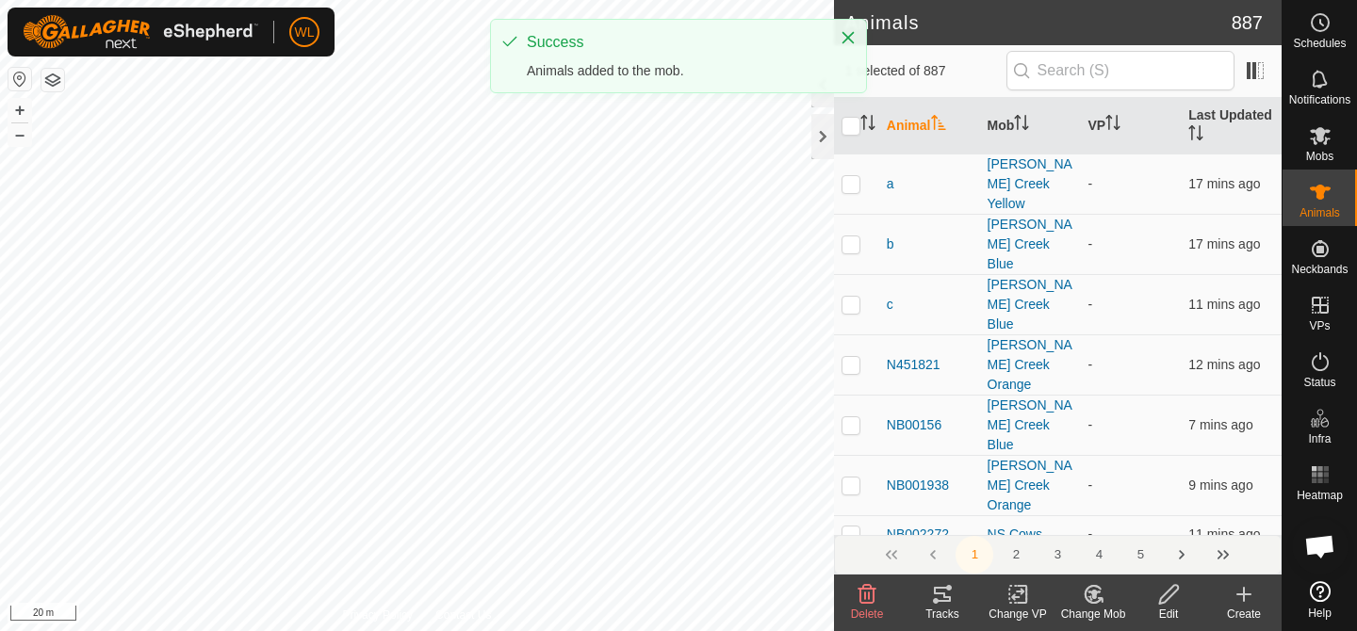
click at [1104, 606] on div "Change Mob" at bounding box center [1093, 614] width 75 height 17
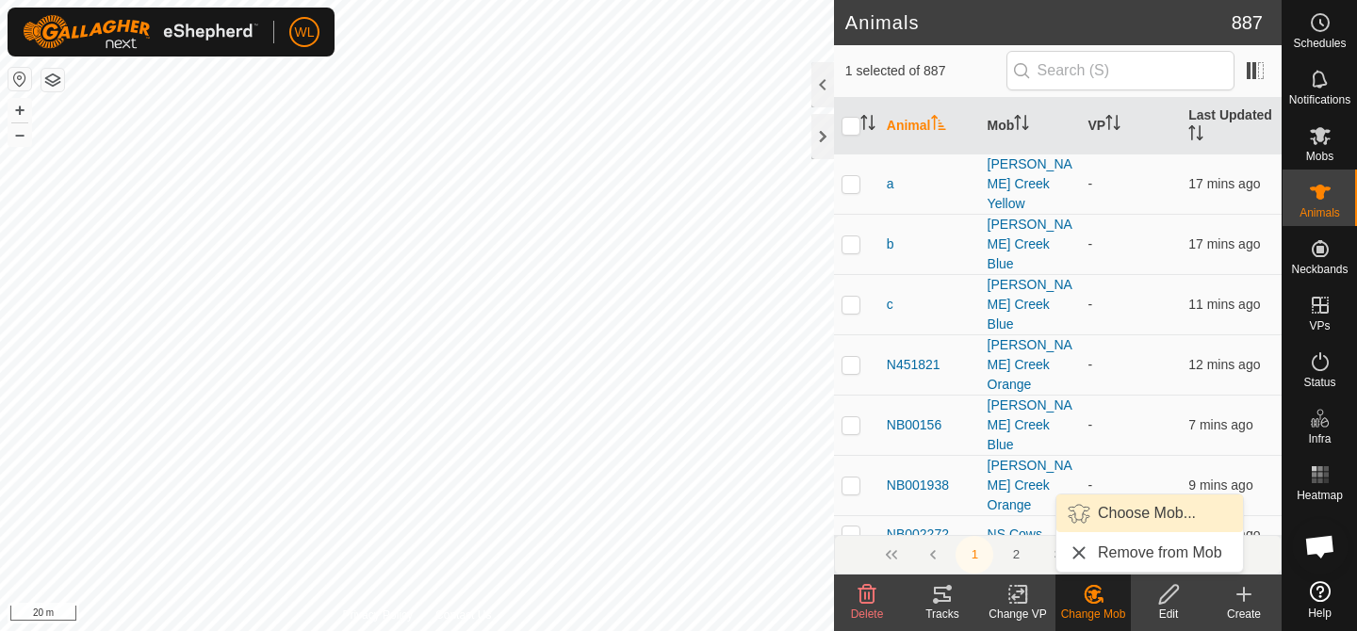
click at [1102, 516] on link "Choose Mob..." at bounding box center [1149, 514] width 187 height 38
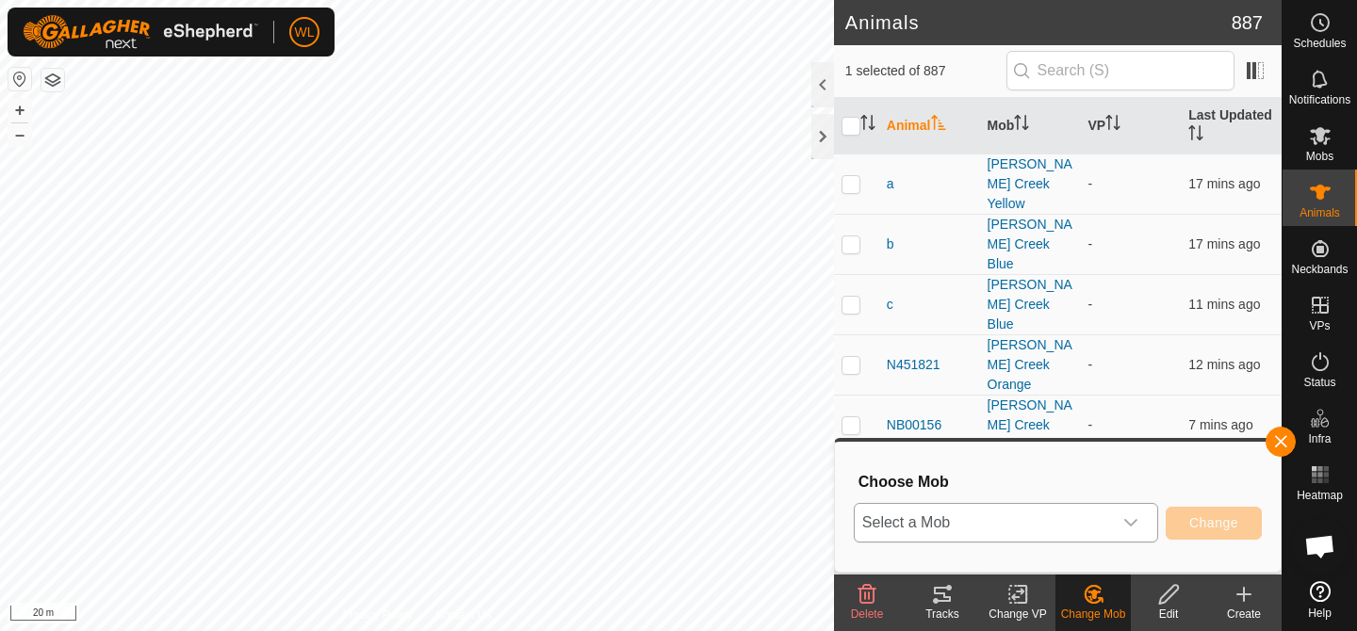
click at [1087, 510] on span "Select a Mob" at bounding box center [983, 523] width 257 height 38
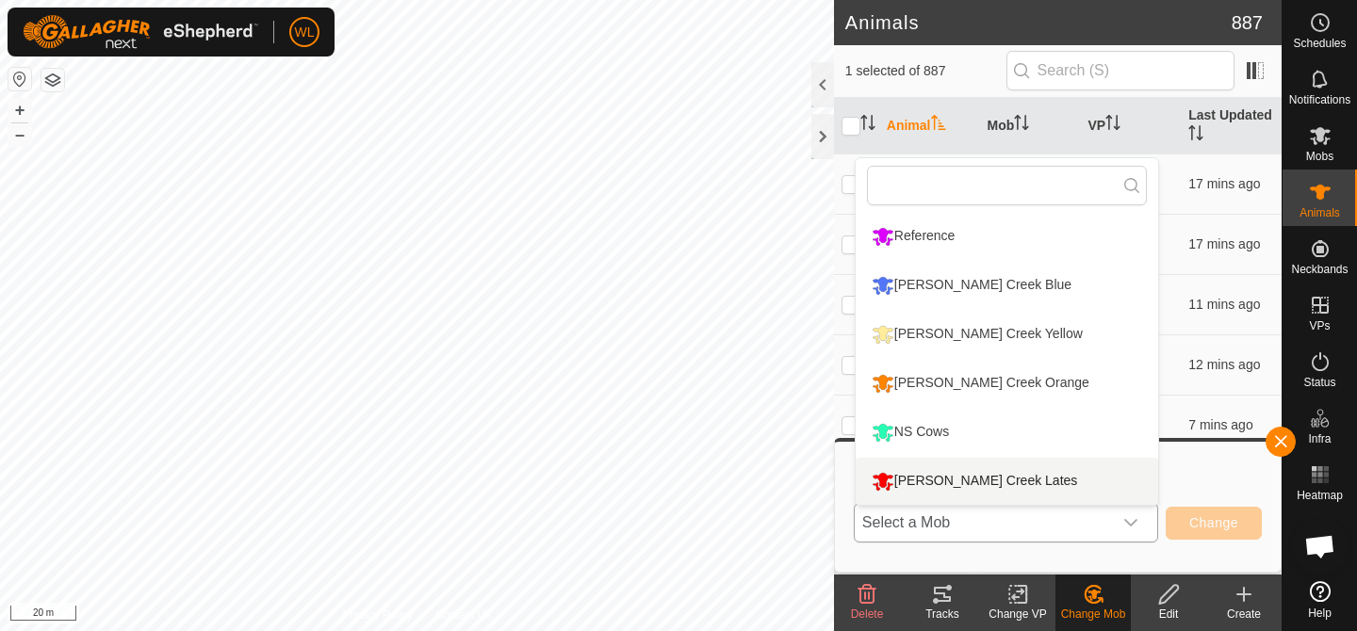
click at [1032, 474] on li "[PERSON_NAME] Creek Lates" at bounding box center [1007, 481] width 303 height 47
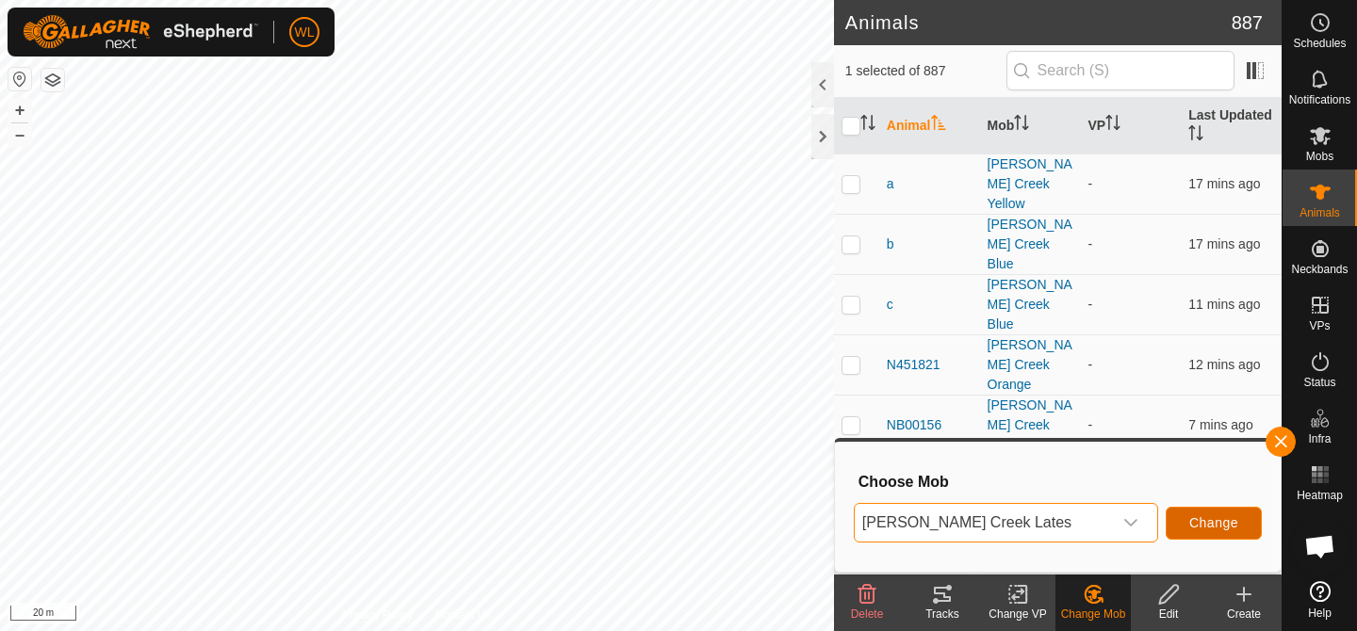
click at [1192, 527] on span "Change" at bounding box center [1213, 523] width 49 height 15
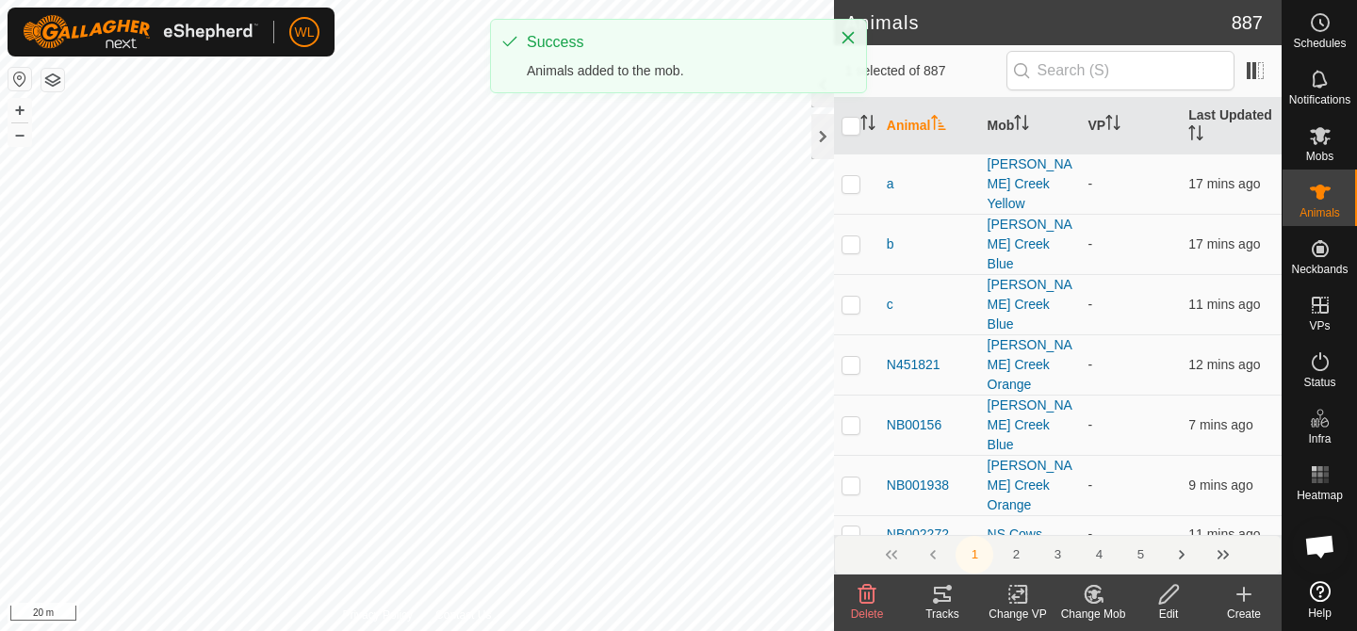
click at [1108, 600] on change-mob-svg-icon at bounding box center [1093, 594] width 75 height 23
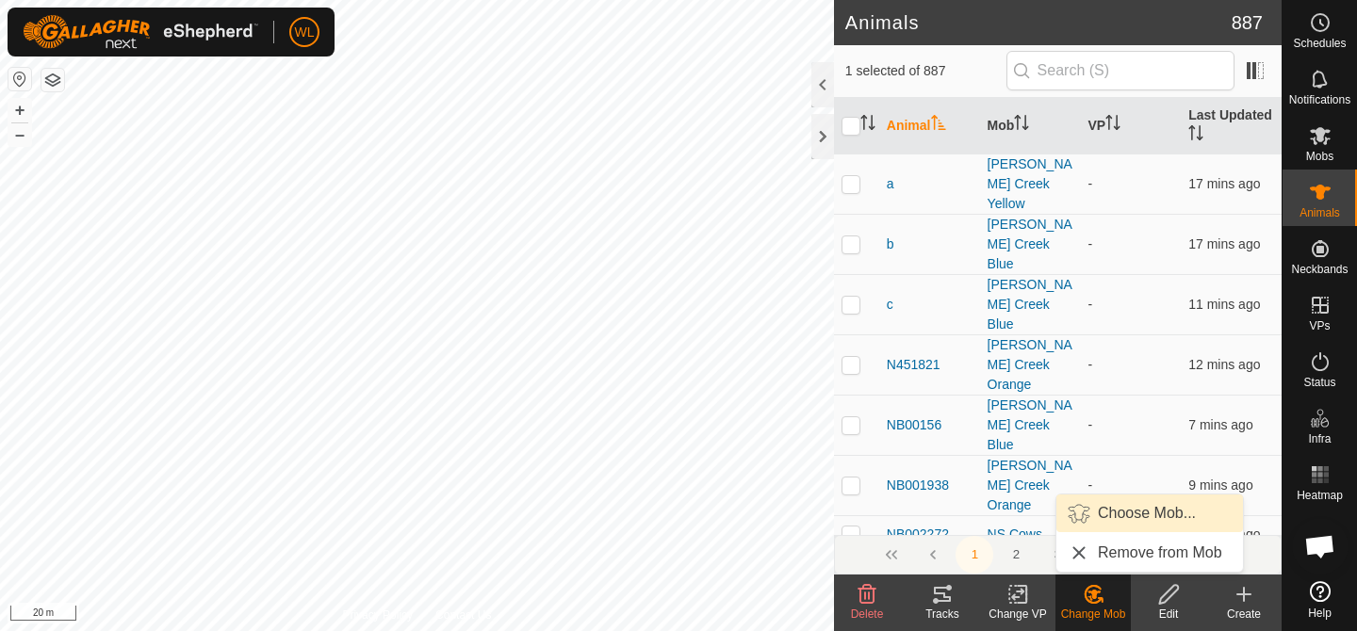
click at [1122, 517] on link "Choose Mob..." at bounding box center [1149, 514] width 187 height 38
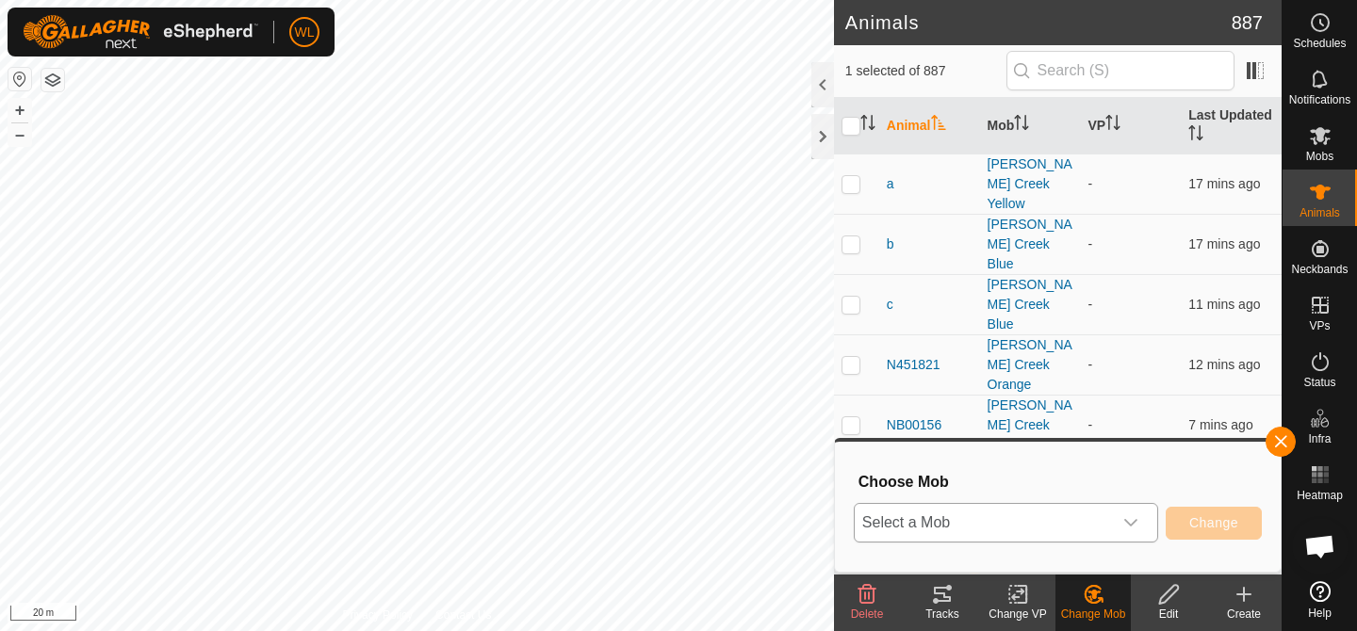
click at [1062, 511] on span "Select a Mob" at bounding box center [983, 523] width 257 height 38
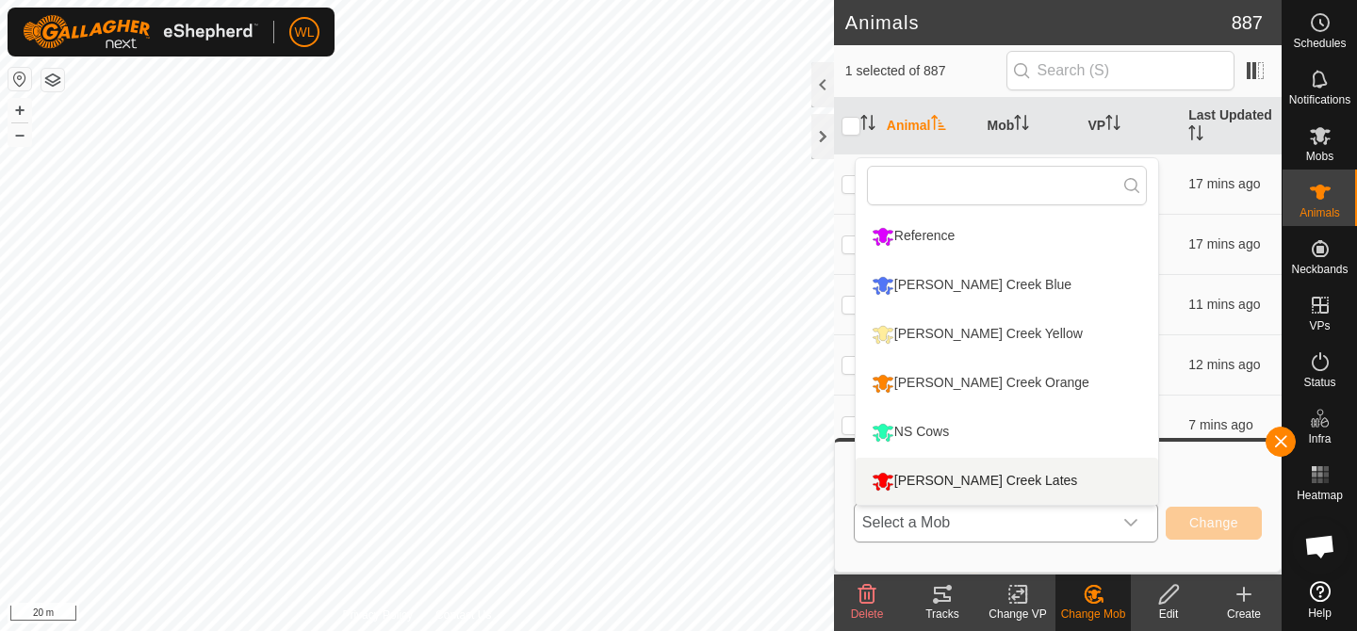
click at [1019, 487] on li "[PERSON_NAME] Creek Lates" at bounding box center [1007, 481] width 303 height 47
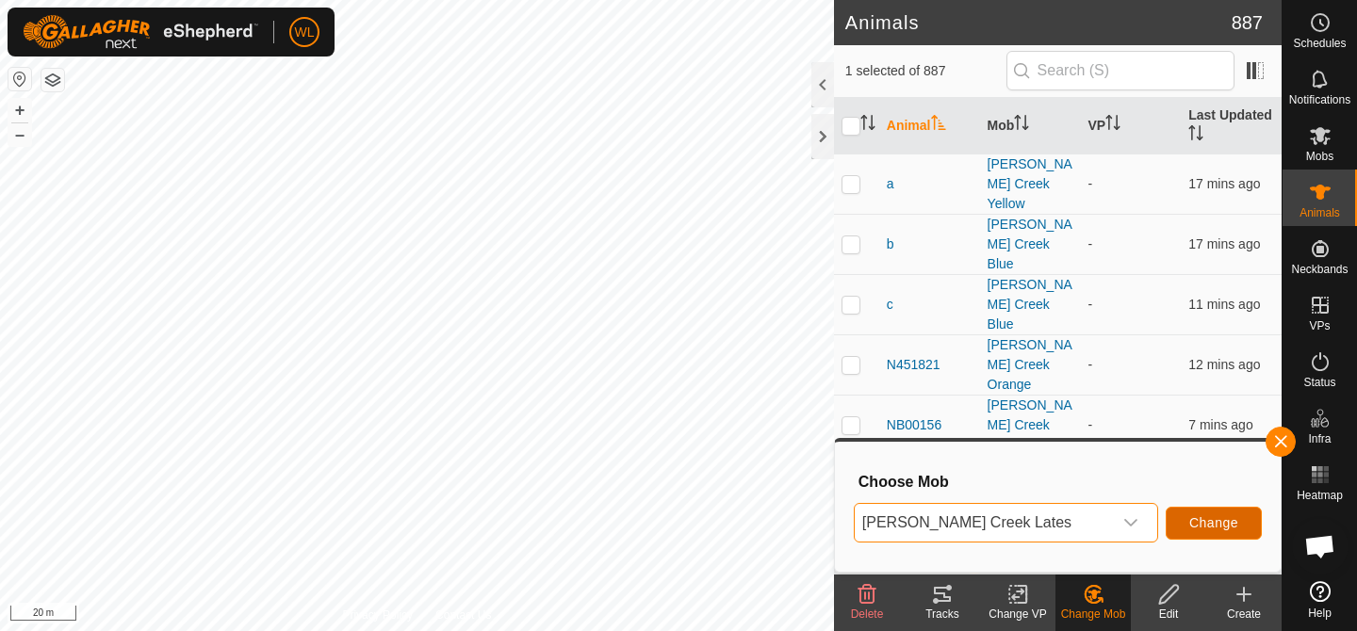
click at [1204, 536] on button "Change" at bounding box center [1214, 523] width 96 height 33
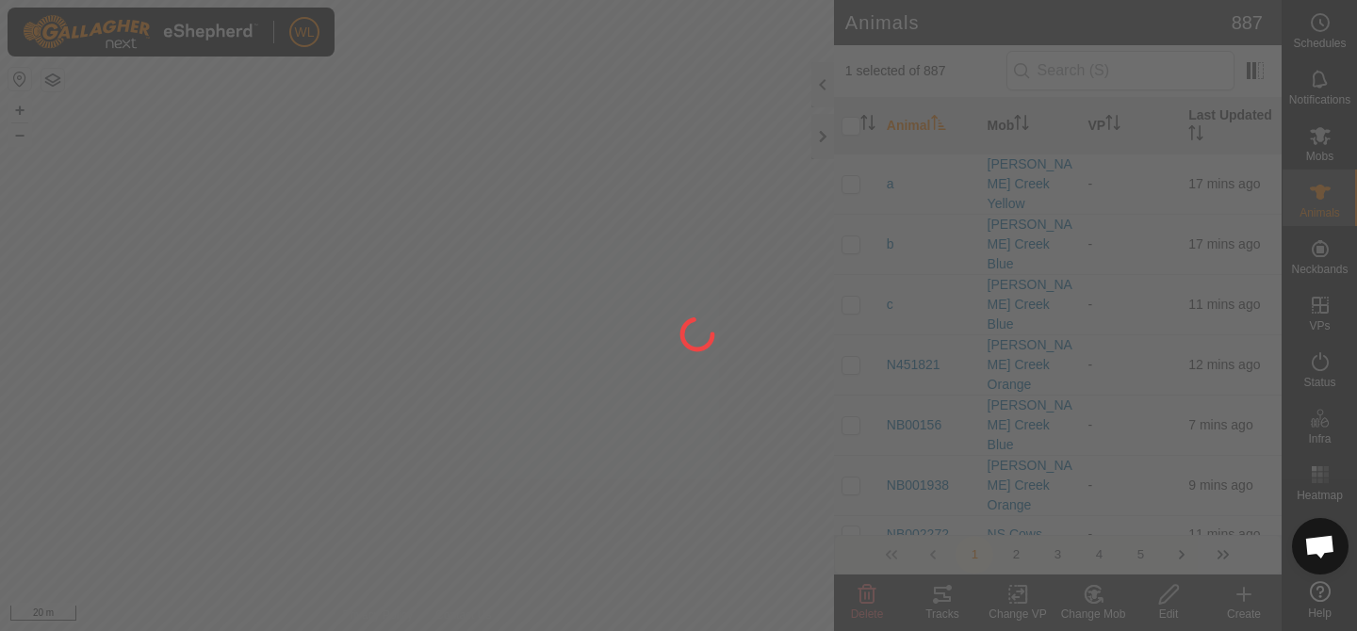
checkbox input "false"
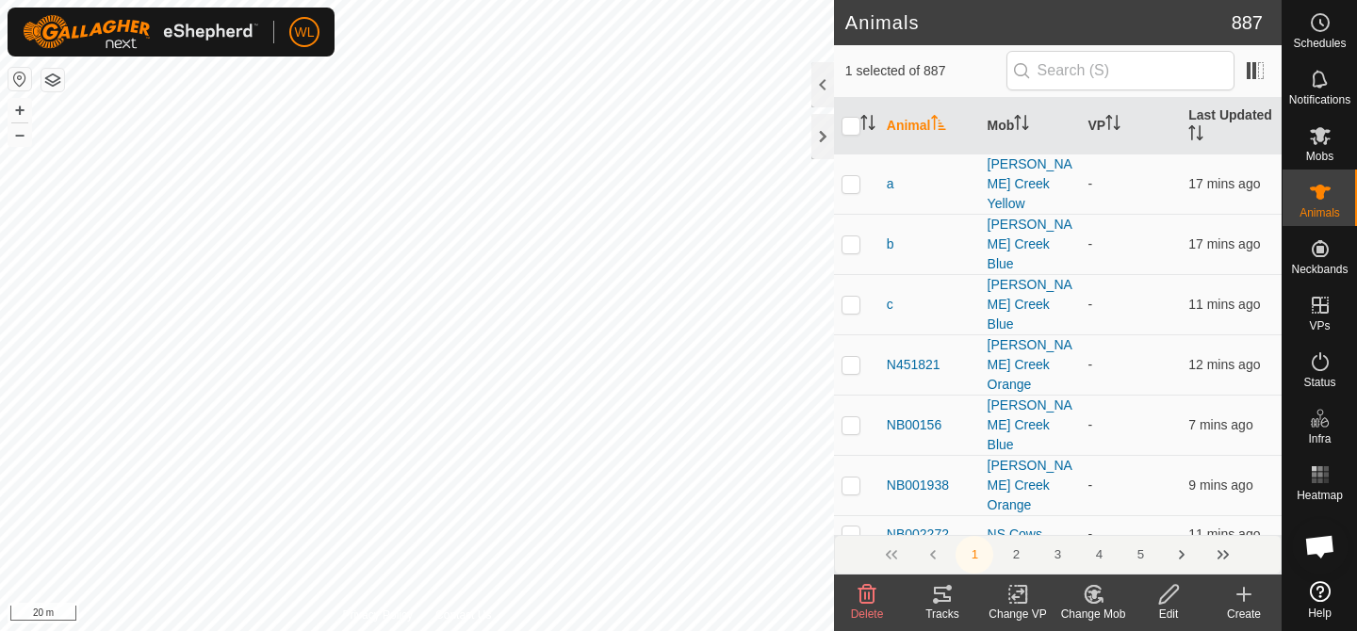
click at [1095, 599] on icon at bounding box center [1094, 594] width 24 height 23
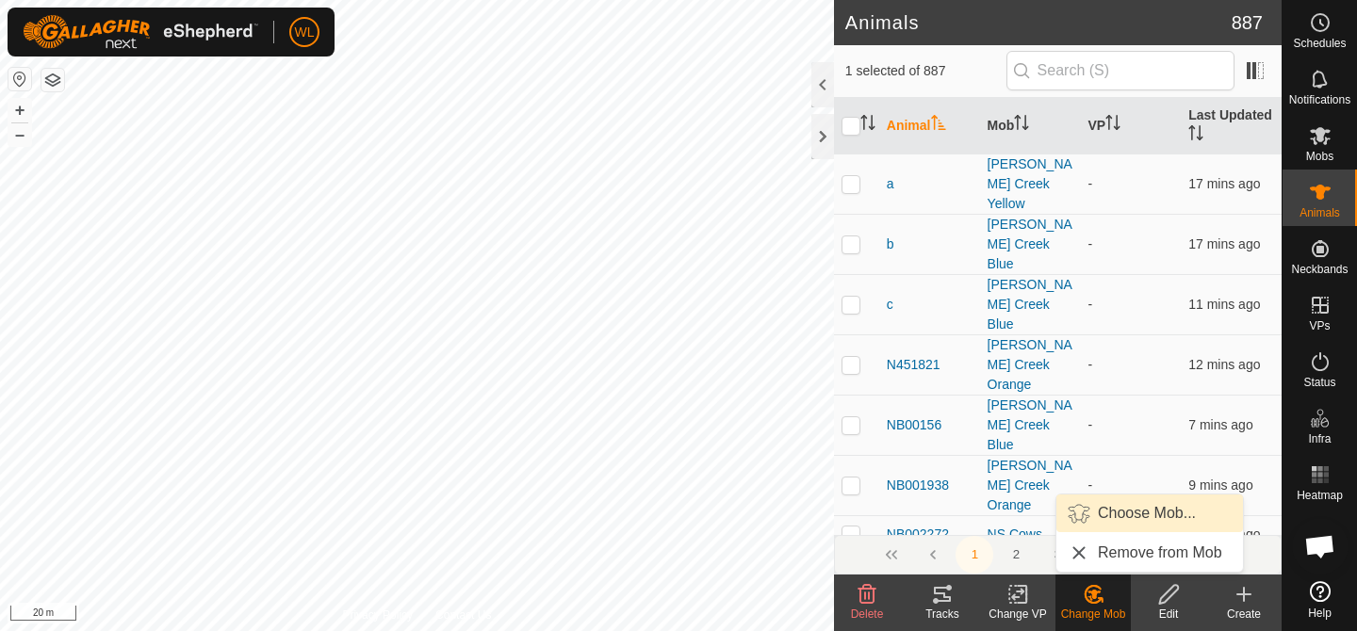
click at [1131, 508] on link "Choose Mob..." at bounding box center [1149, 514] width 187 height 38
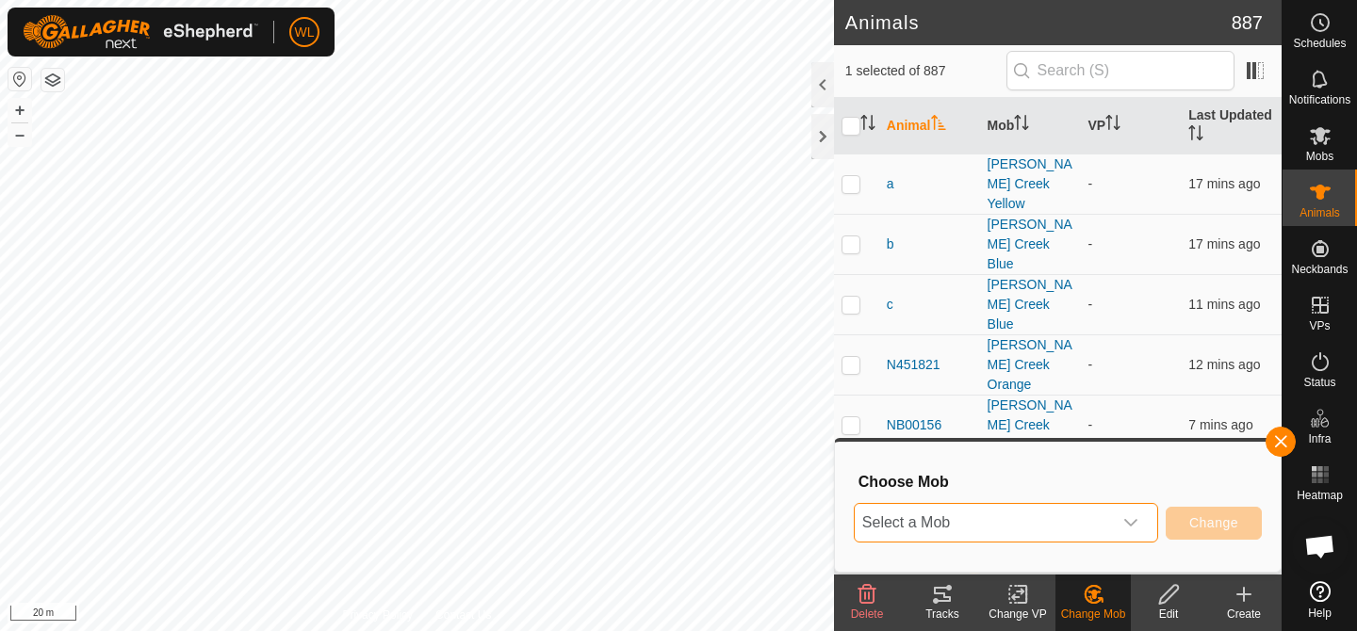
click at [1081, 518] on span "Select a Mob" at bounding box center [983, 523] width 257 height 38
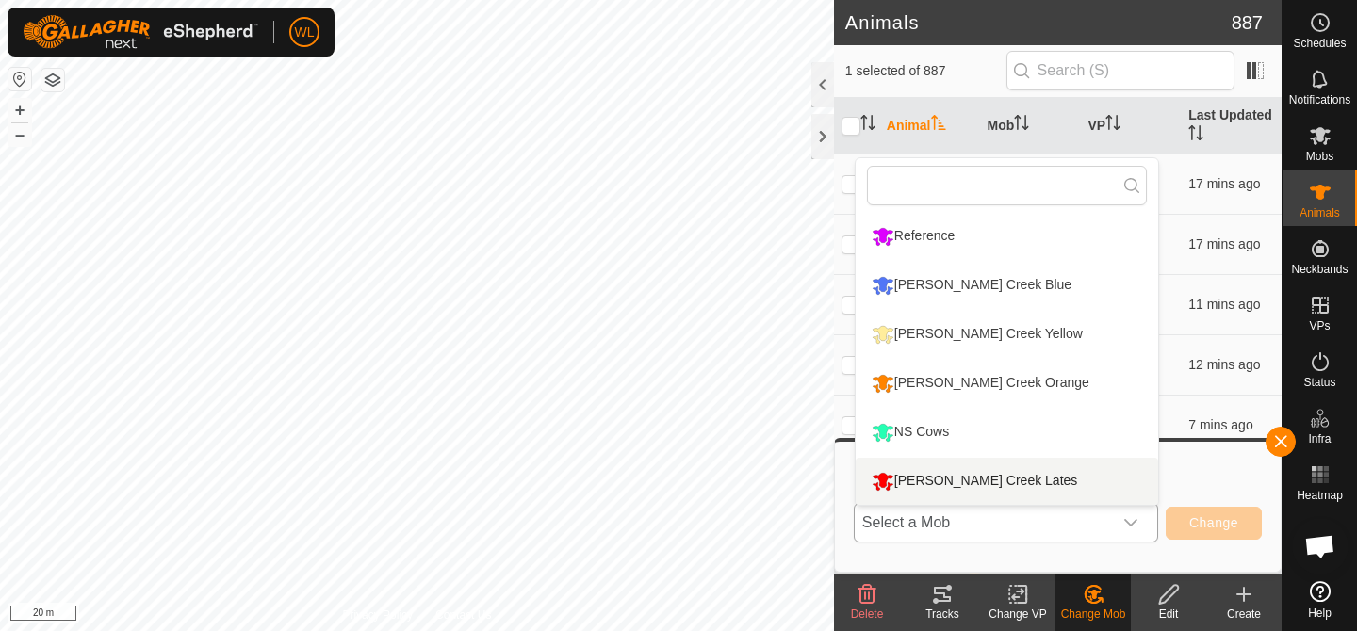
click at [1040, 483] on li "[PERSON_NAME] Creek Lates" at bounding box center [1007, 481] width 303 height 47
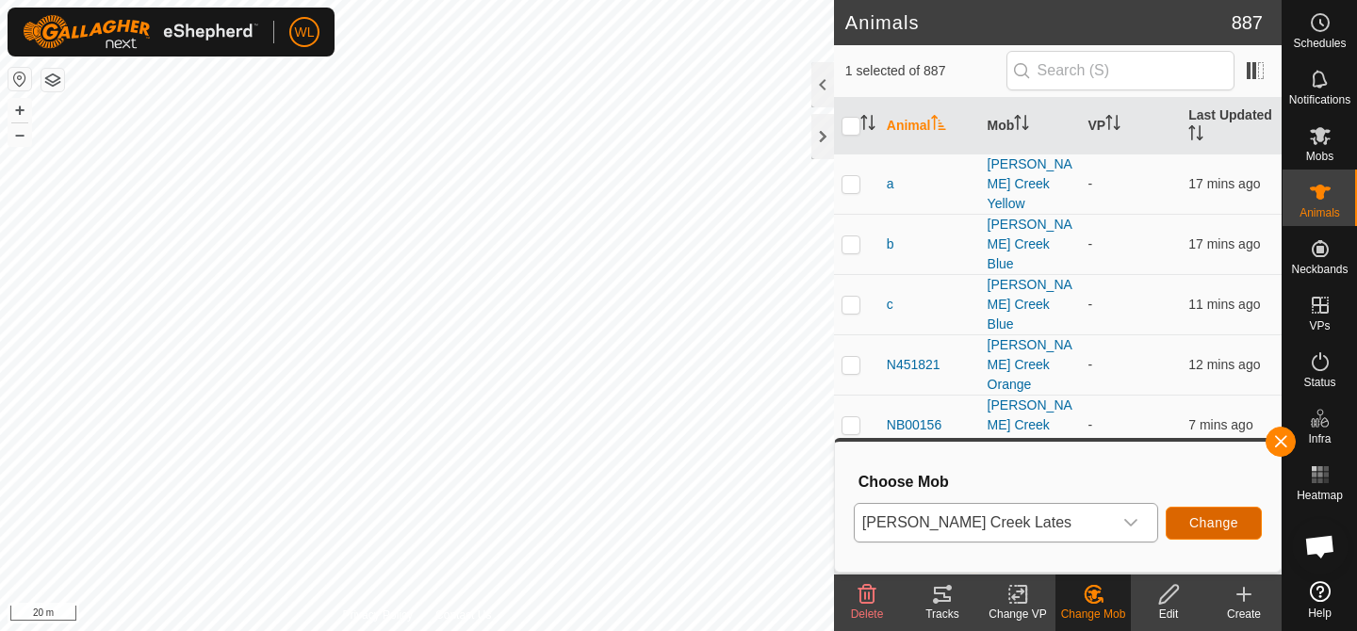
click at [1216, 519] on span "Change" at bounding box center [1213, 523] width 49 height 15
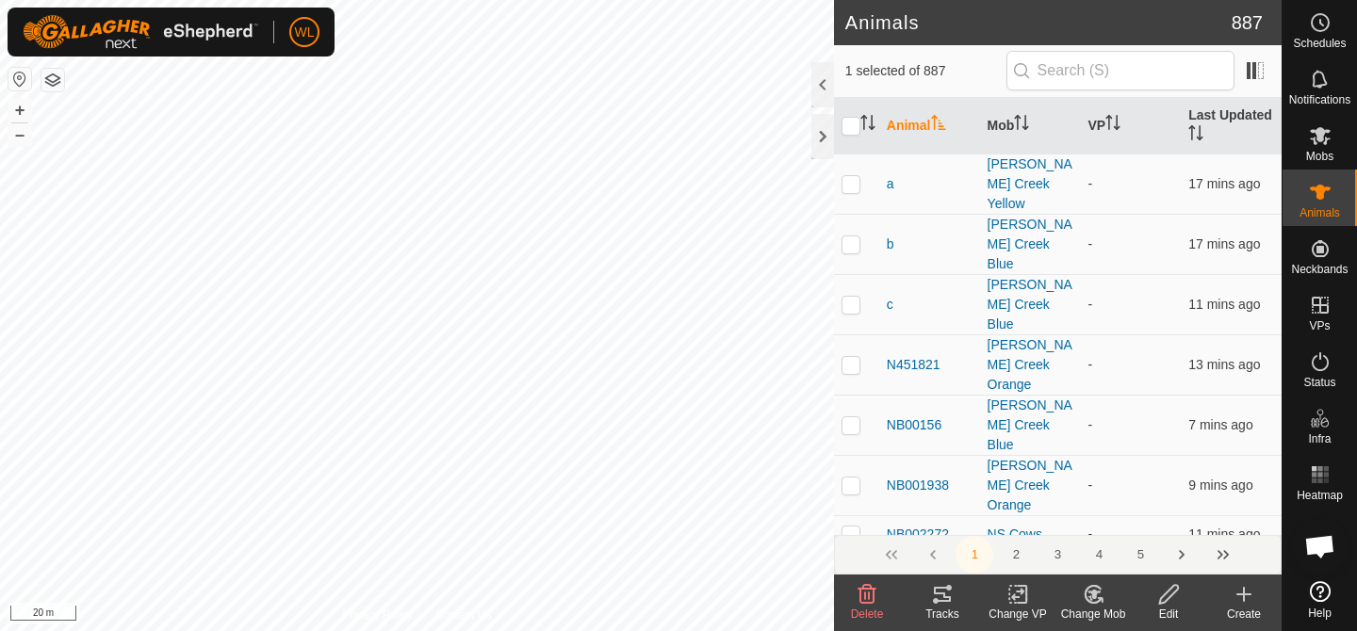
click at [1095, 603] on icon at bounding box center [1093, 594] width 16 height 17
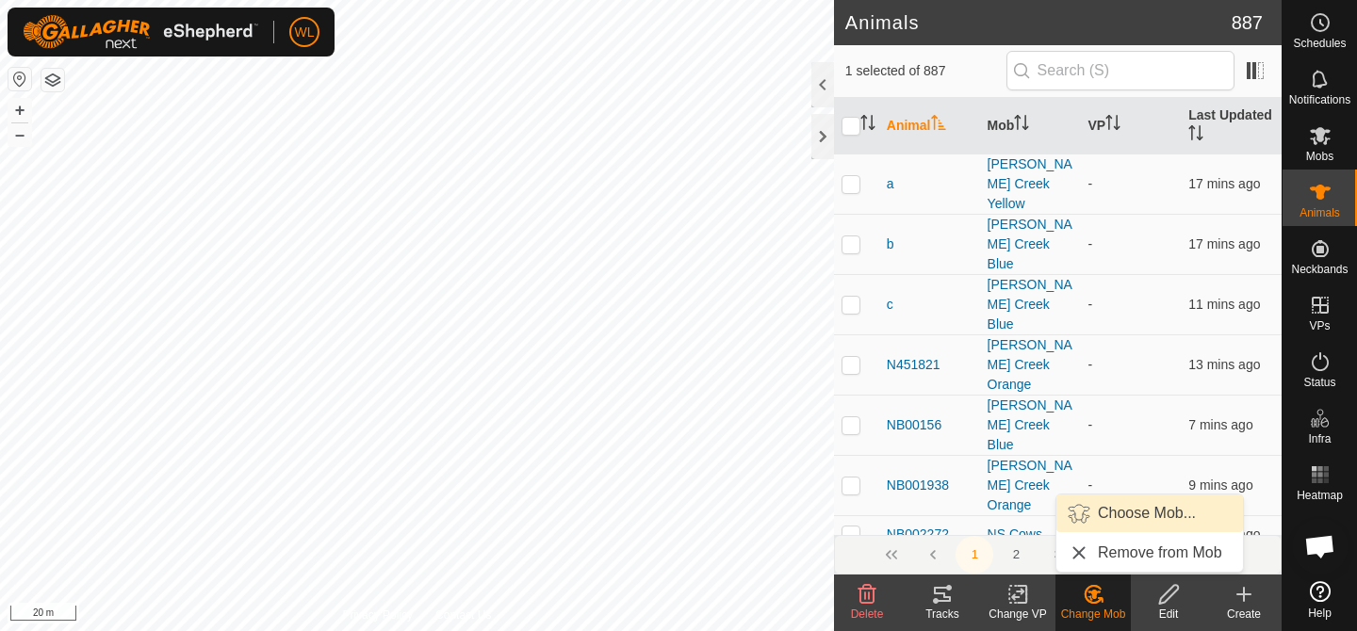
click at [1109, 524] on link "Choose Mob..." at bounding box center [1149, 514] width 187 height 38
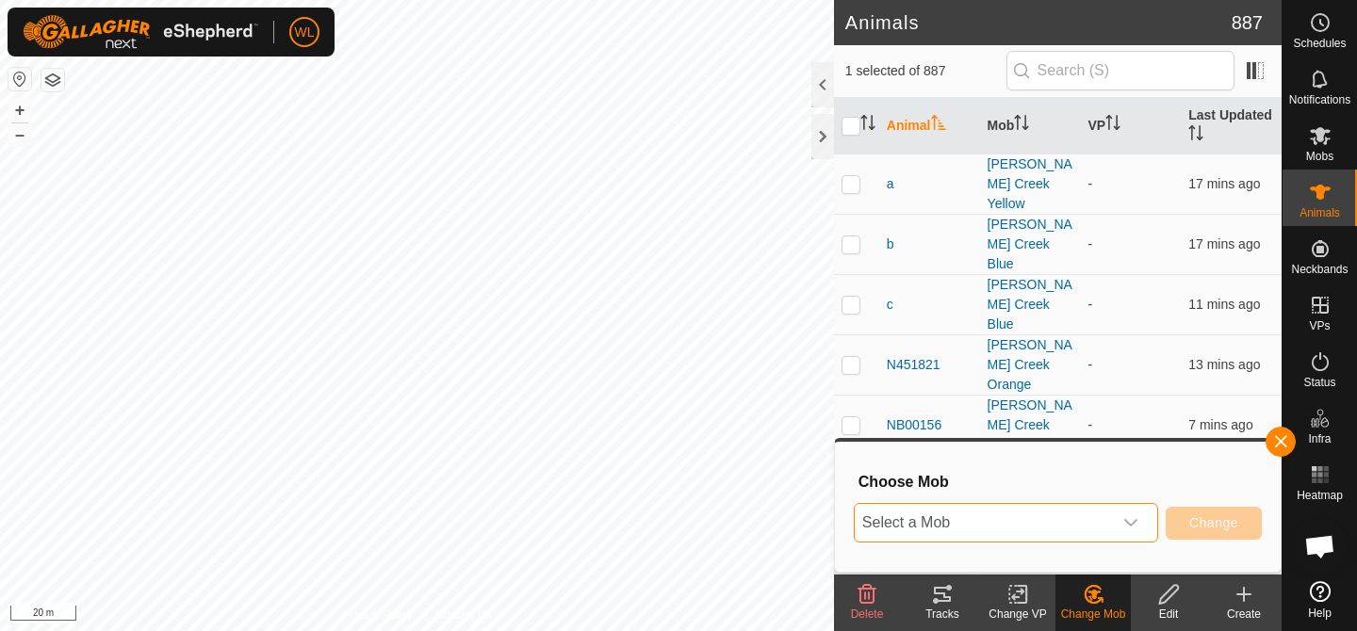
click at [1078, 519] on span "Select a Mob" at bounding box center [983, 523] width 257 height 38
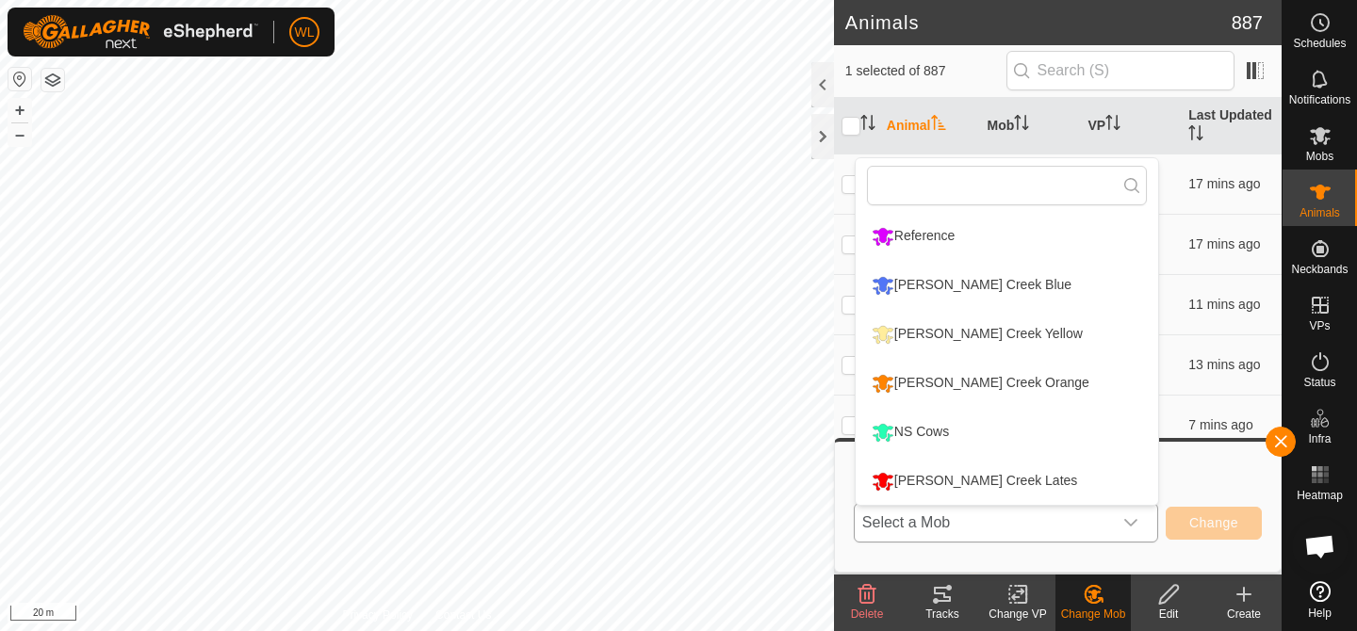
click at [1039, 490] on li "[PERSON_NAME] Creek Lates" at bounding box center [1007, 481] width 303 height 47
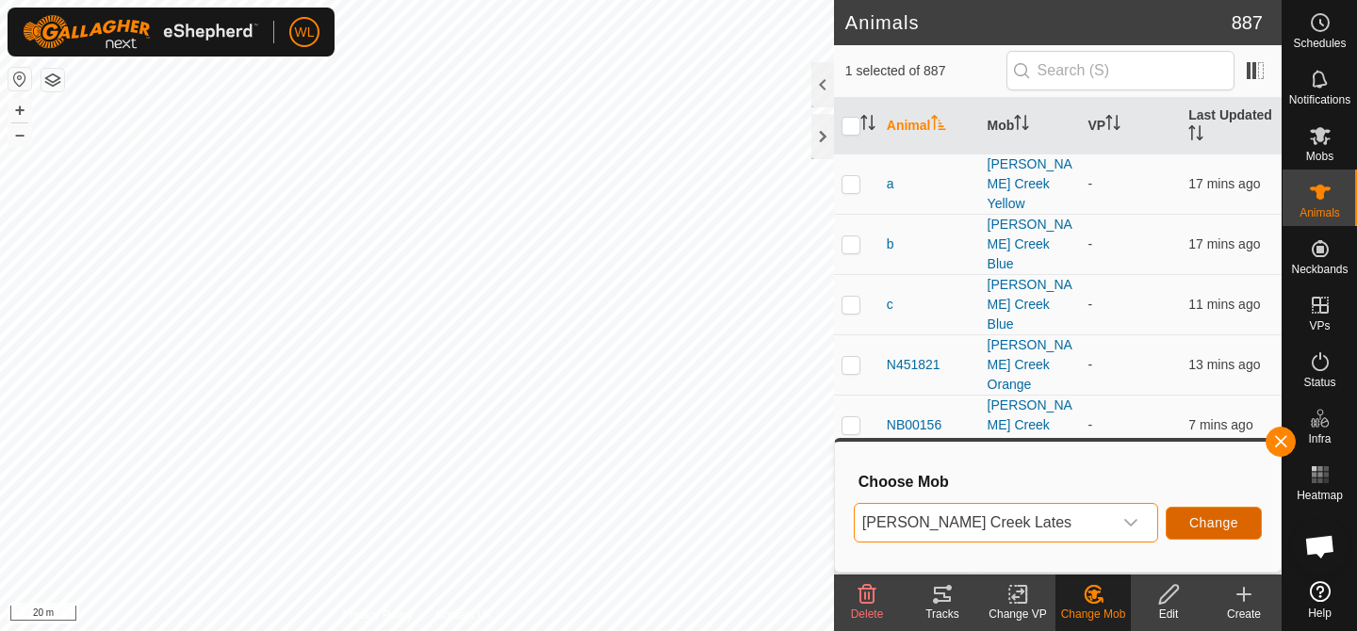
click at [1223, 530] on span "Change" at bounding box center [1213, 523] width 49 height 15
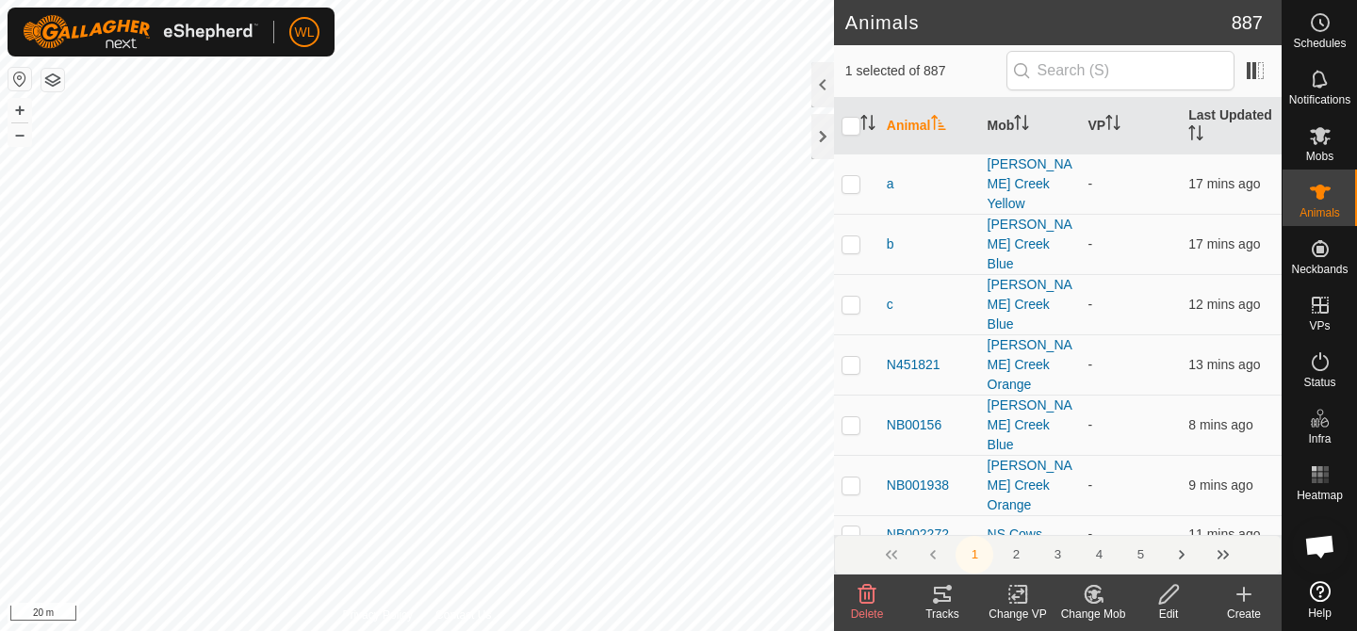
click at [1088, 601] on icon at bounding box center [1093, 594] width 16 height 17
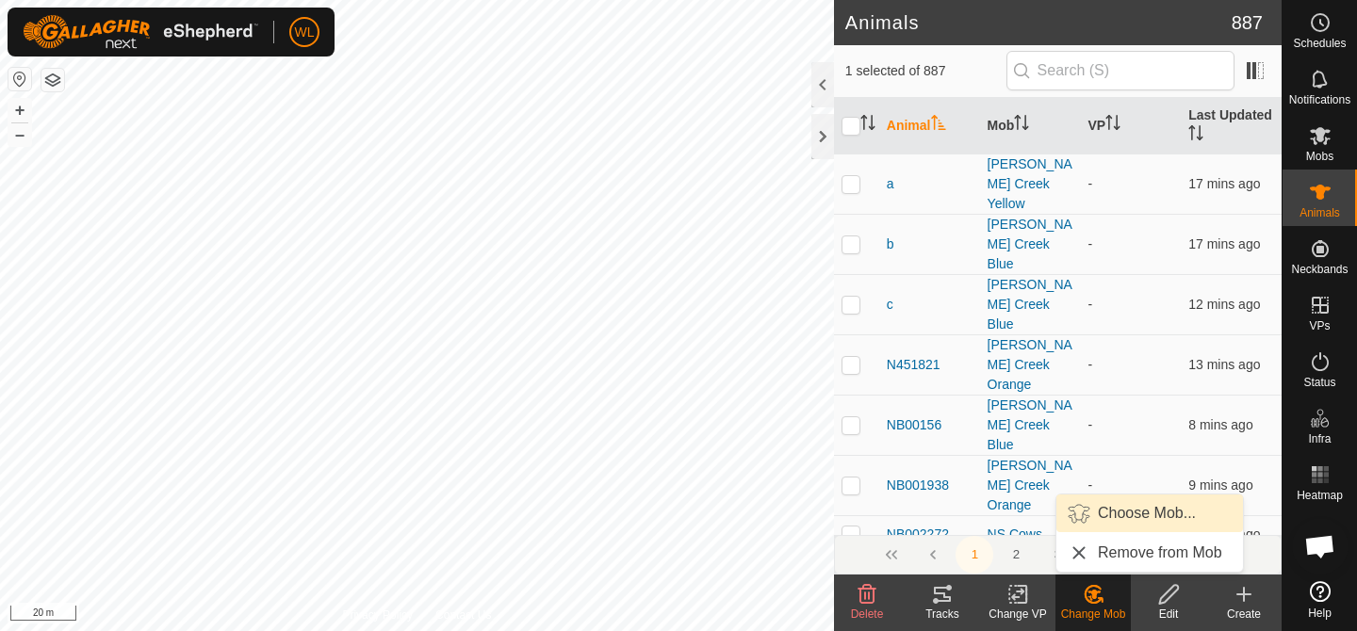
click at [1165, 518] on link "Choose Mob..." at bounding box center [1149, 514] width 187 height 38
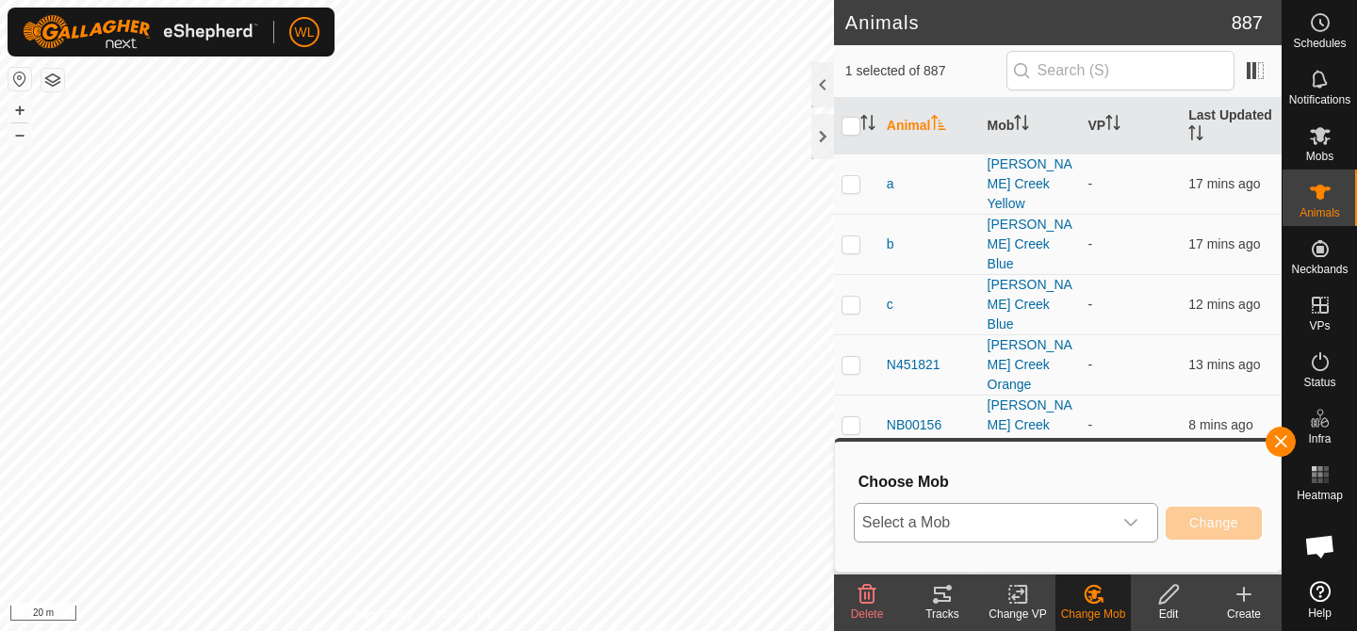
click at [1142, 509] on div "dropdown trigger" at bounding box center [1131, 523] width 38 height 38
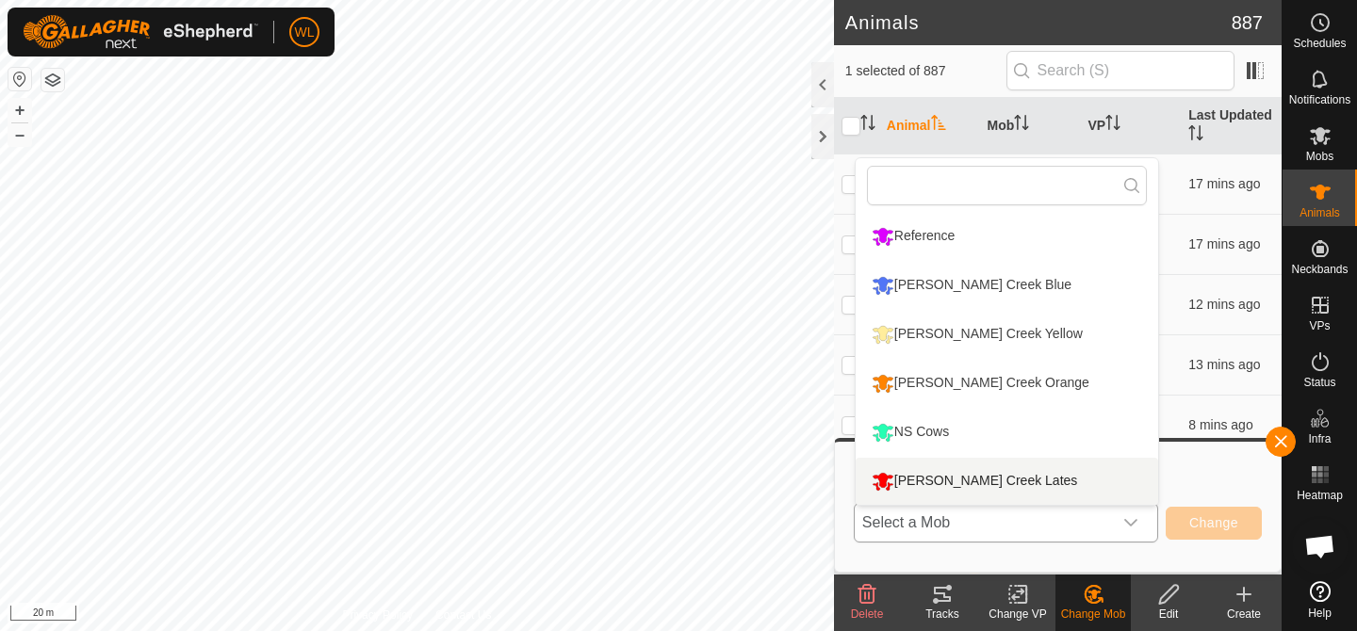
click at [1085, 470] on li "[PERSON_NAME] Creek Lates" at bounding box center [1007, 481] width 303 height 47
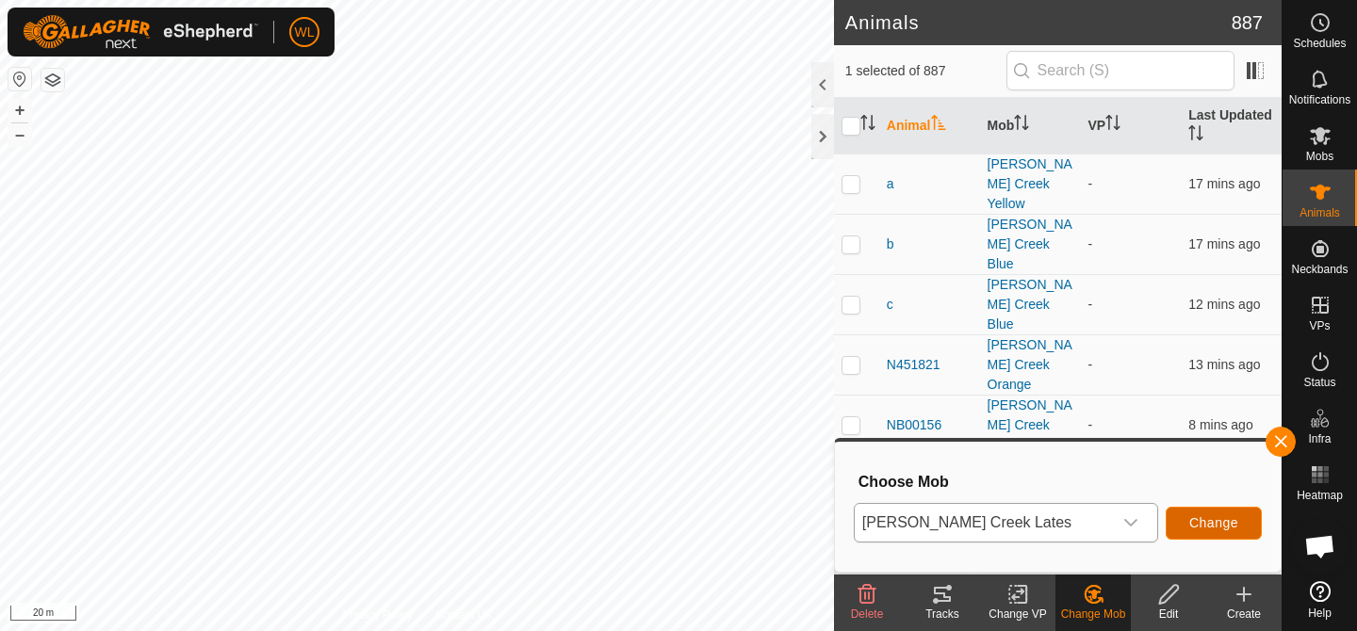
click at [1209, 528] on span "Change" at bounding box center [1213, 523] width 49 height 15
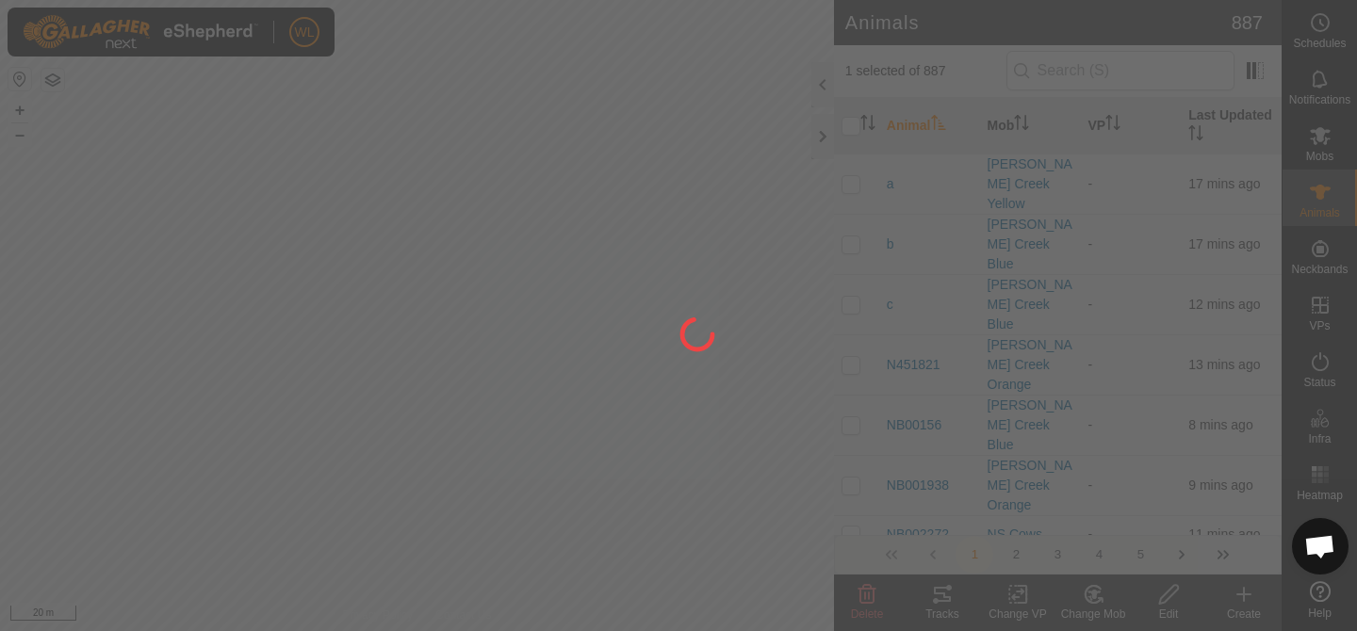
checkbox input "false"
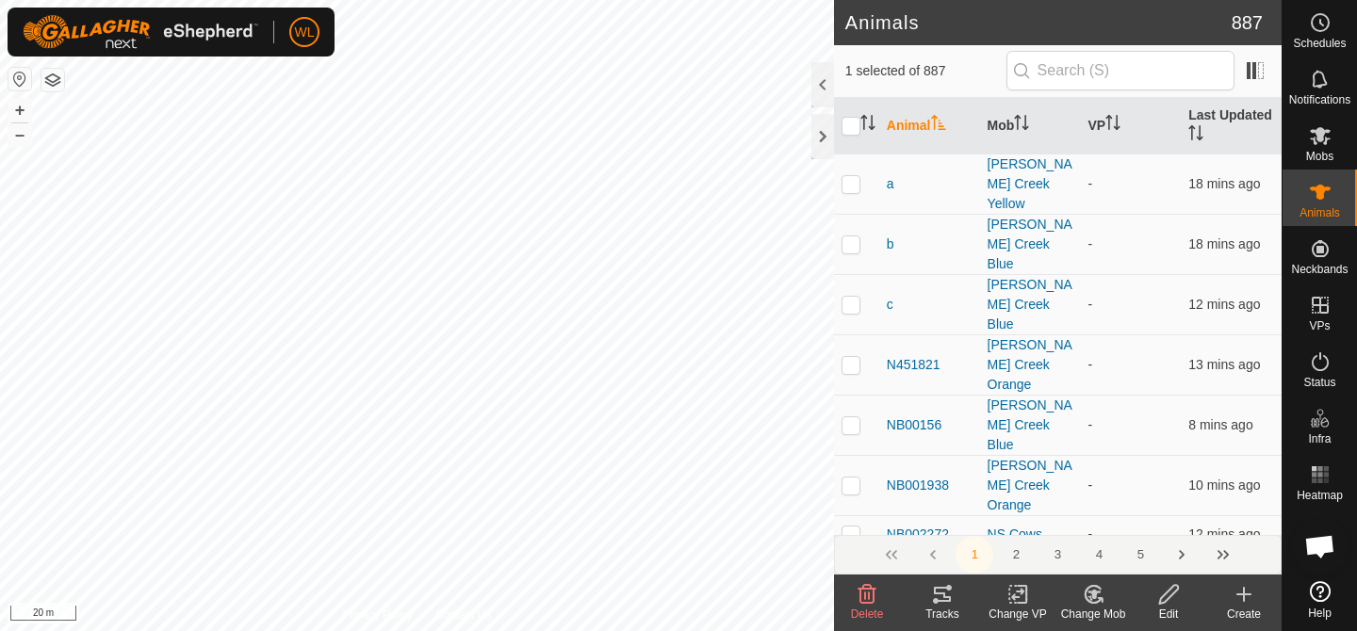
click at [1089, 591] on icon at bounding box center [1094, 594] width 24 height 23
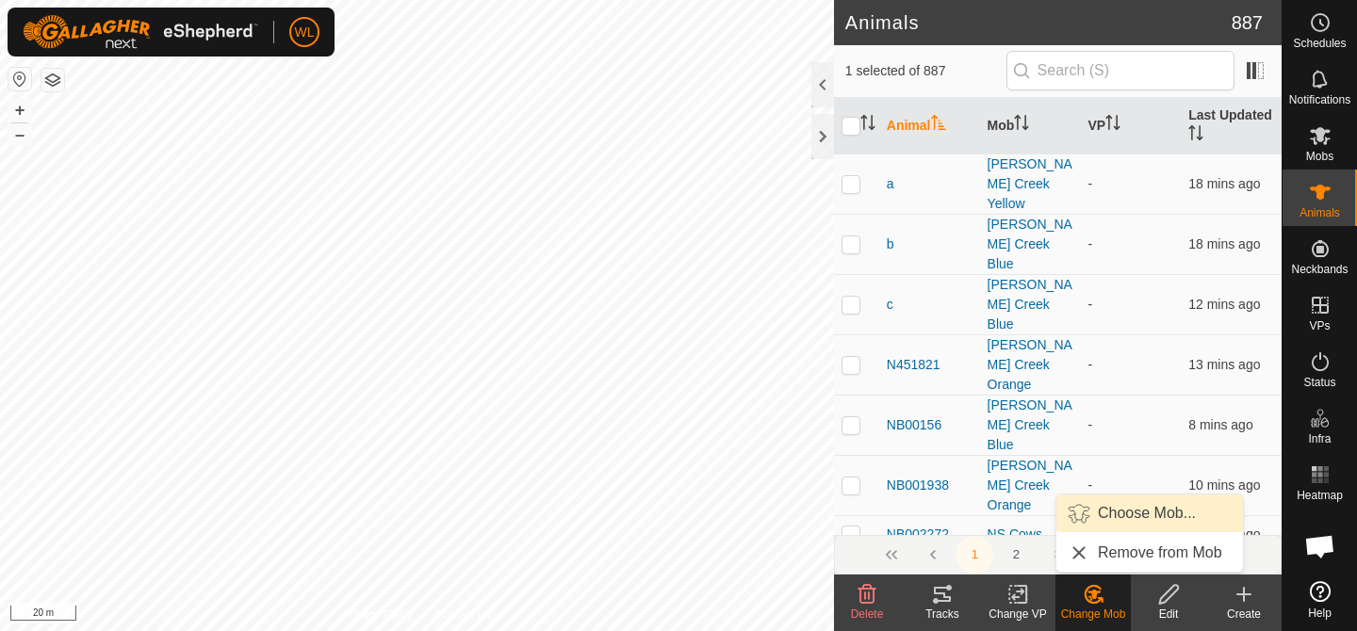
click at [1098, 521] on link "Choose Mob..." at bounding box center [1149, 514] width 187 height 38
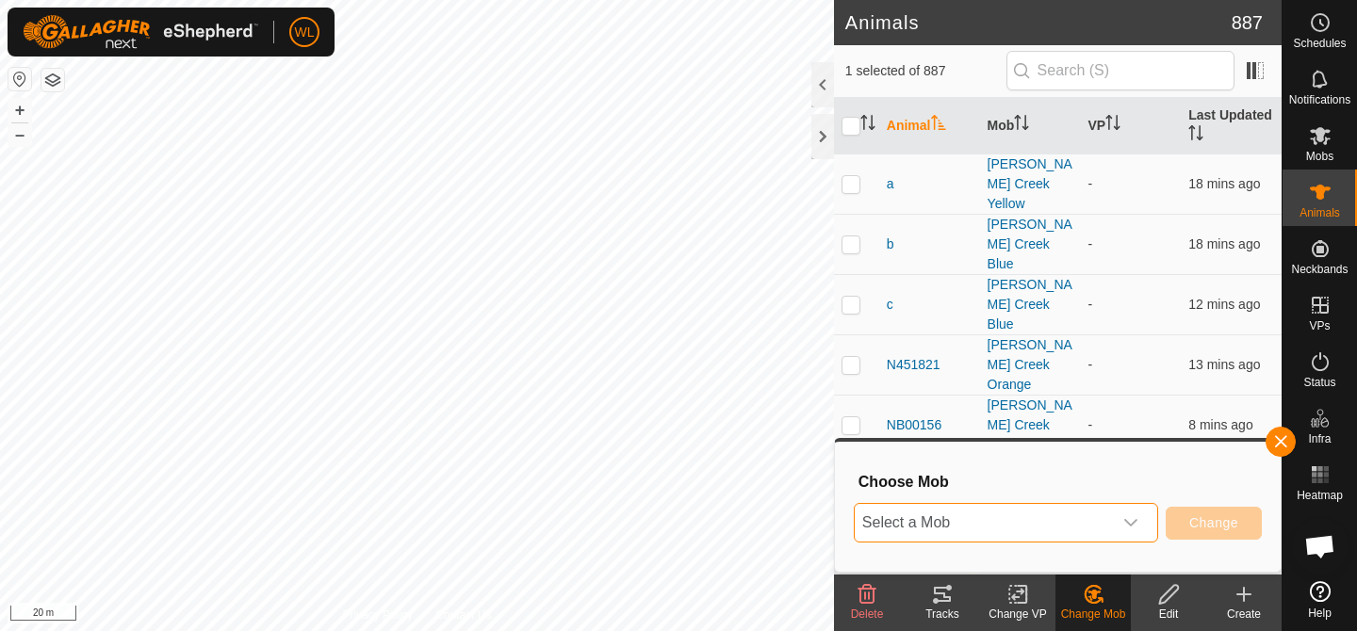
click at [1026, 520] on span "Select a Mob" at bounding box center [983, 523] width 257 height 38
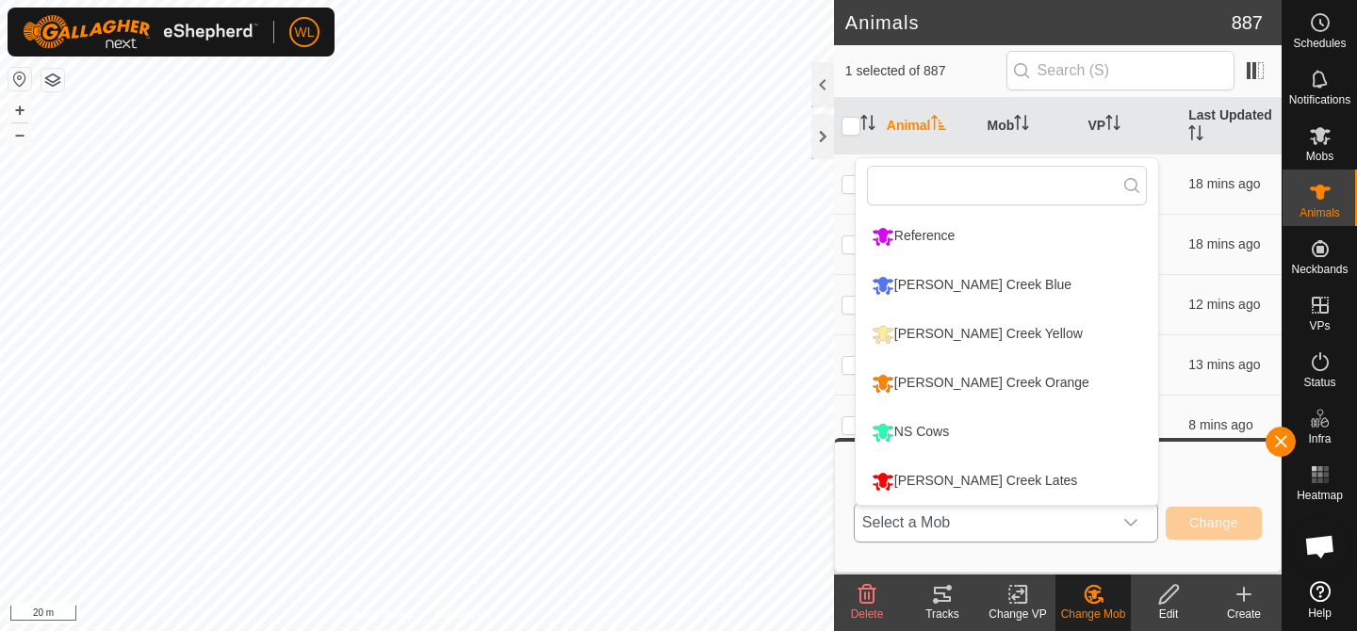
click at [1016, 484] on li "[PERSON_NAME] Creek Lates" at bounding box center [1007, 481] width 303 height 47
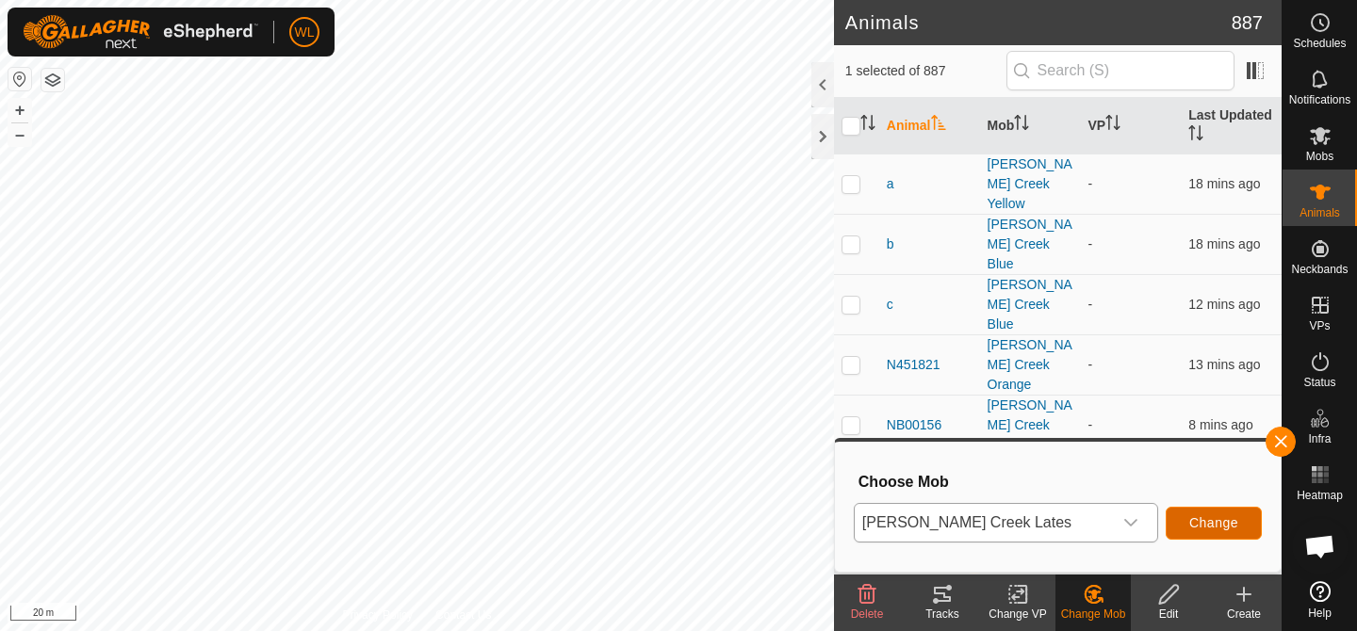
click at [1186, 526] on button "Change" at bounding box center [1214, 523] width 96 height 33
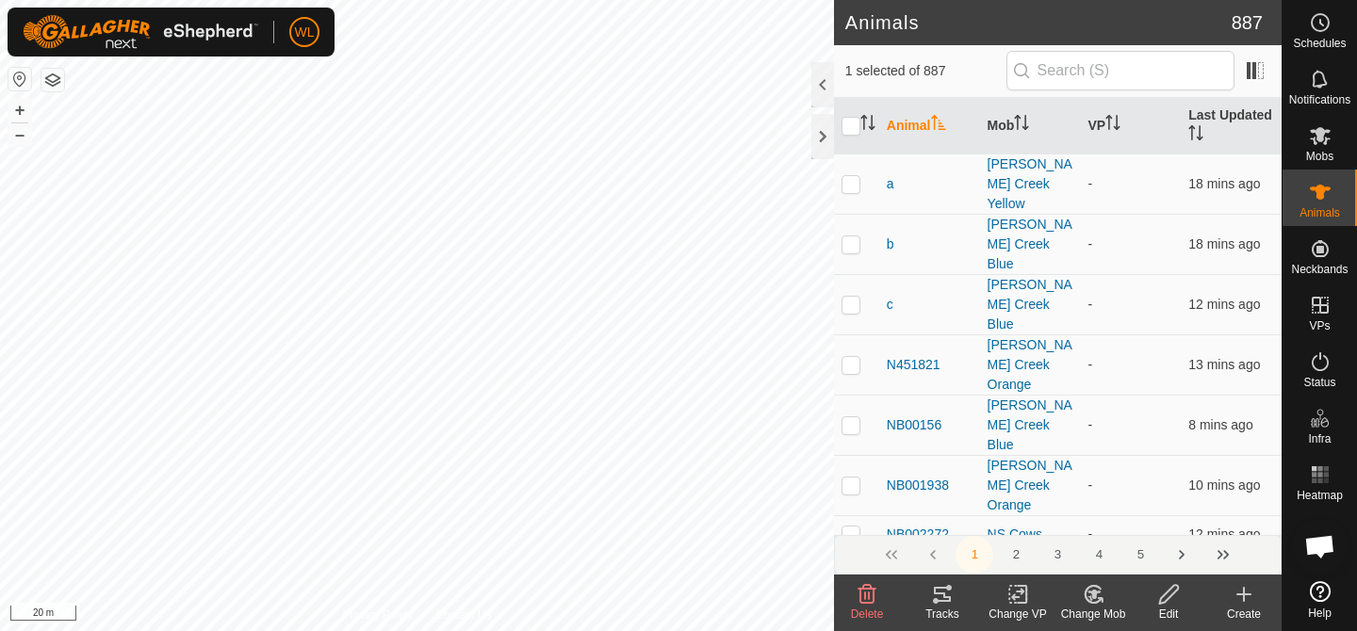
click at [1105, 596] on change-mob-svg-icon at bounding box center [1093, 594] width 75 height 23
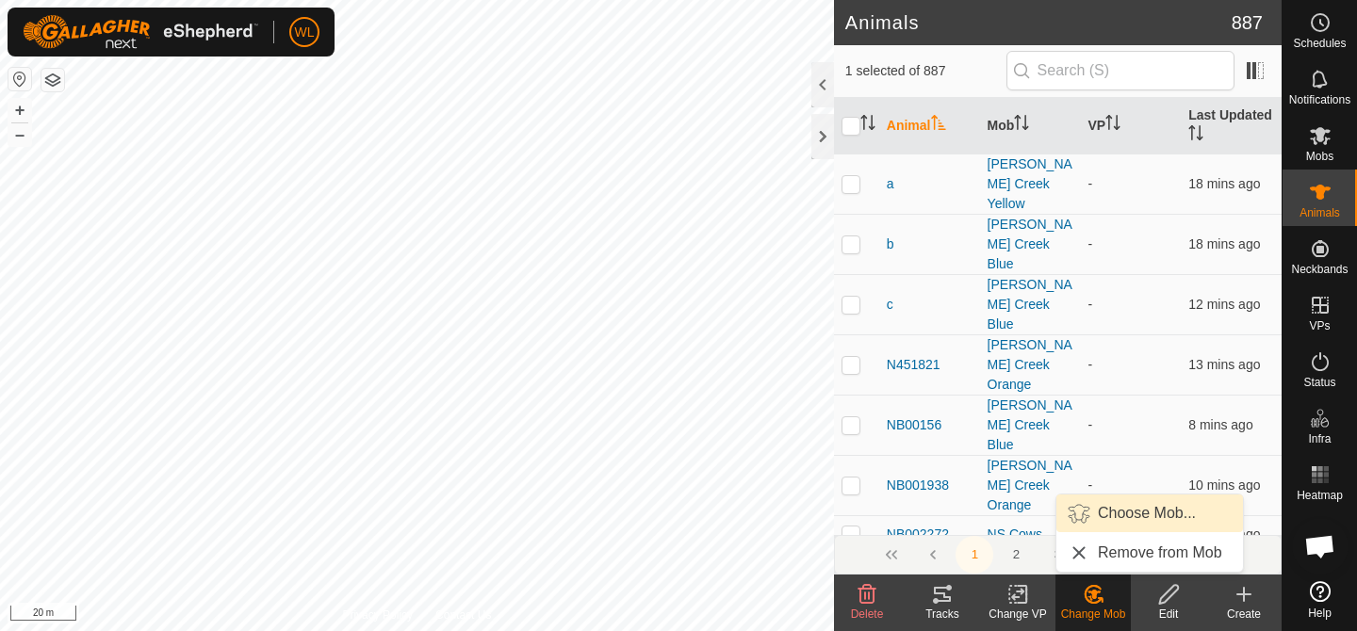
click at [1109, 504] on link "Choose Mob..." at bounding box center [1149, 514] width 187 height 38
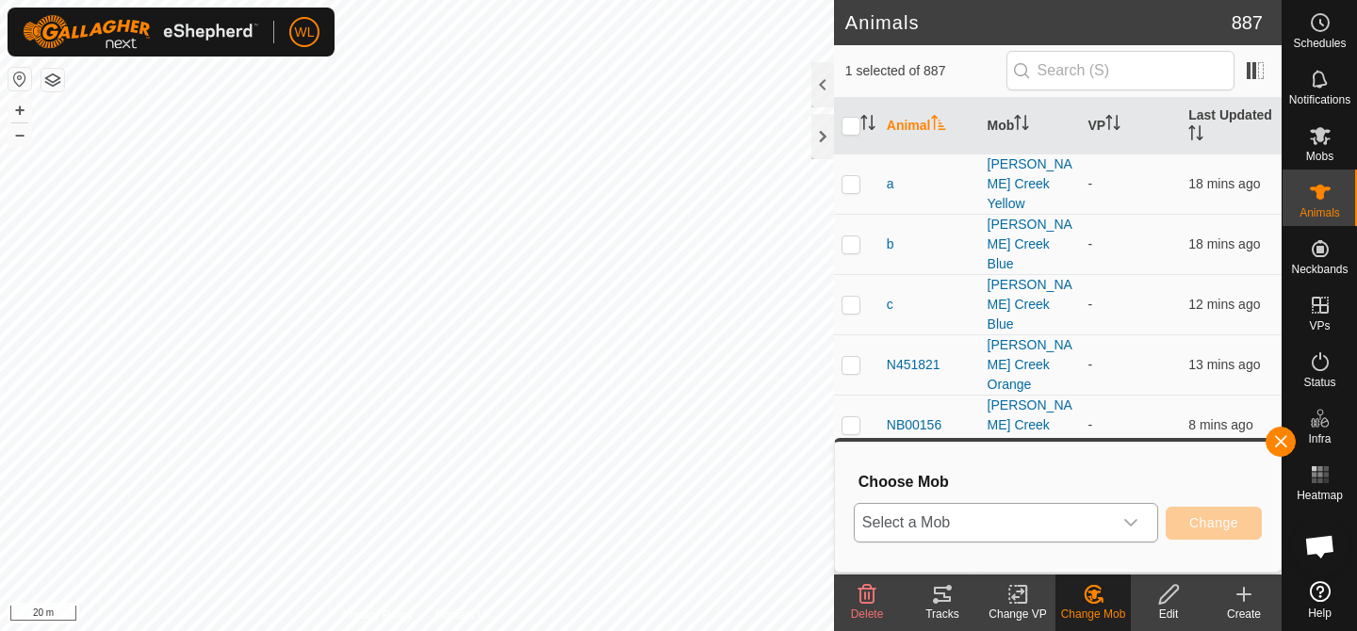
click at [1124, 516] on icon "dropdown trigger" at bounding box center [1130, 523] width 15 height 15
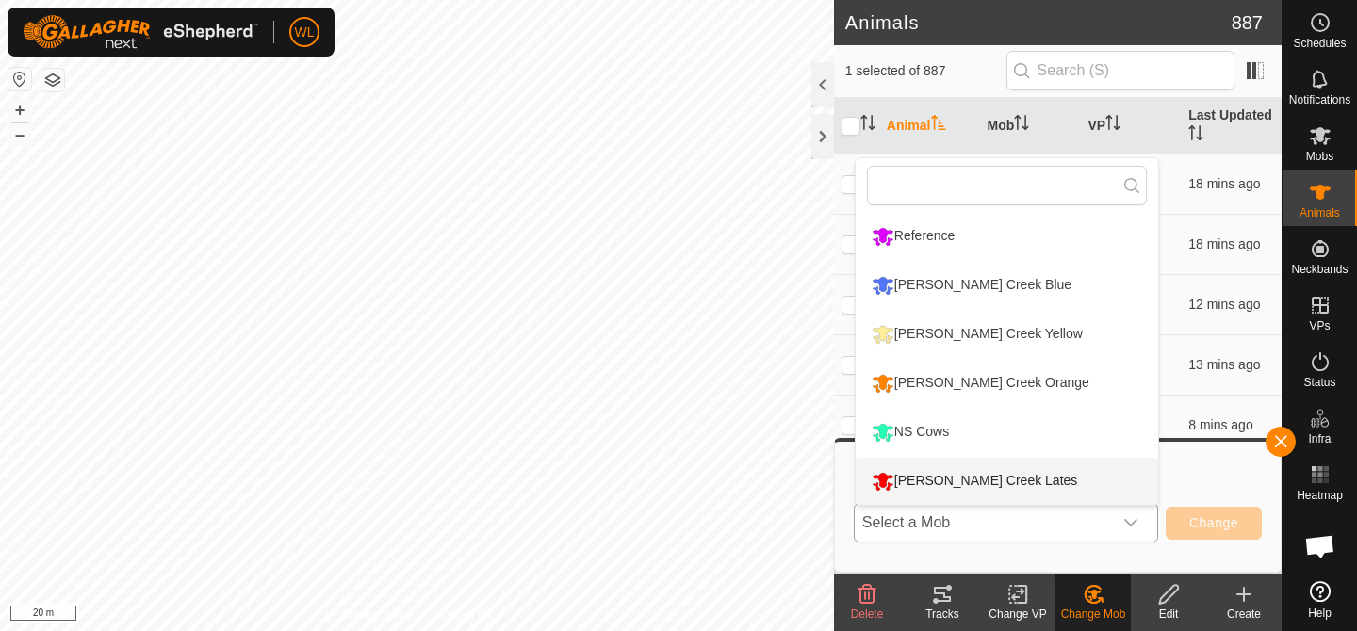
click at [1044, 478] on li "[PERSON_NAME] Creek Lates" at bounding box center [1007, 481] width 303 height 47
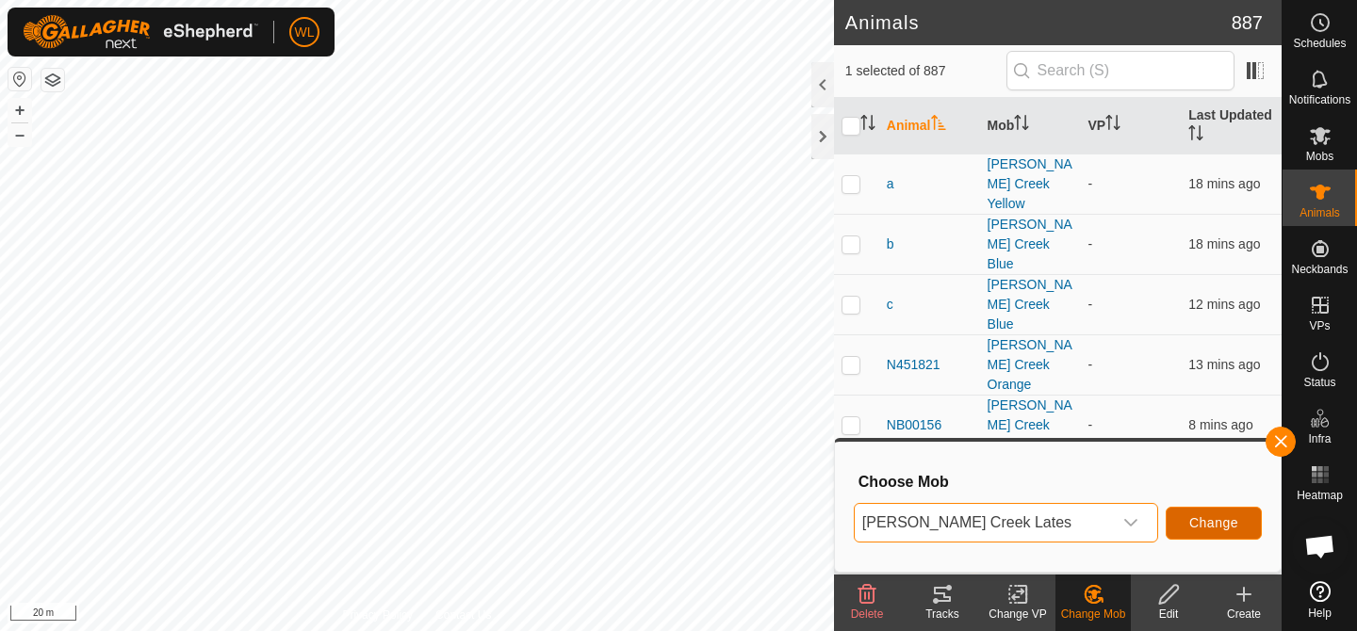
click at [1204, 533] on button "Change" at bounding box center [1214, 523] width 96 height 33
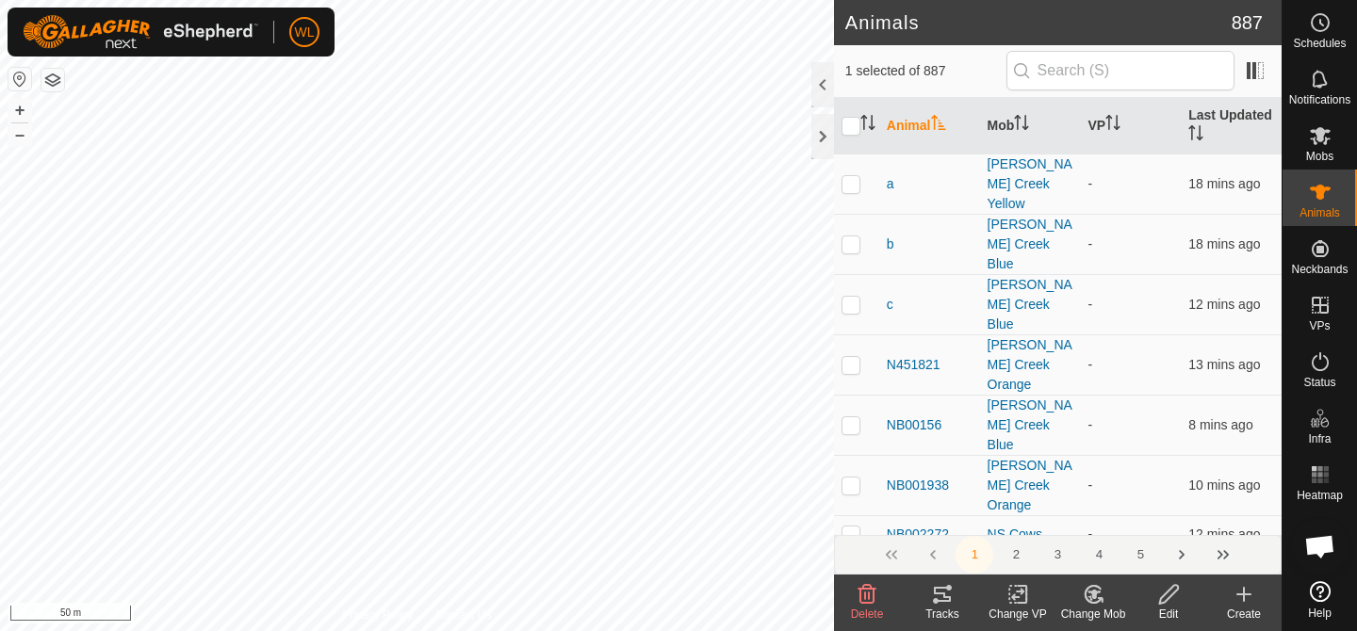
click at [1105, 598] on change-mob-svg-icon at bounding box center [1093, 594] width 75 height 23
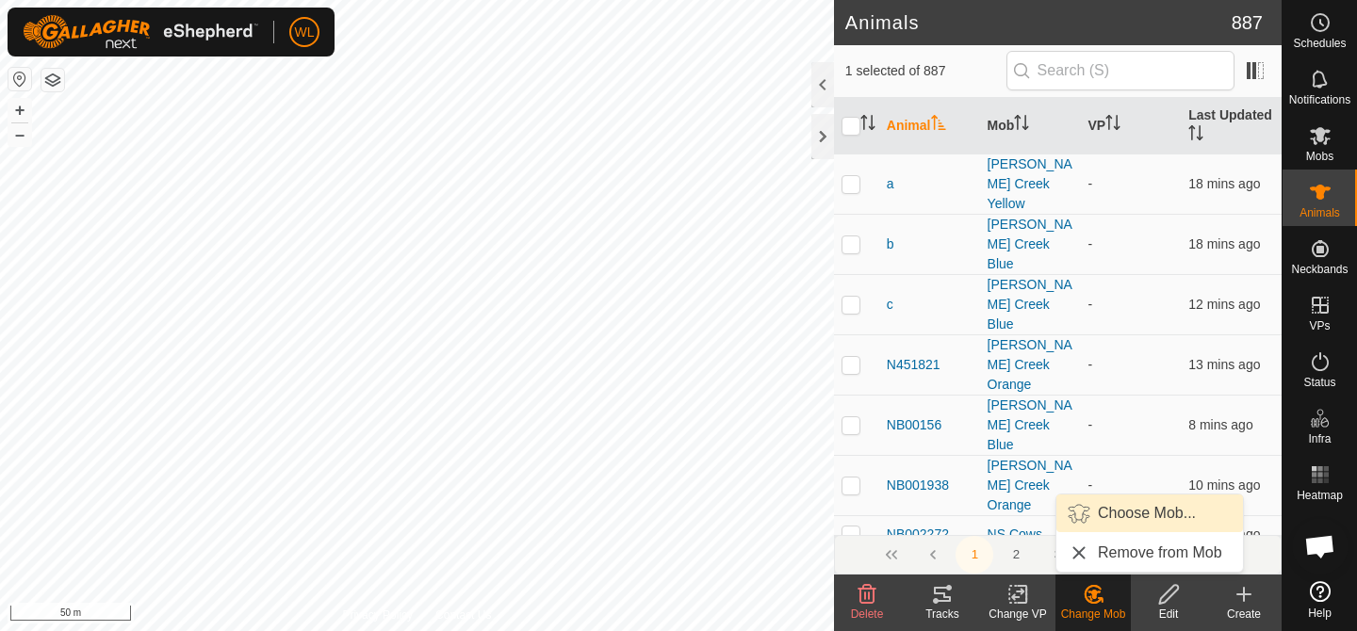
click at [1107, 517] on link "Choose Mob..." at bounding box center [1149, 514] width 187 height 38
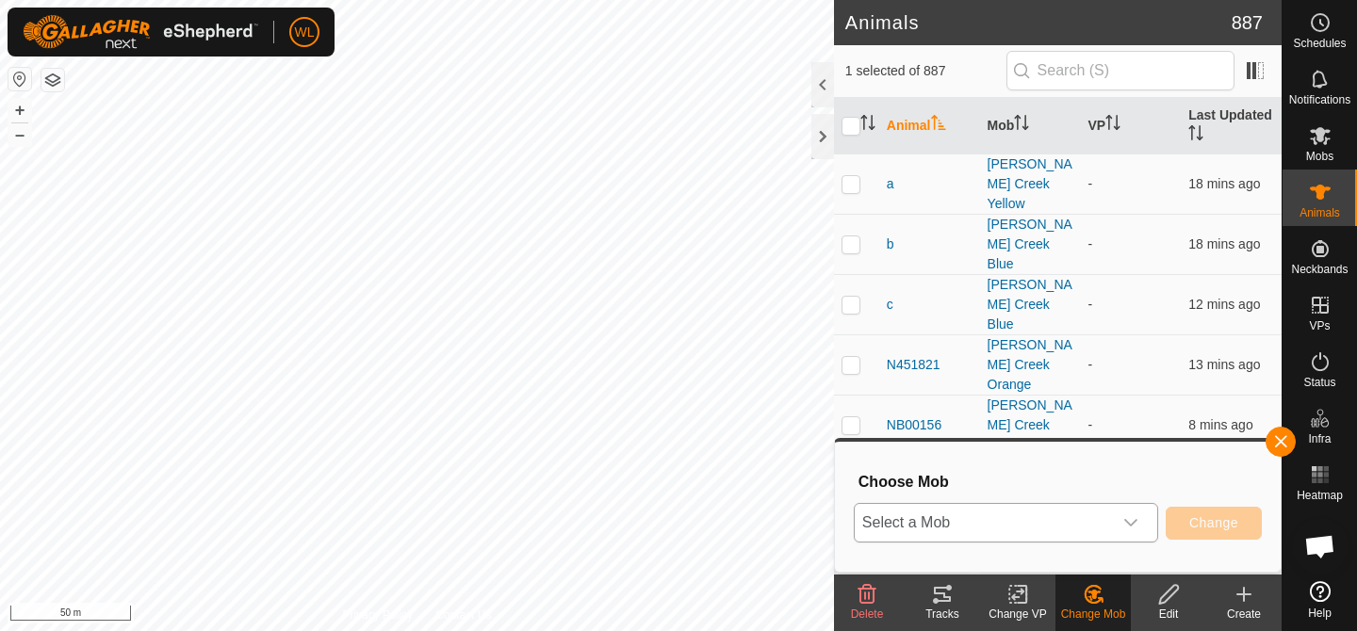
click at [1034, 514] on span "Select a Mob" at bounding box center [983, 523] width 257 height 38
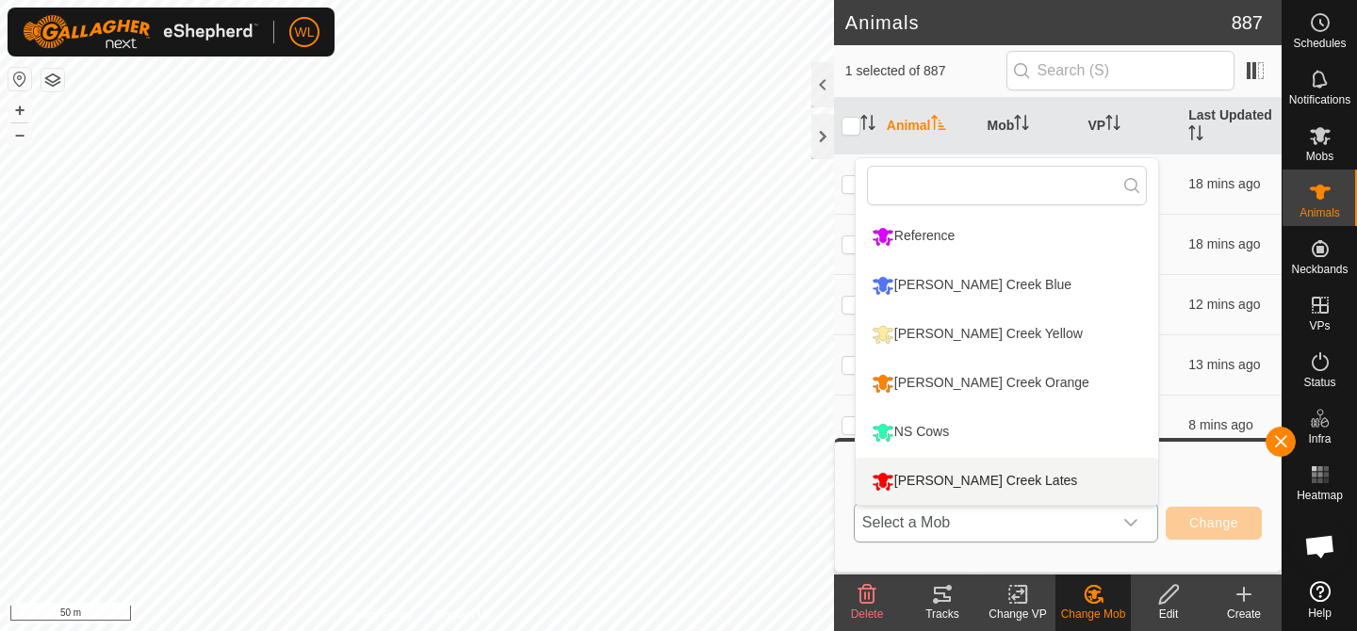
click at [1006, 489] on li "[PERSON_NAME] Creek Lates" at bounding box center [1007, 481] width 303 height 47
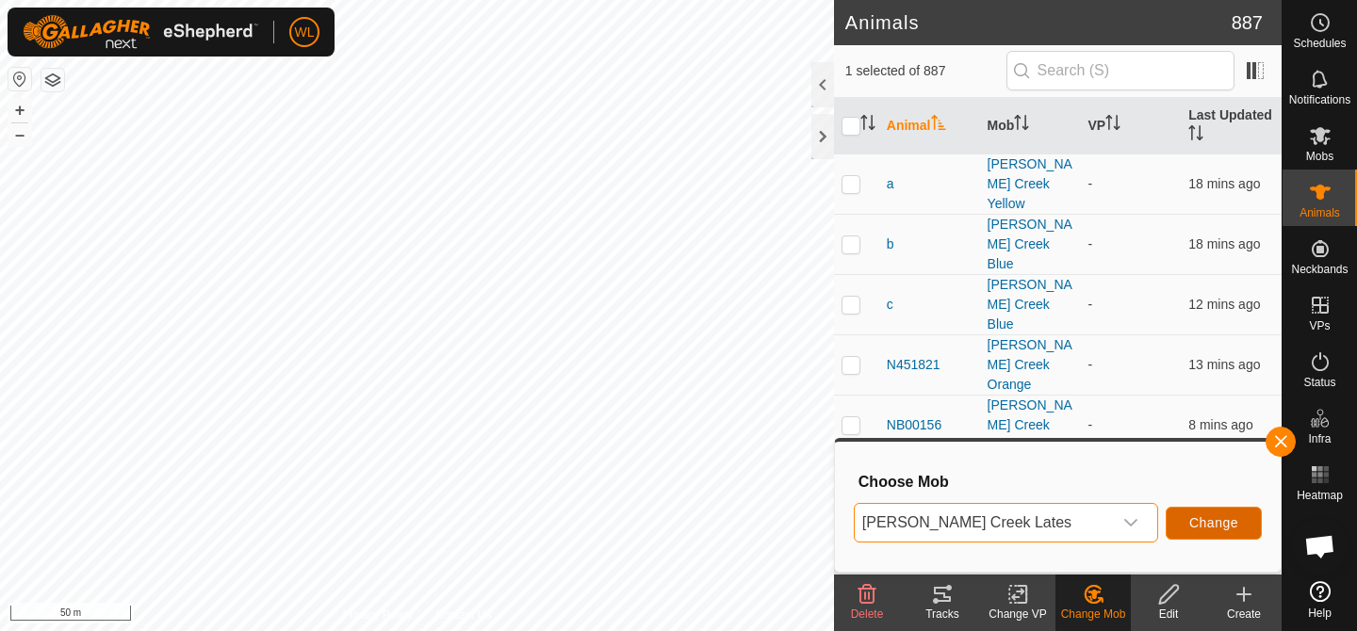
click at [1194, 527] on span "Change" at bounding box center [1213, 523] width 49 height 15
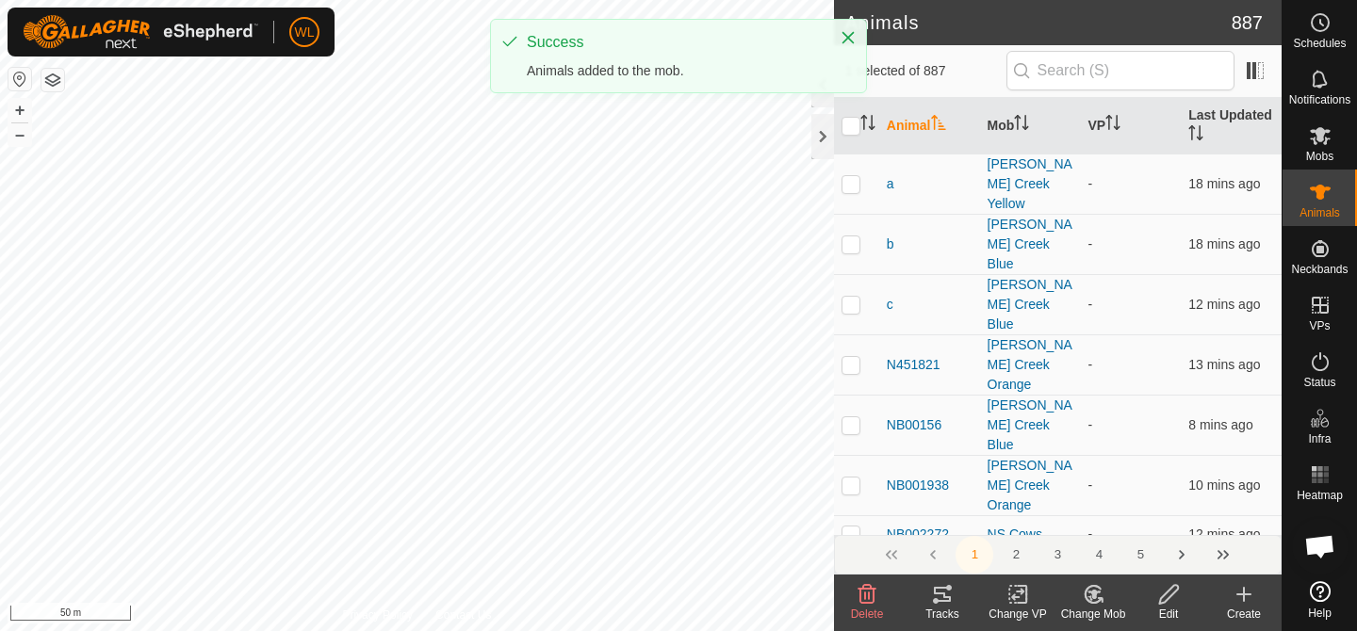
click at [1091, 601] on icon at bounding box center [1094, 594] width 24 height 23
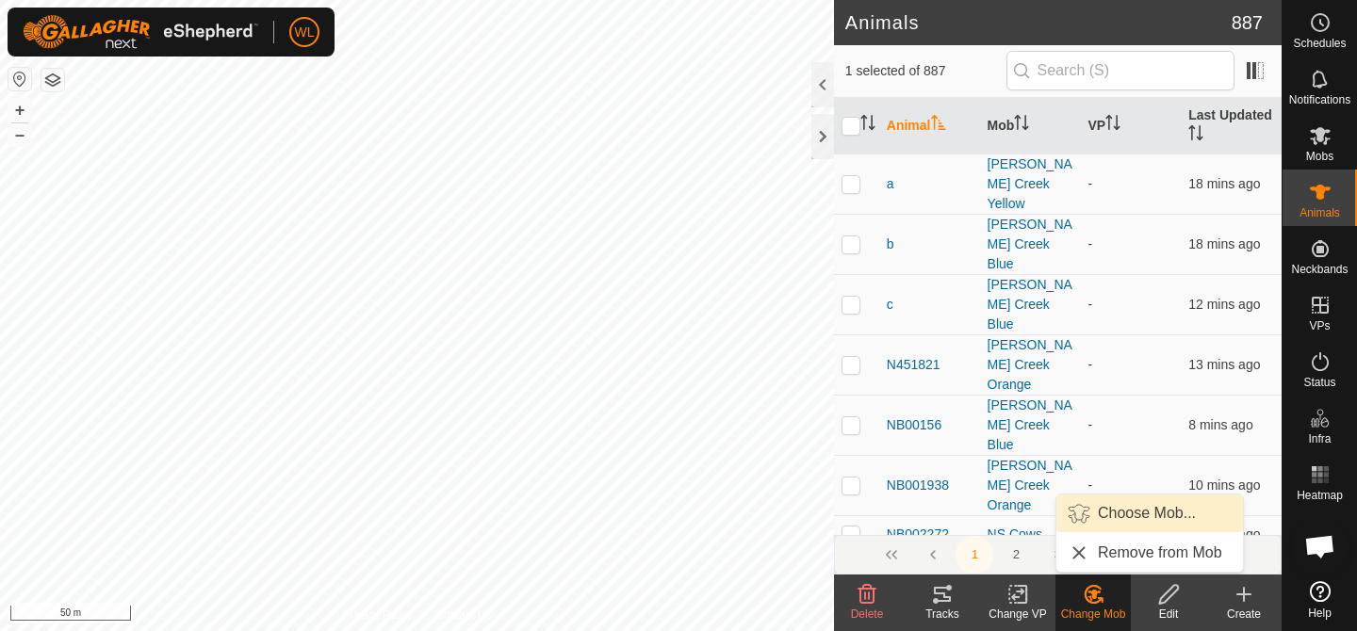
click at [1104, 520] on link "Choose Mob..." at bounding box center [1149, 514] width 187 height 38
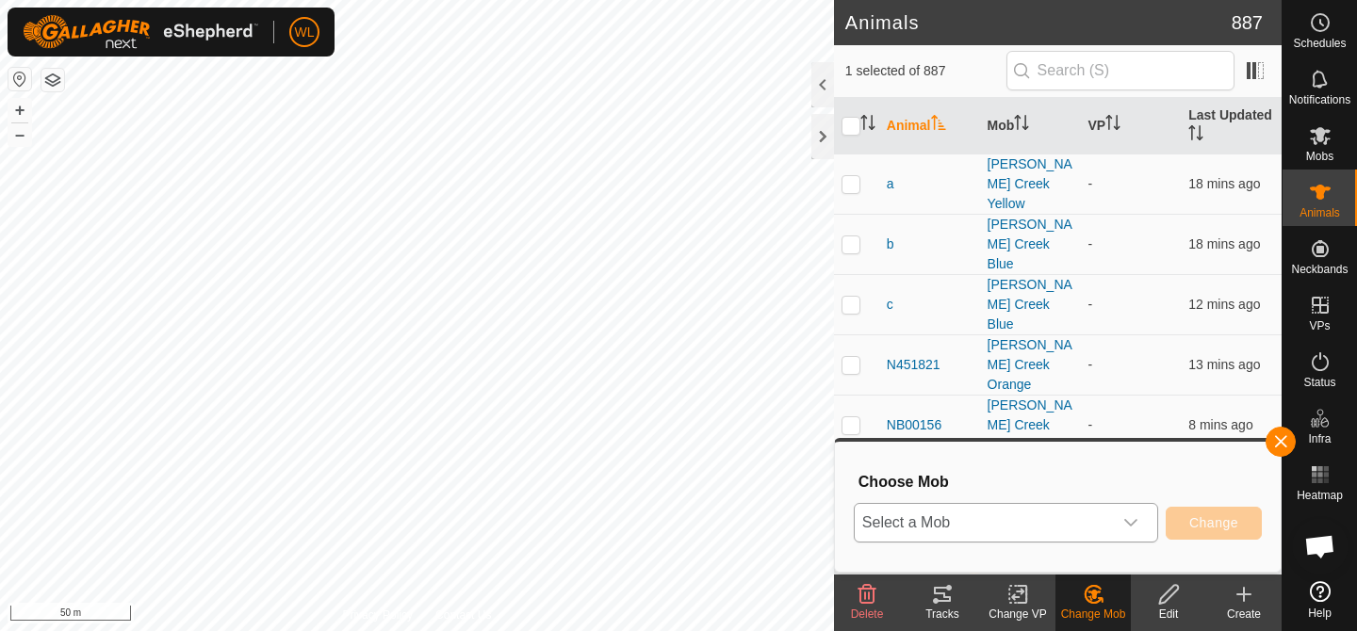
click at [1063, 520] on span "Select a Mob" at bounding box center [983, 523] width 257 height 38
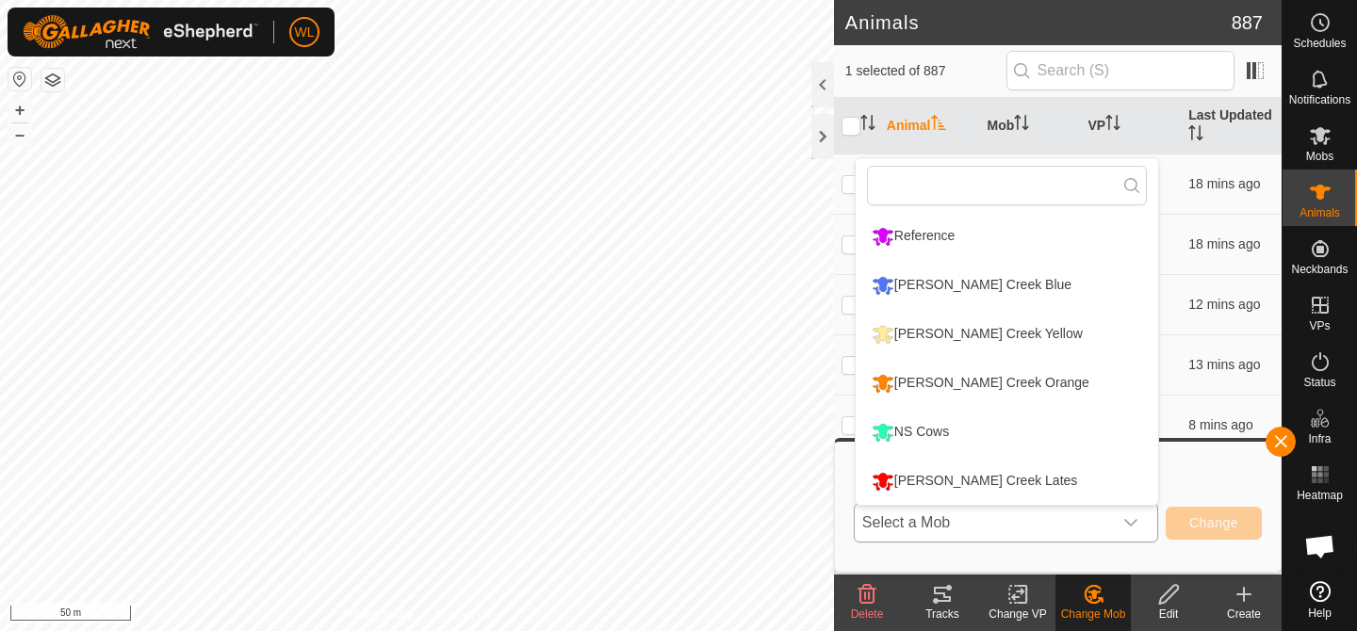
click at [1000, 476] on li "[PERSON_NAME] Creek Lates" at bounding box center [1007, 481] width 303 height 47
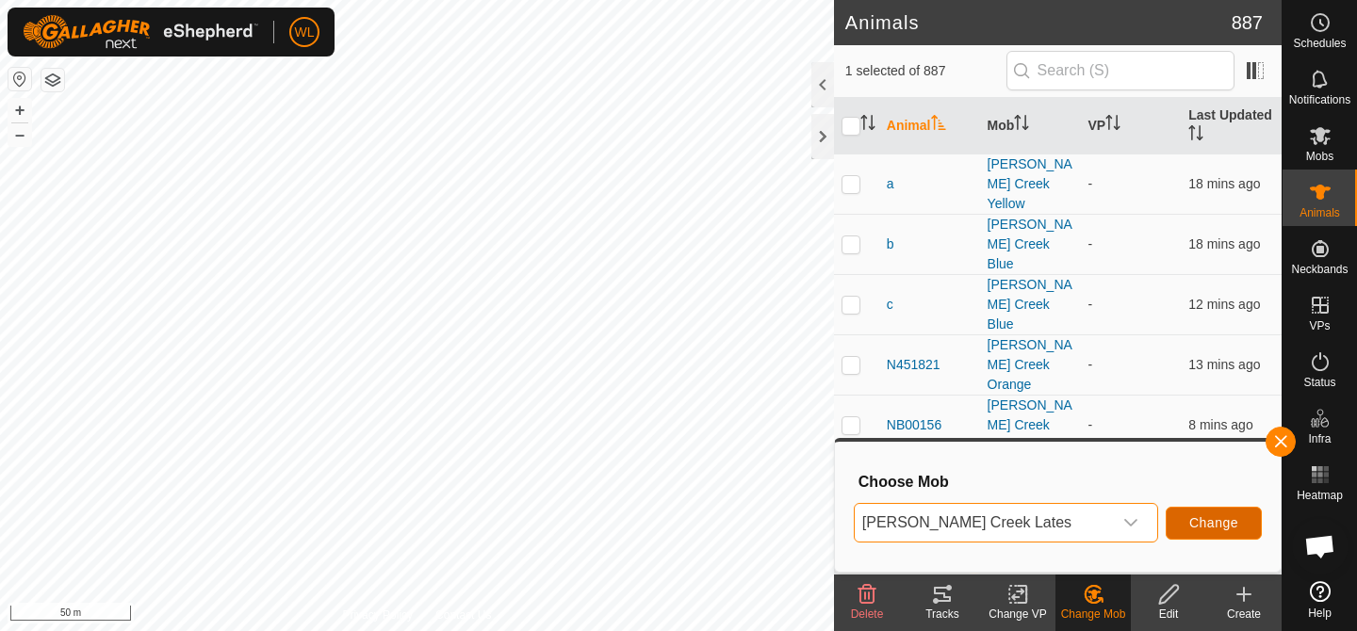
click at [1217, 532] on button "Change" at bounding box center [1214, 523] width 96 height 33
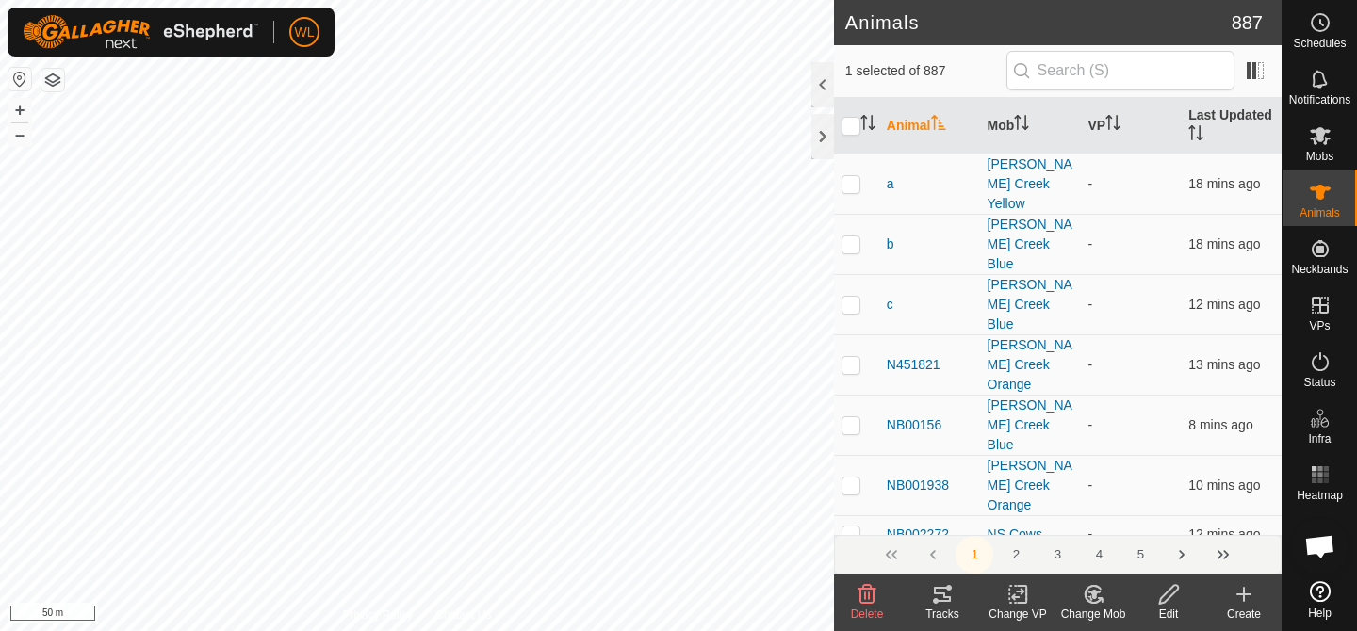
click at [1104, 592] on icon at bounding box center [1094, 594] width 24 height 23
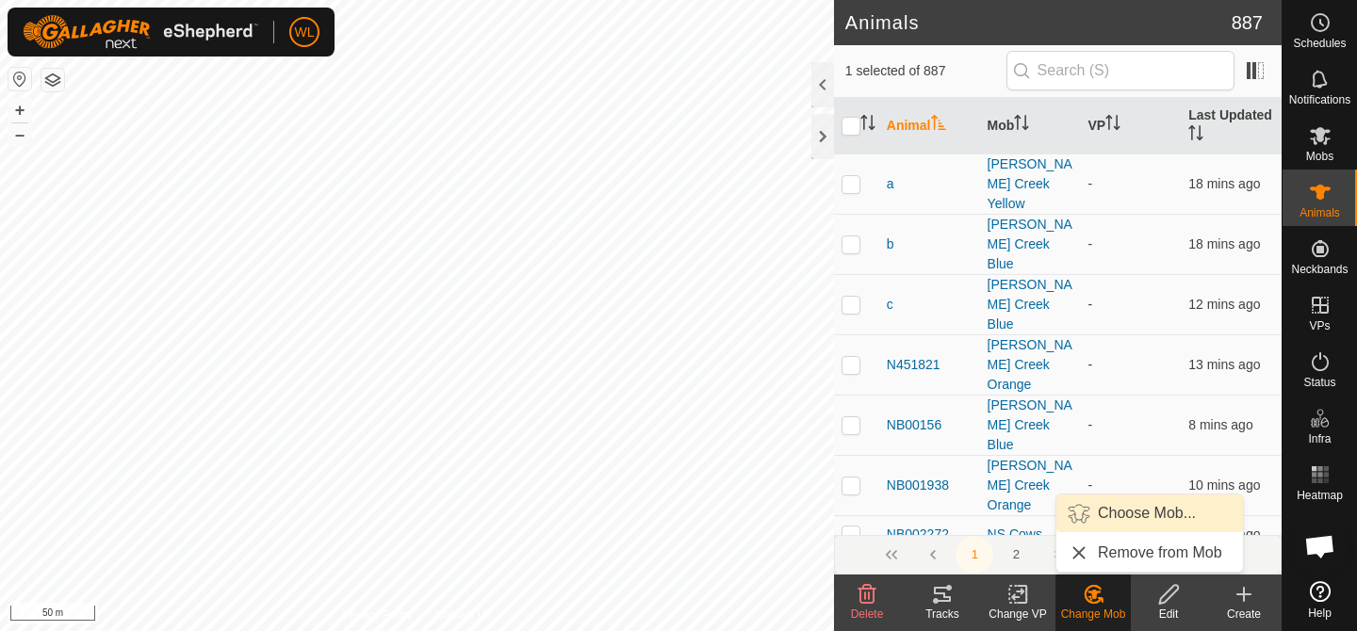
click at [1101, 516] on link "Choose Mob..." at bounding box center [1149, 514] width 187 height 38
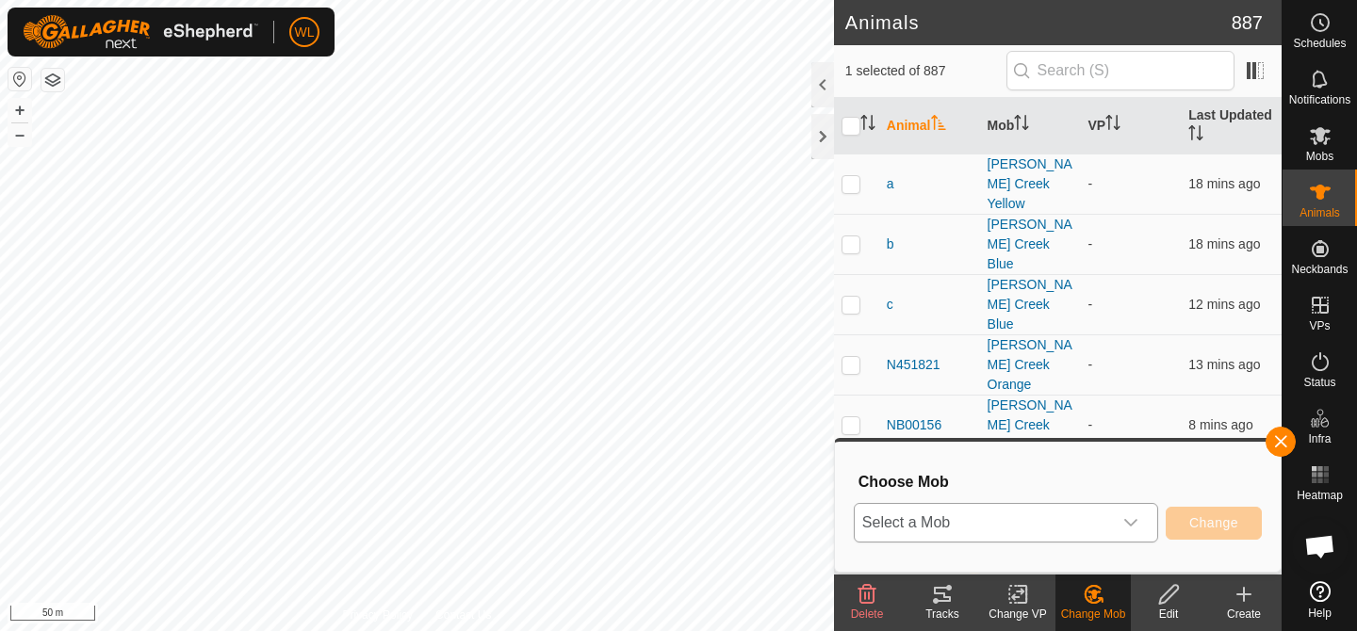
click at [1114, 509] on div "dropdown trigger" at bounding box center [1131, 523] width 38 height 38
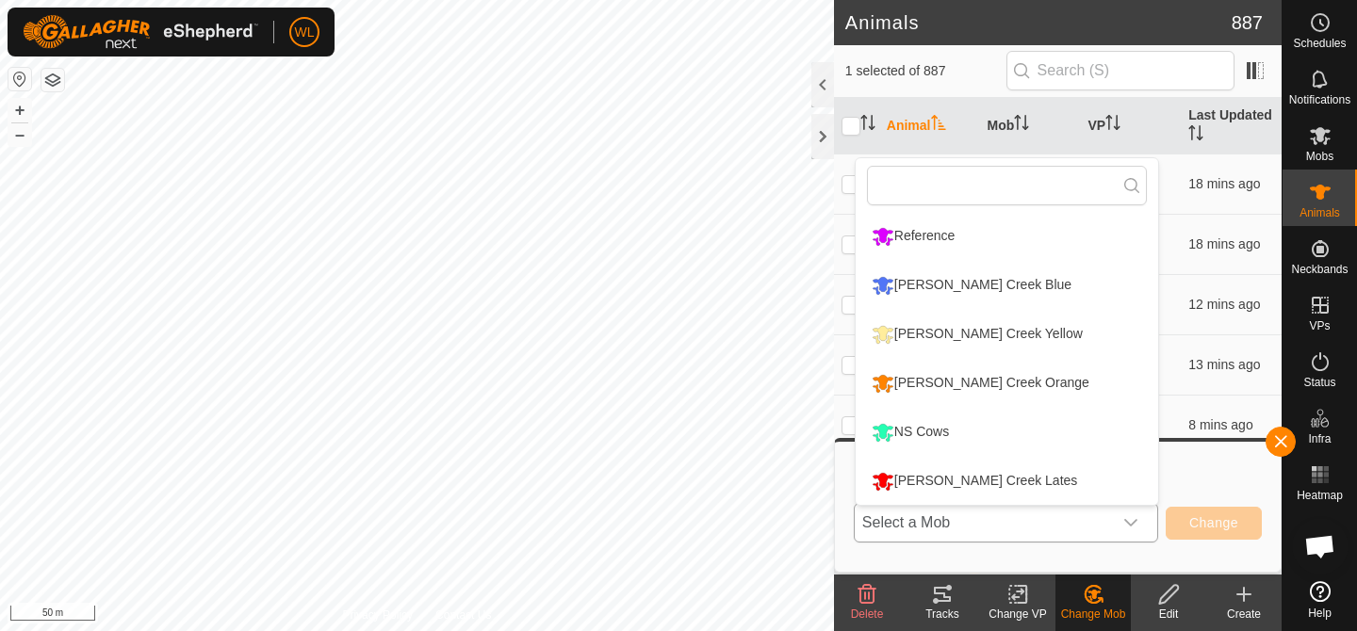
click at [1044, 469] on li "[PERSON_NAME] Creek Lates" at bounding box center [1007, 481] width 303 height 47
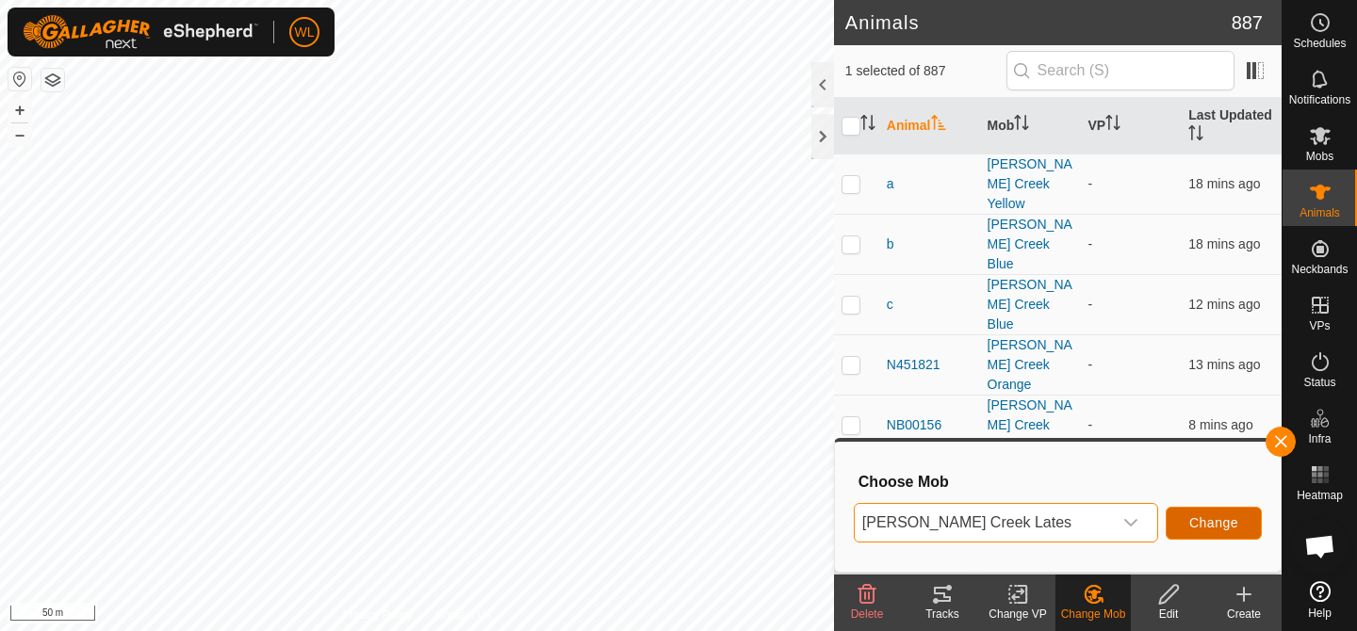
click at [1223, 532] on button "Change" at bounding box center [1214, 523] width 96 height 33
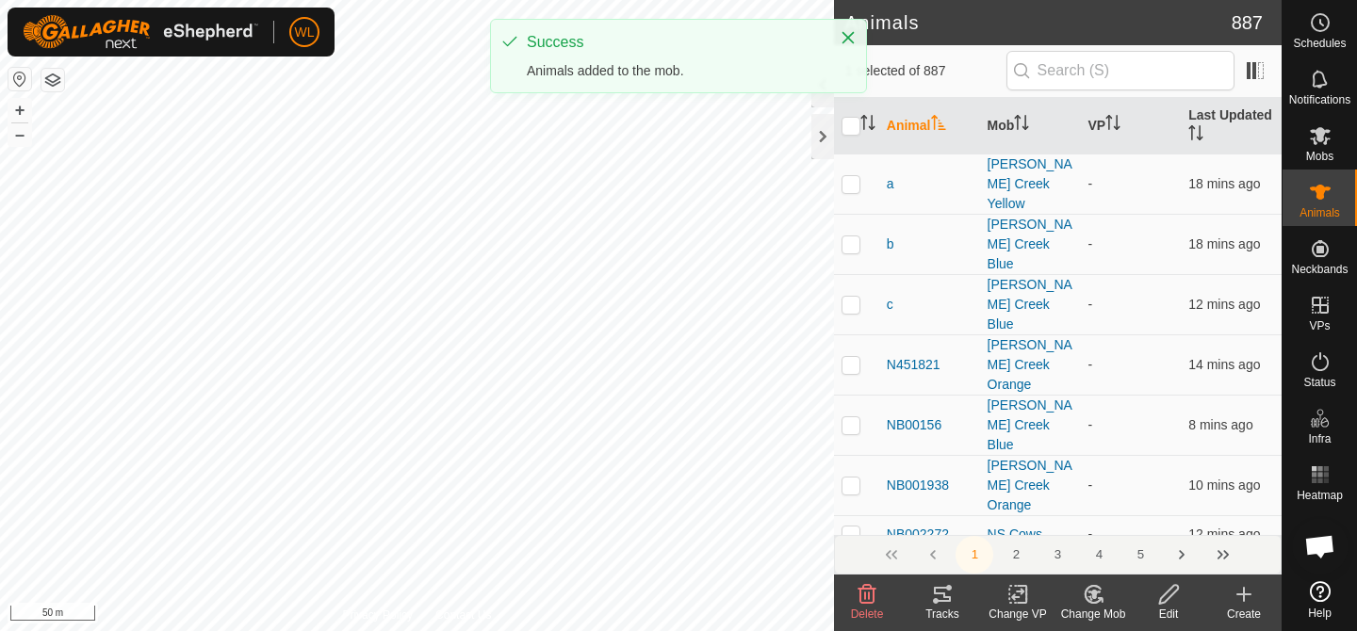
click at [1087, 611] on div "Change Mob" at bounding box center [1093, 614] width 75 height 17
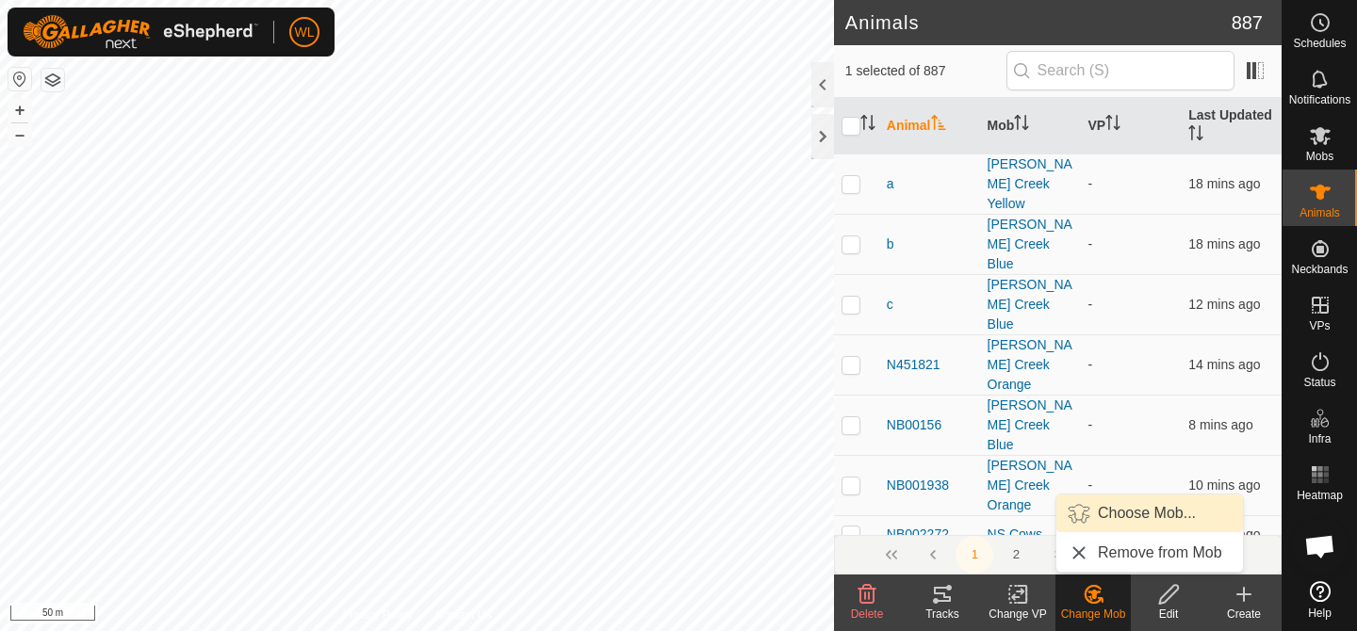
click at [1107, 517] on link "Choose Mob..." at bounding box center [1149, 514] width 187 height 38
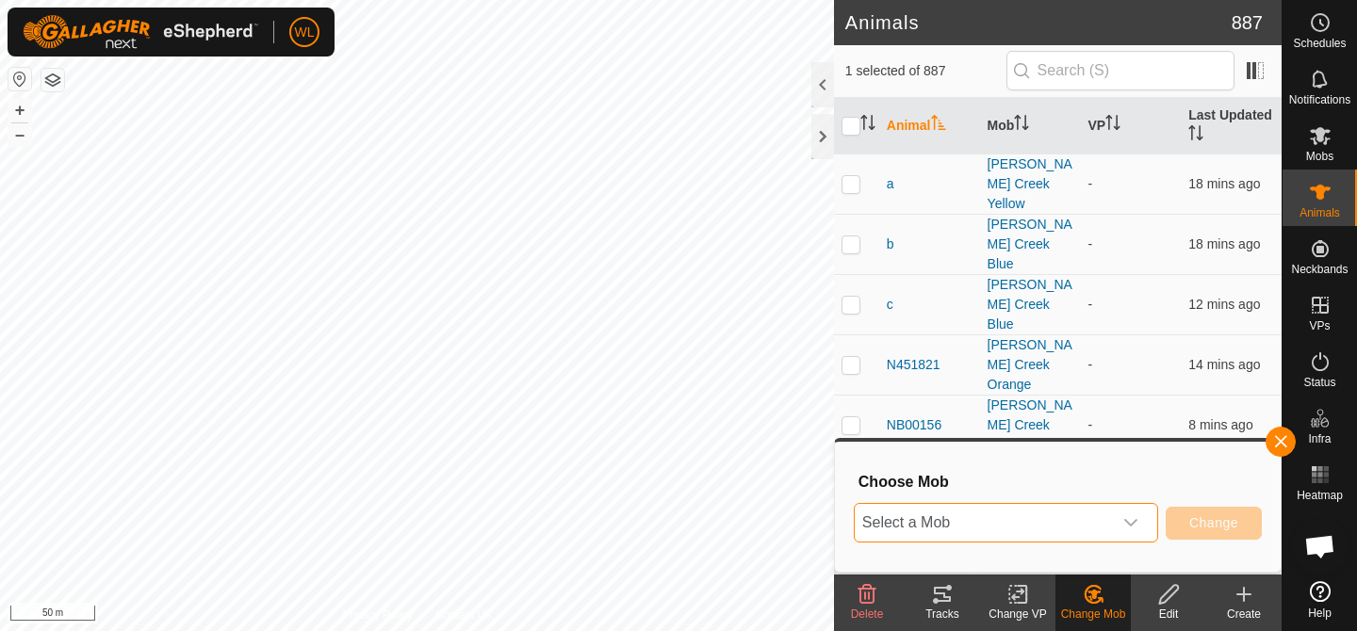
click at [1100, 513] on span "Select a Mob" at bounding box center [983, 523] width 257 height 38
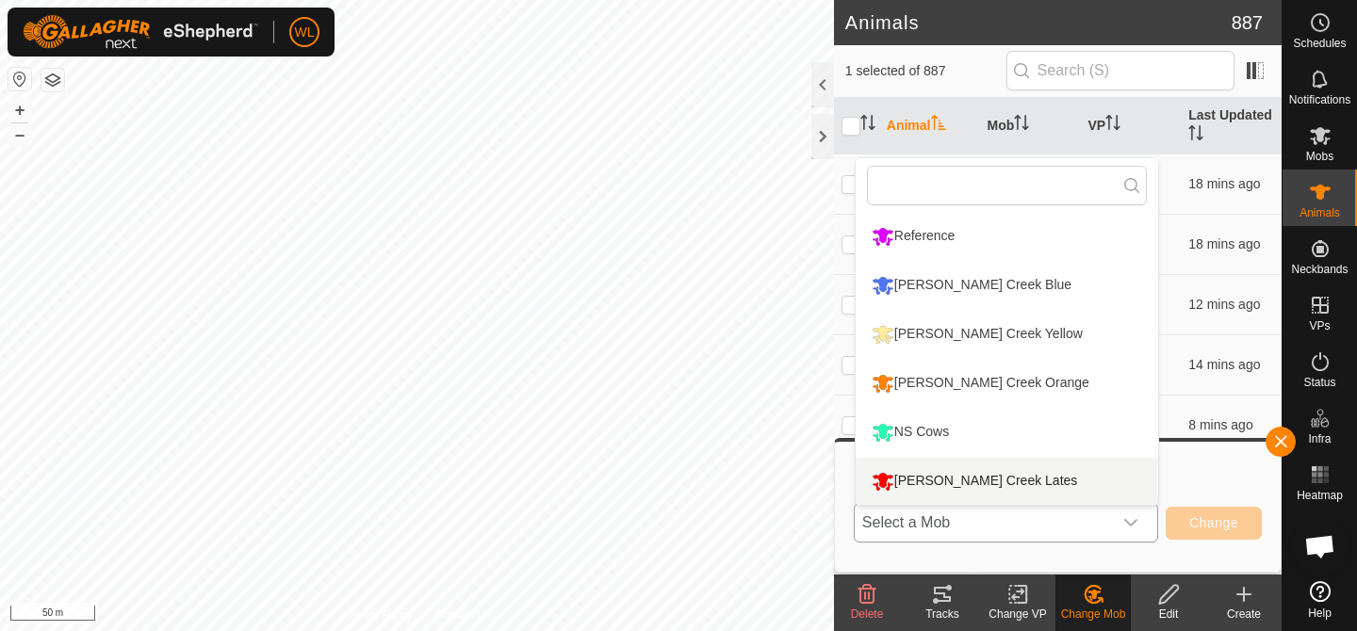
click at [1024, 478] on li "[PERSON_NAME] Creek Lates" at bounding box center [1007, 481] width 303 height 47
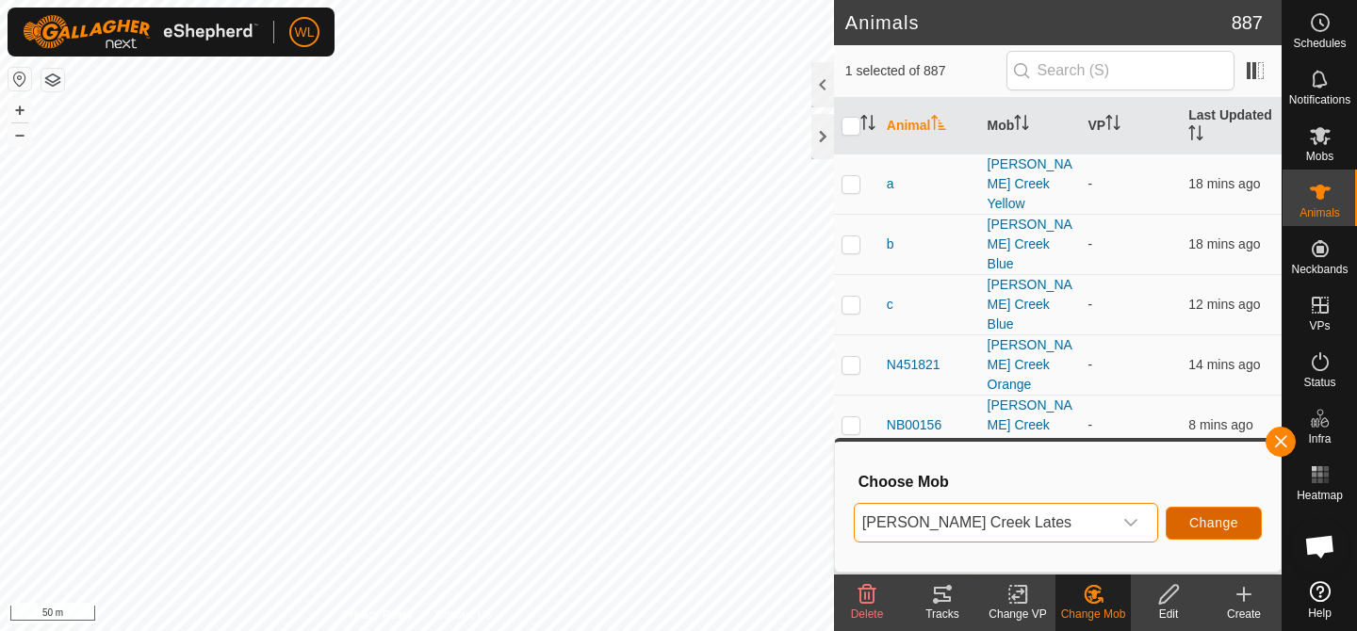
click at [1193, 516] on span "Change" at bounding box center [1213, 523] width 49 height 15
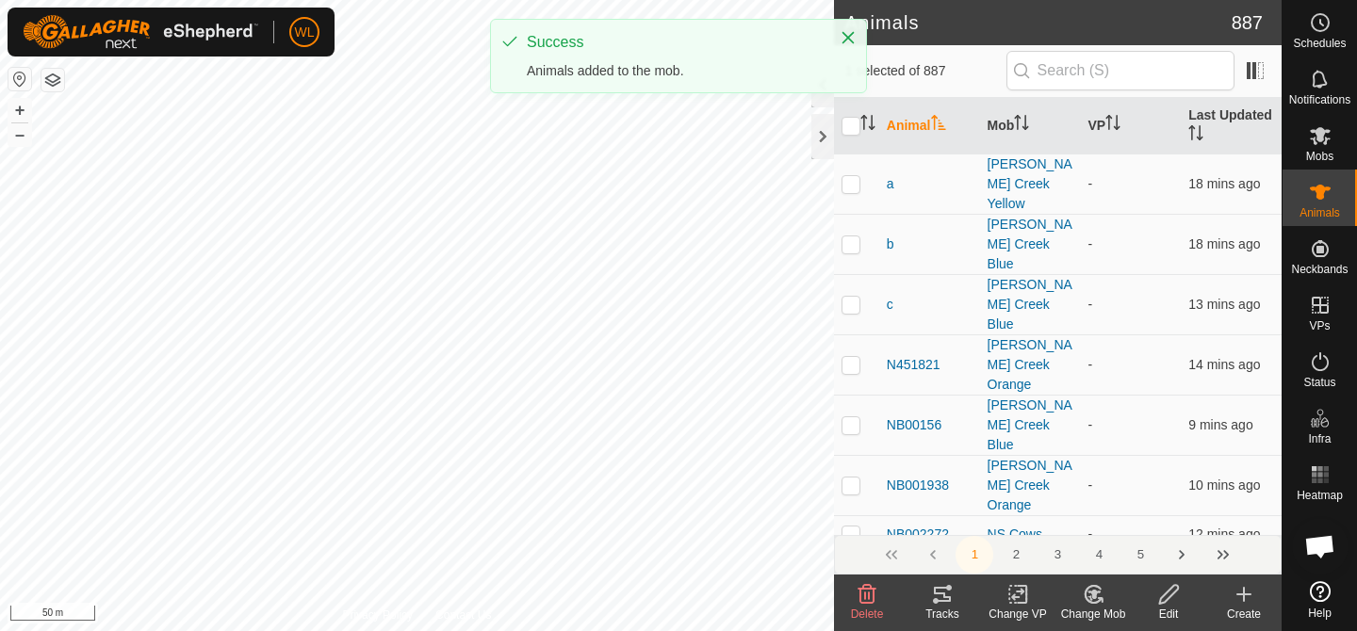
click at [1091, 599] on icon at bounding box center [1090, 599] width 5 height 6
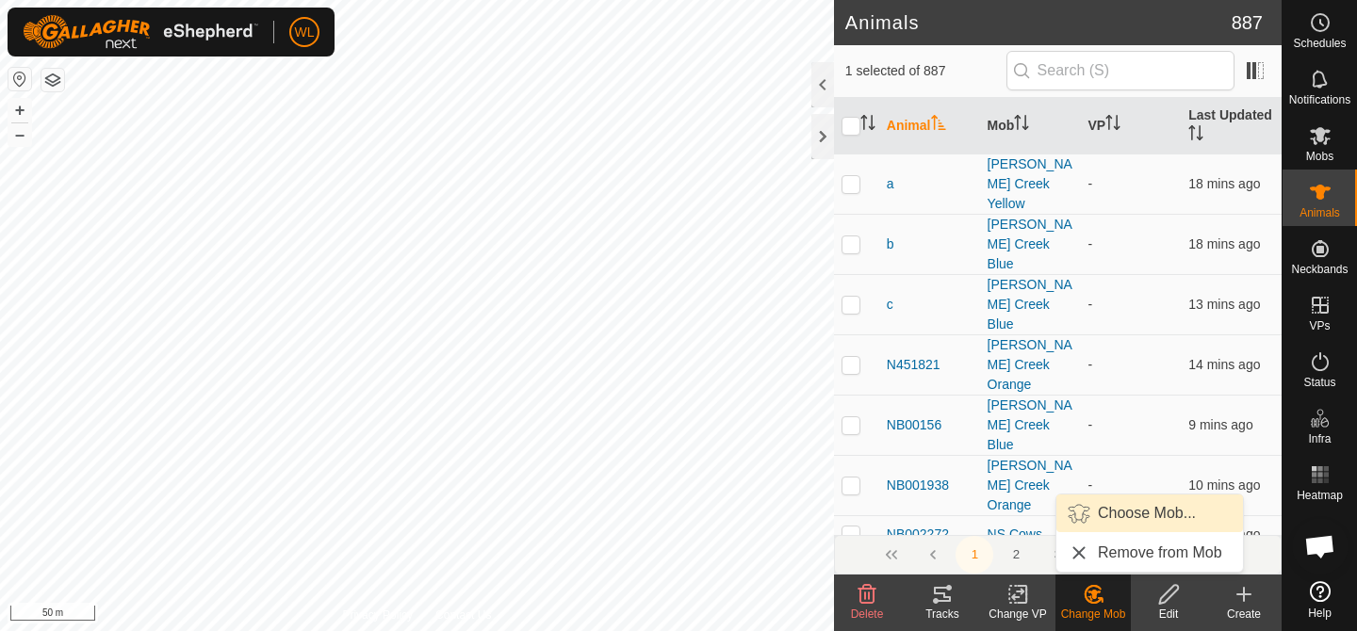
click at [1112, 520] on link "Choose Mob..." at bounding box center [1149, 514] width 187 height 38
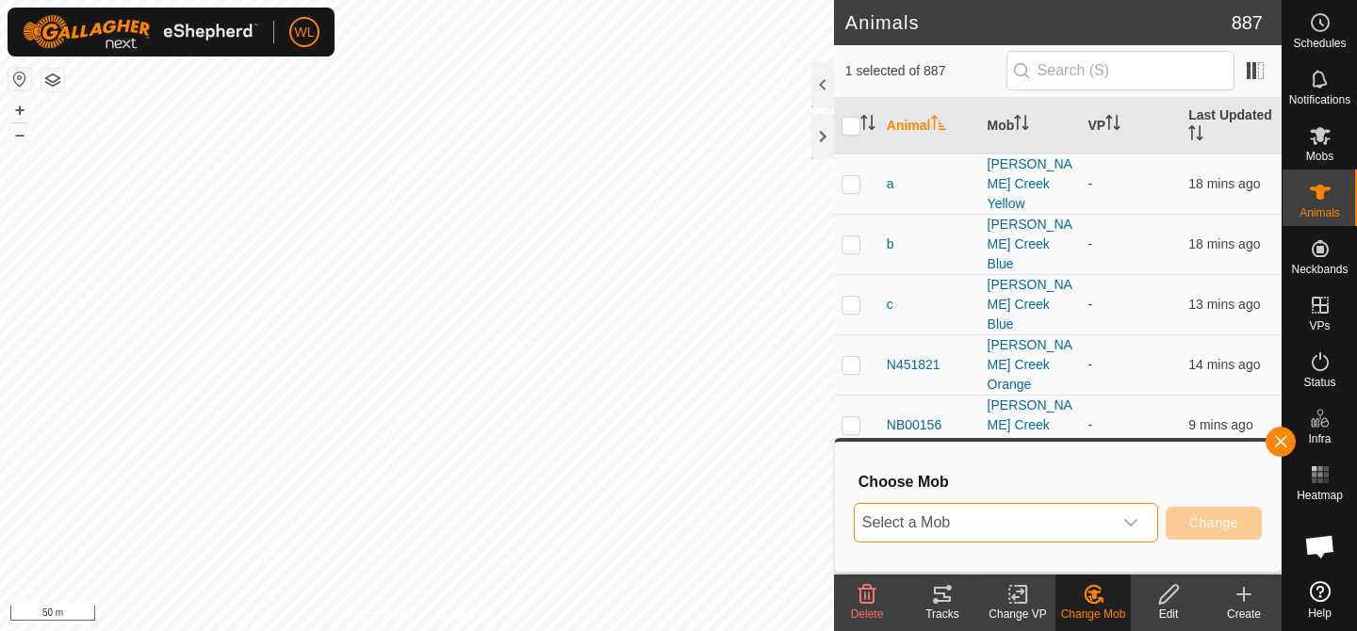
click at [1106, 520] on span "Select a Mob" at bounding box center [983, 523] width 257 height 38
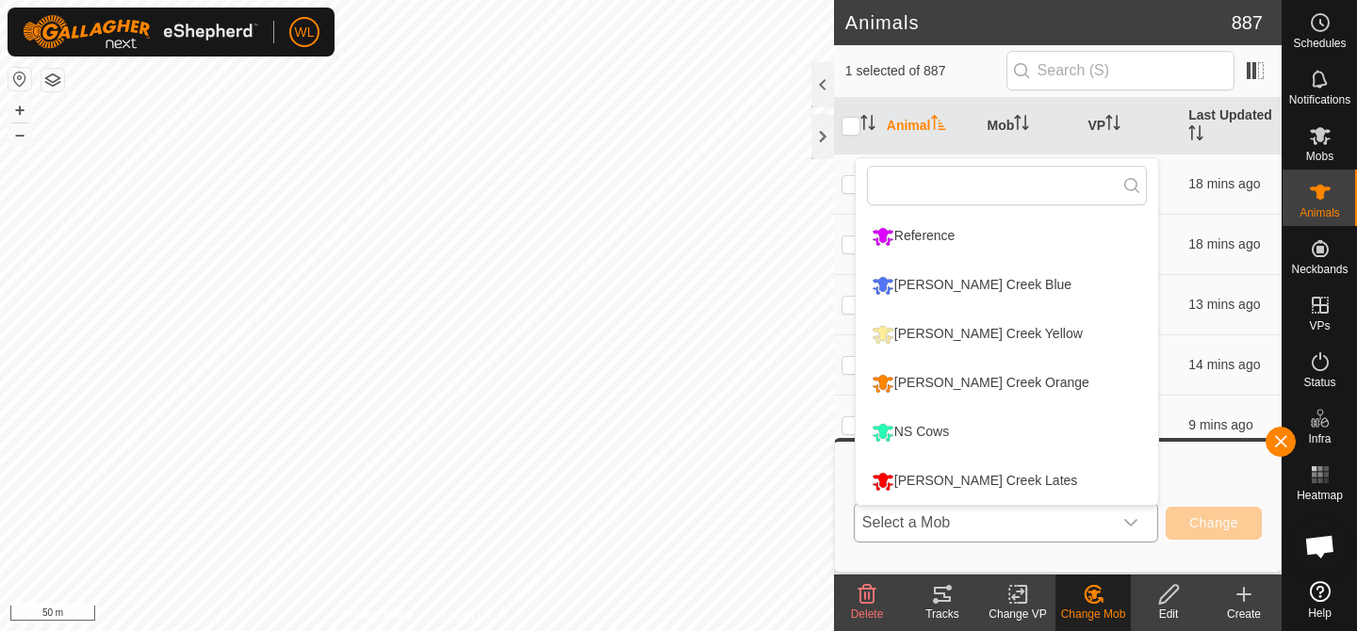
click at [1033, 488] on li "[PERSON_NAME] Creek Lates" at bounding box center [1007, 481] width 303 height 47
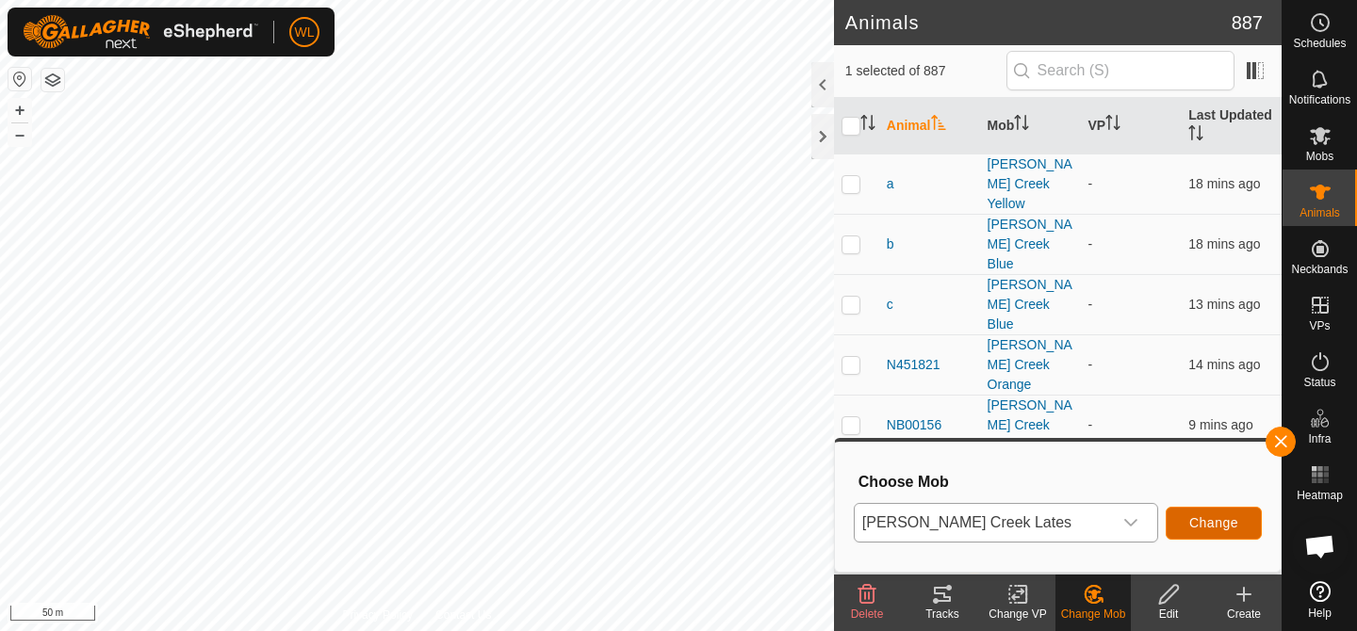
click at [1187, 516] on button "Change" at bounding box center [1214, 523] width 96 height 33
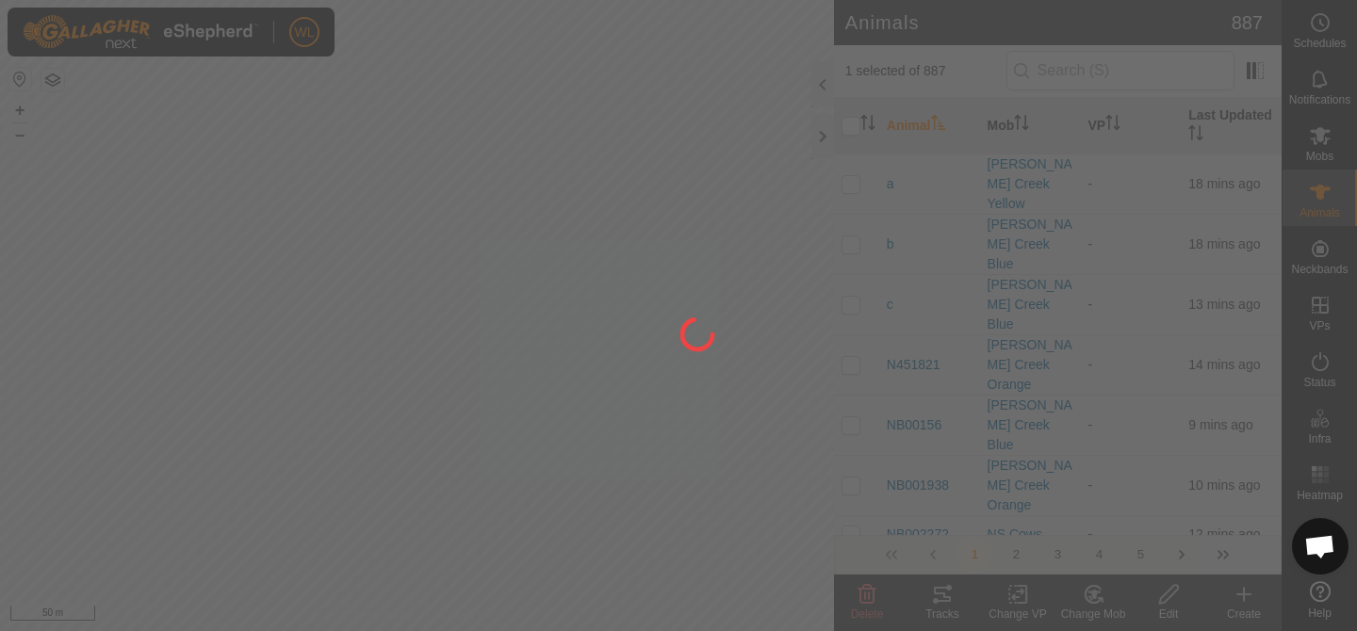
checkbox input "false"
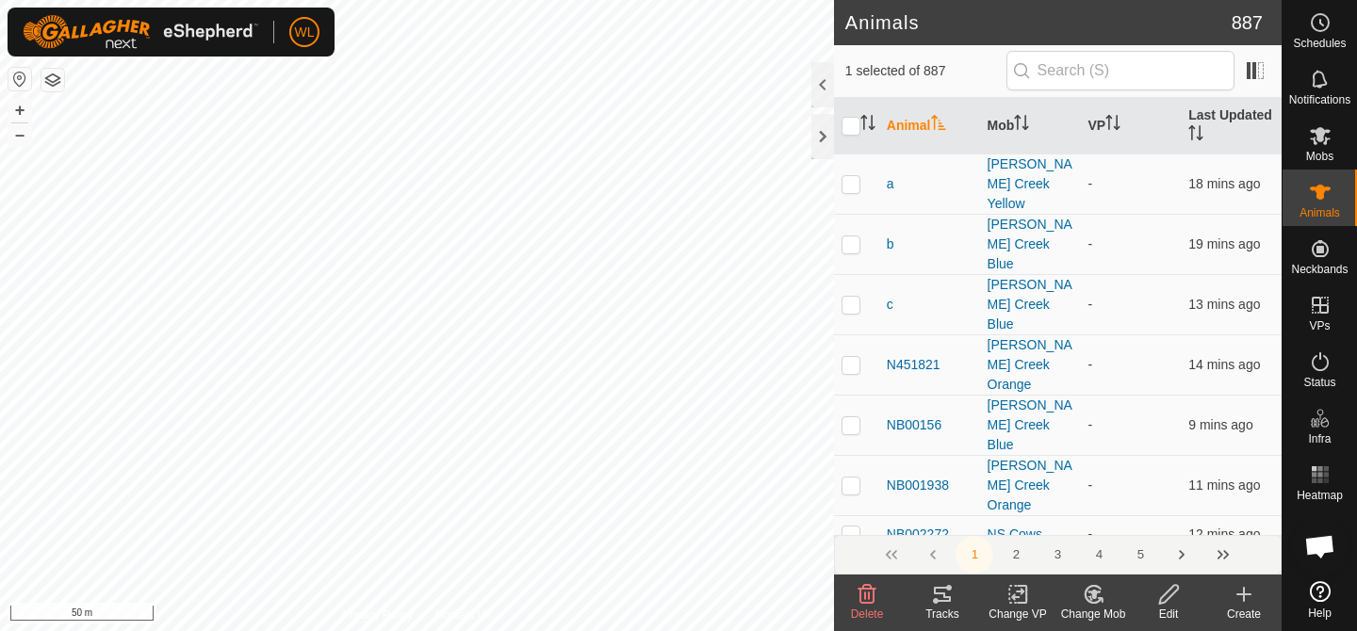
click at [1094, 612] on div "Change Mob" at bounding box center [1093, 614] width 75 height 17
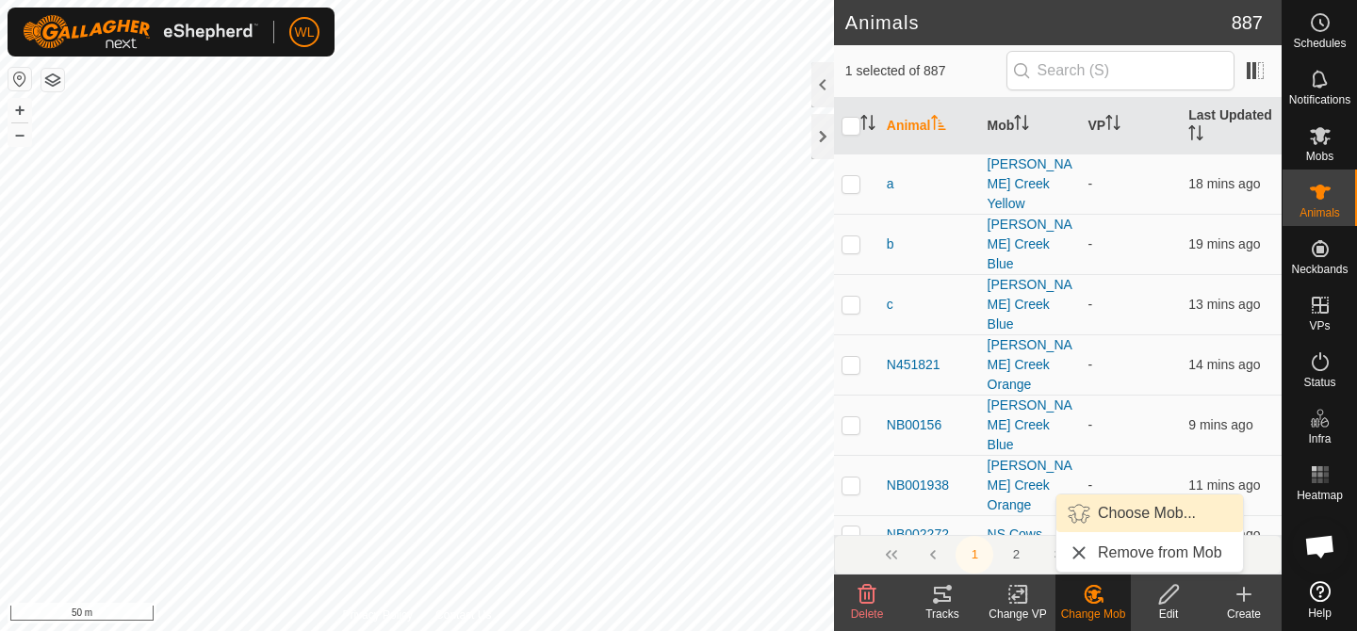
click at [1138, 512] on link "Choose Mob..." at bounding box center [1149, 514] width 187 height 38
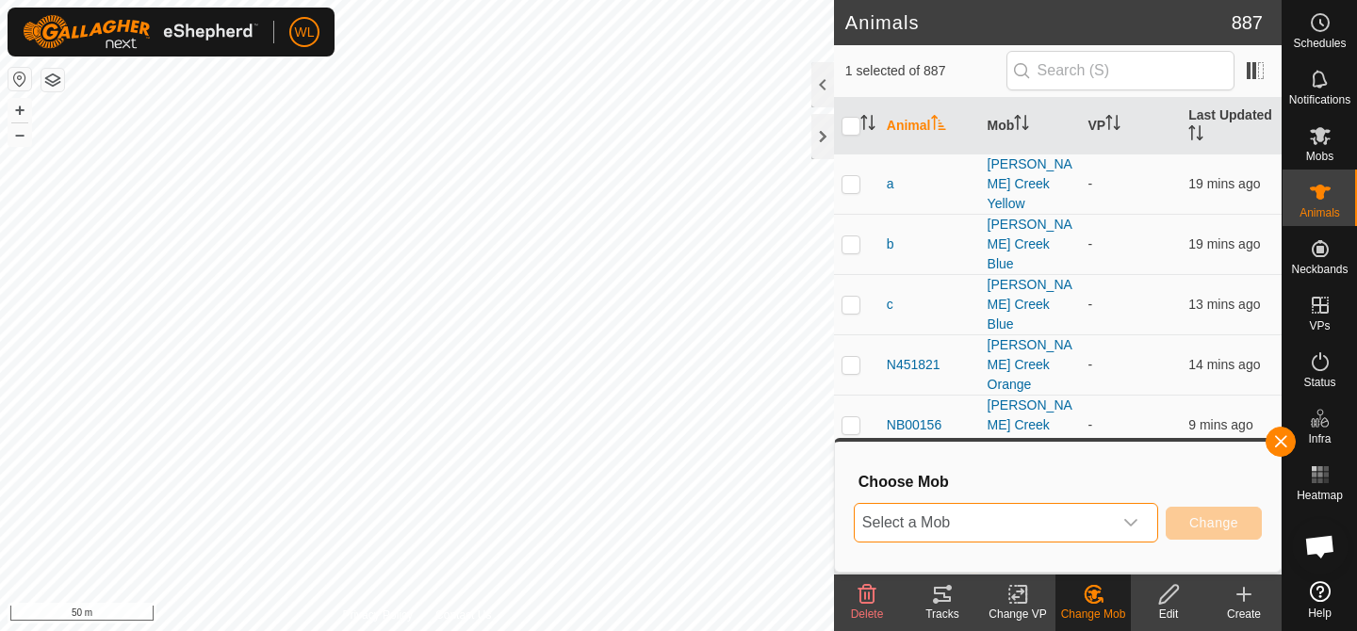
click at [1081, 516] on span "Select a Mob" at bounding box center [983, 523] width 257 height 38
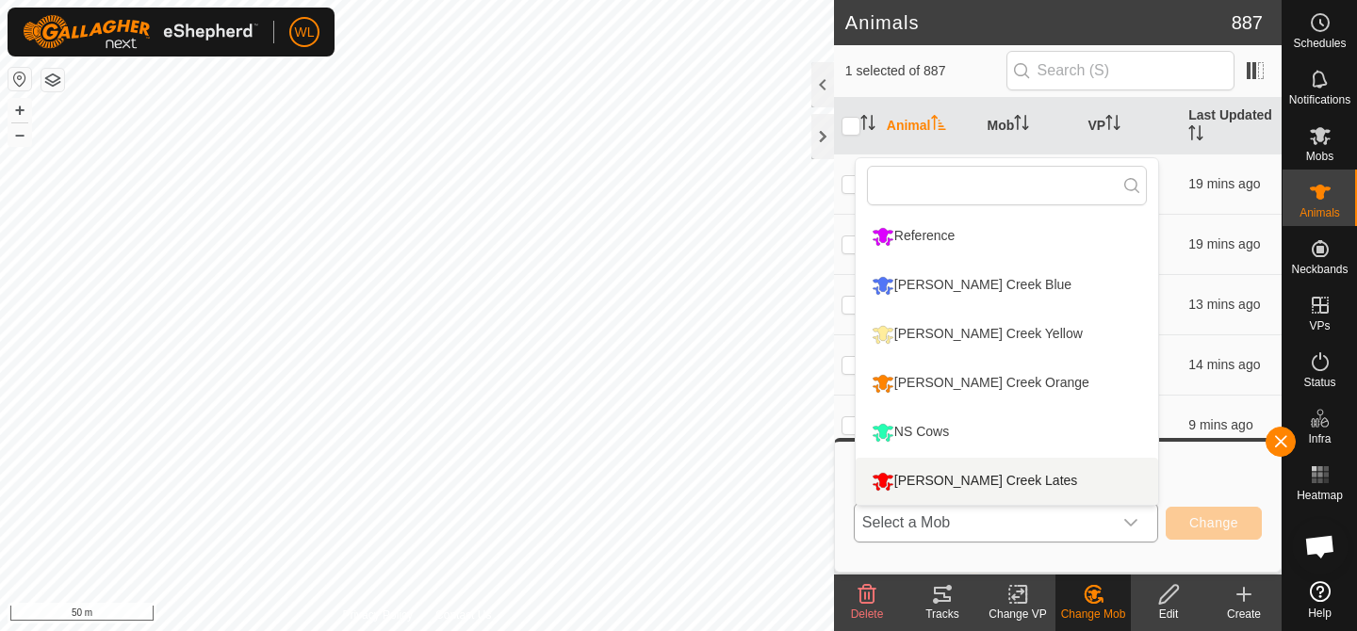
click at [1009, 483] on li "[PERSON_NAME] Creek Lates" at bounding box center [1007, 481] width 303 height 47
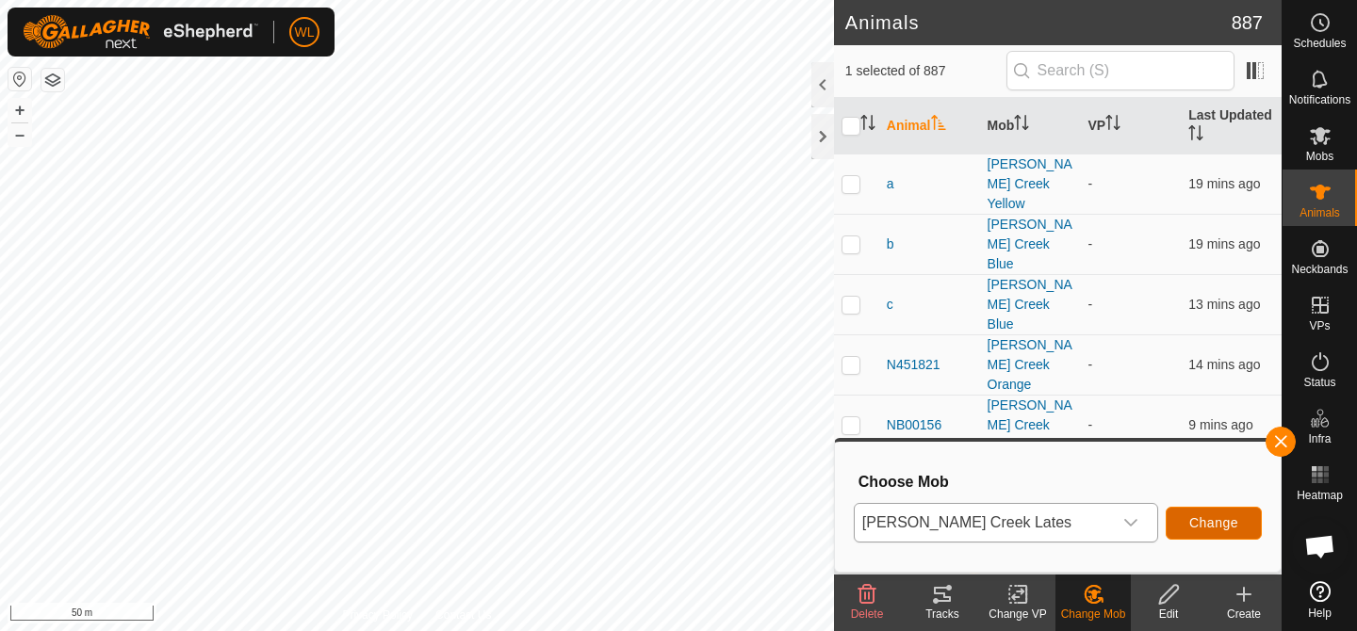
click at [1196, 521] on span "Change" at bounding box center [1213, 523] width 49 height 15
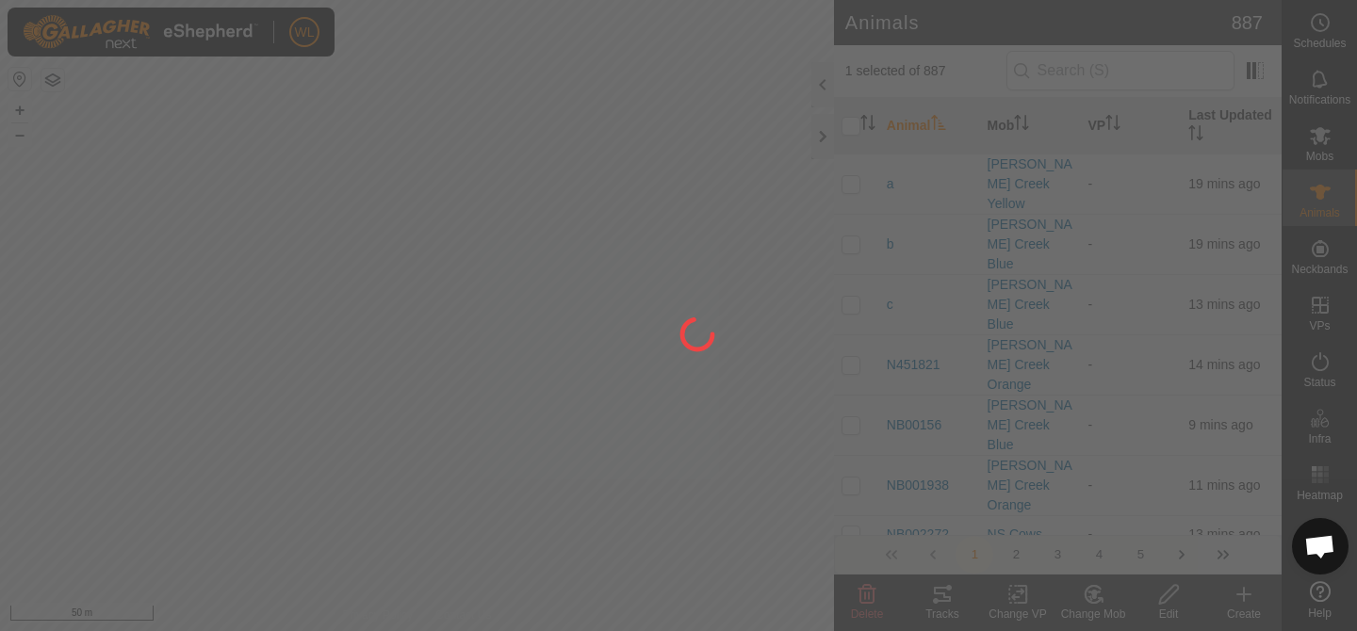
checkbox input "false"
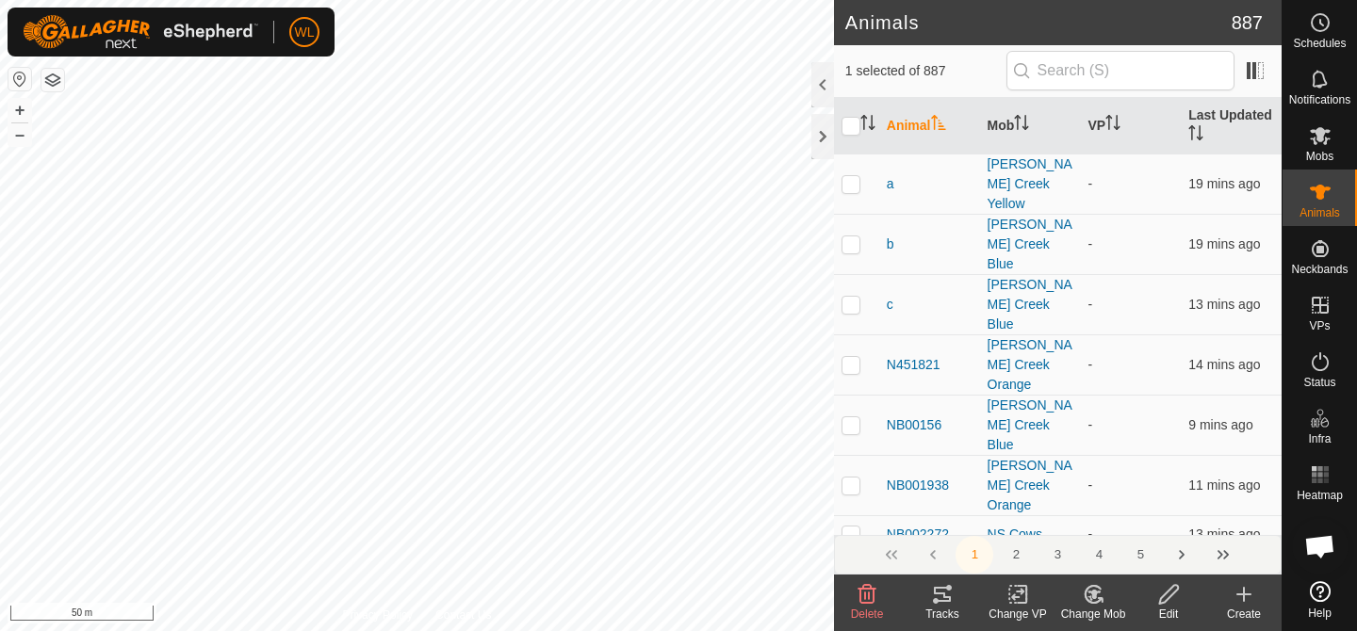
click at [1092, 604] on icon at bounding box center [1094, 594] width 24 height 23
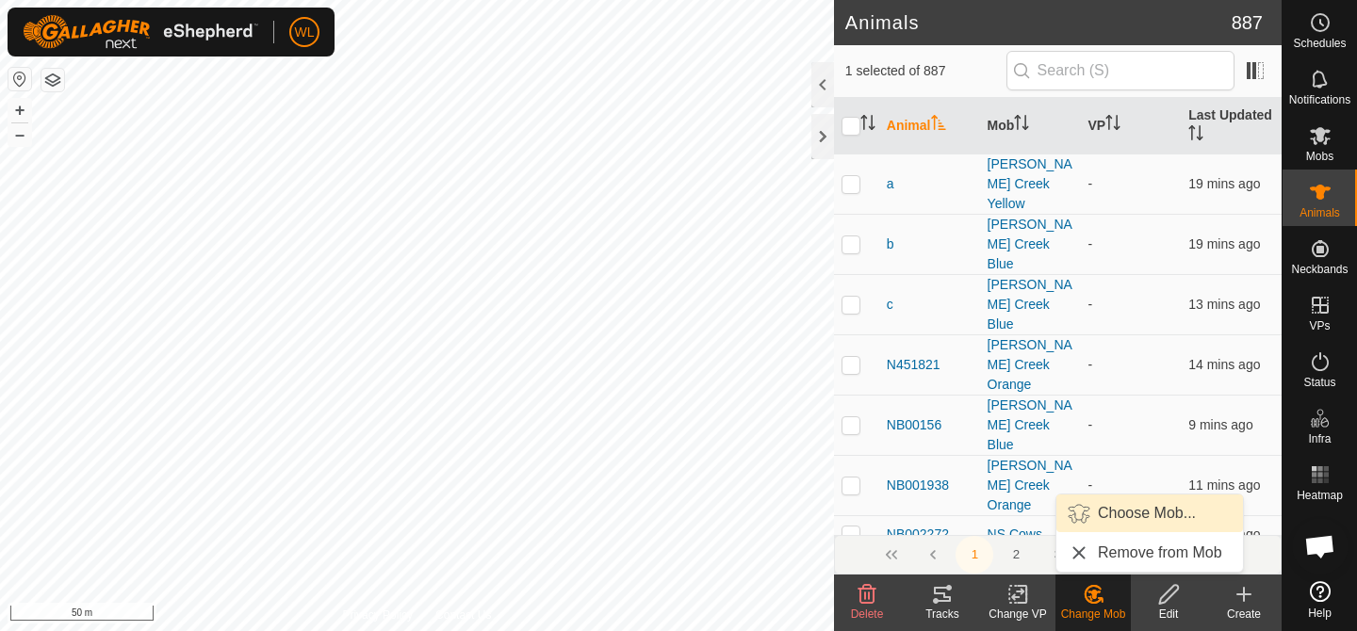
click at [1125, 524] on link "Choose Mob..." at bounding box center [1149, 514] width 187 height 38
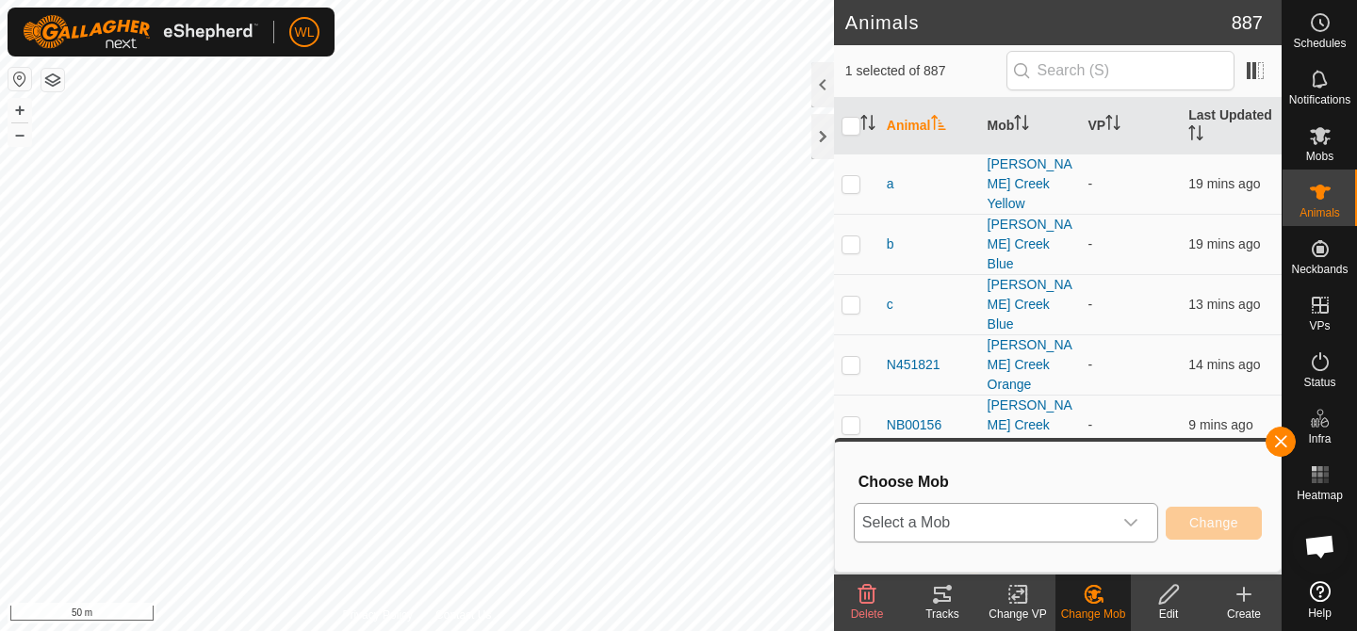
click at [1119, 521] on div "dropdown trigger" at bounding box center [1131, 523] width 38 height 38
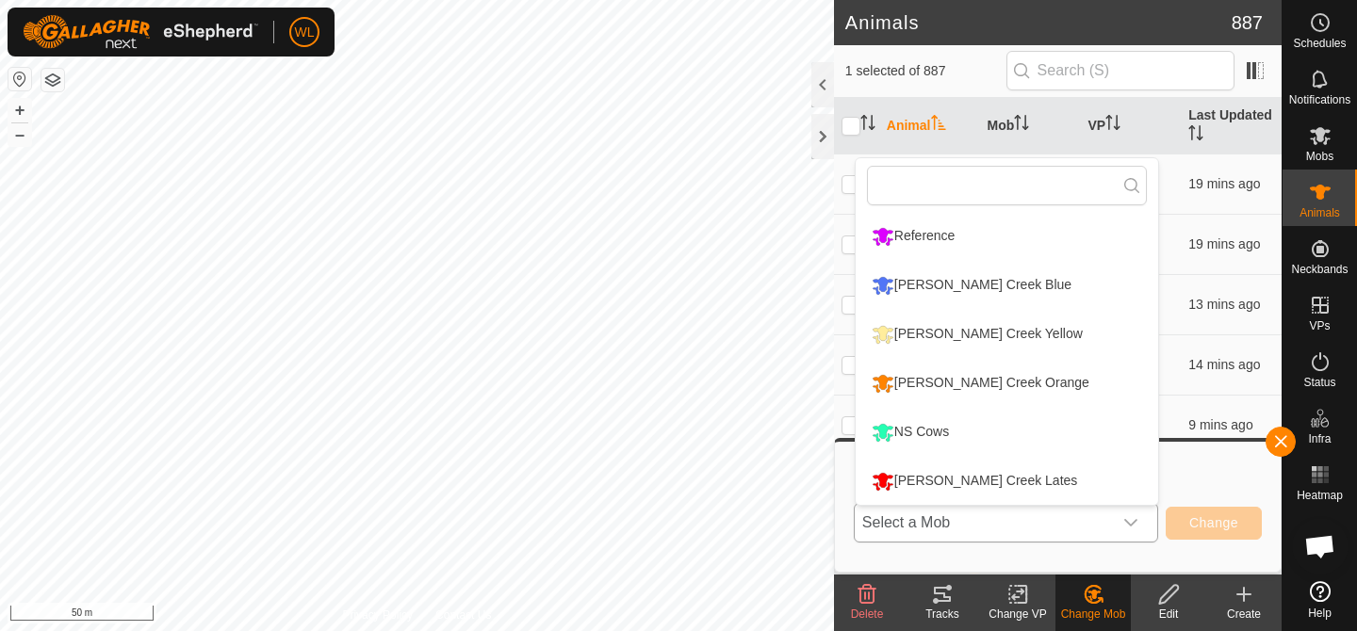
click at [1032, 491] on li "[PERSON_NAME] Creek Lates" at bounding box center [1007, 481] width 303 height 47
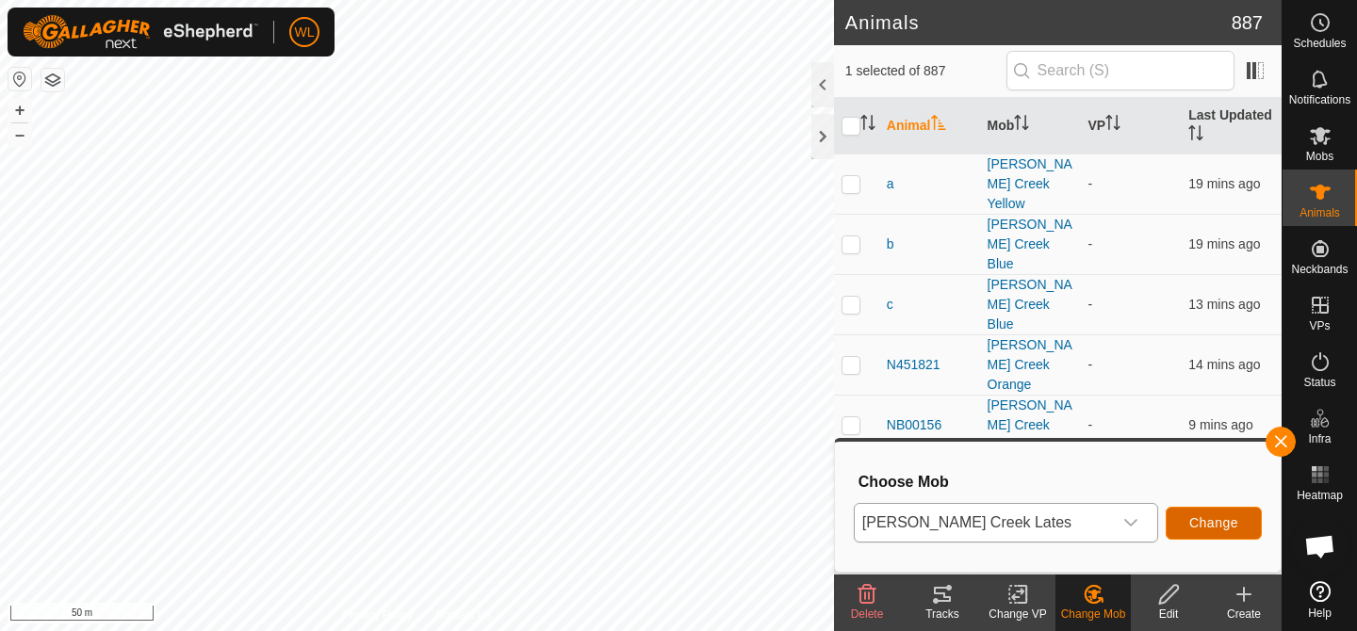
click at [1195, 510] on button "Change" at bounding box center [1214, 523] width 96 height 33
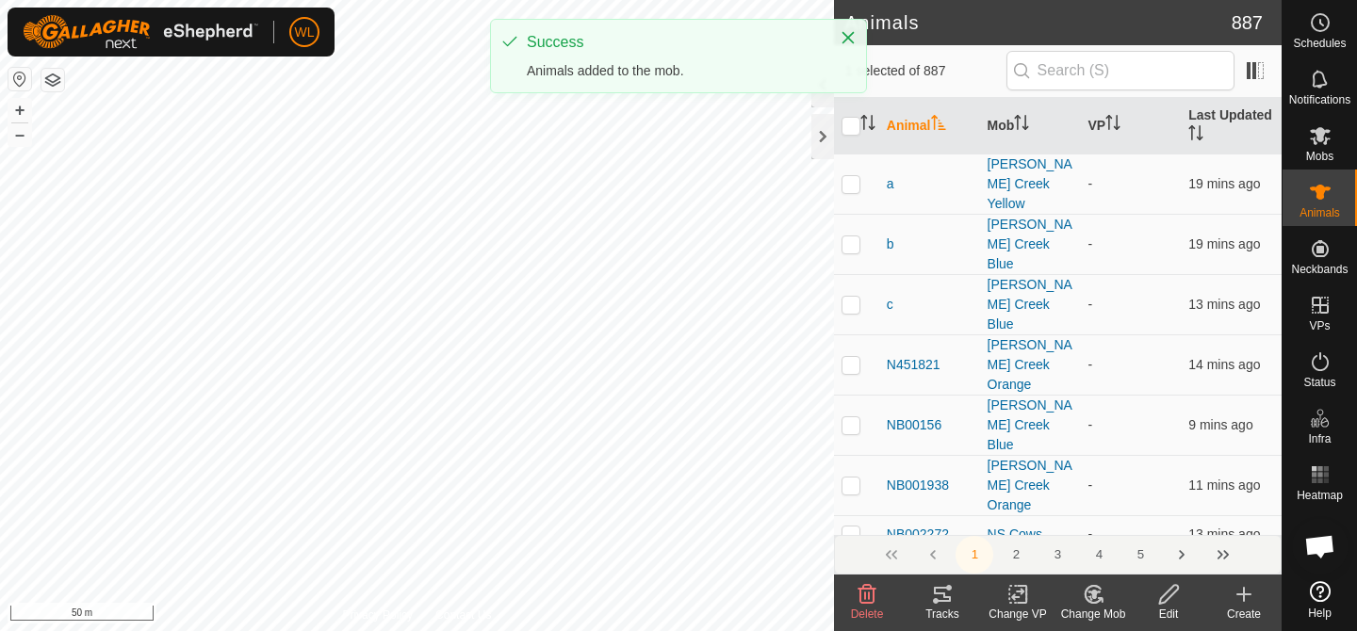
click at [1086, 607] on div "Change Mob" at bounding box center [1093, 614] width 75 height 17
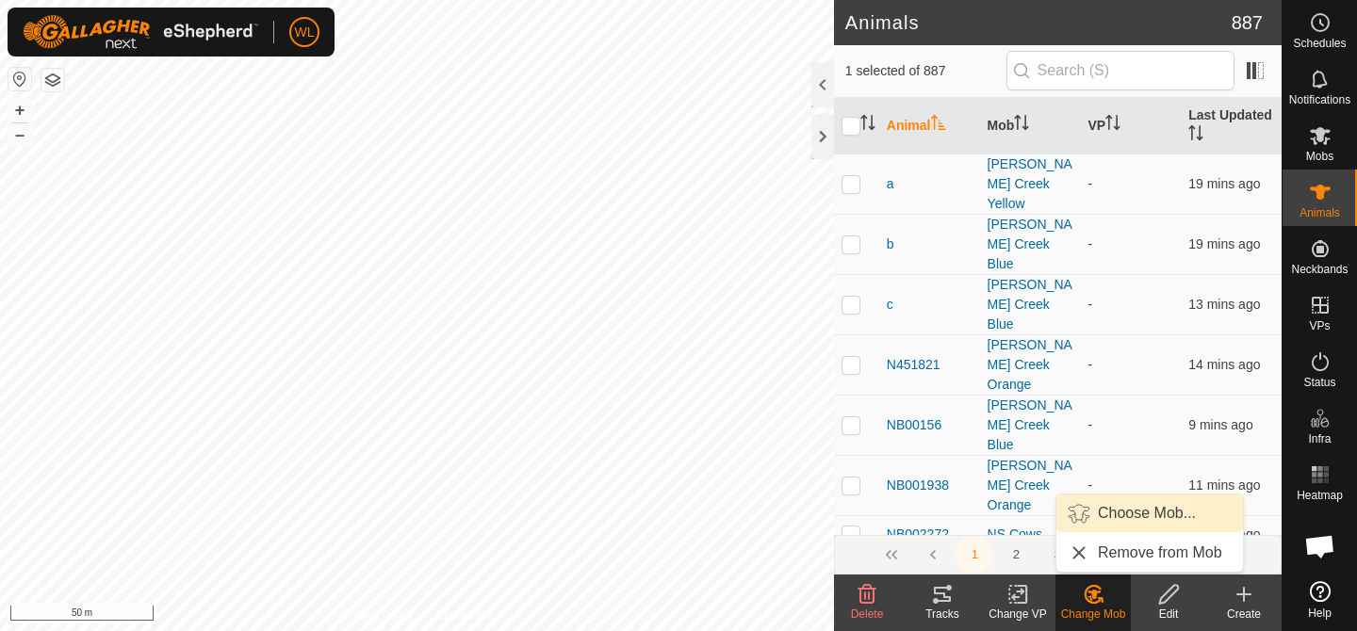
click at [1118, 513] on link "Choose Mob..." at bounding box center [1149, 514] width 187 height 38
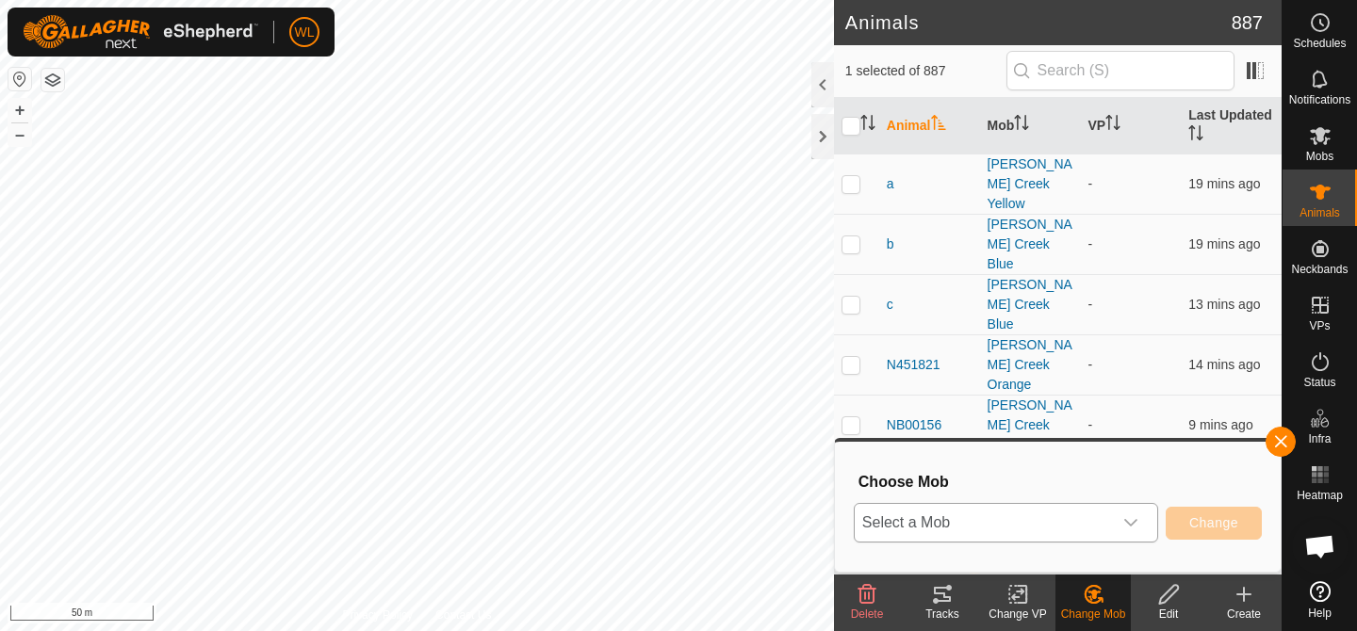
click at [1131, 516] on icon "dropdown trigger" at bounding box center [1130, 523] width 15 height 15
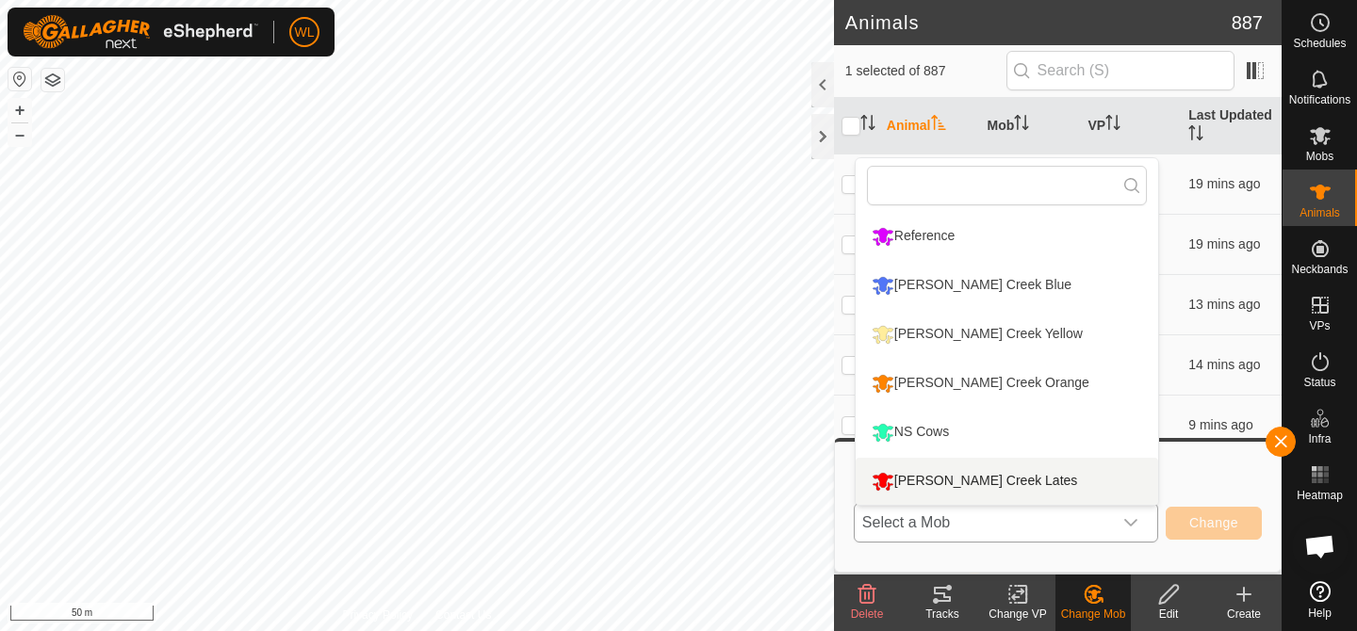
click at [1068, 478] on li "[PERSON_NAME] Creek Lates" at bounding box center [1007, 481] width 303 height 47
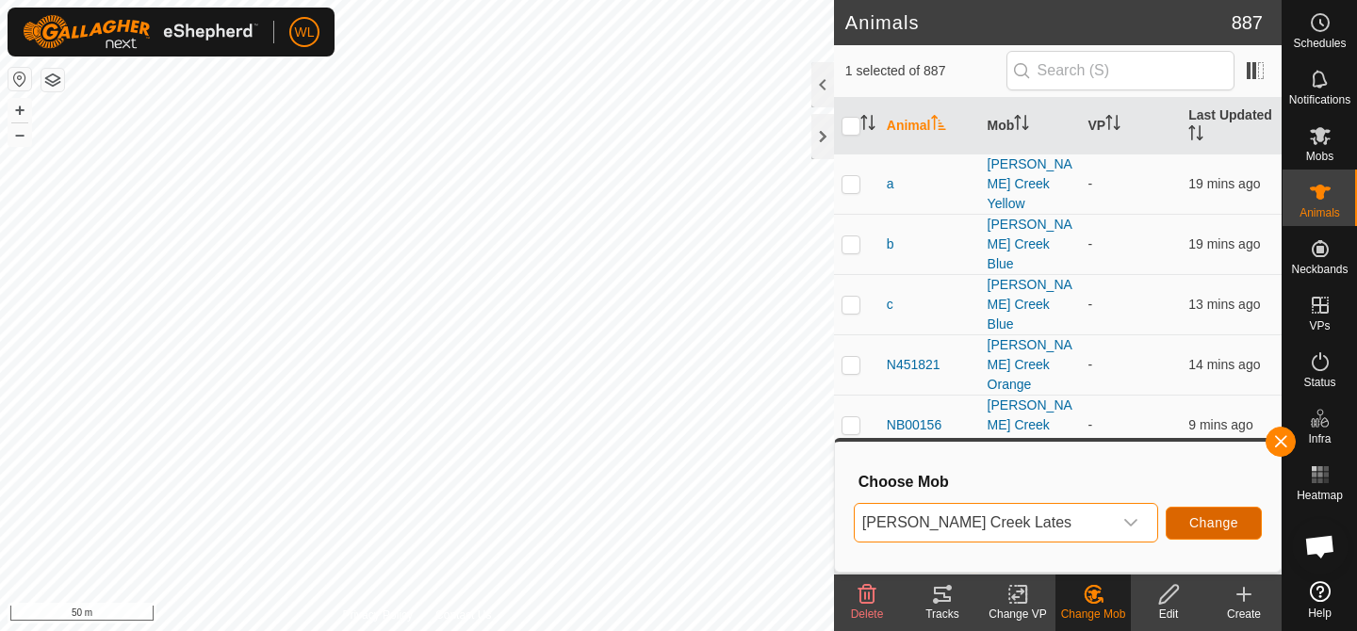
click at [1189, 518] on span "Change" at bounding box center [1213, 523] width 49 height 15
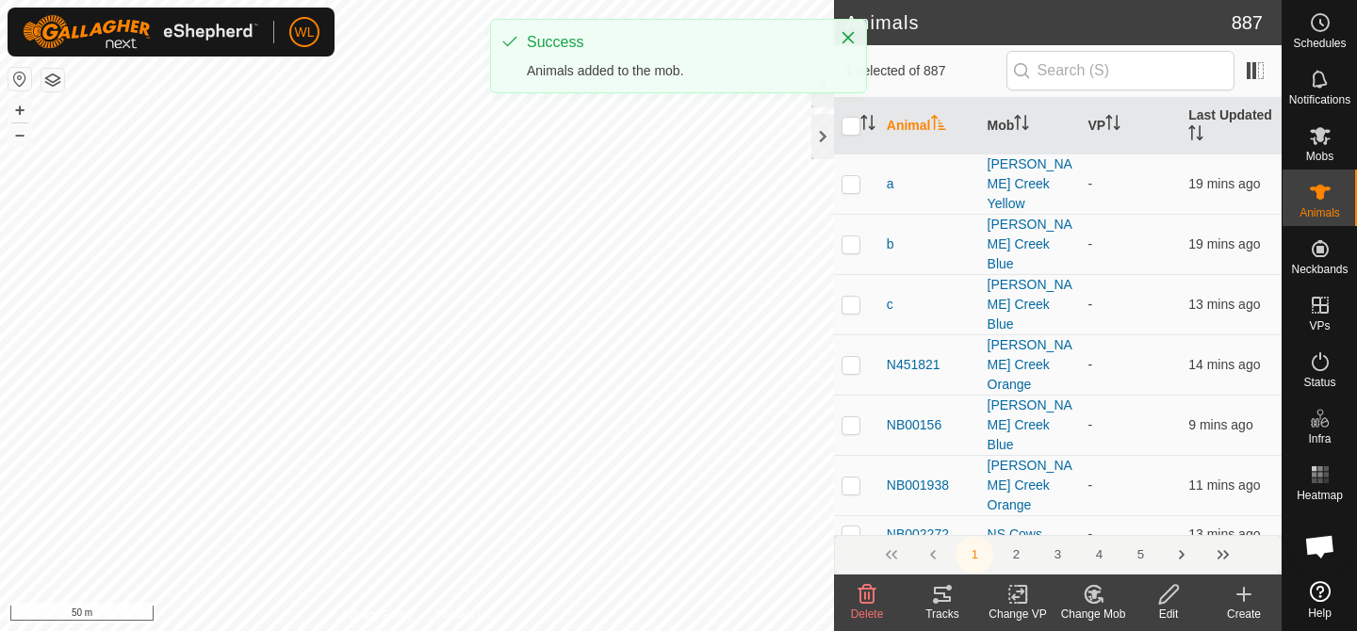
click at [1089, 598] on icon at bounding box center [1094, 594] width 24 height 23
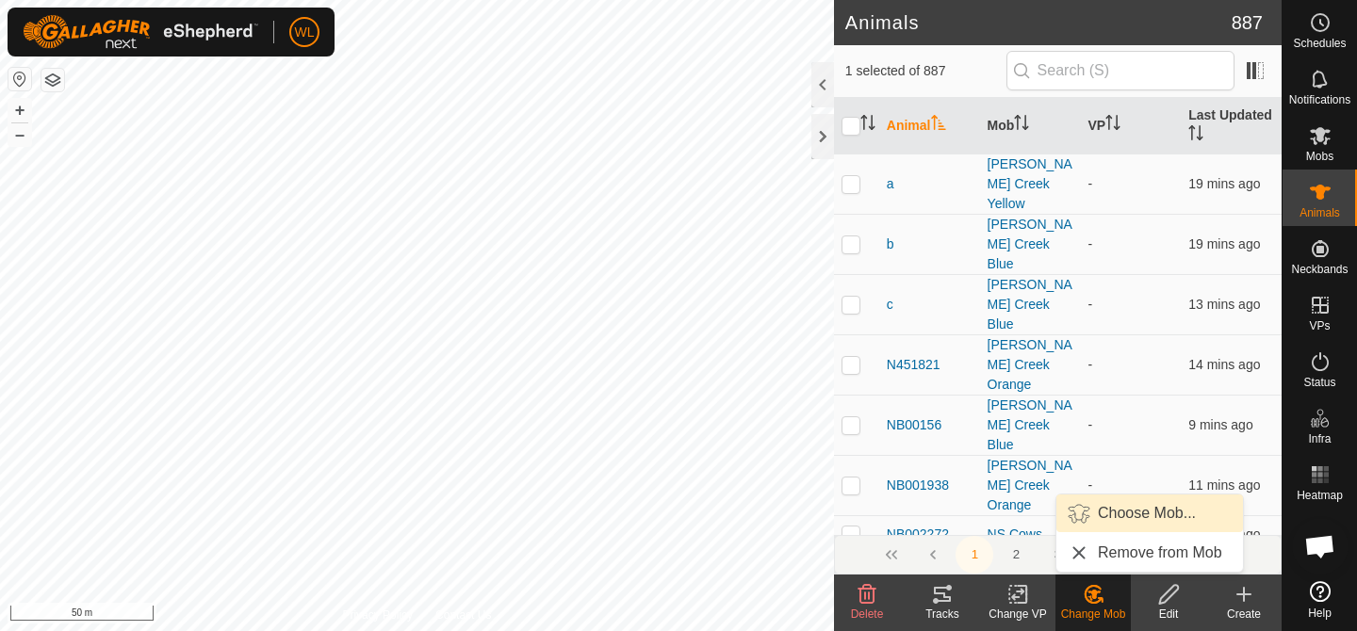
click at [1122, 514] on link "Choose Mob..." at bounding box center [1149, 514] width 187 height 38
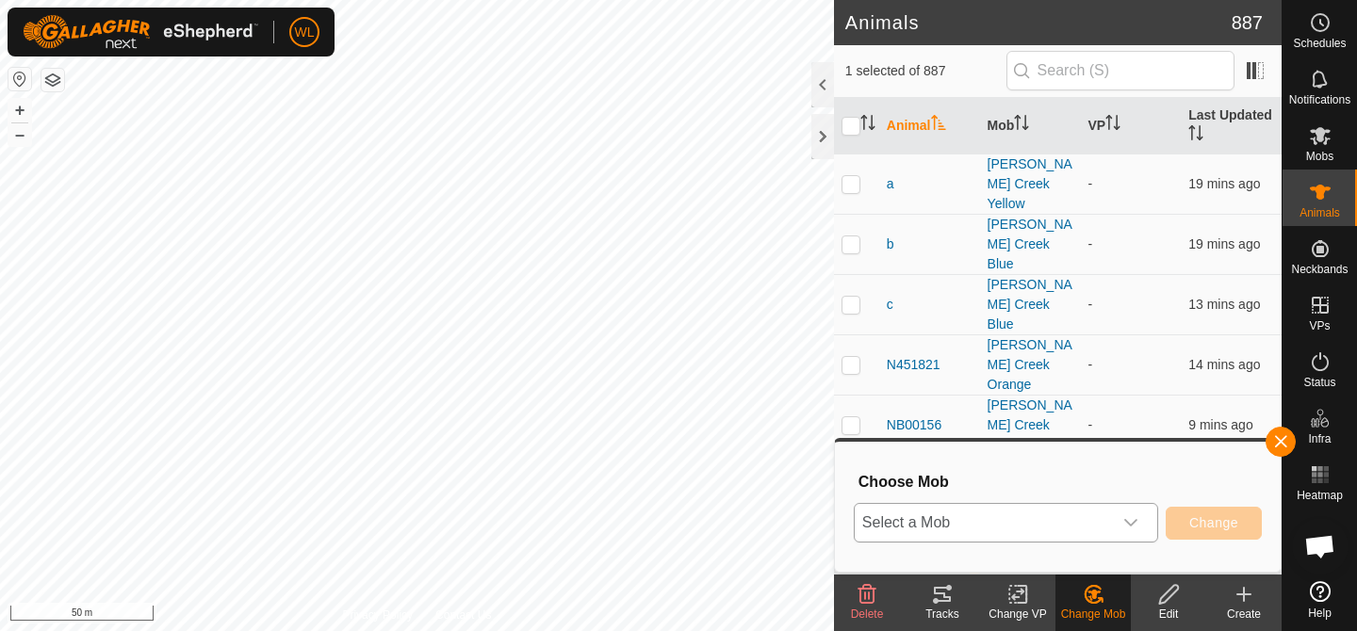
click at [1144, 518] on div "dropdown trigger" at bounding box center [1131, 523] width 38 height 38
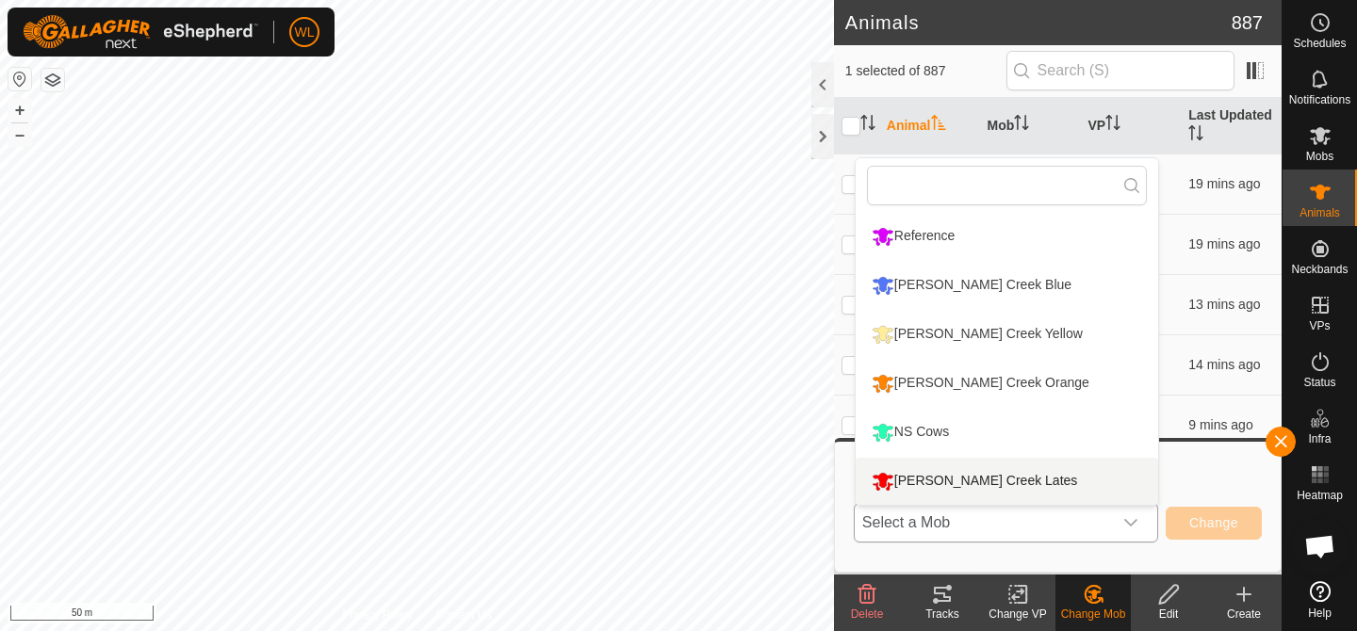
click at [1074, 484] on li "[PERSON_NAME] Creek Lates" at bounding box center [1007, 481] width 303 height 47
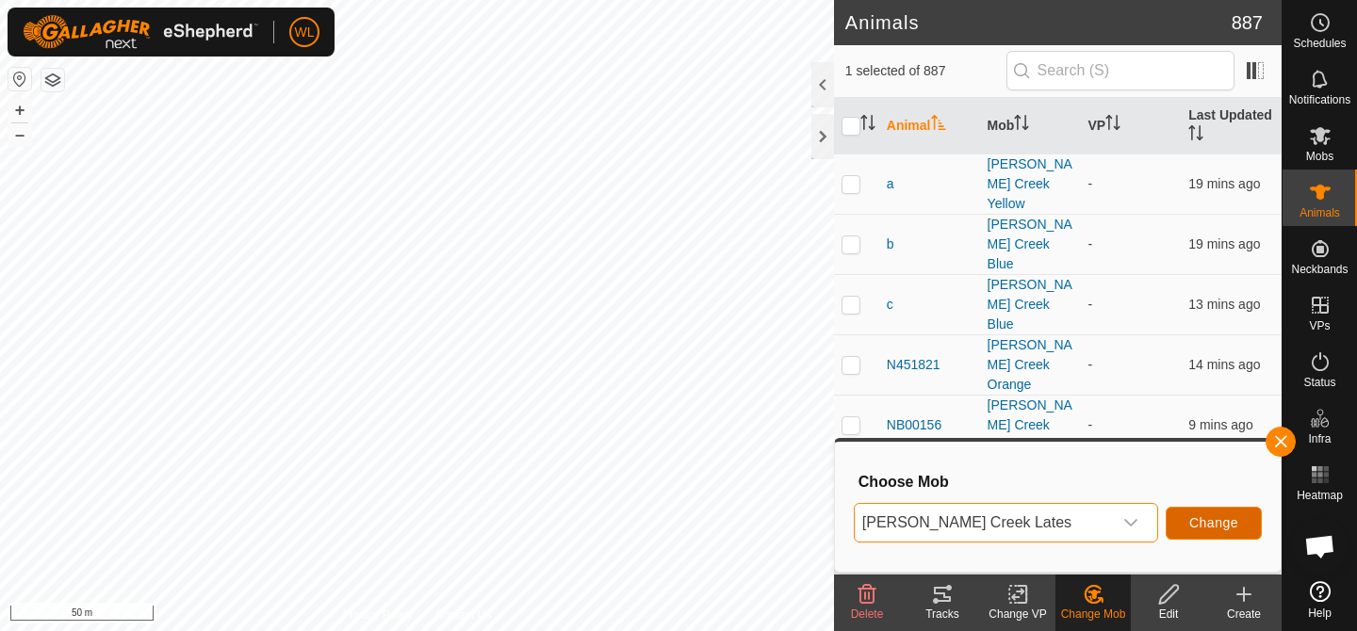
click at [1189, 517] on span "Change" at bounding box center [1213, 523] width 49 height 15
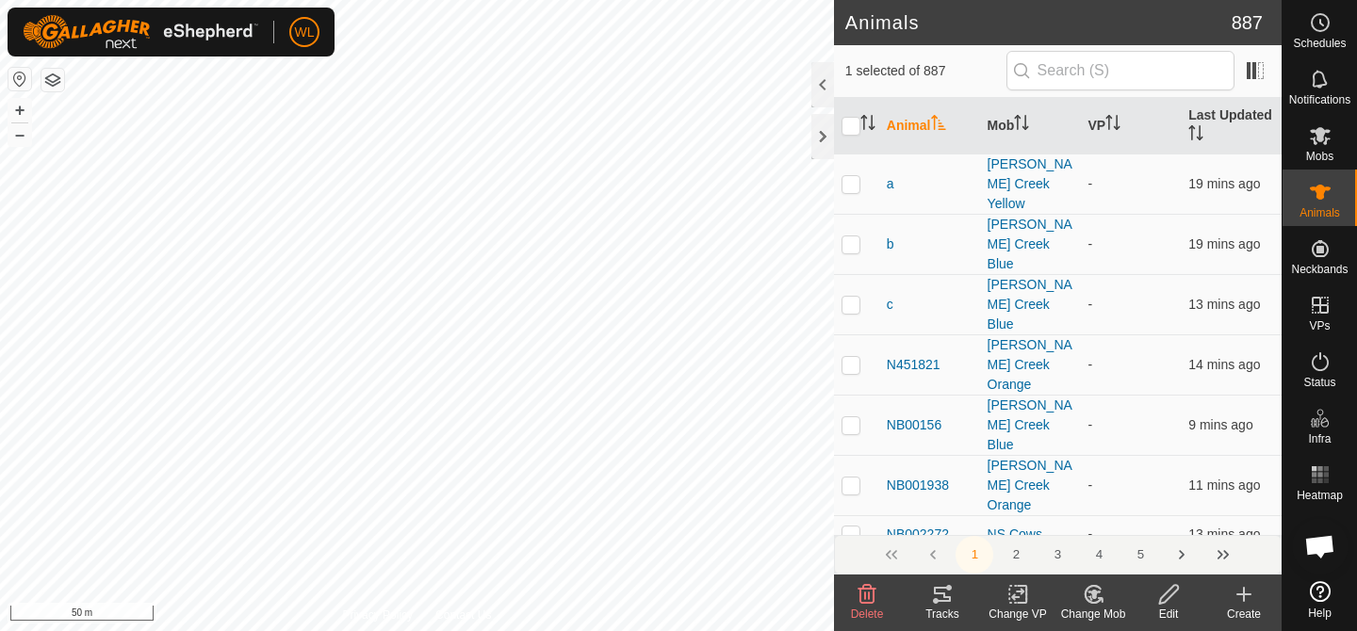
click at [1092, 607] on div "Change Mob" at bounding box center [1093, 614] width 75 height 17
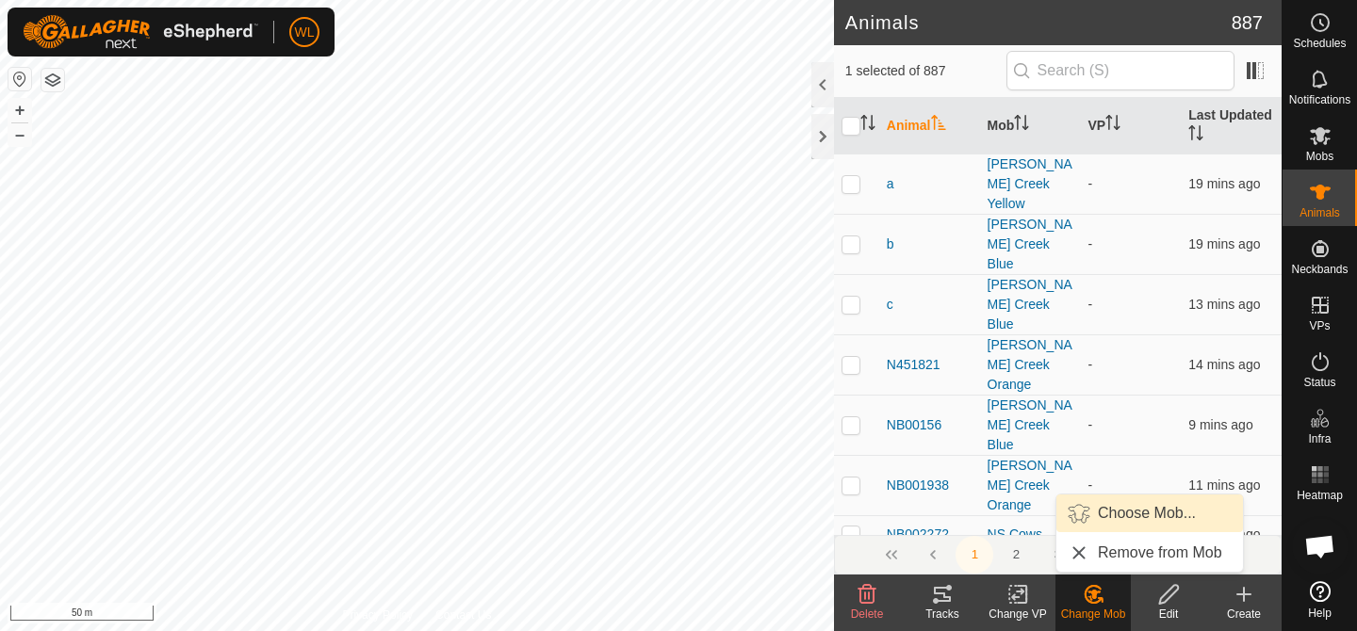
click at [1113, 525] on link "Choose Mob..." at bounding box center [1149, 514] width 187 height 38
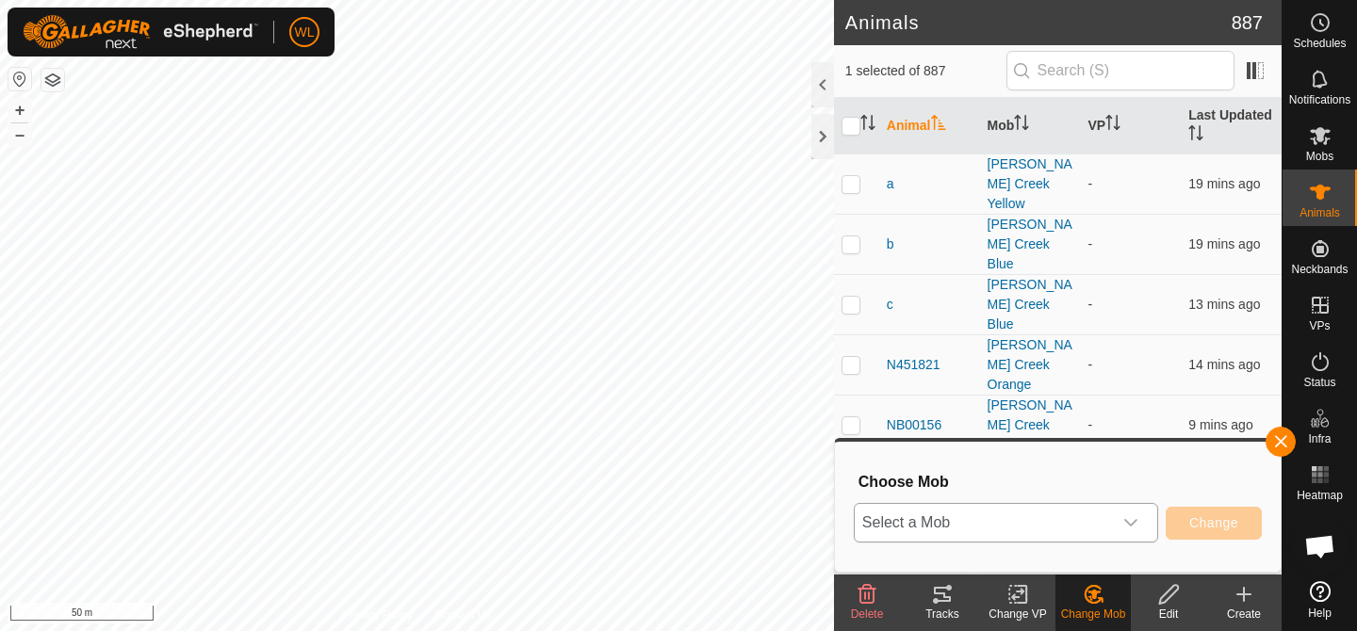
click at [1113, 516] on div "dropdown trigger" at bounding box center [1131, 523] width 38 height 38
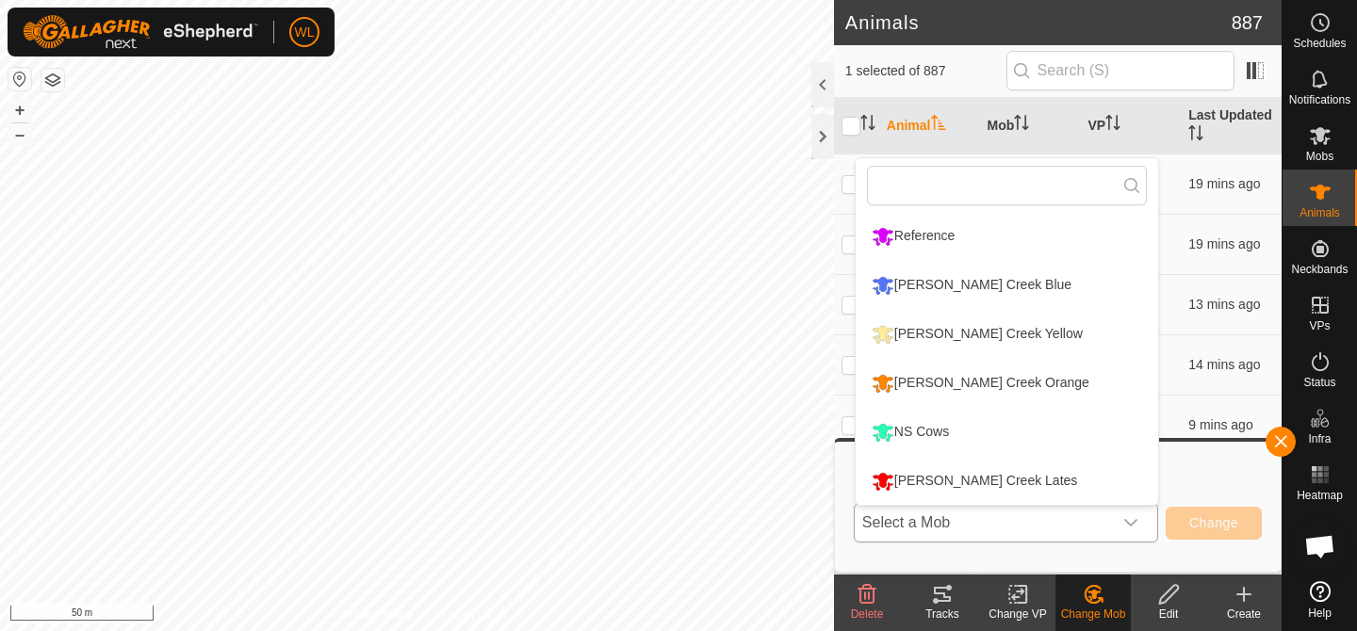
click at [1015, 470] on li "[PERSON_NAME] Creek Lates" at bounding box center [1007, 481] width 303 height 47
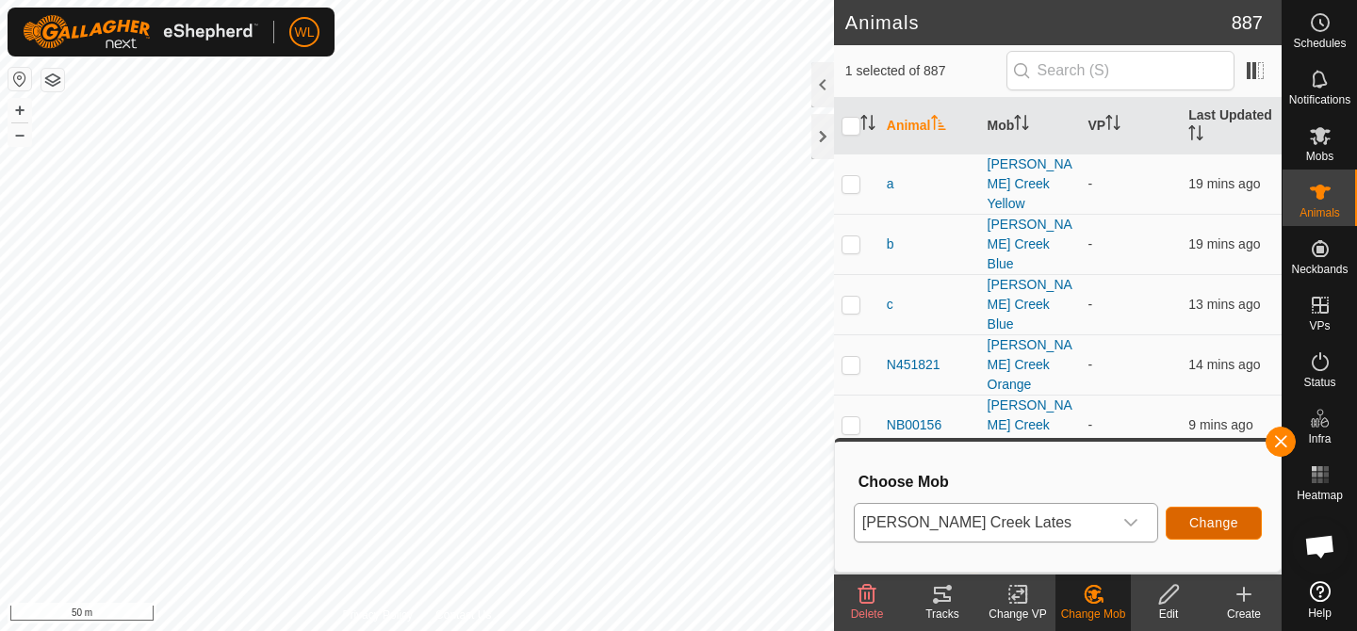
click at [1229, 531] on span "Change" at bounding box center [1213, 523] width 49 height 15
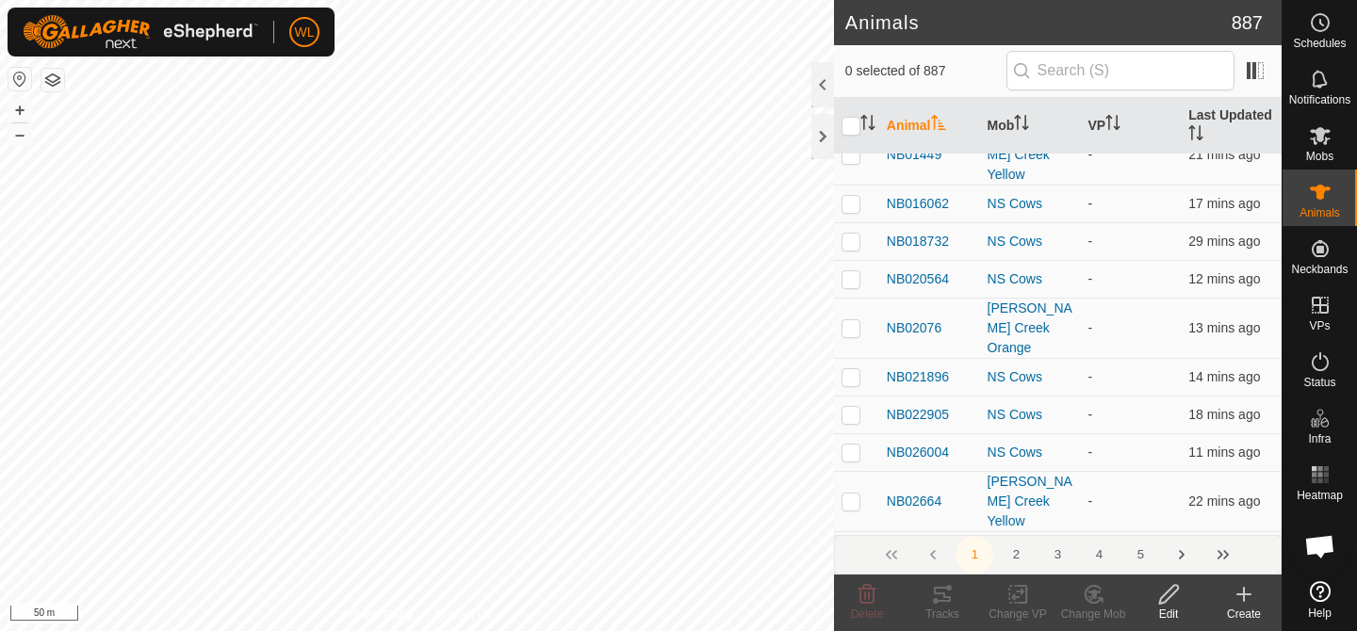
scroll to position [993, 0]
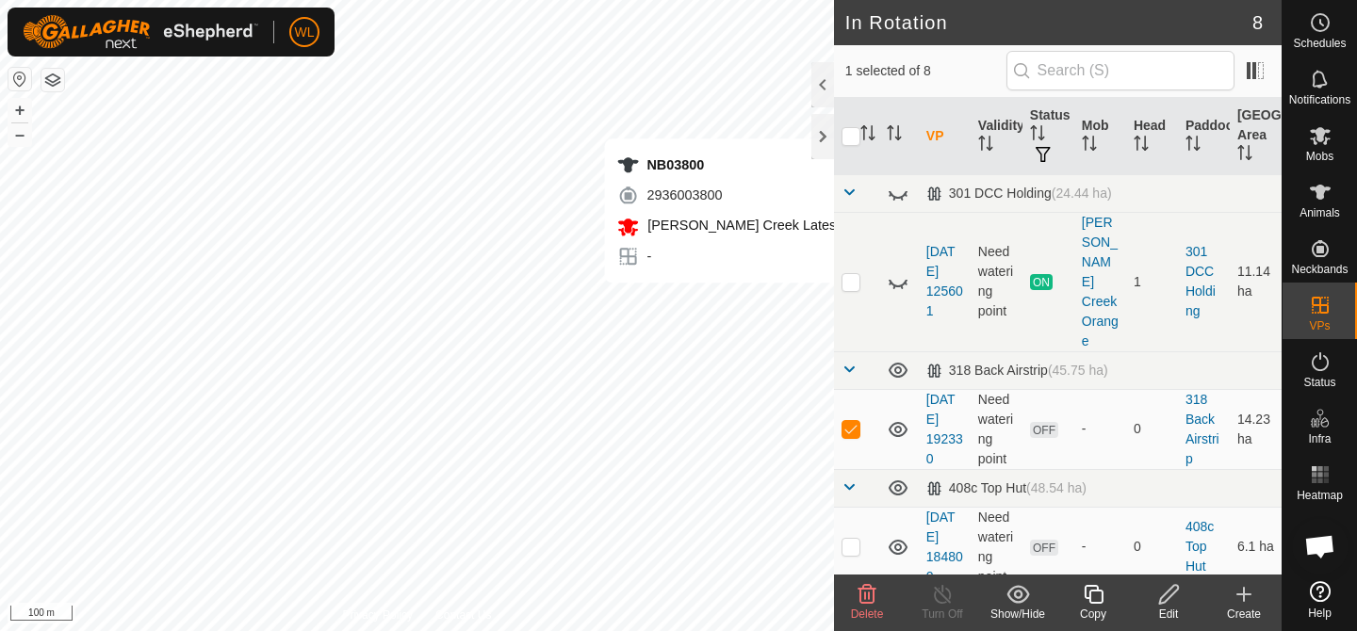
click at [1171, 599] on icon at bounding box center [1169, 594] width 24 height 23
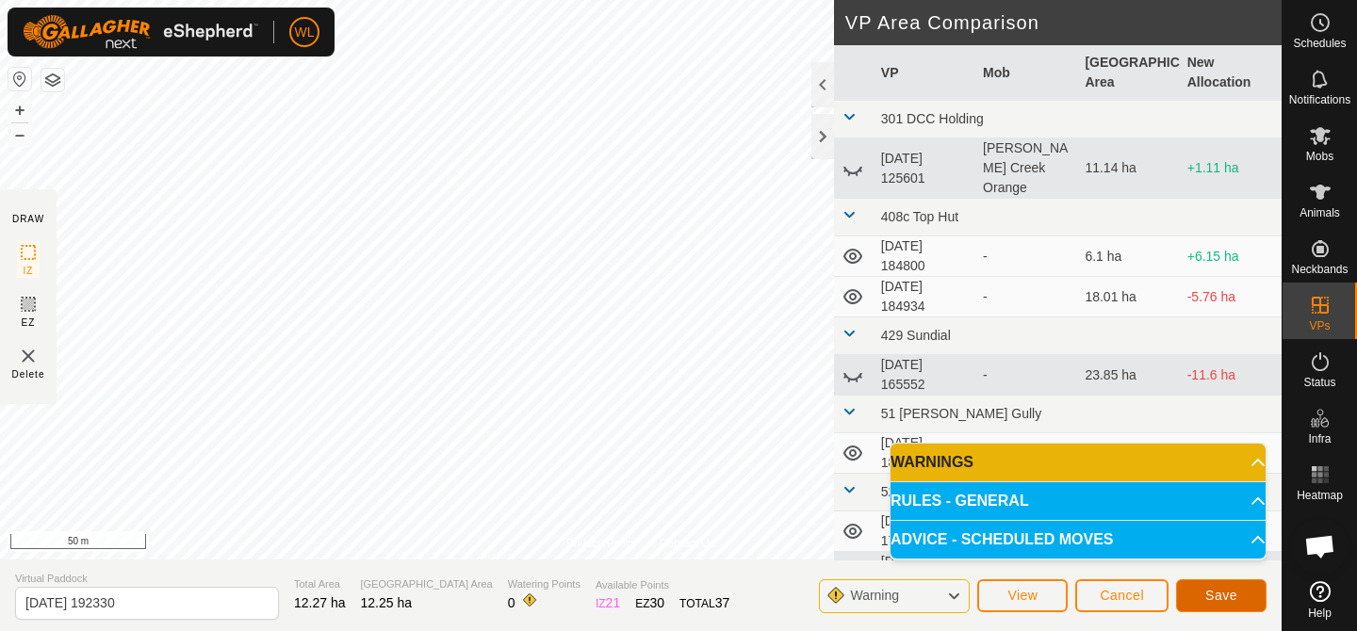
click at [1227, 598] on span "Save" at bounding box center [1221, 595] width 32 height 15
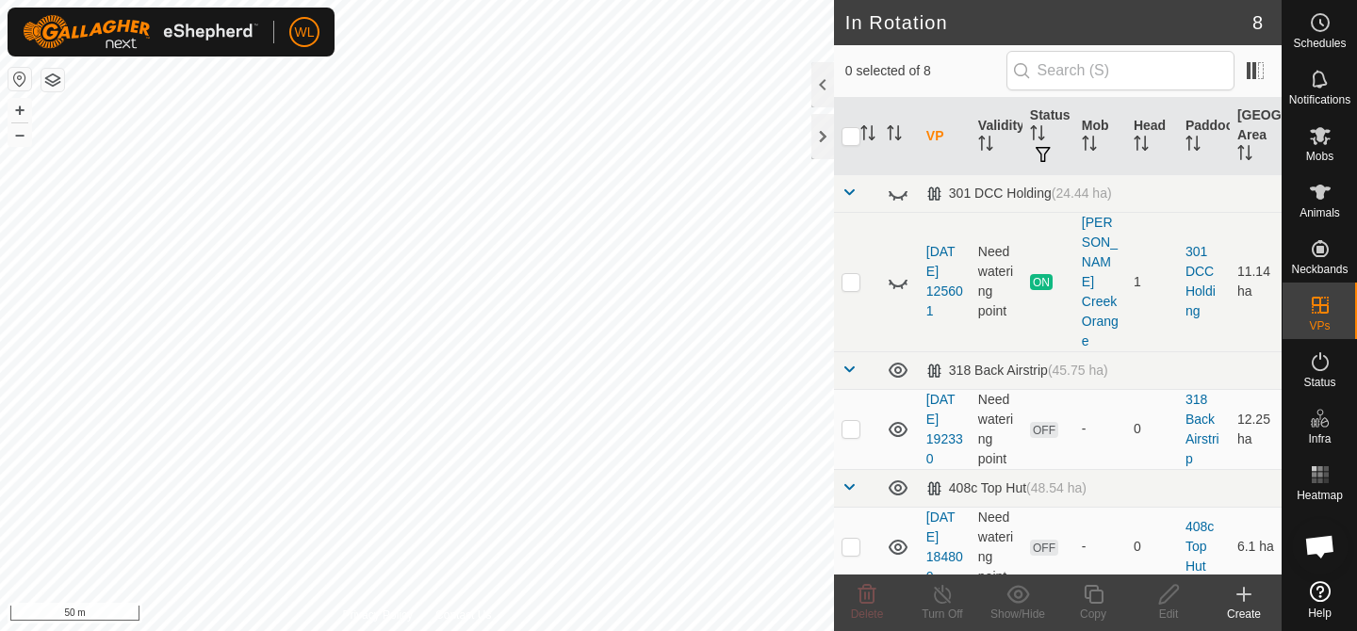
checkbox input "true"
click at [1181, 607] on div "Edit" at bounding box center [1168, 614] width 75 height 17
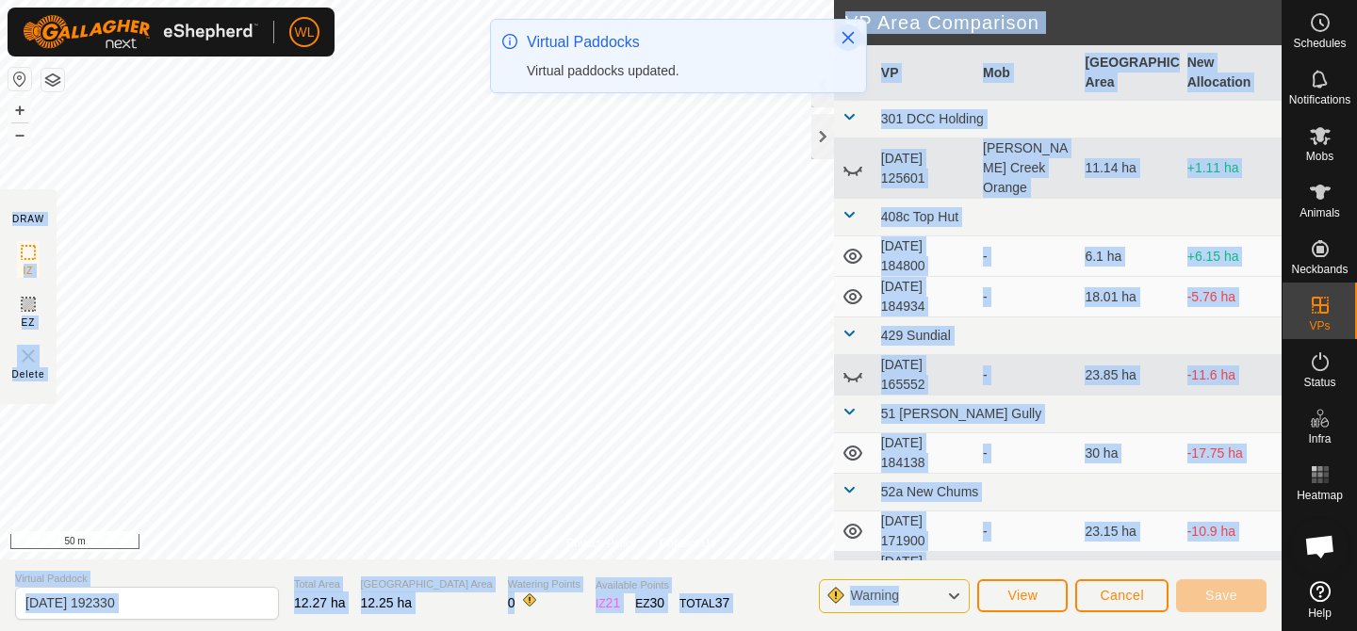
click at [844, 40] on icon "Close" at bounding box center [849, 38] width 12 height 12
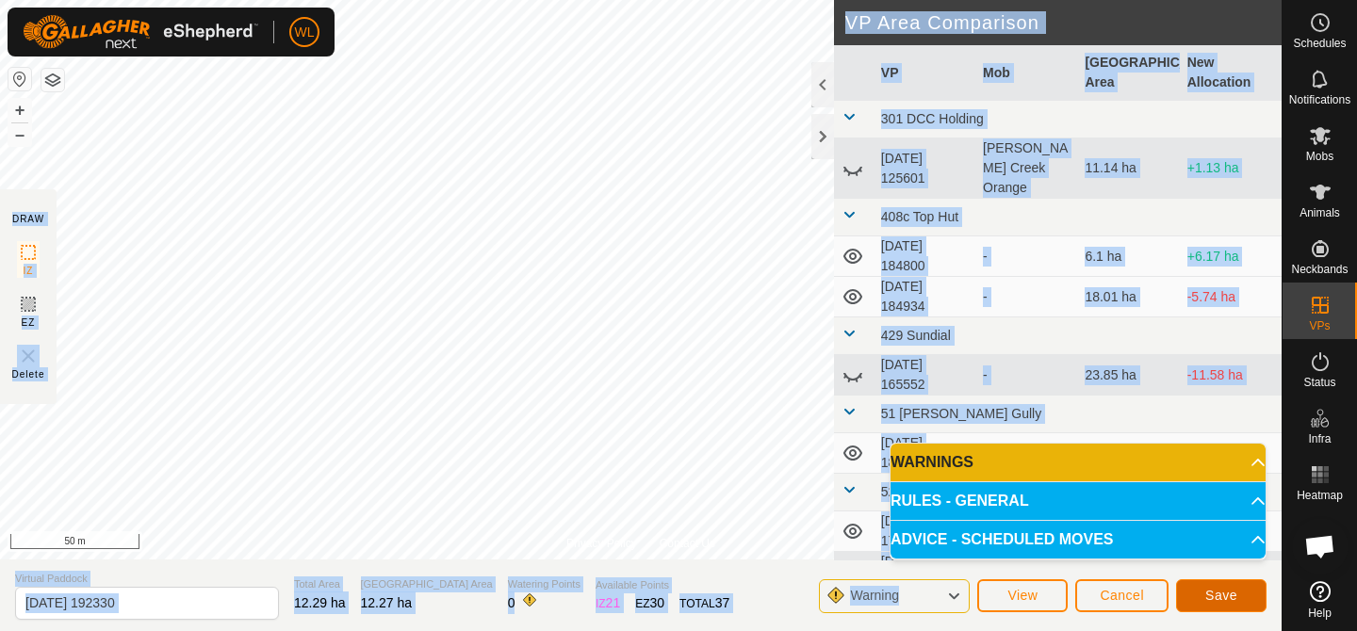
click at [1228, 583] on button "Save" at bounding box center [1221, 596] width 90 height 33
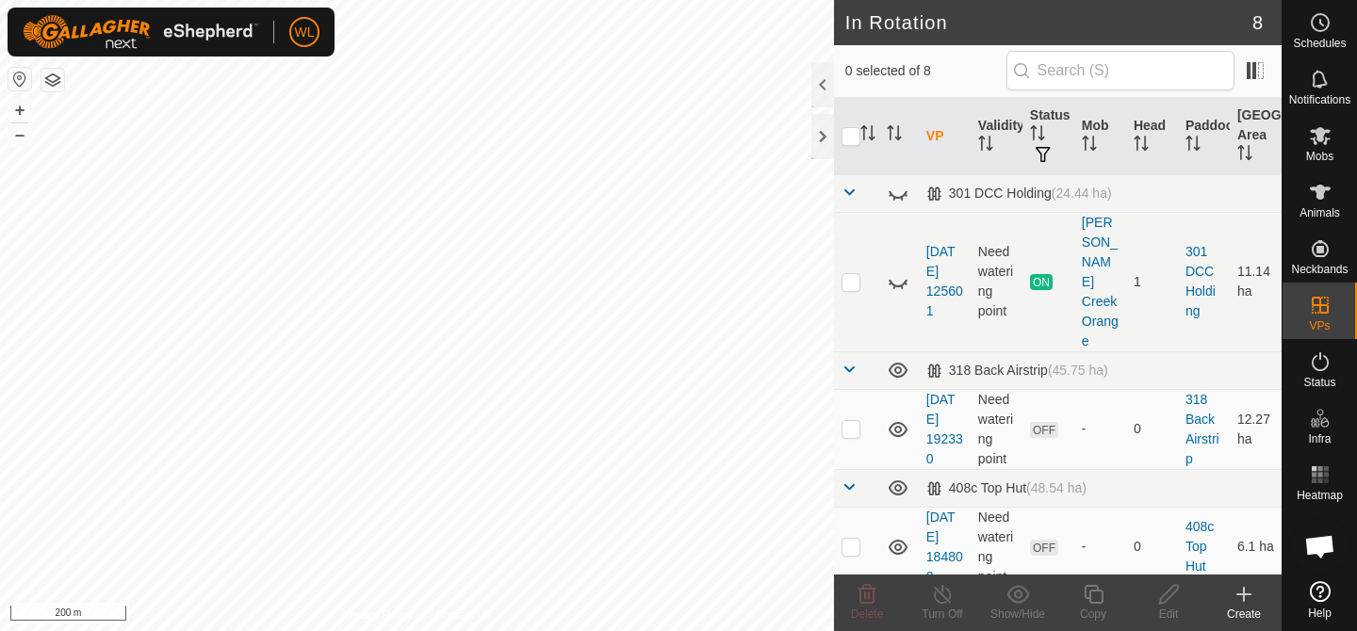
checkbox input "true"
click at [1085, 600] on icon at bounding box center [1094, 594] width 24 height 23
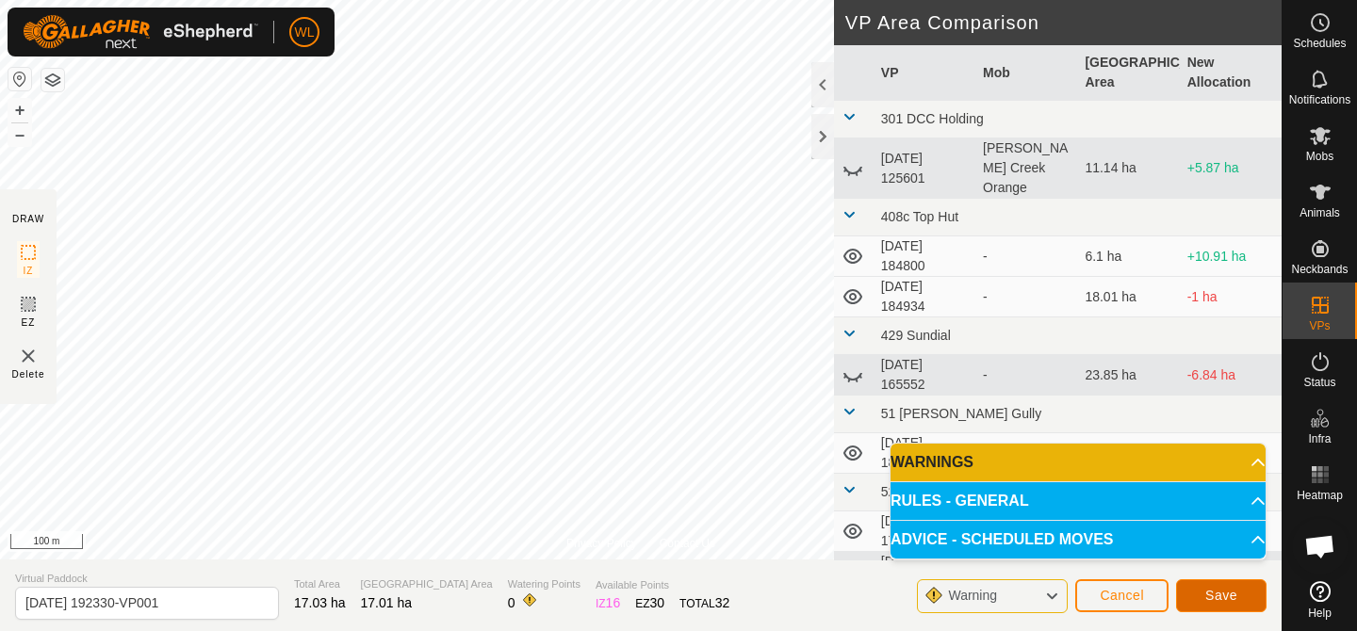
click at [1205, 588] on span "Save" at bounding box center [1221, 595] width 32 height 15
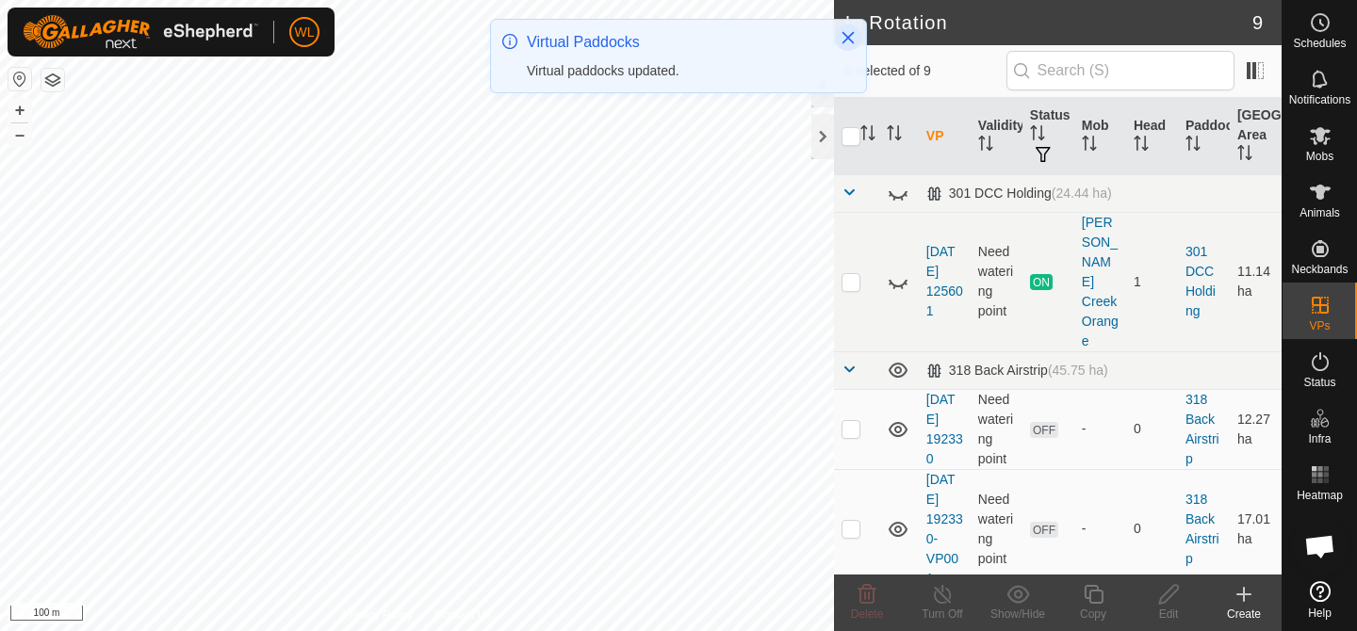
click at [851, 37] on icon "Close" at bounding box center [848, 37] width 15 height 15
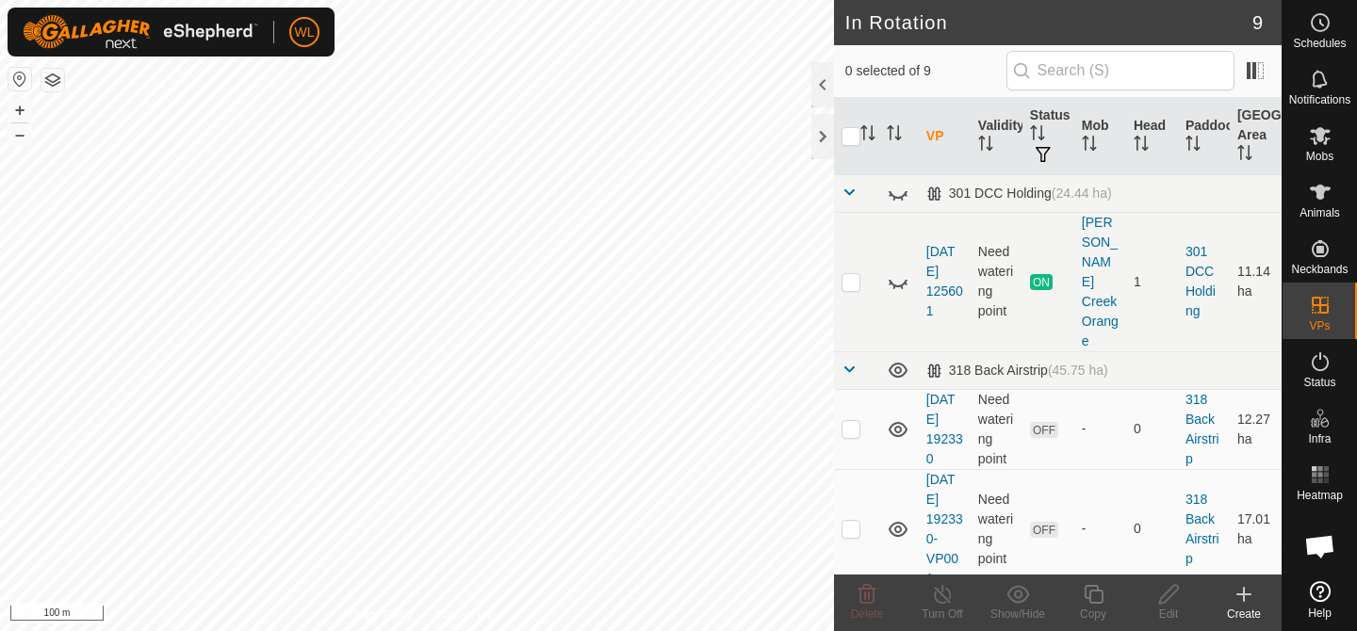
click at [590, 0] on html "WL Schedules Notifications Mobs Animals Neckbands VPs Status Infra Heatmap Help…" at bounding box center [678, 315] width 1357 height 631
